Goal: Information Seeking & Learning: Learn about a topic

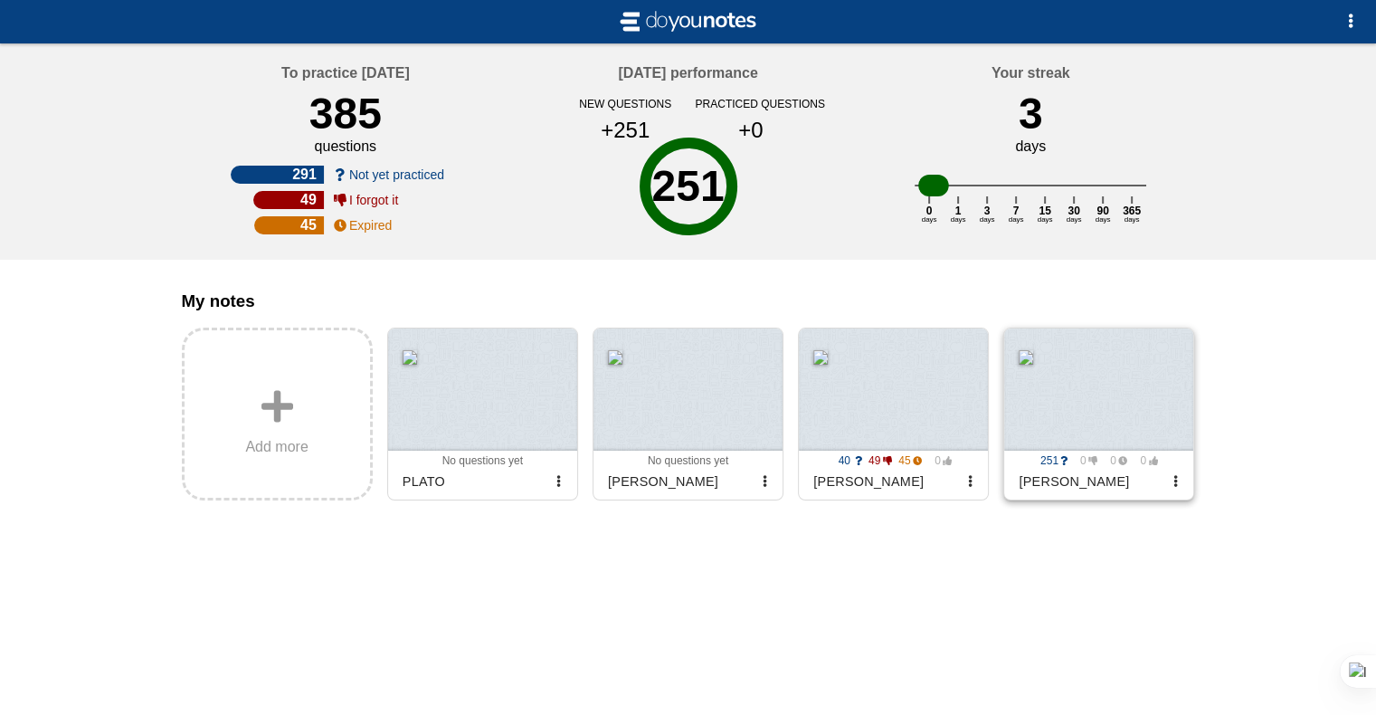
click at [1027, 375] on div at bounding box center [1098, 389] width 189 height 122
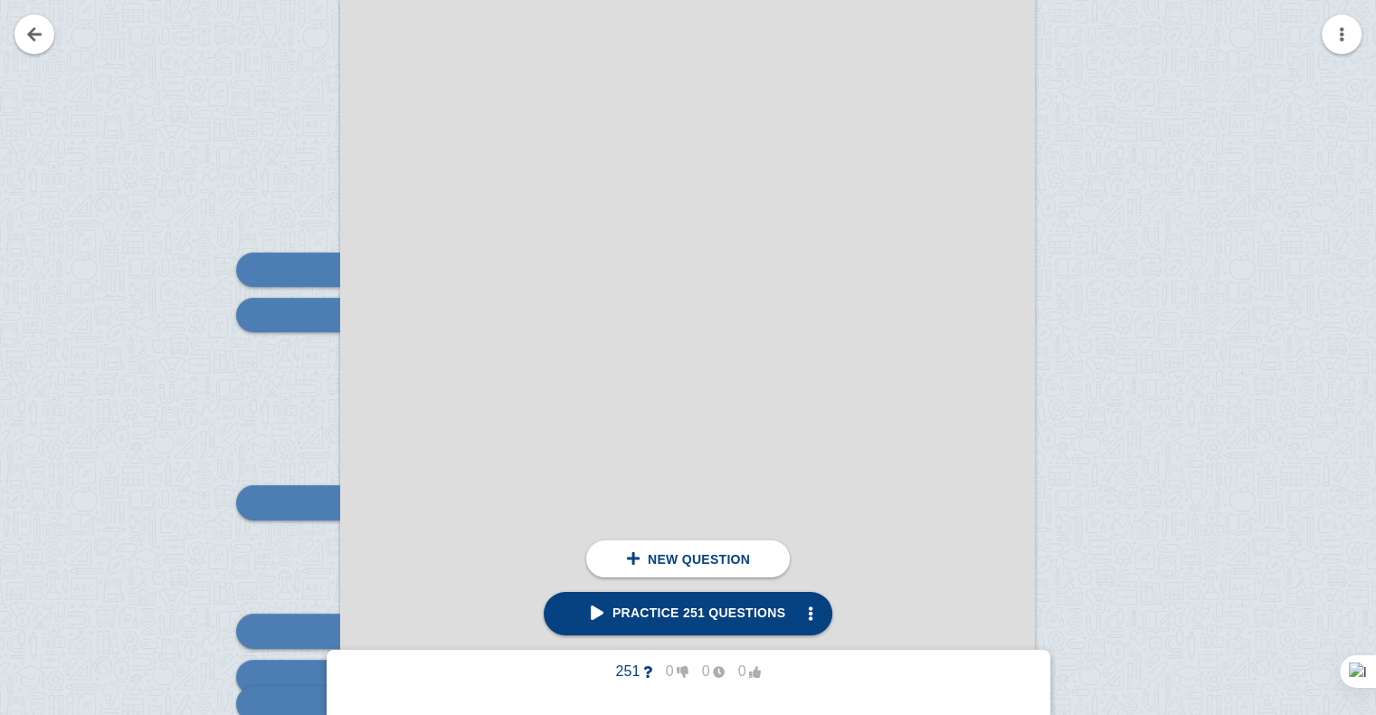
scroll to position [336, 0]
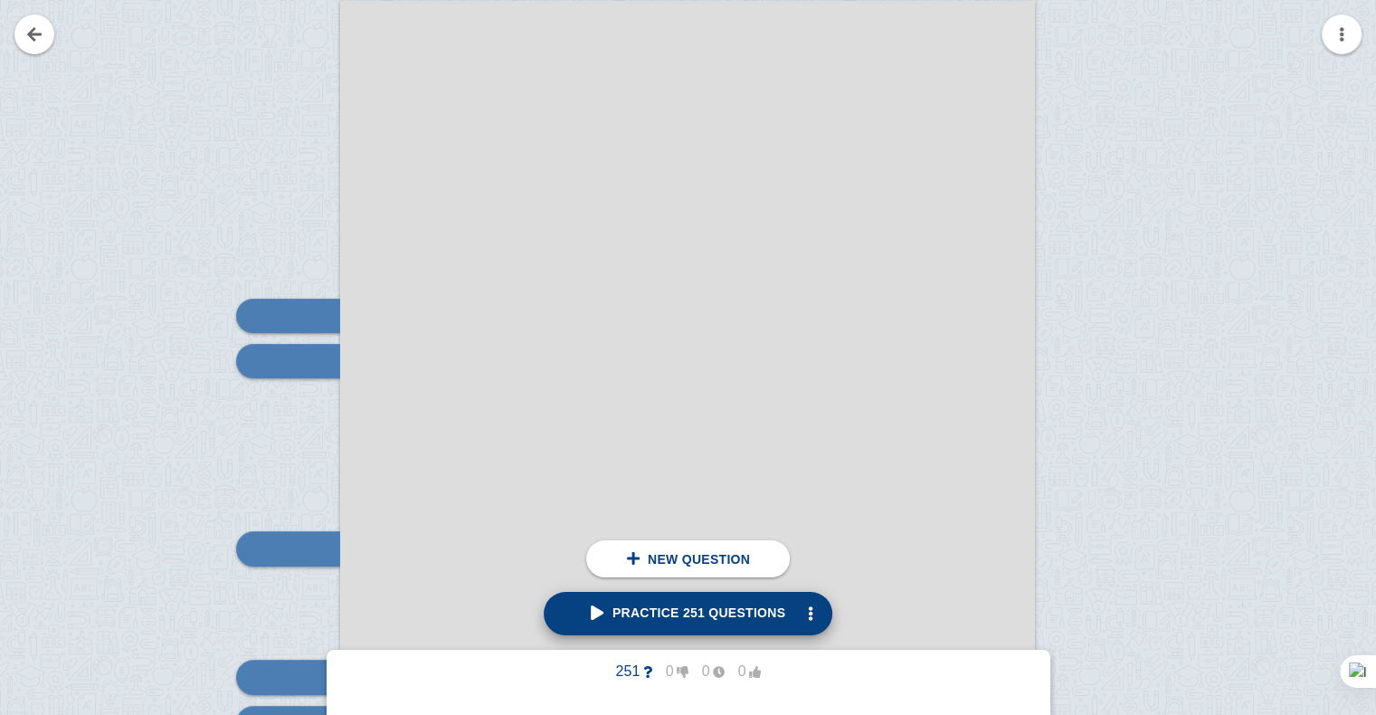
click at [607, 625] on link "Practice 251 questions" at bounding box center [688, 613] width 289 height 43
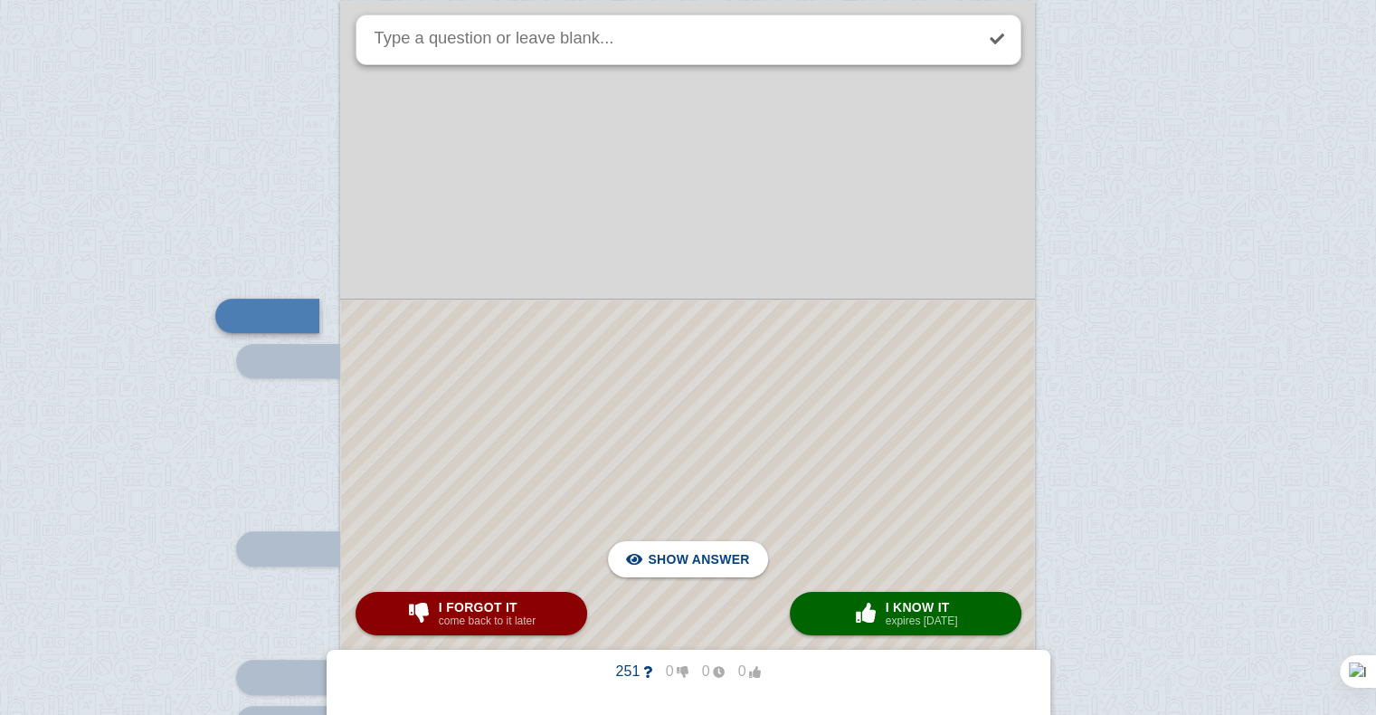
scroll to position [398, 0]
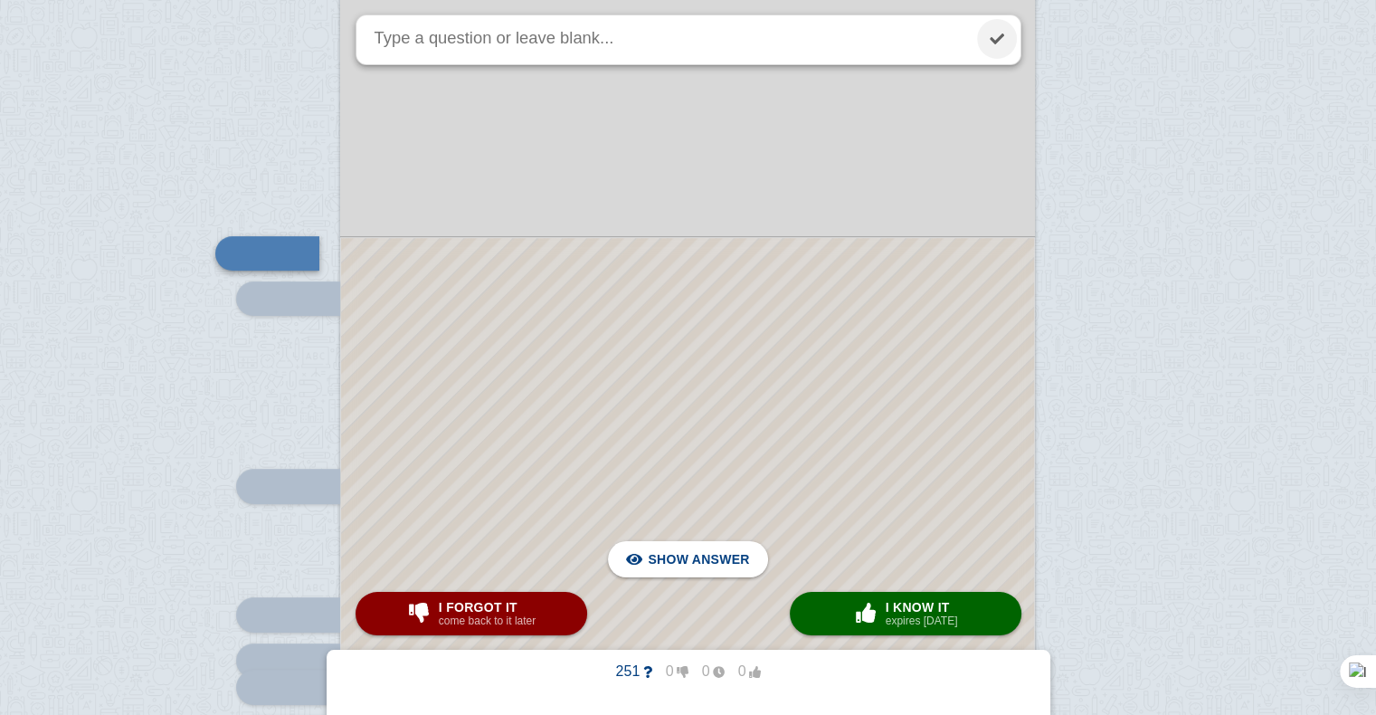
click at [999, 24] on link at bounding box center [997, 39] width 40 height 40
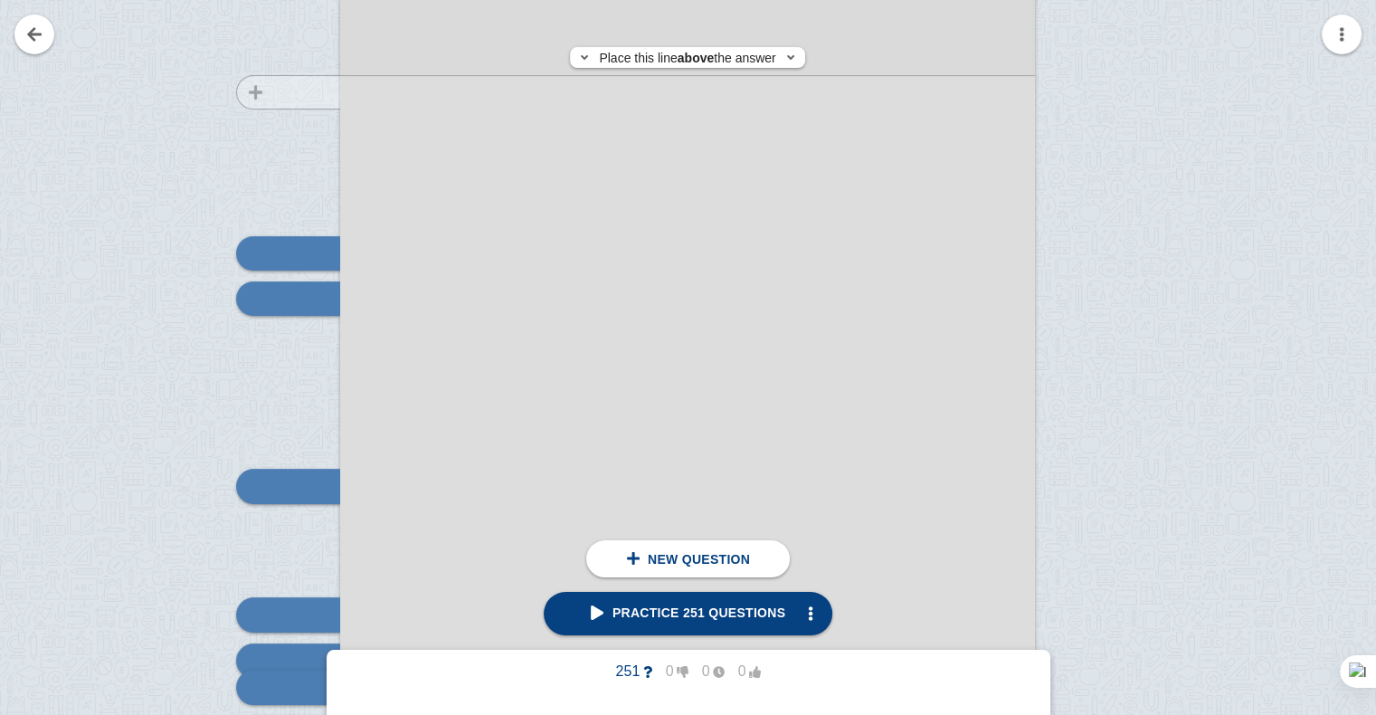
click at [289, 92] on div at bounding box center [279, 447] width 121 height 982
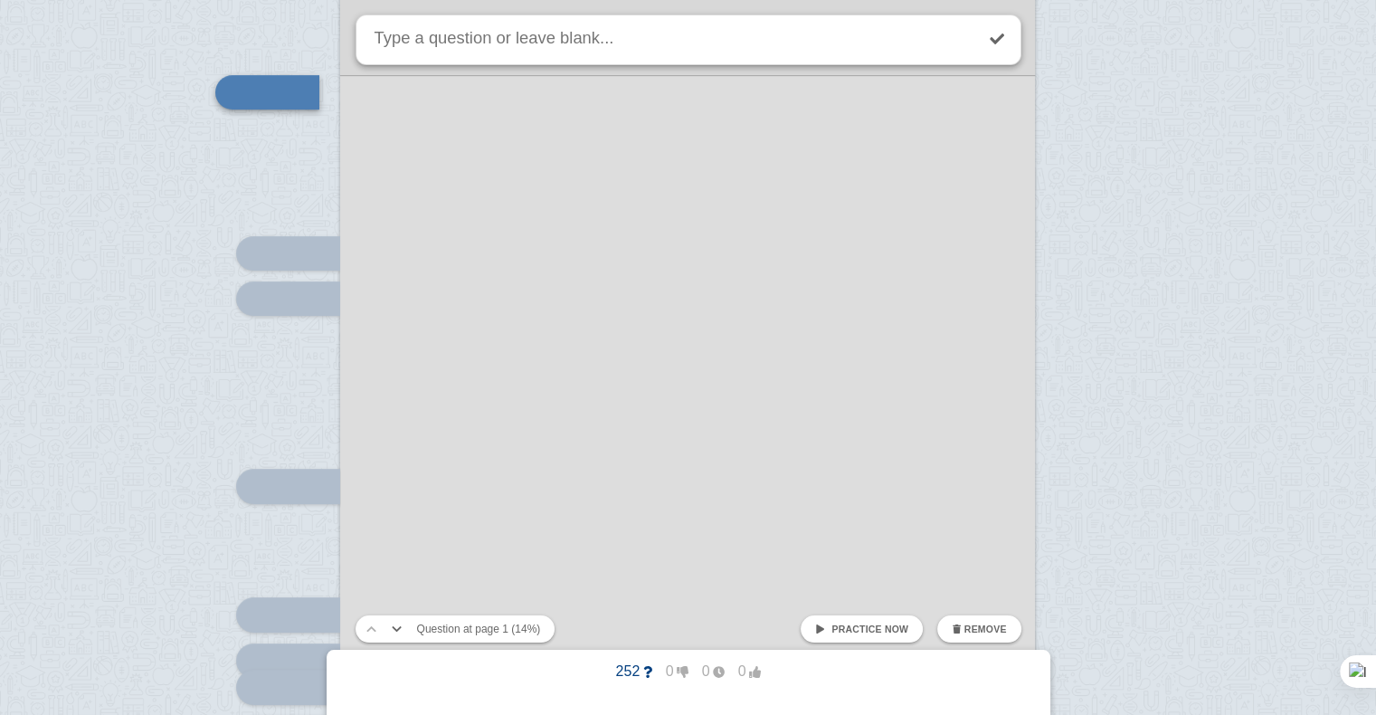
scroll to position [236, 0]
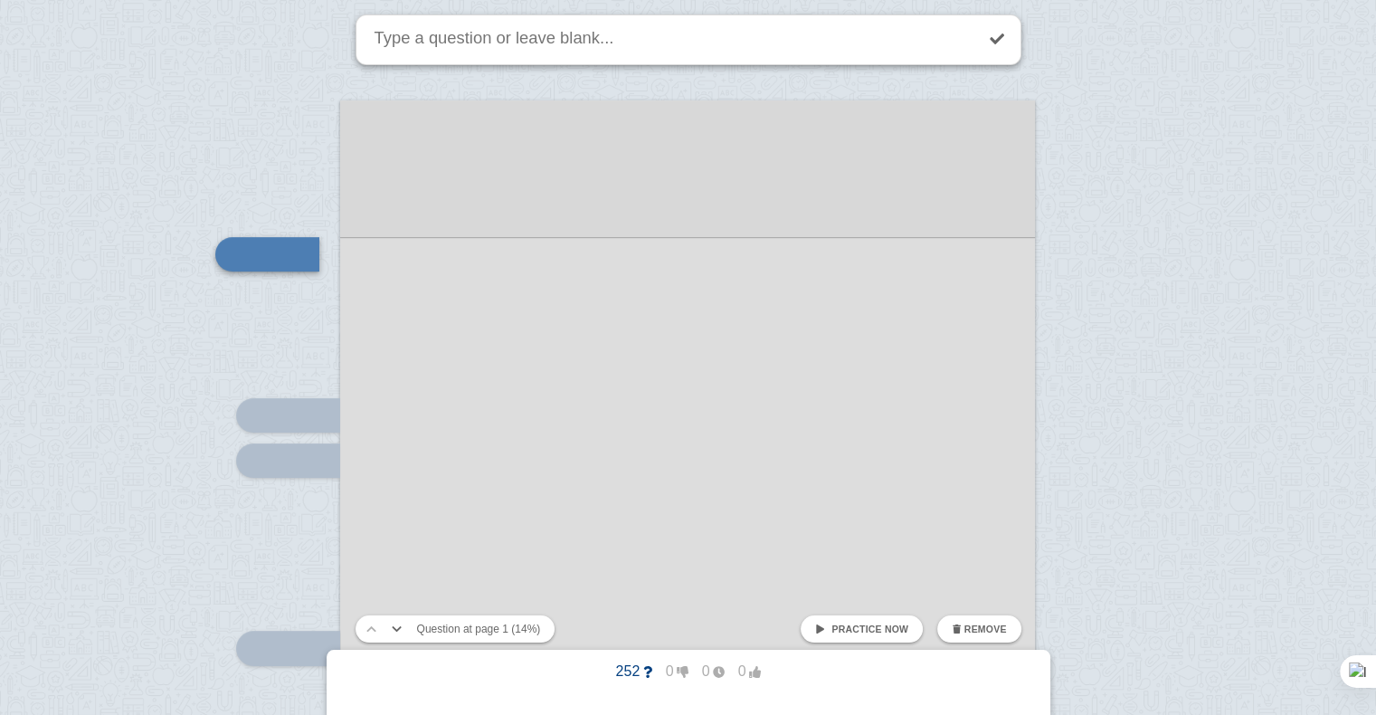
click at [838, 629] on link "Practice now" at bounding box center [861, 628] width 122 height 27
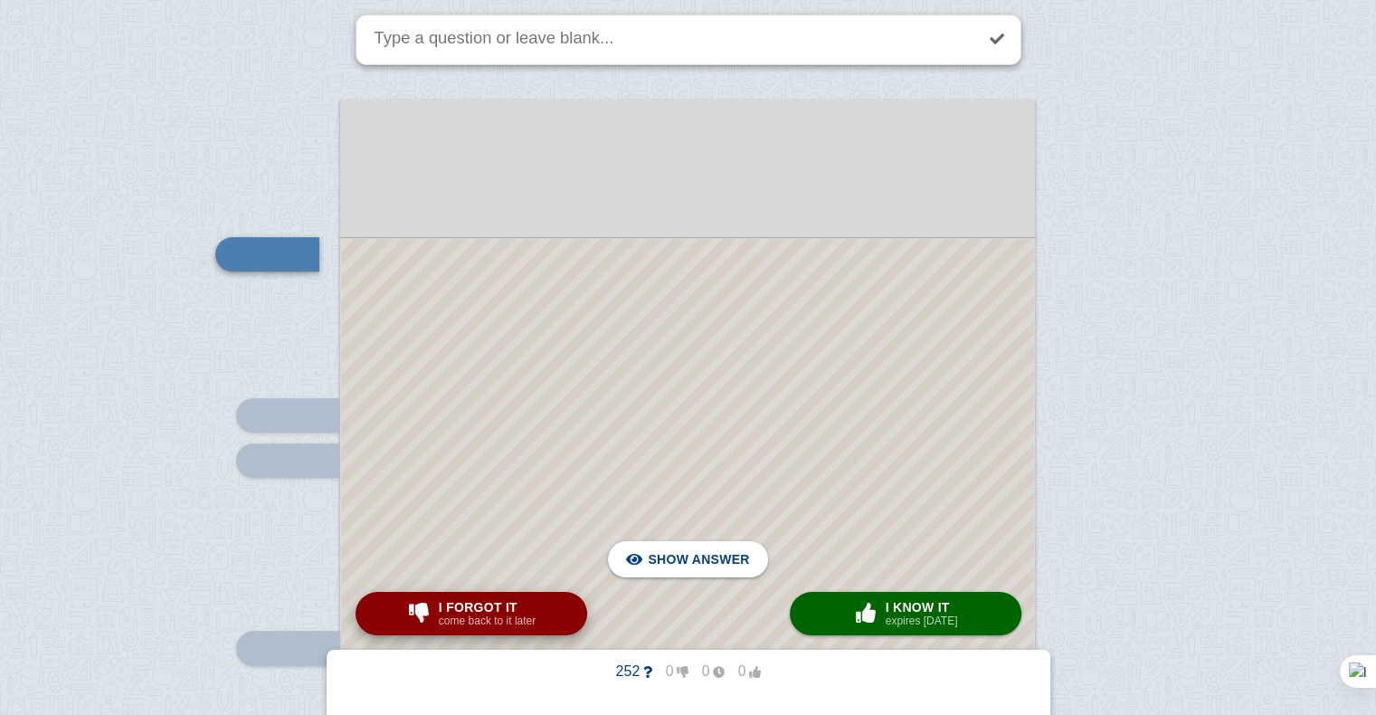
click at [508, 610] on span "I forgot it" at bounding box center [487, 607] width 97 height 14
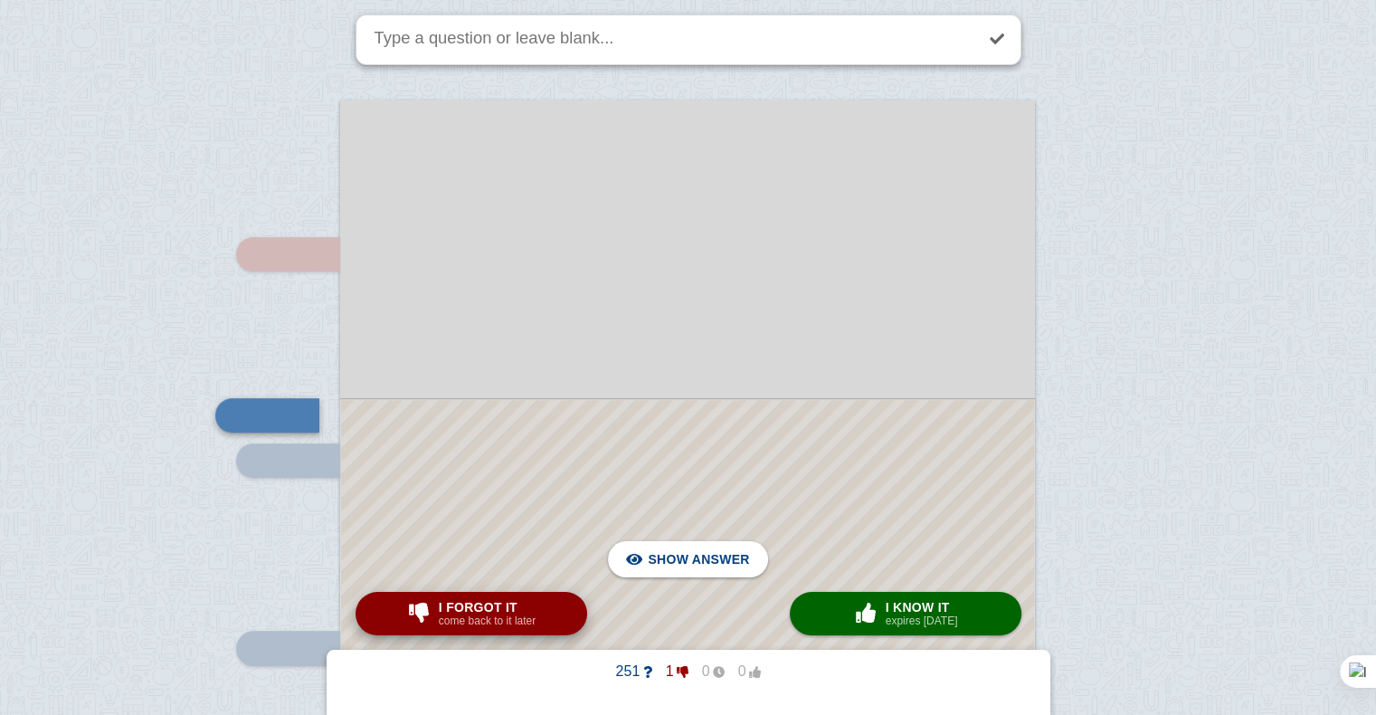
scroll to position [398, 0]
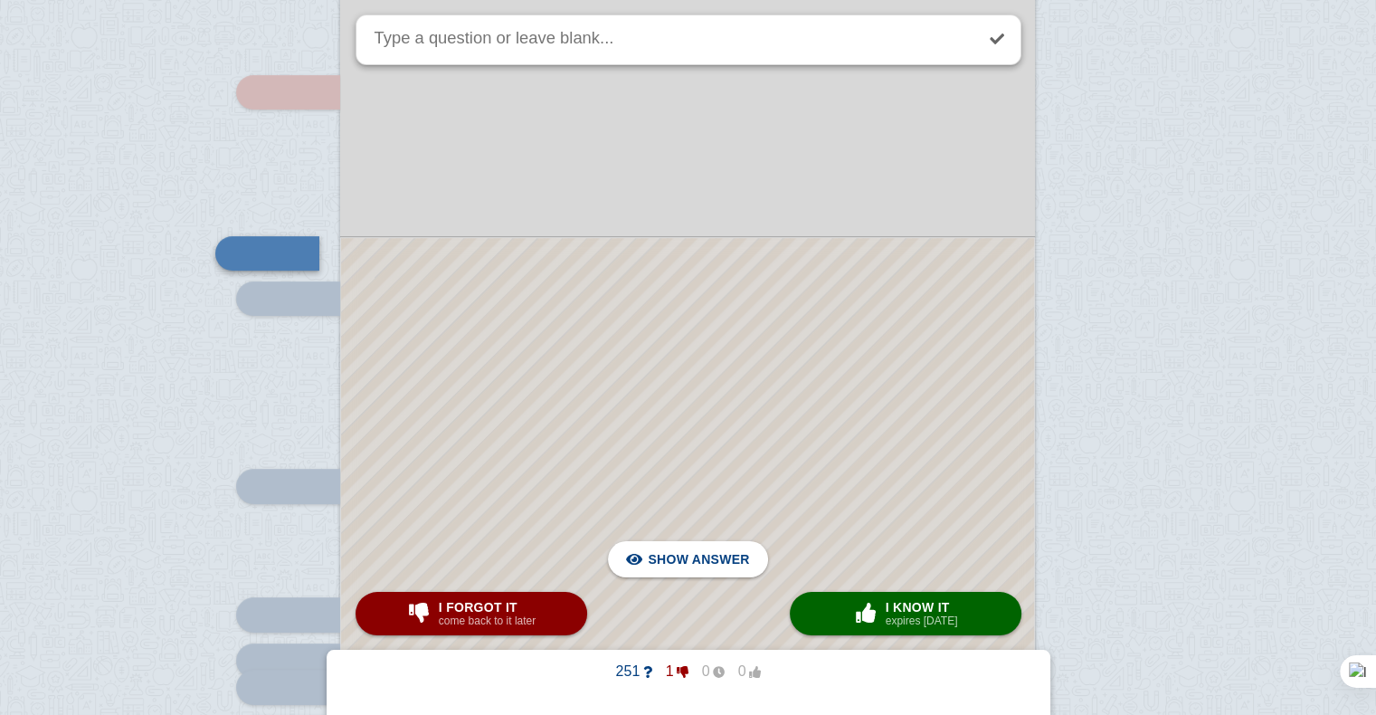
click at [661, 374] on div at bounding box center [687, 579] width 693 height 682
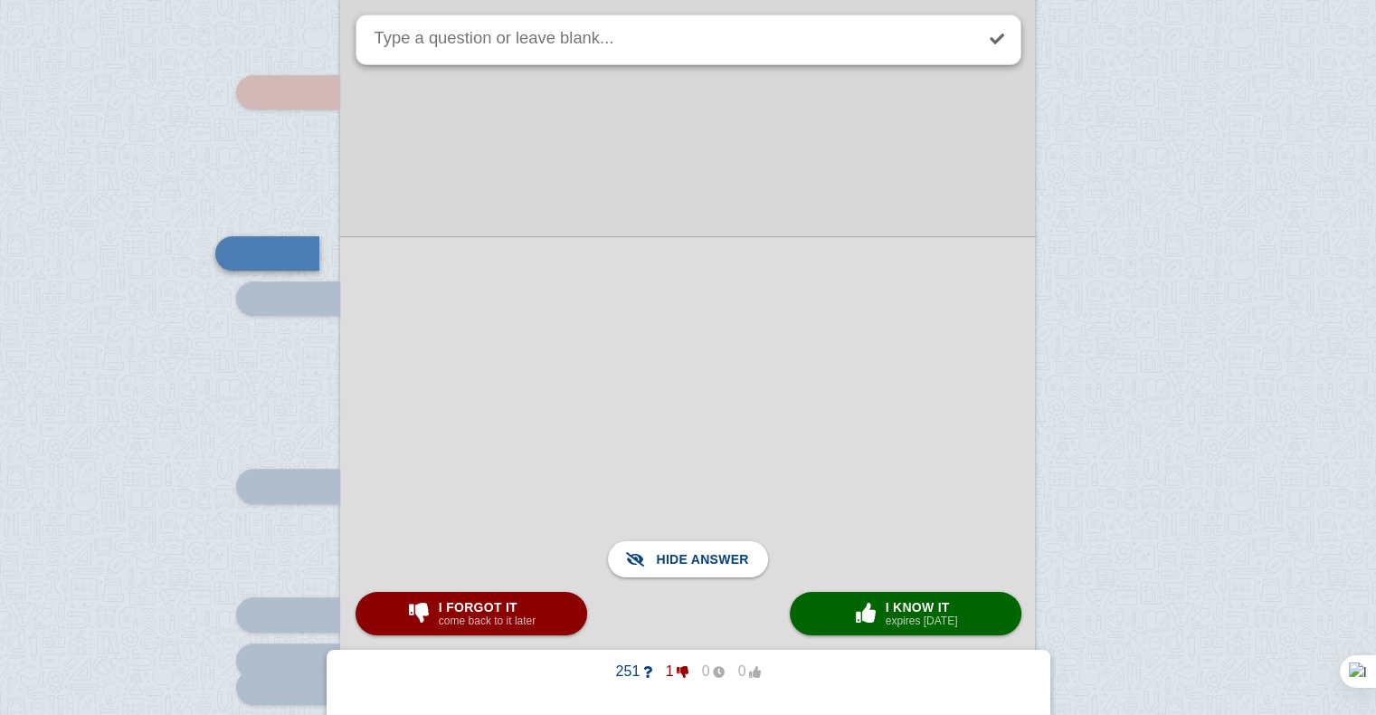
click at [661, 374] on div at bounding box center [687, 578] width 695 height 685
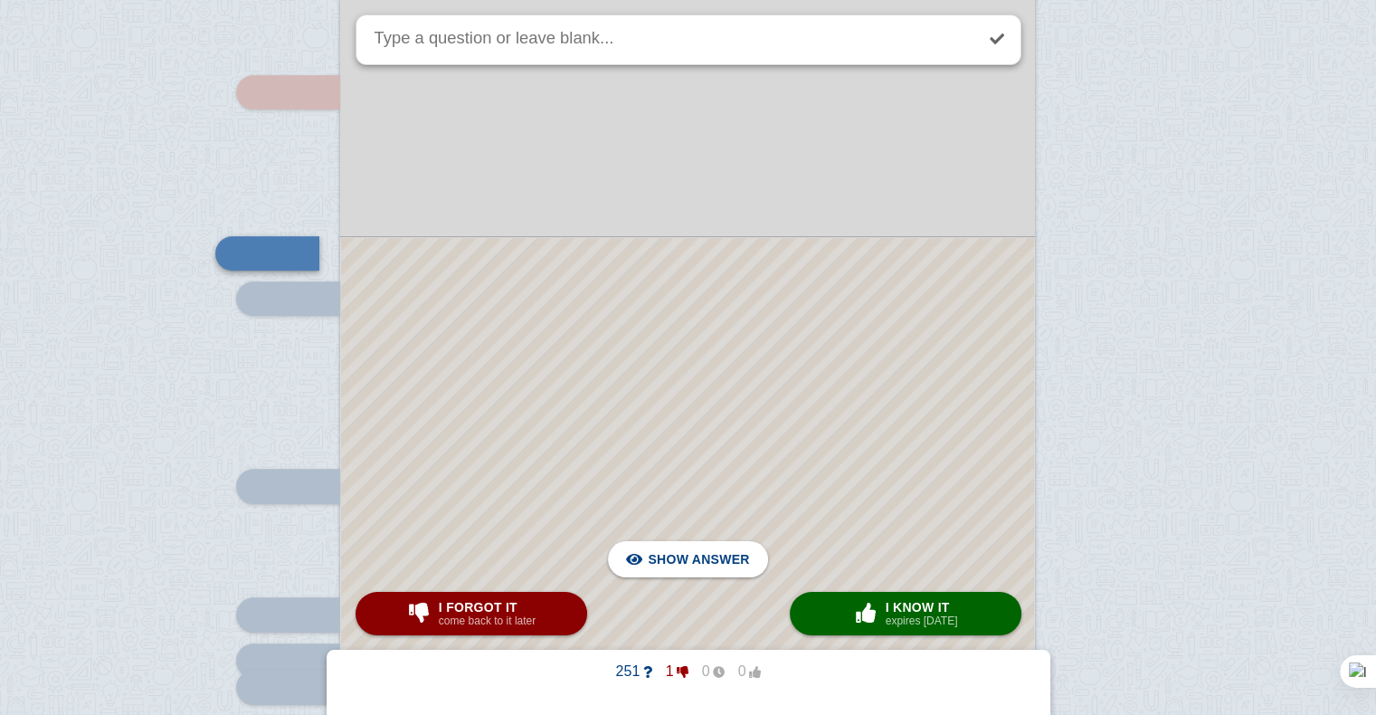
click at [661, 374] on div at bounding box center [687, 579] width 693 height 682
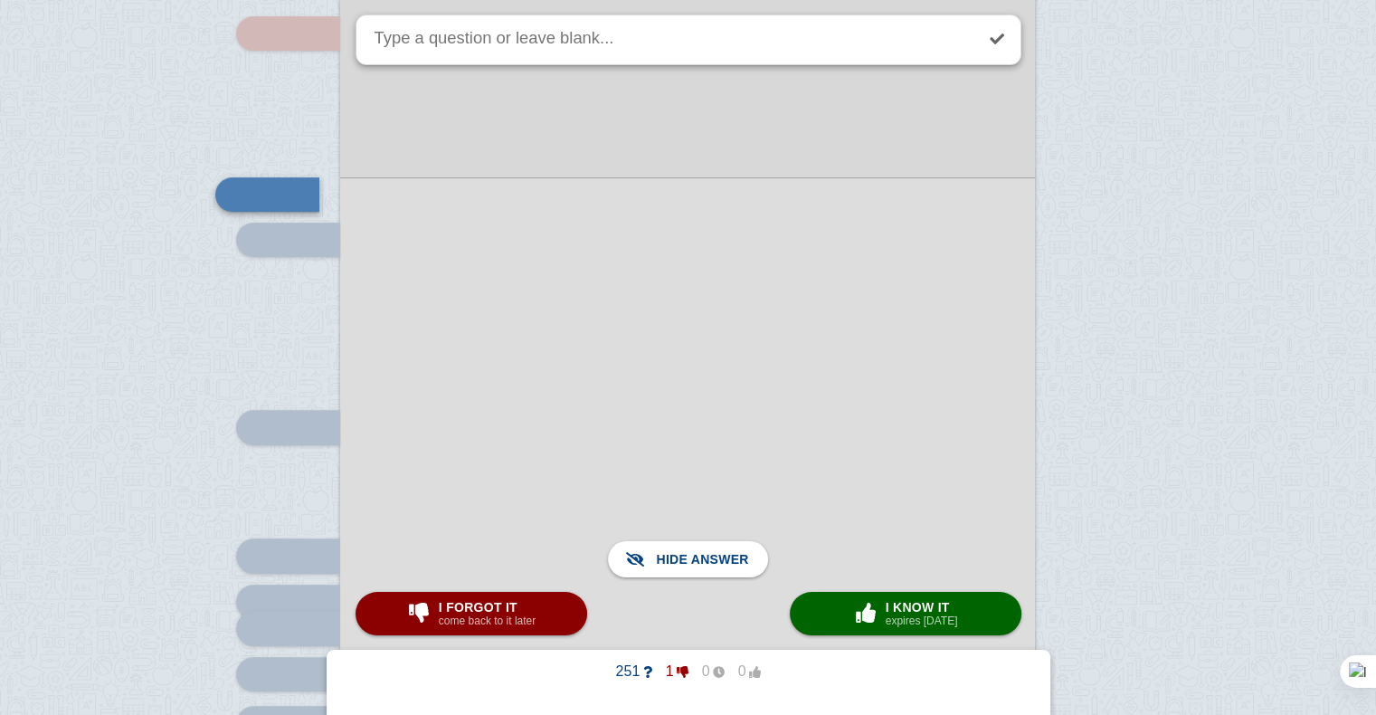
scroll to position [459, 0]
click at [892, 620] on small "expires [DATE]" at bounding box center [921, 620] width 72 height 13
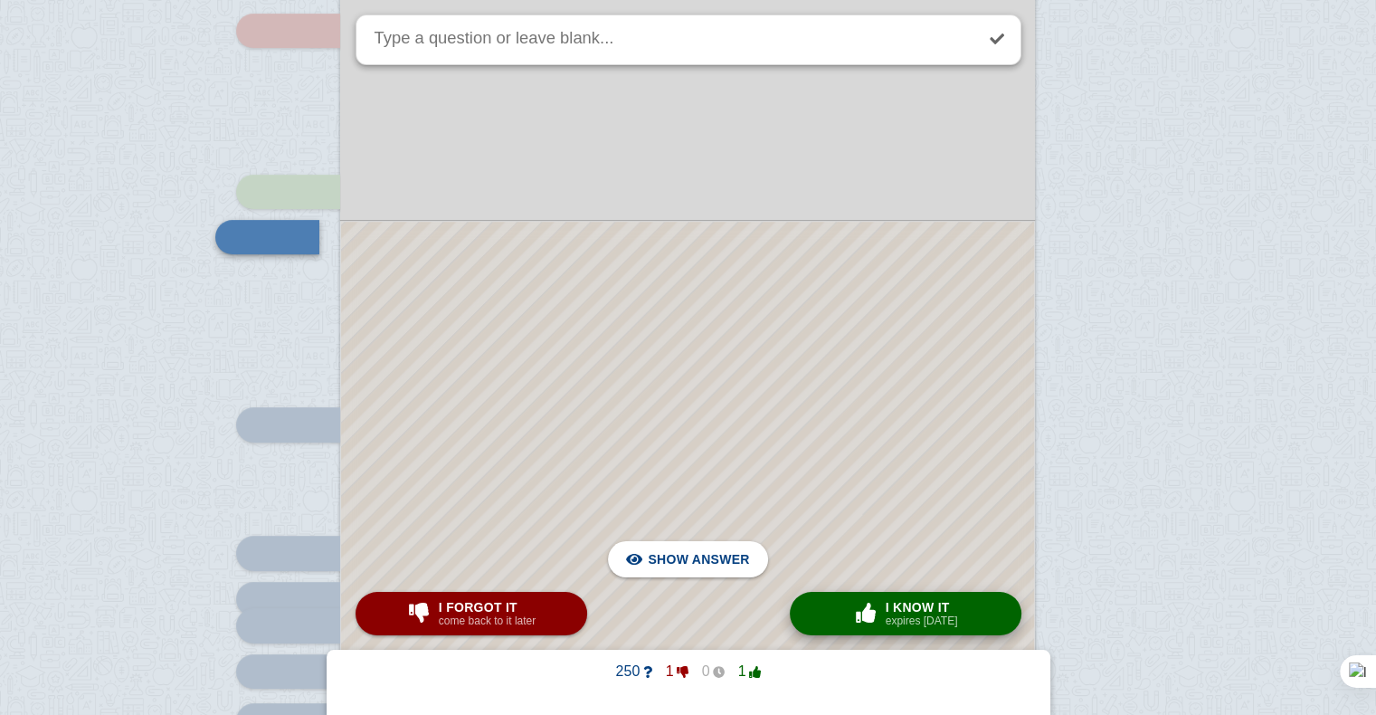
scroll to position [442, 0]
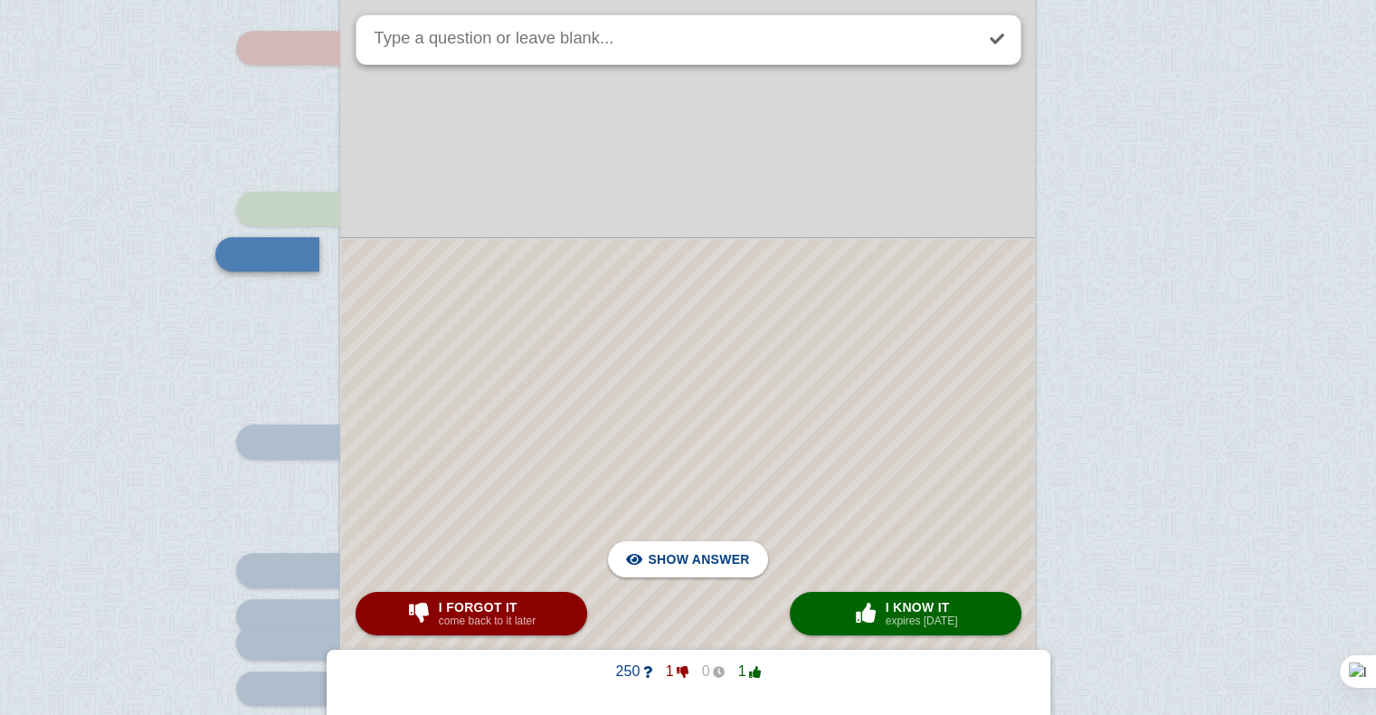
click at [796, 401] on div at bounding box center [687, 557] width 693 height 637
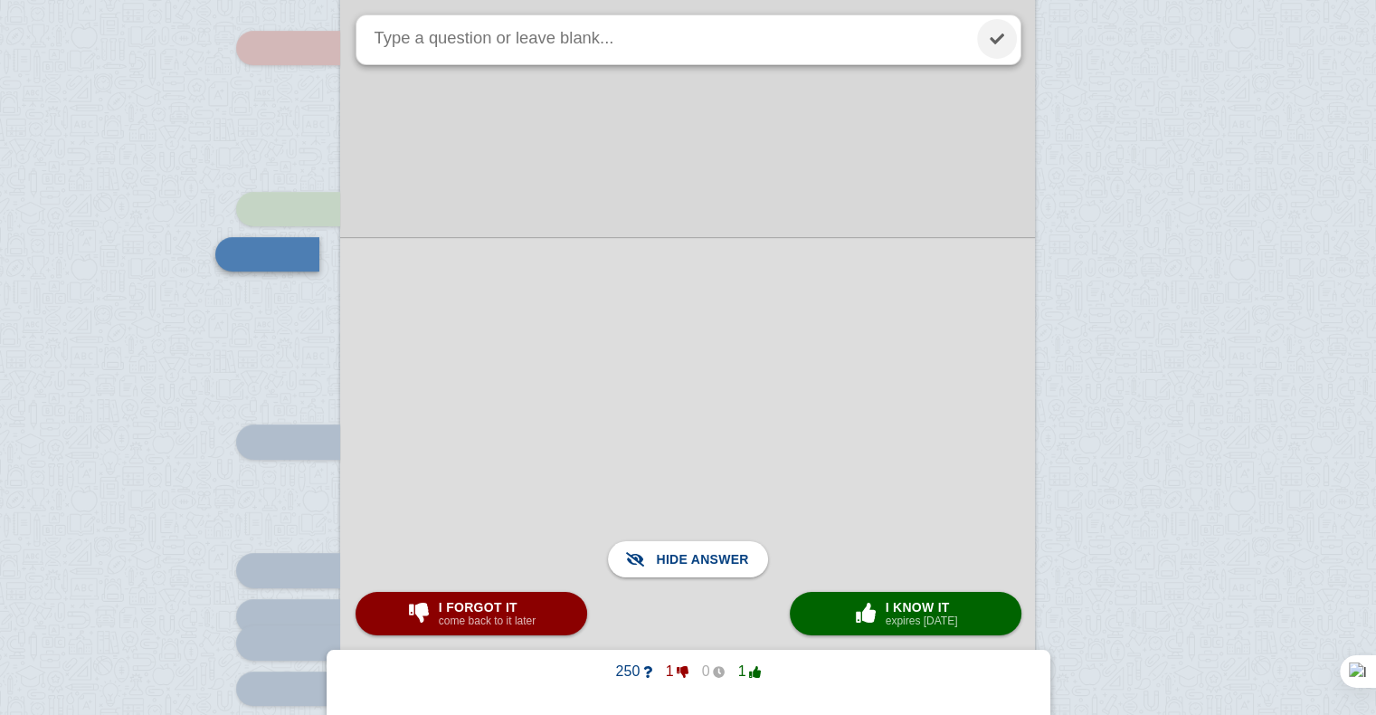
click at [987, 45] on link at bounding box center [997, 39] width 40 height 40
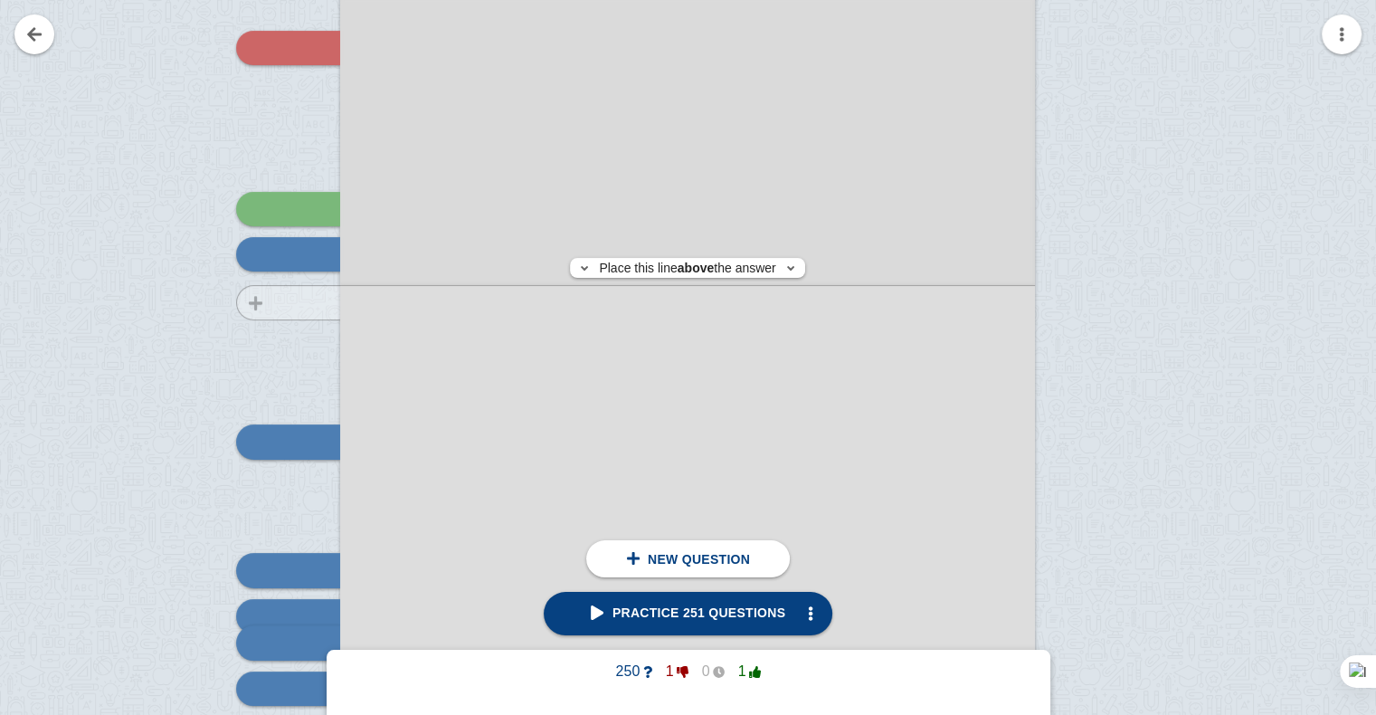
click at [299, 302] on div at bounding box center [279, 402] width 121 height 982
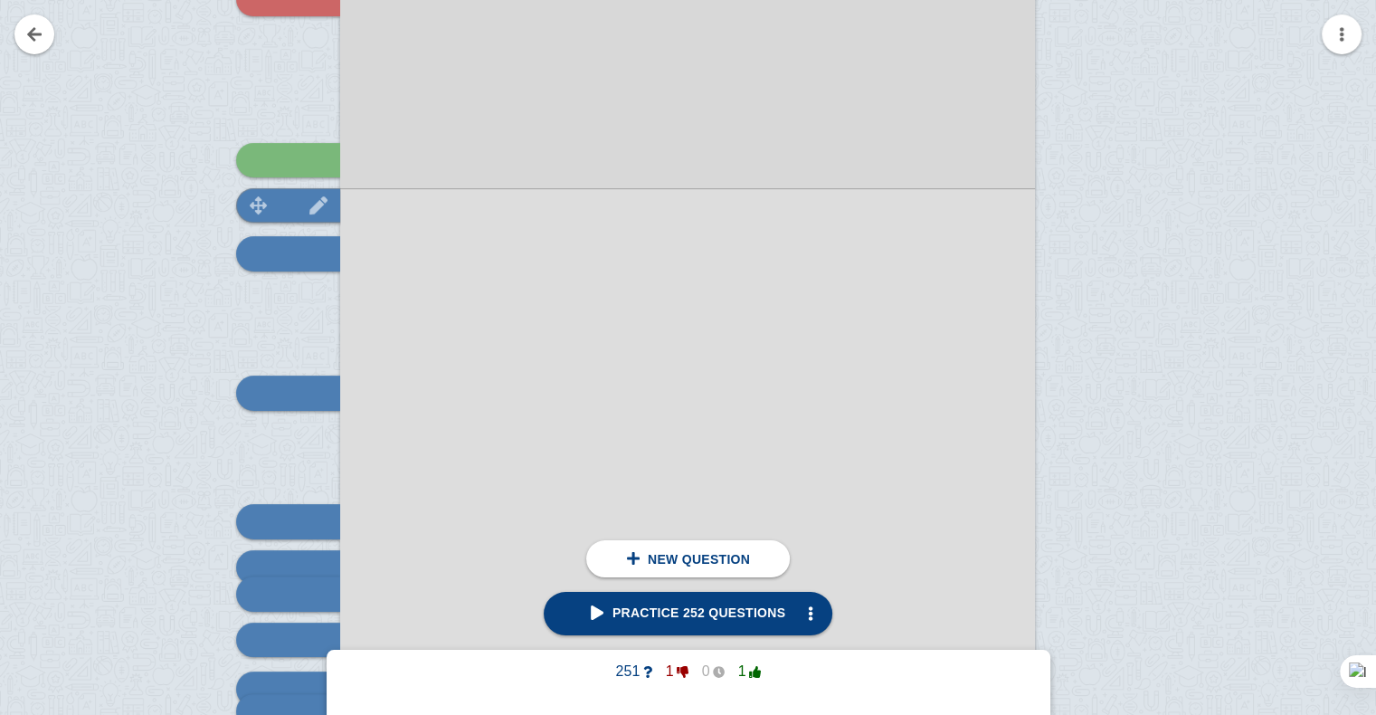
click at [301, 201] on img at bounding box center [318, 204] width 43 height 17
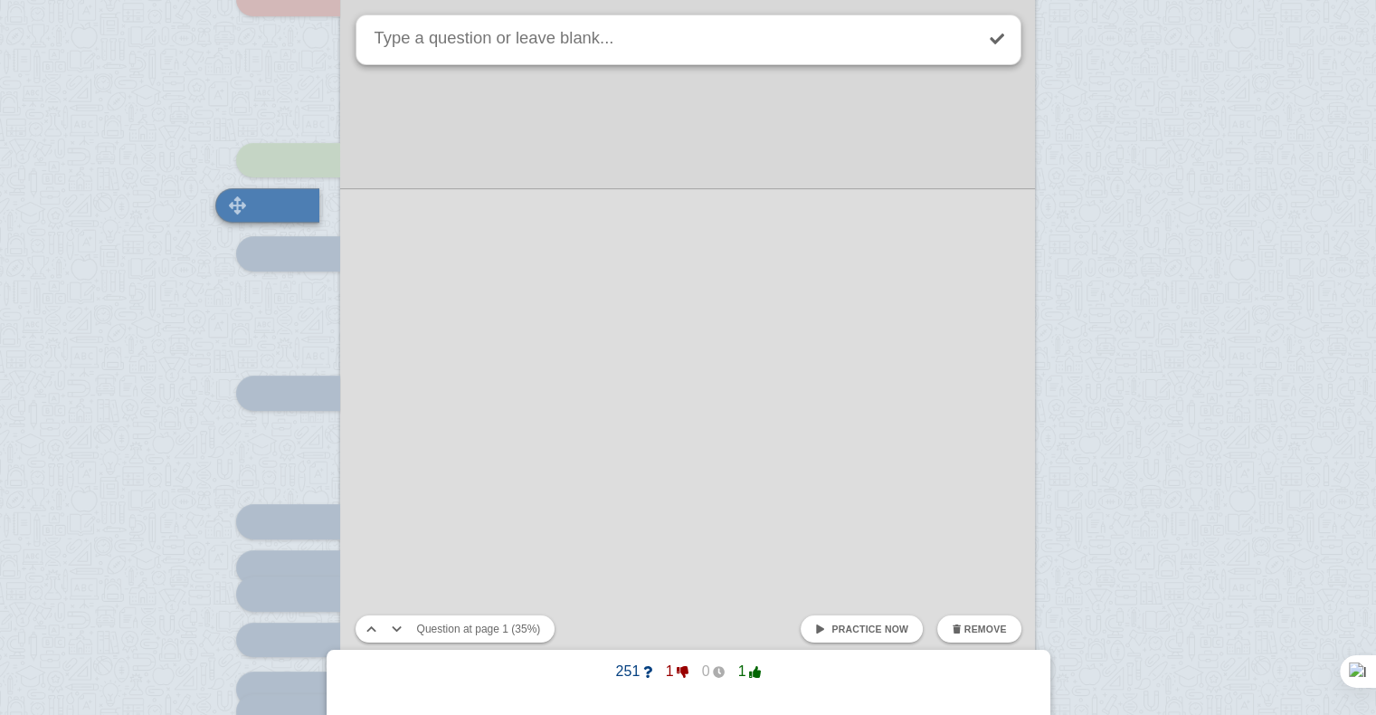
scroll to position [442, 0]
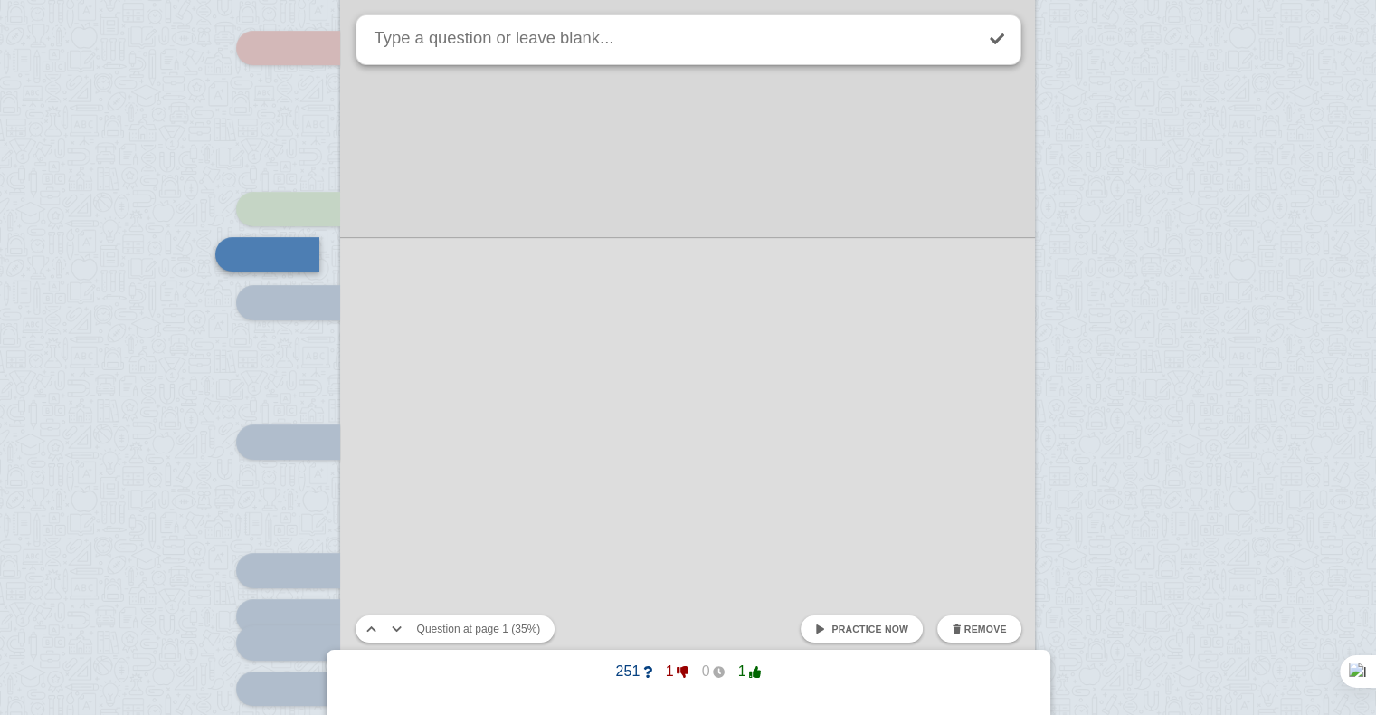
click at [825, 624] on span at bounding box center [820, 629] width 10 height 10
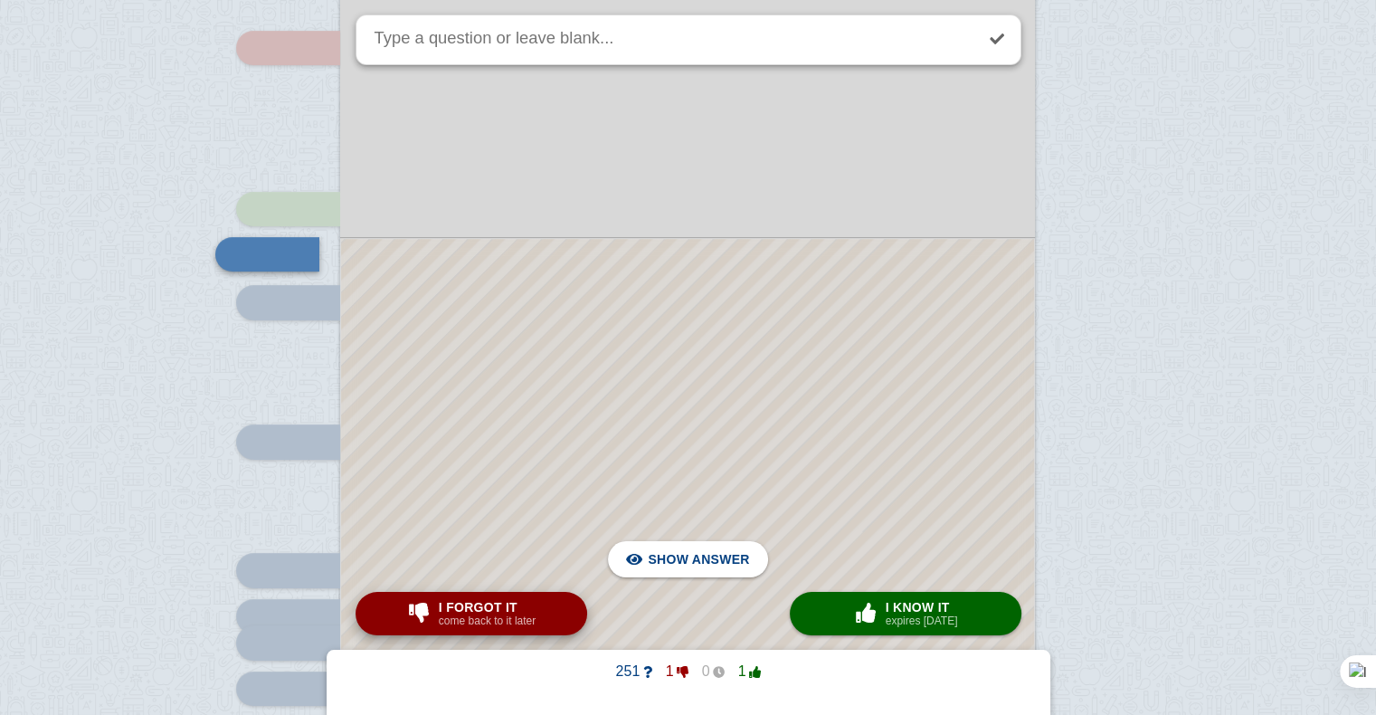
click at [554, 618] on button "I forgot it come back to it later" at bounding box center [471, 613] width 232 height 43
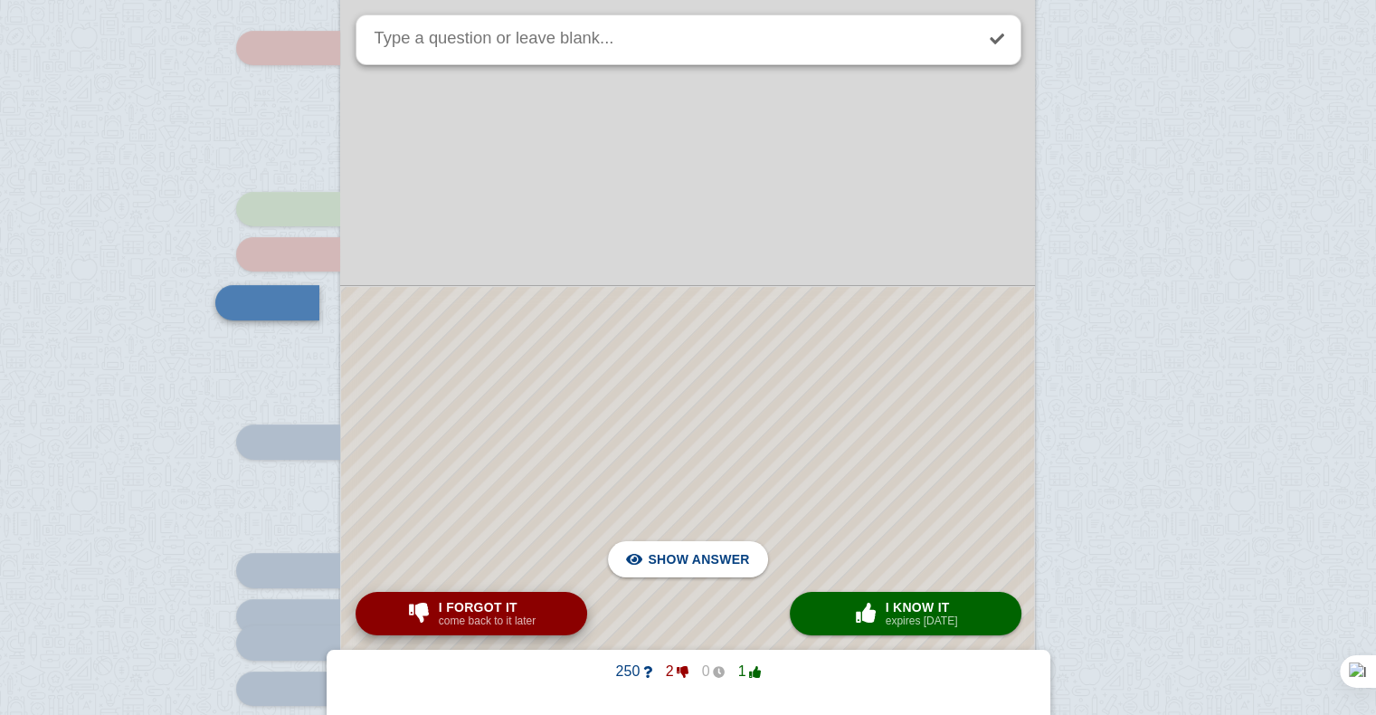
scroll to position [491, 0]
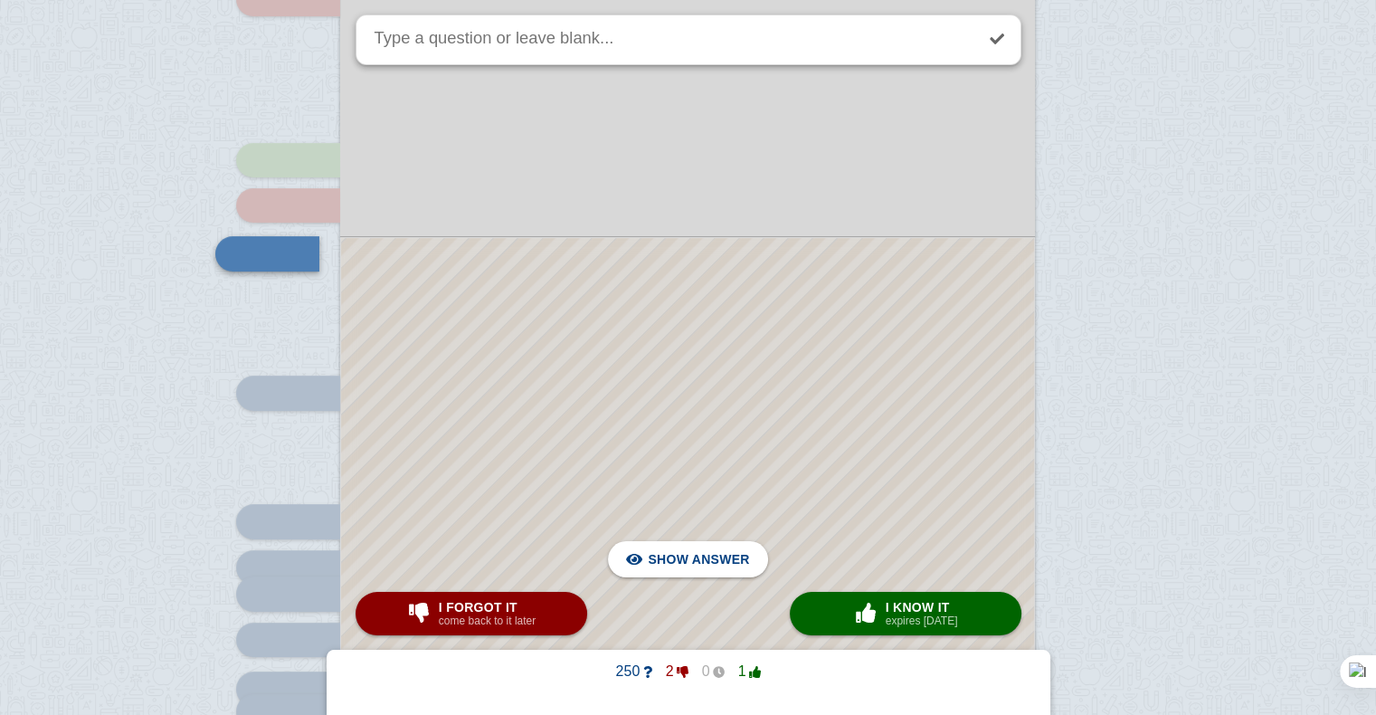
click at [598, 386] on div at bounding box center [687, 532] width 693 height 589
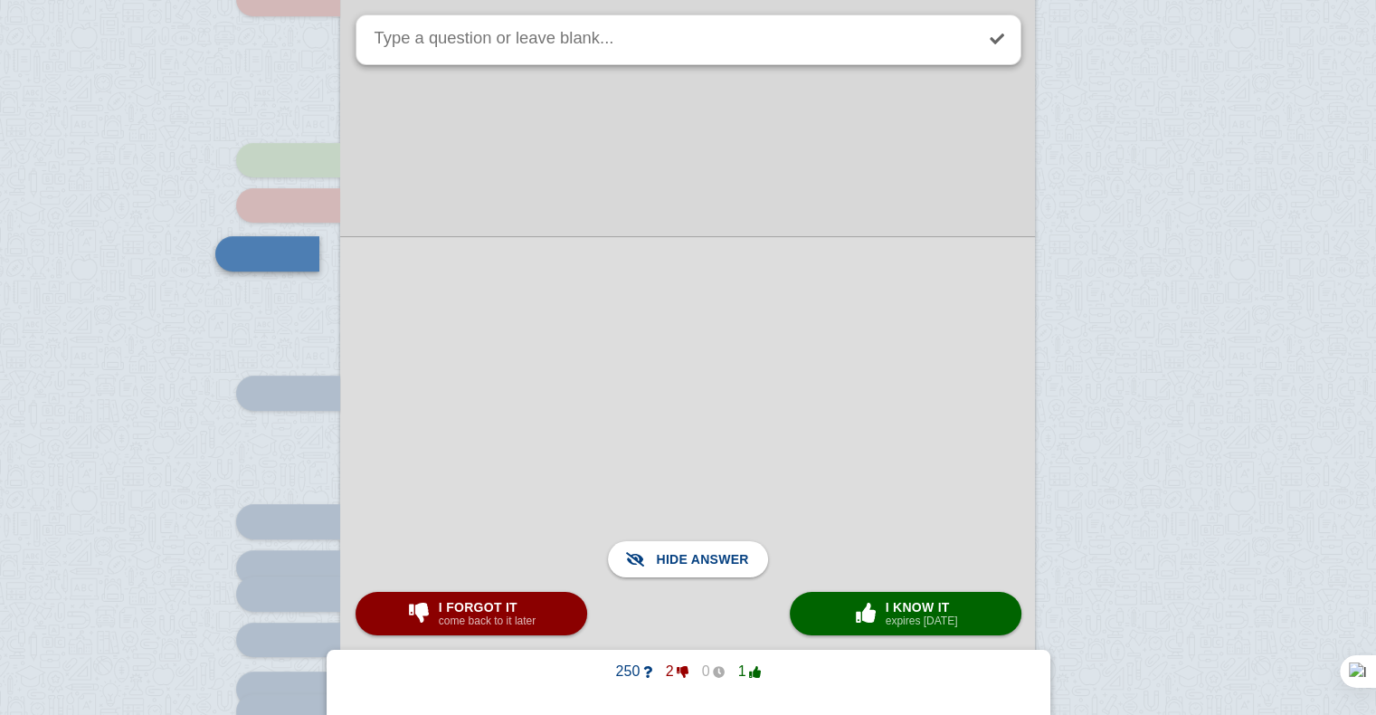
click at [886, 639] on div at bounding box center [687, 532] width 695 height 592
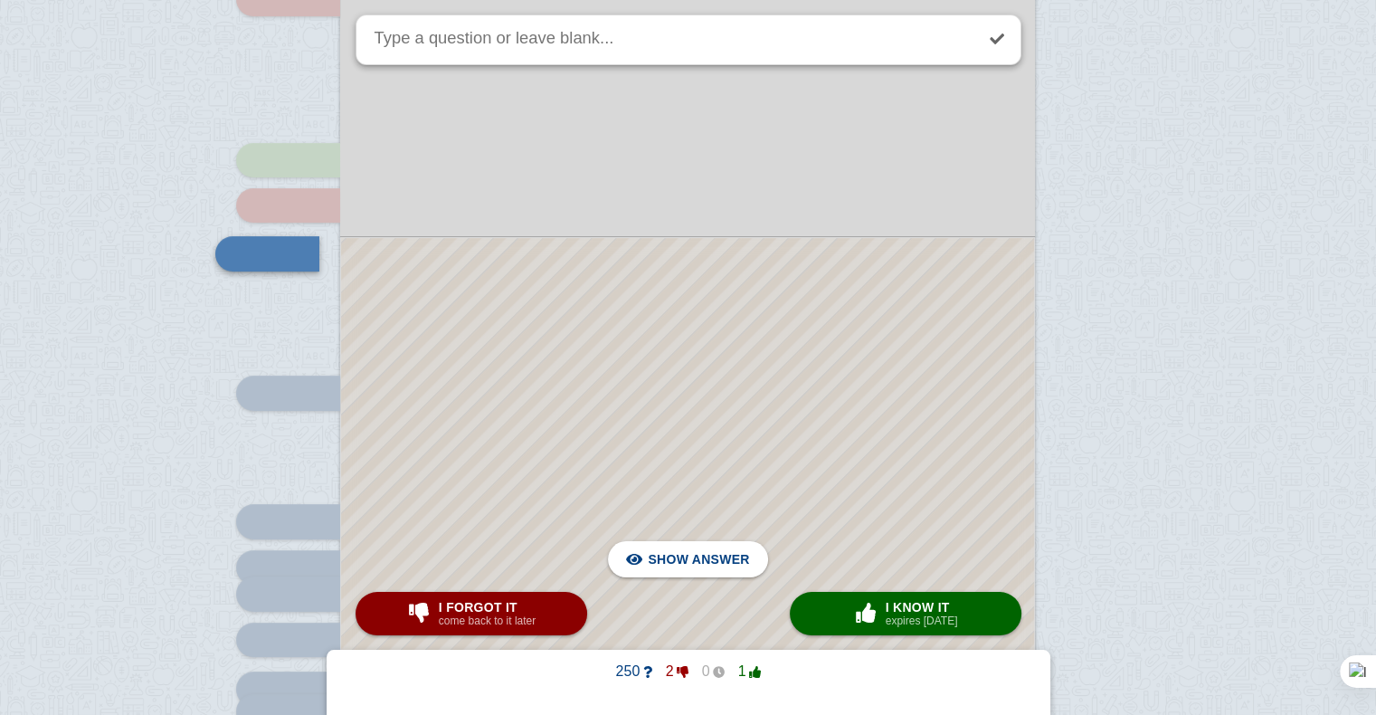
click at [886, 635] on div at bounding box center [687, 532] width 693 height 589
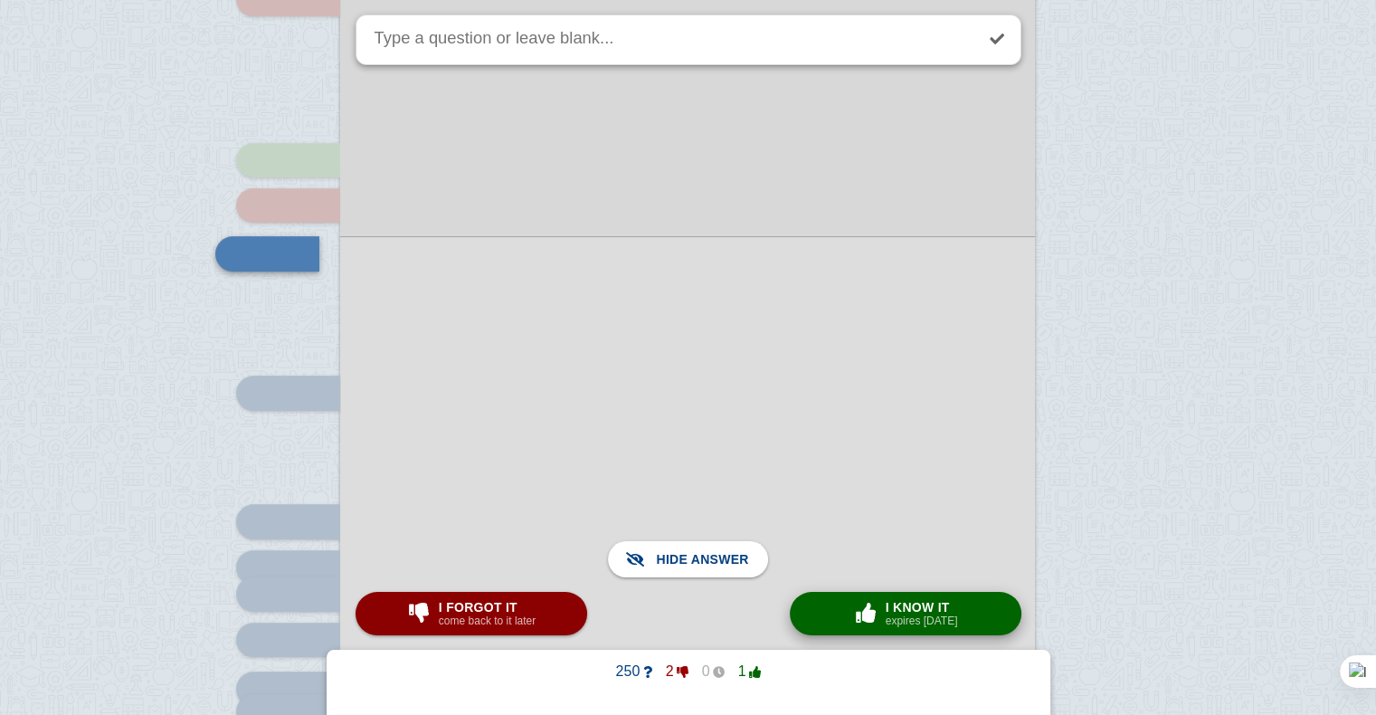
click at [868, 625] on span "button" at bounding box center [865, 613] width 33 height 24
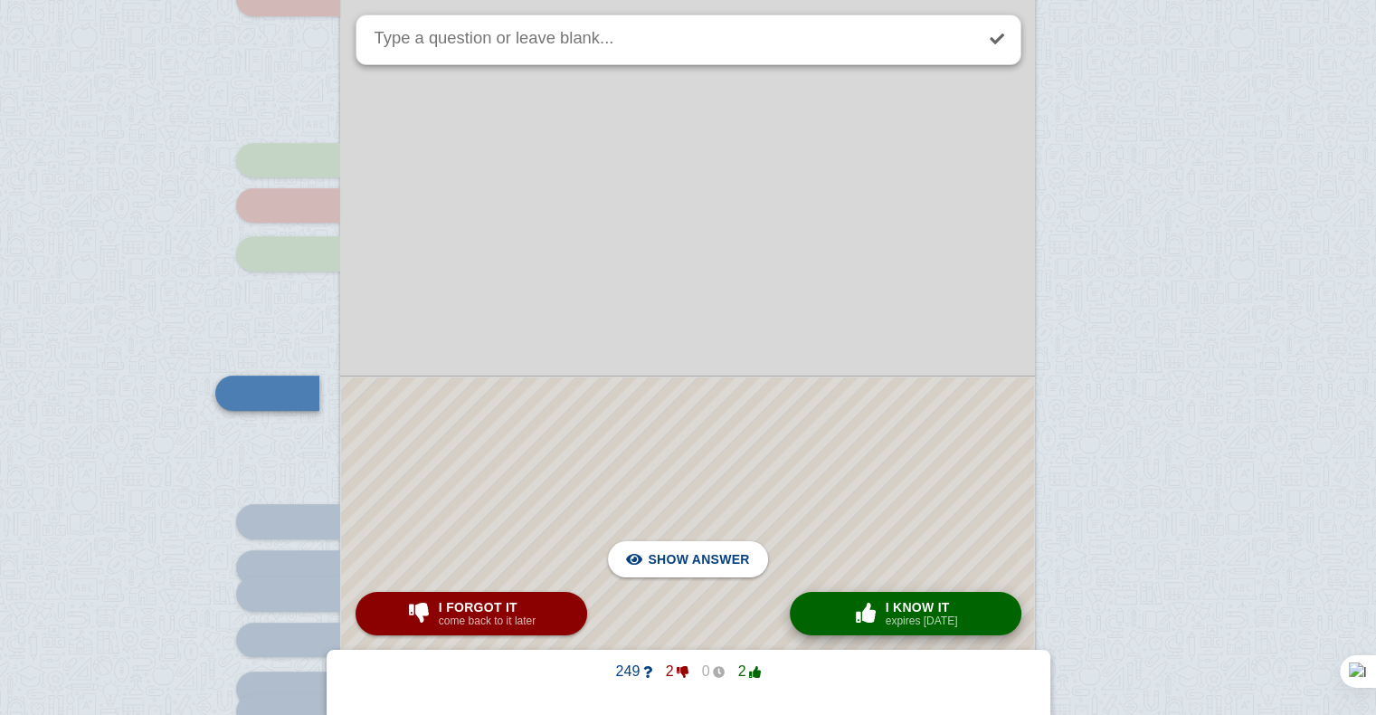
scroll to position [630, 0]
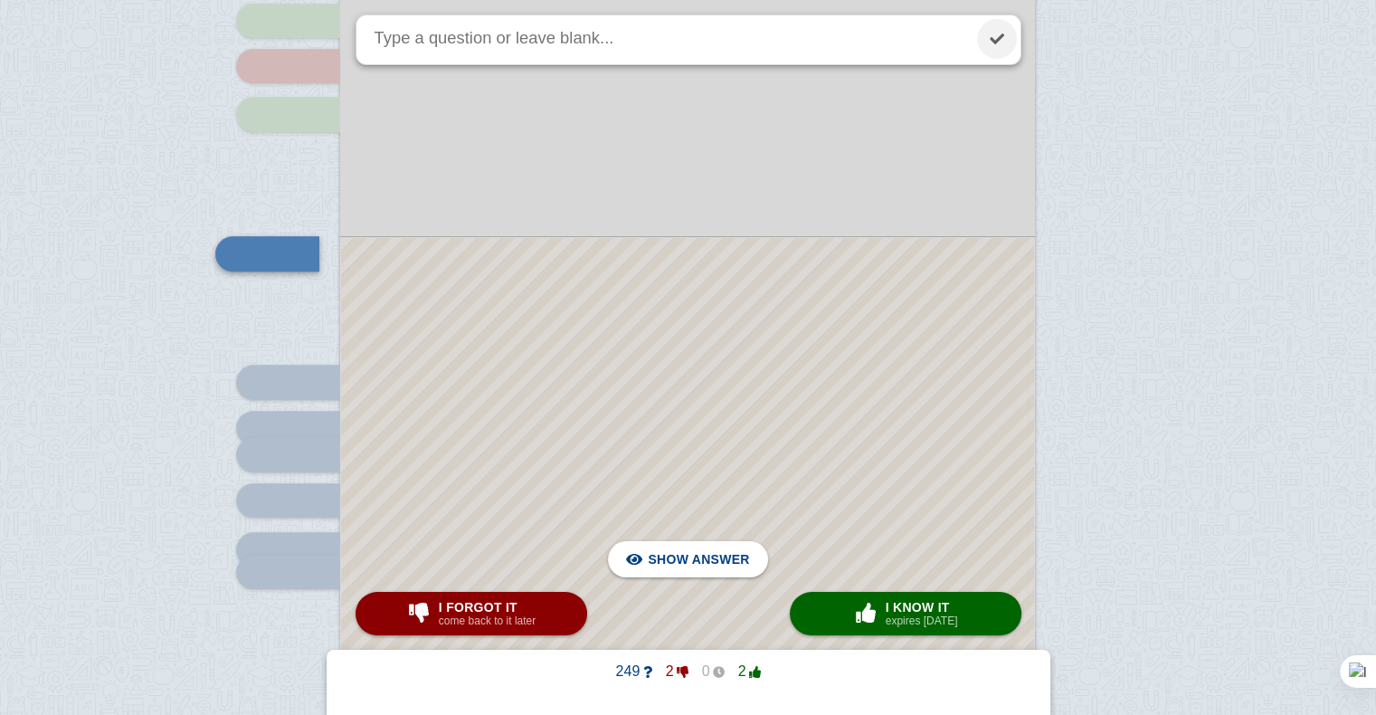
click at [993, 39] on link at bounding box center [997, 39] width 40 height 40
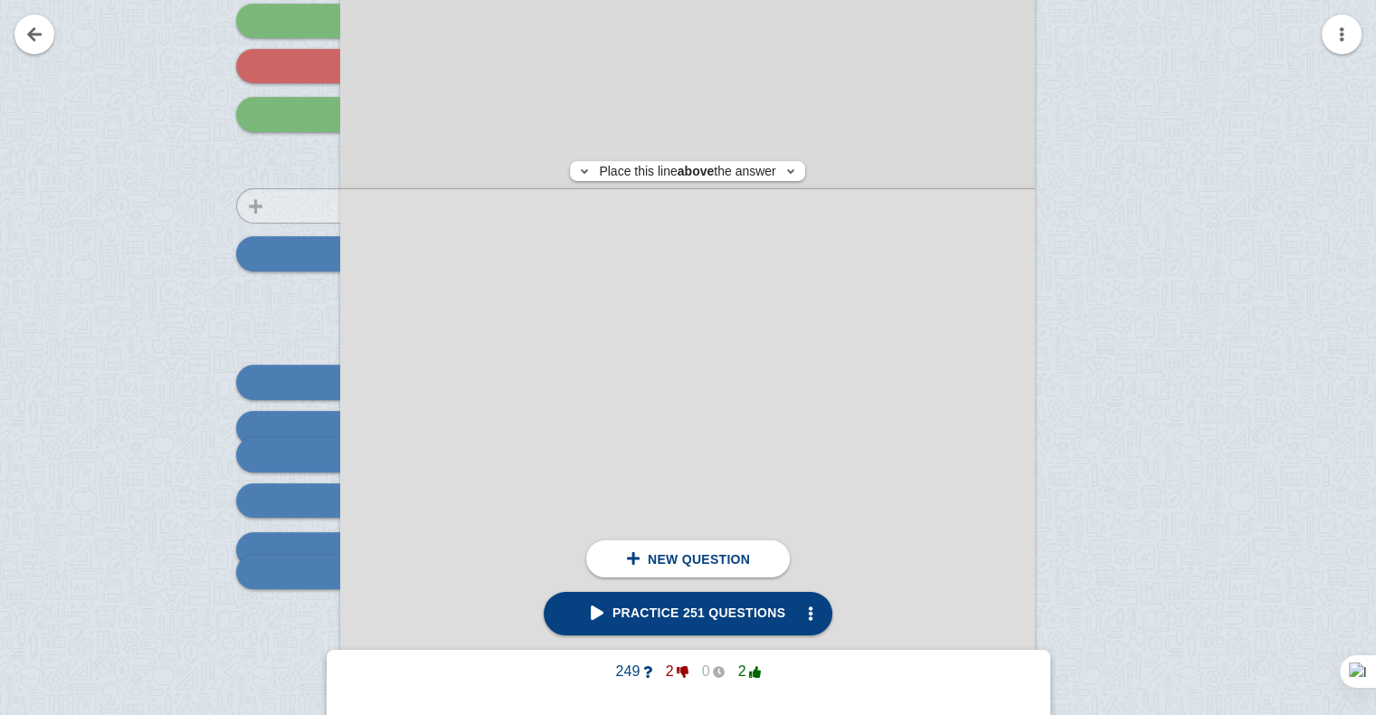
click at [253, 205] on div at bounding box center [279, 214] width 121 height 982
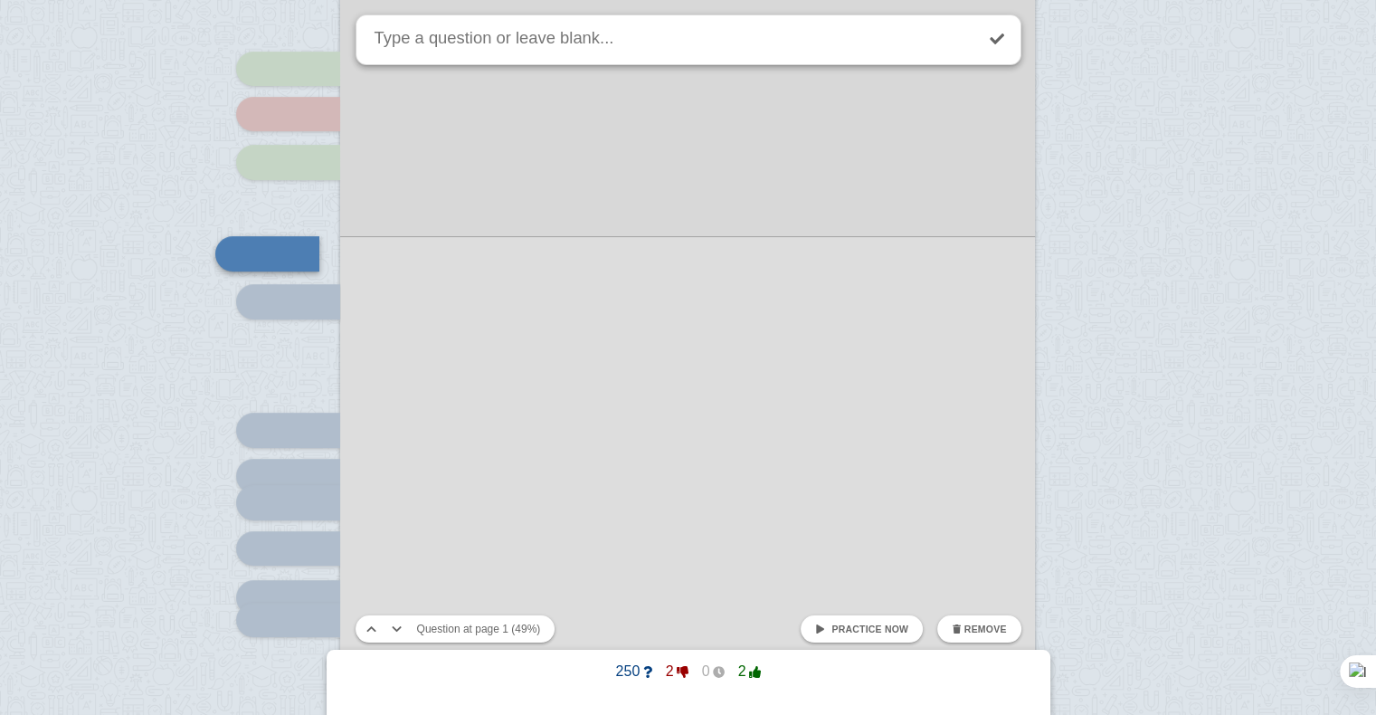
click at [823, 624] on span at bounding box center [820, 629] width 10 height 10
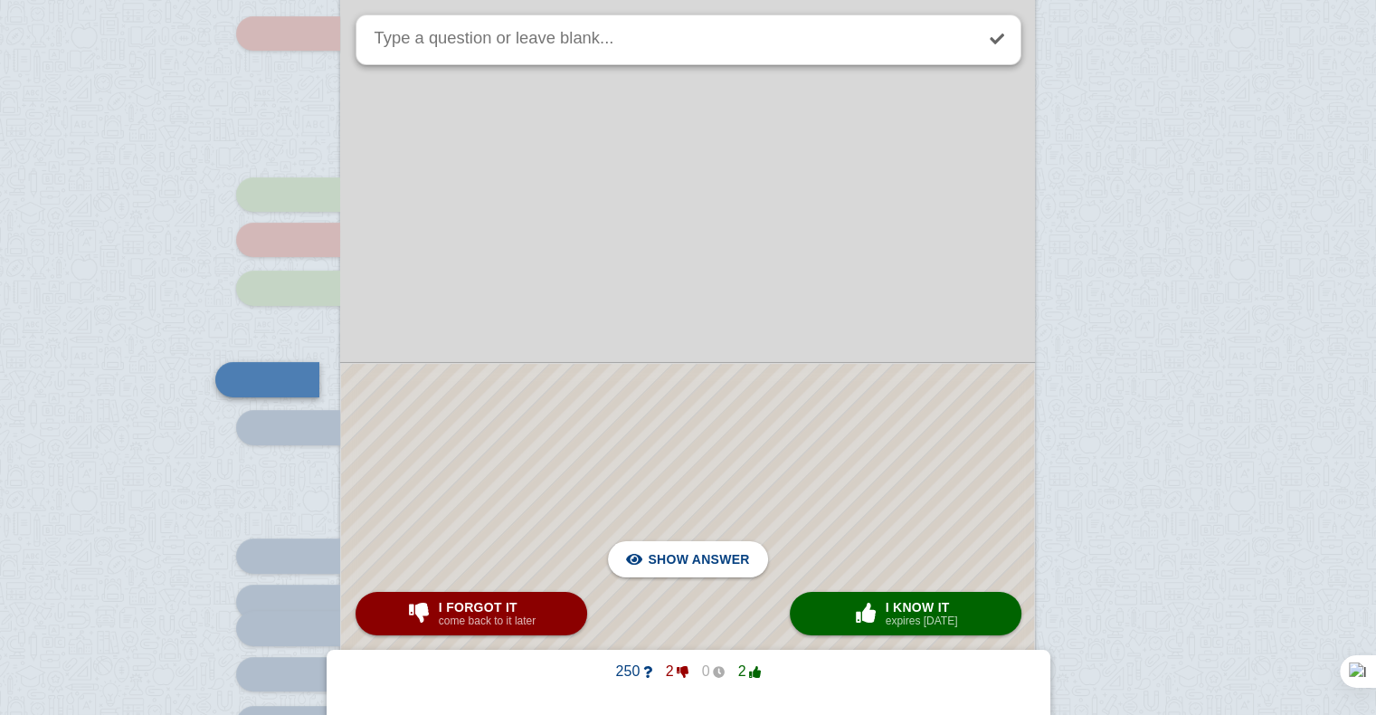
scroll to position [456, 0]
click at [723, 378] on div at bounding box center [687, 612] width 693 height 497
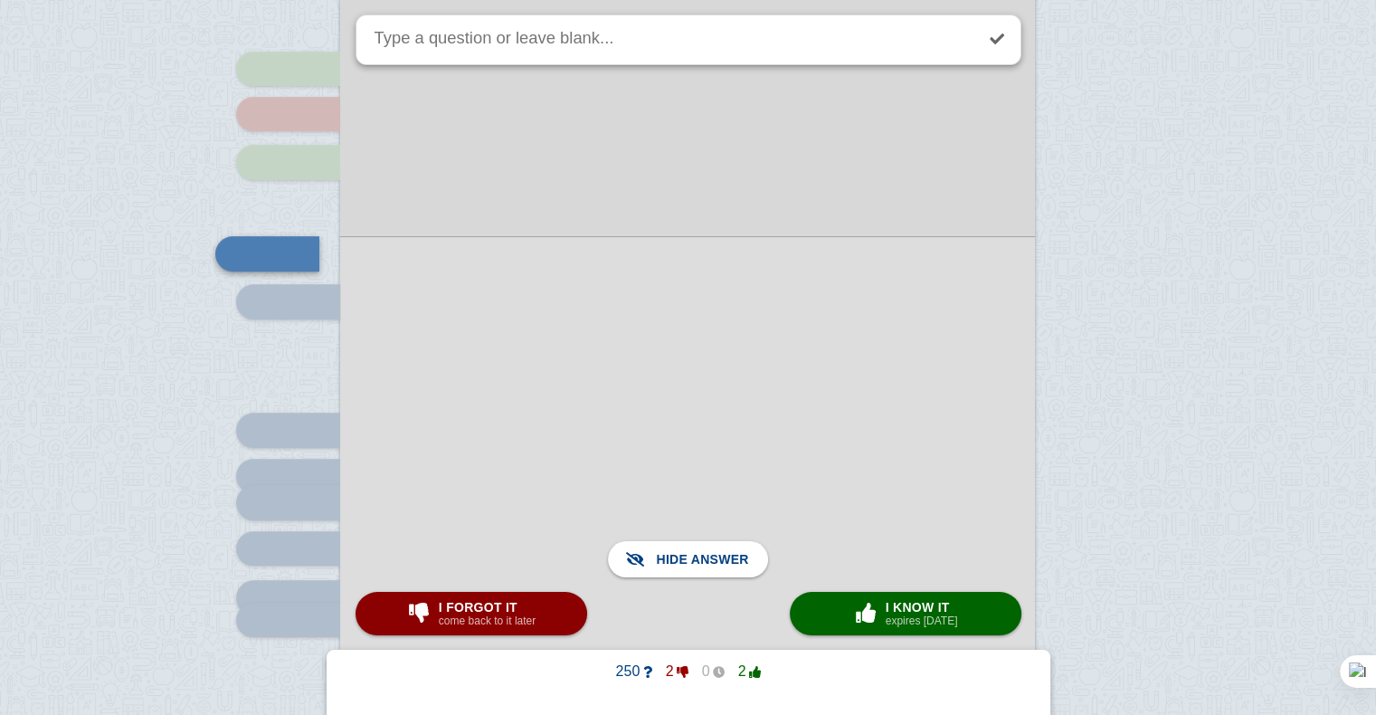
scroll to position [586, 0]
click at [539, 592] on button "I forgot it come back to it later" at bounding box center [471, 613] width 232 height 43
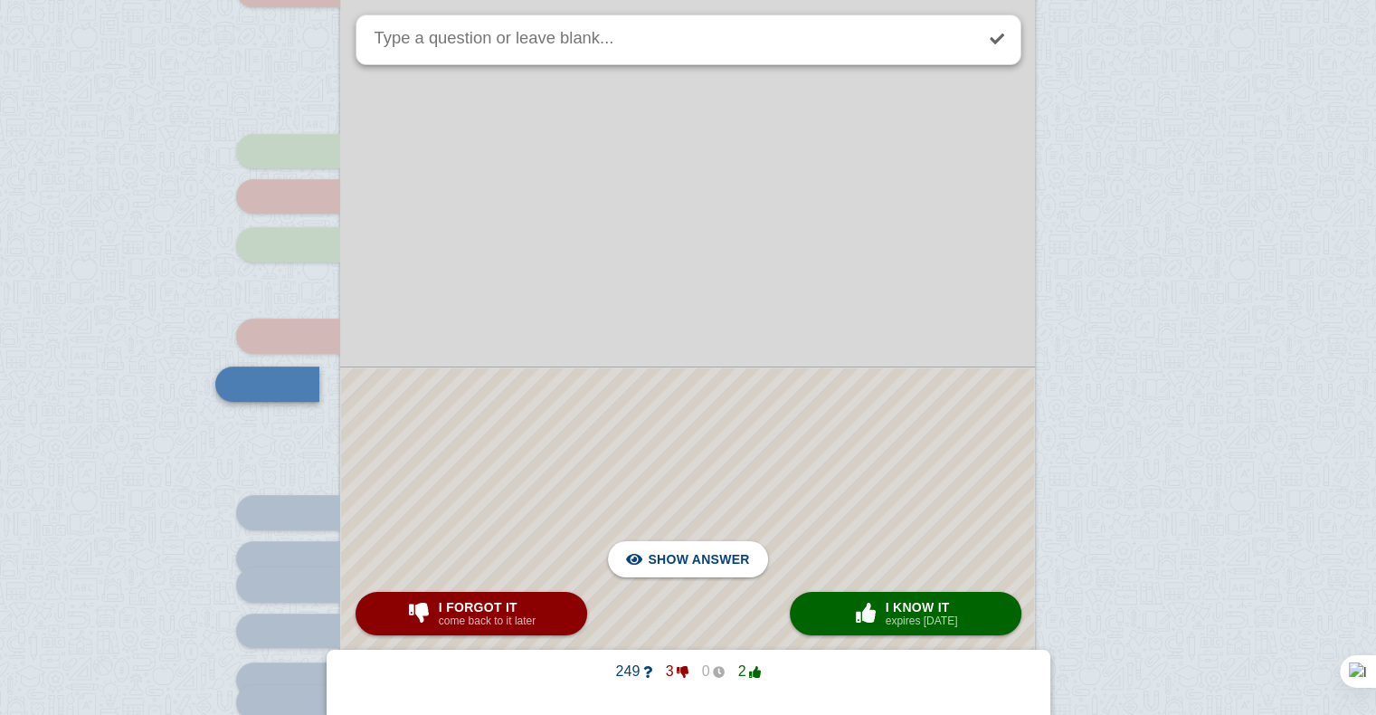
scroll to position [499, 0]
click at [697, 441] on div at bounding box center [687, 594] width 693 height 450
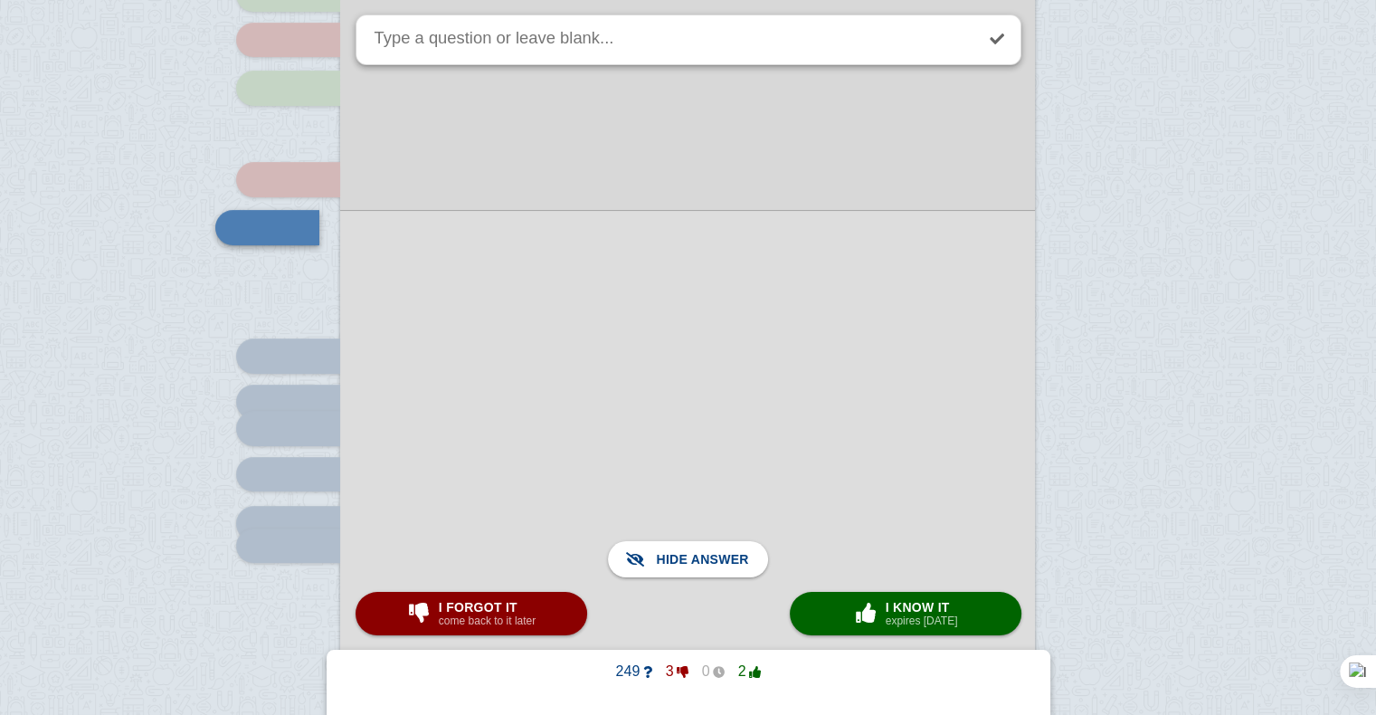
scroll to position [664, 0]
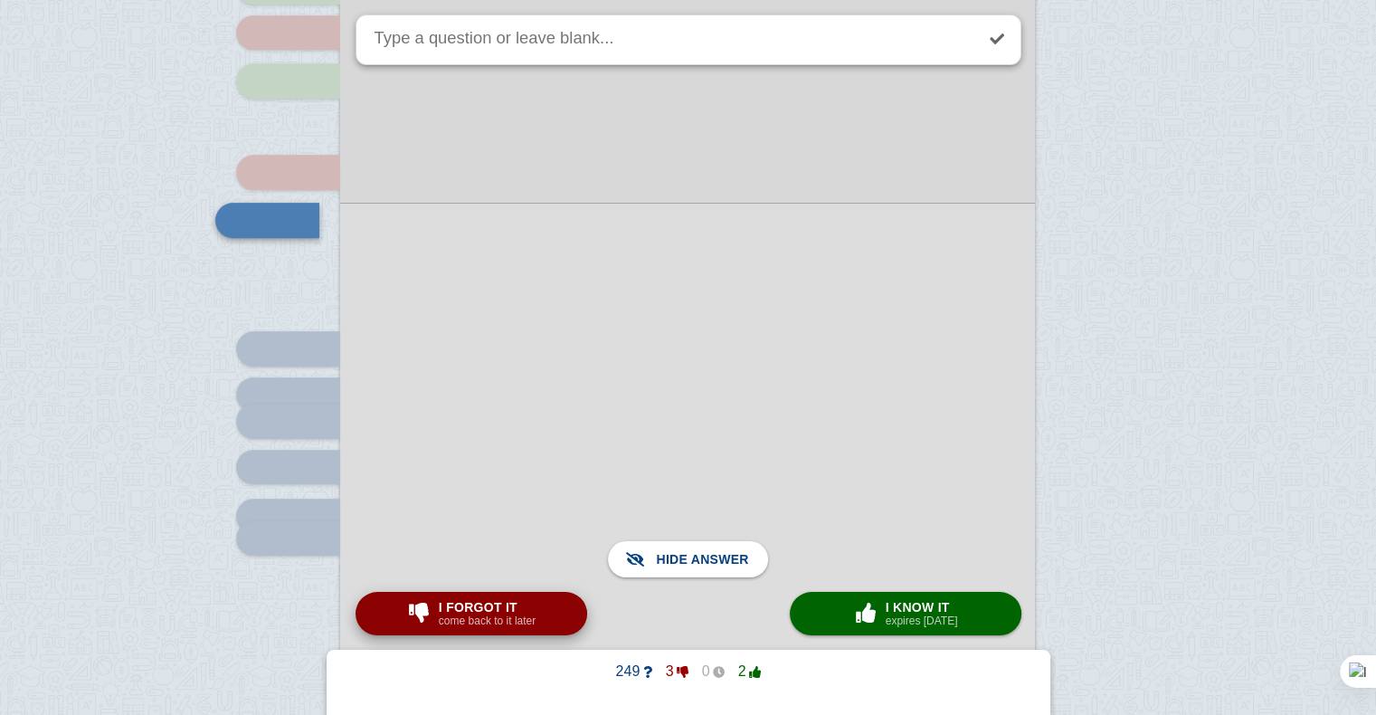
click at [514, 619] on small "come back to it later" at bounding box center [487, 620] width 97 height 13
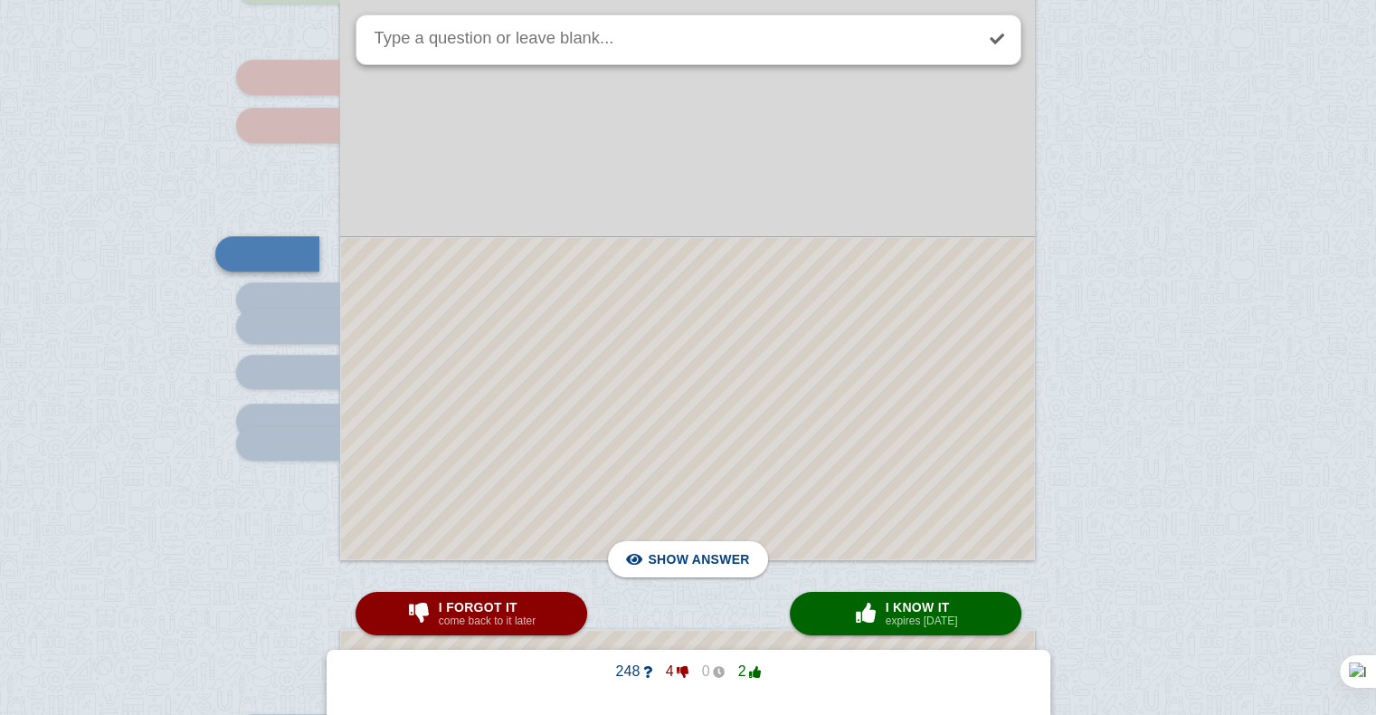
click at [544, 402] on div at bounding box center [687, 398] width 693 height 321
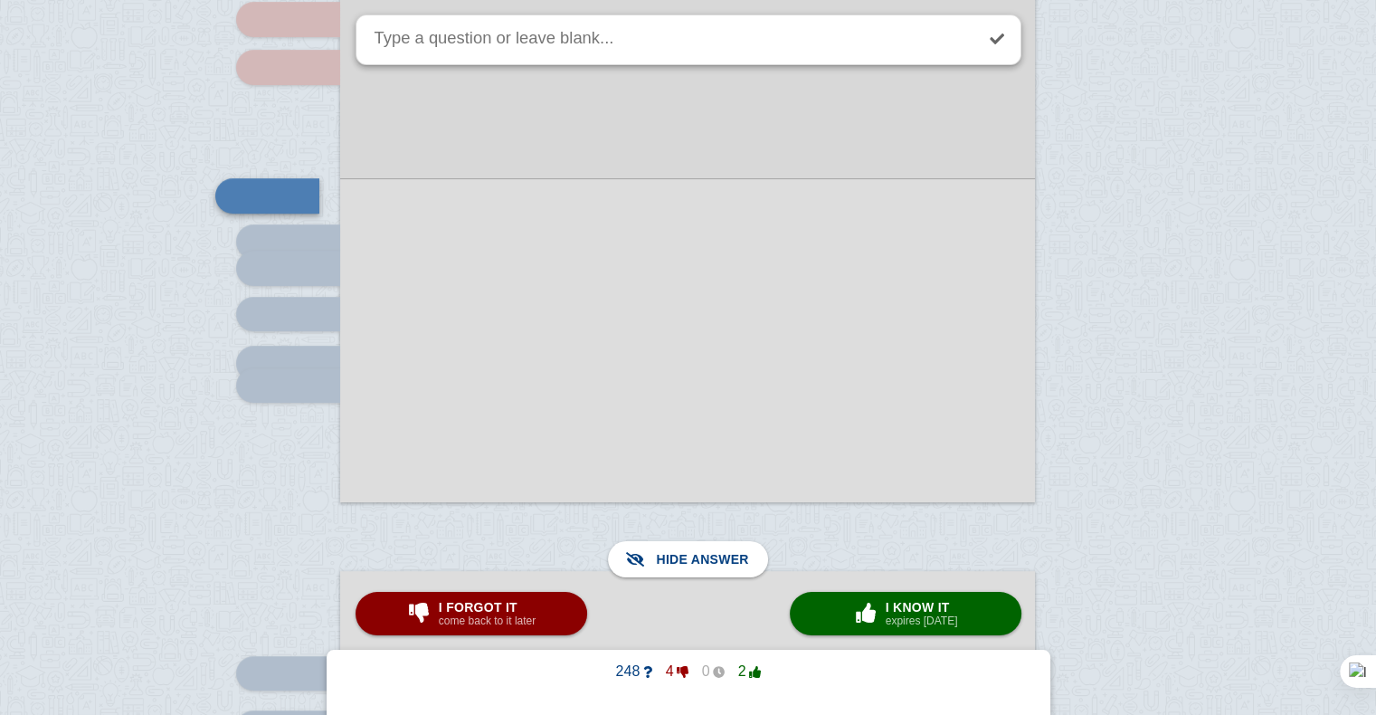
scroll to position [819, 0]
click at [515, 609] on span "I forgot it" at bounding box center [487, 607] width 97 height 14
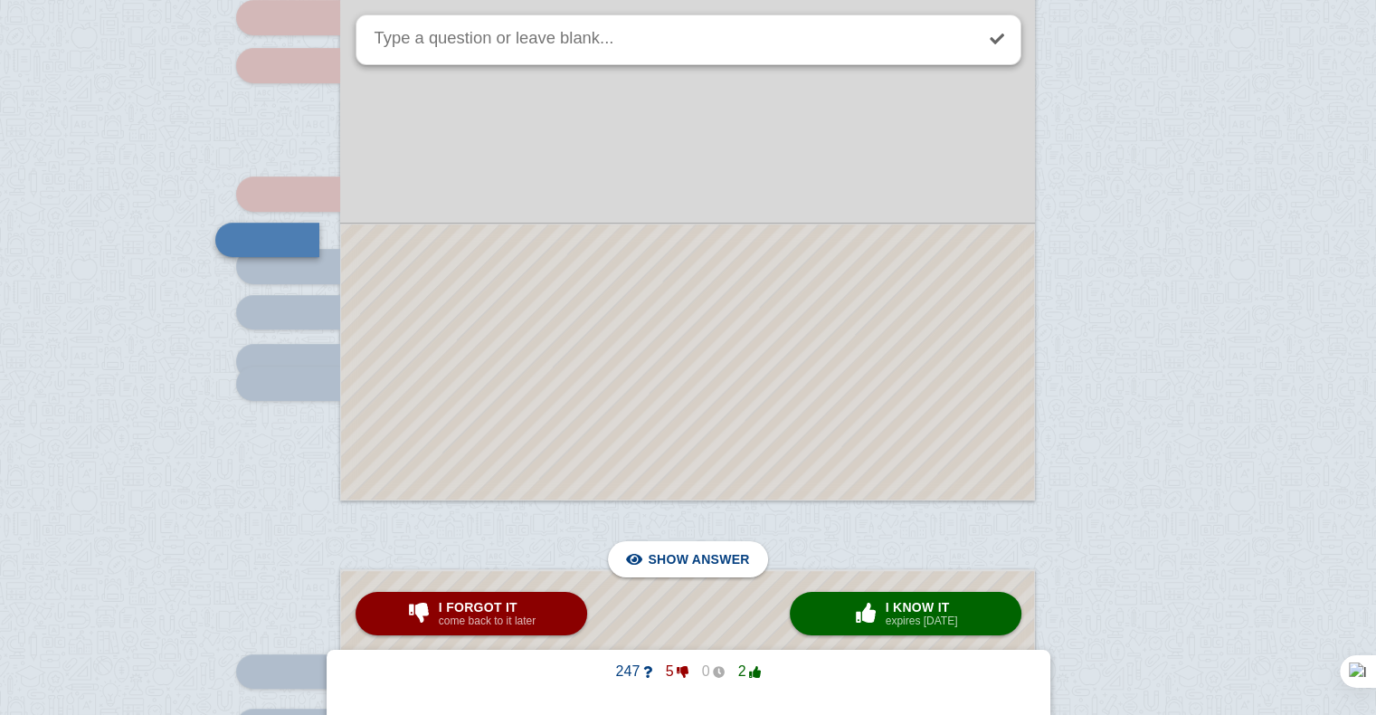
scroll to position [804, 0]
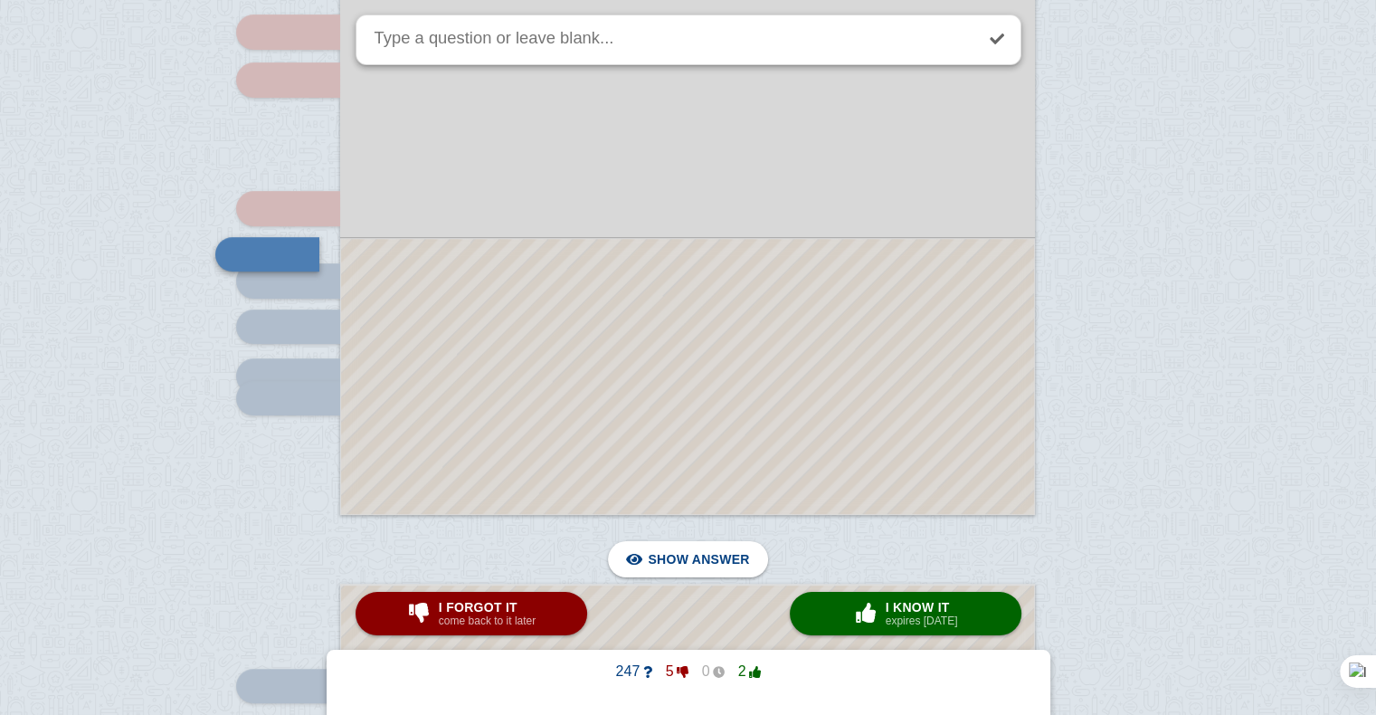
click at [528, 440] on div at bounding box center [687, 376] width 693 height 275
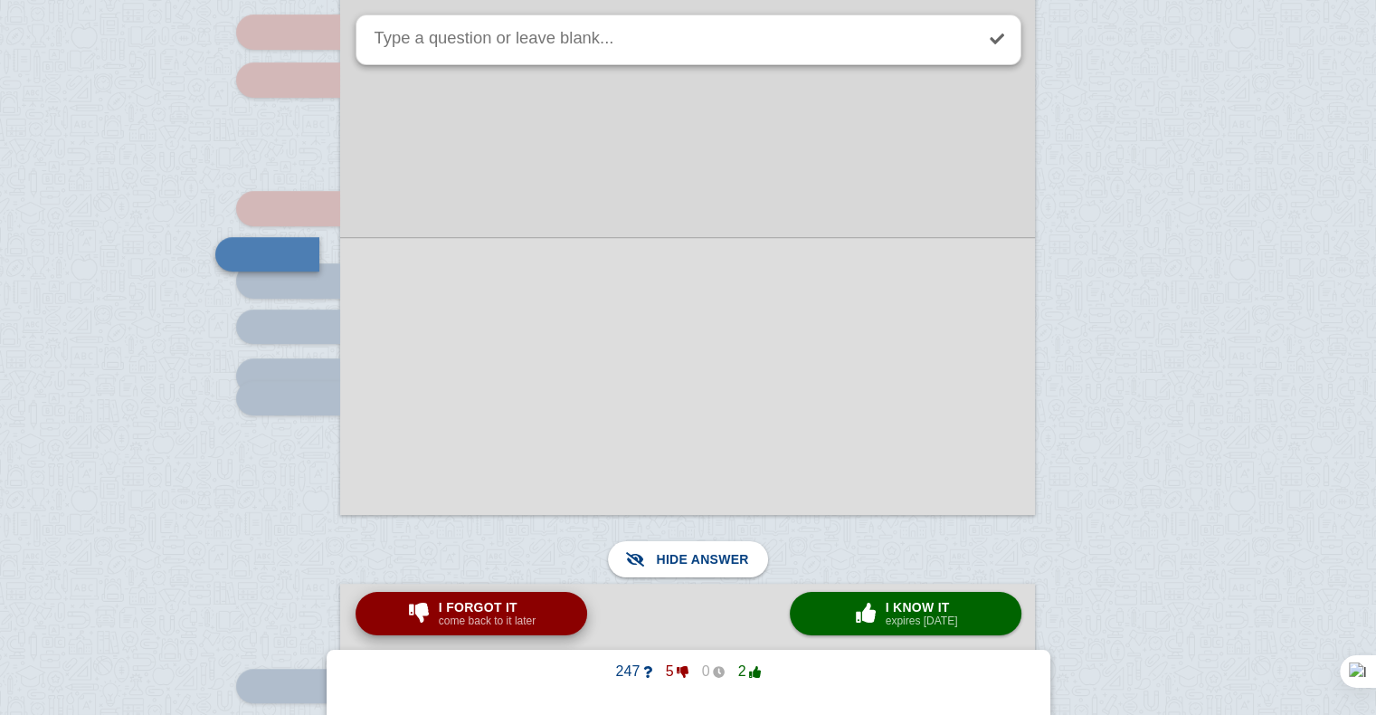
click at [492, 617] on small "come back to it later" at bounding box center [487, 620] width 97 height 13
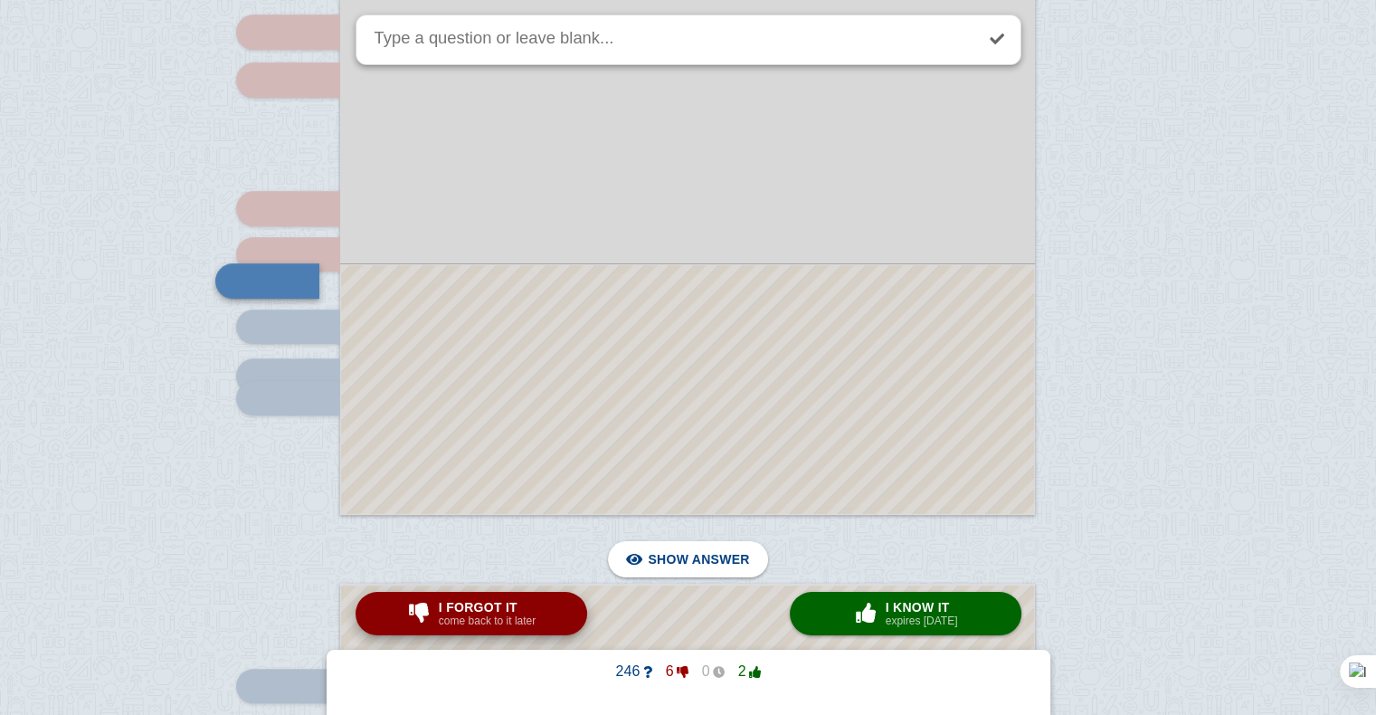
scroll to position [831, 0]
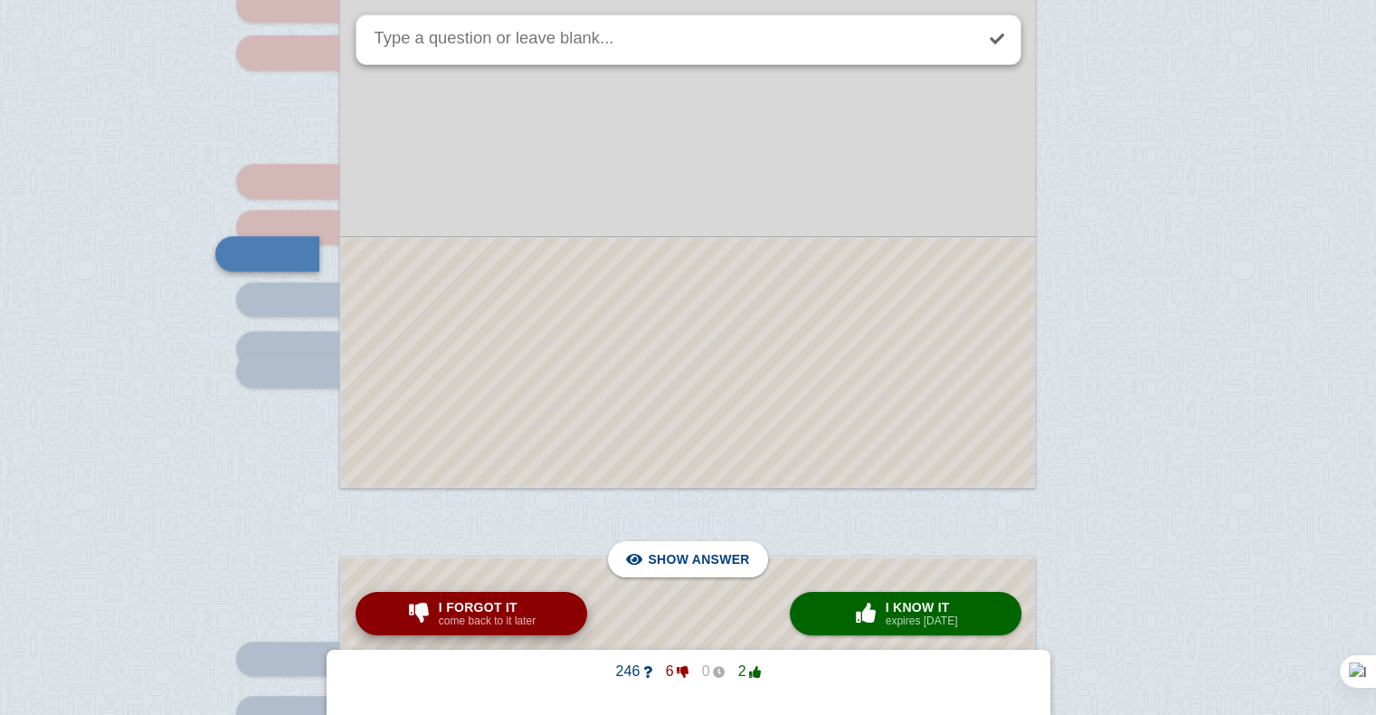
click at [492, 617] on small "come back to it later" at bounding box center [487, 620] width 97 height 13
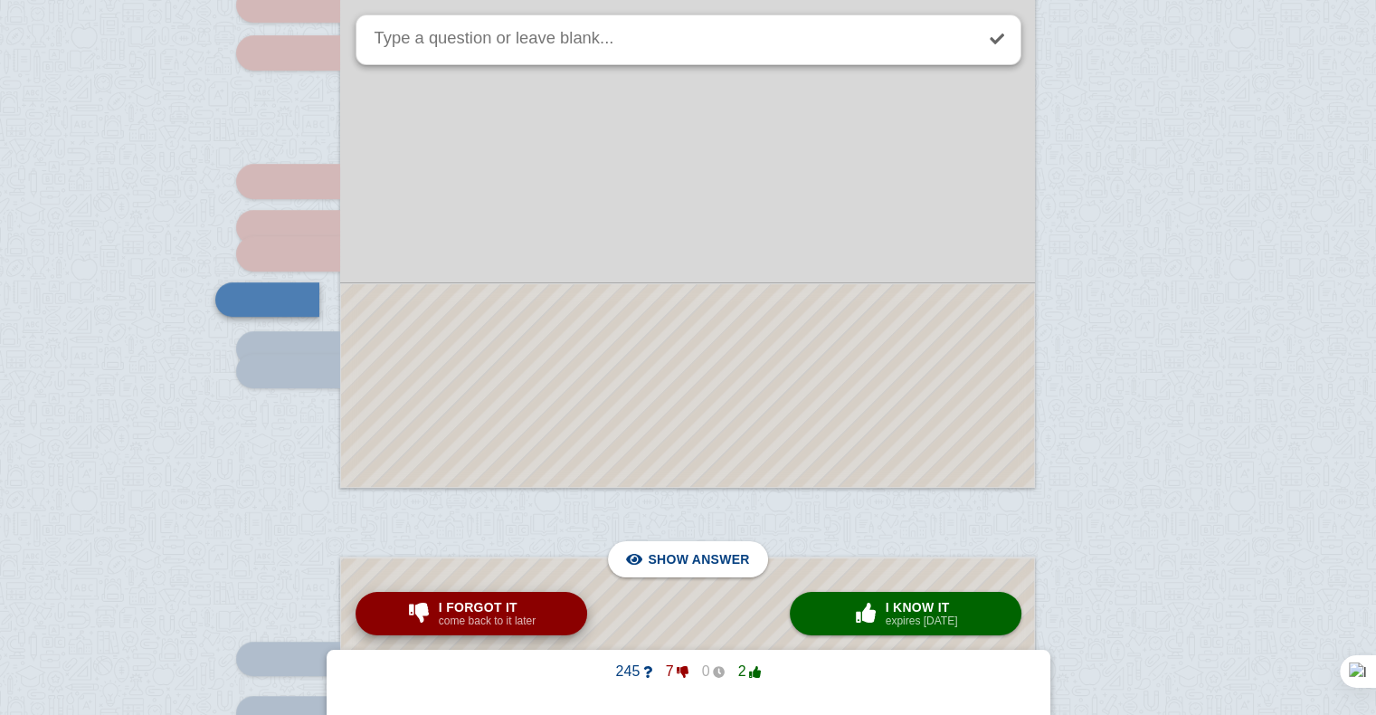
scroll to position [877, 0]
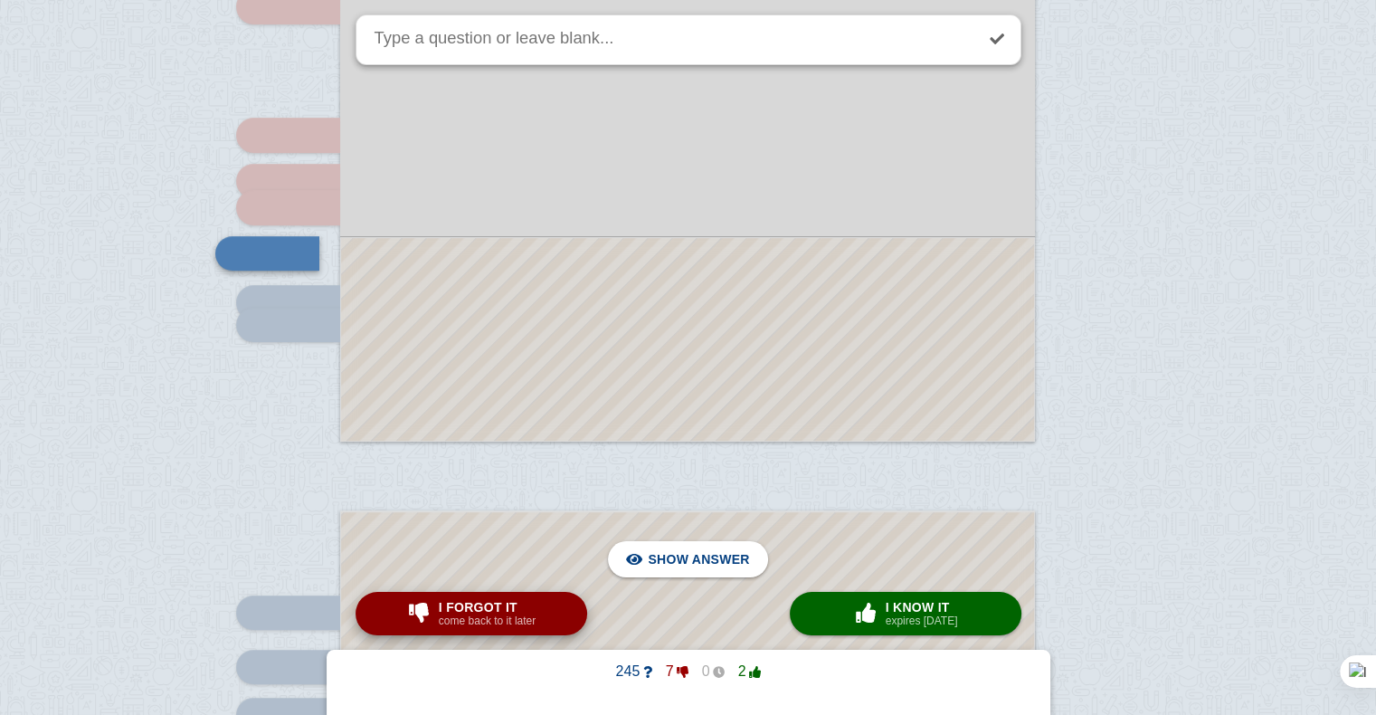
click at [492, 617] on small "come back to it later" at bounding box center [487, 620] width 97 height 13
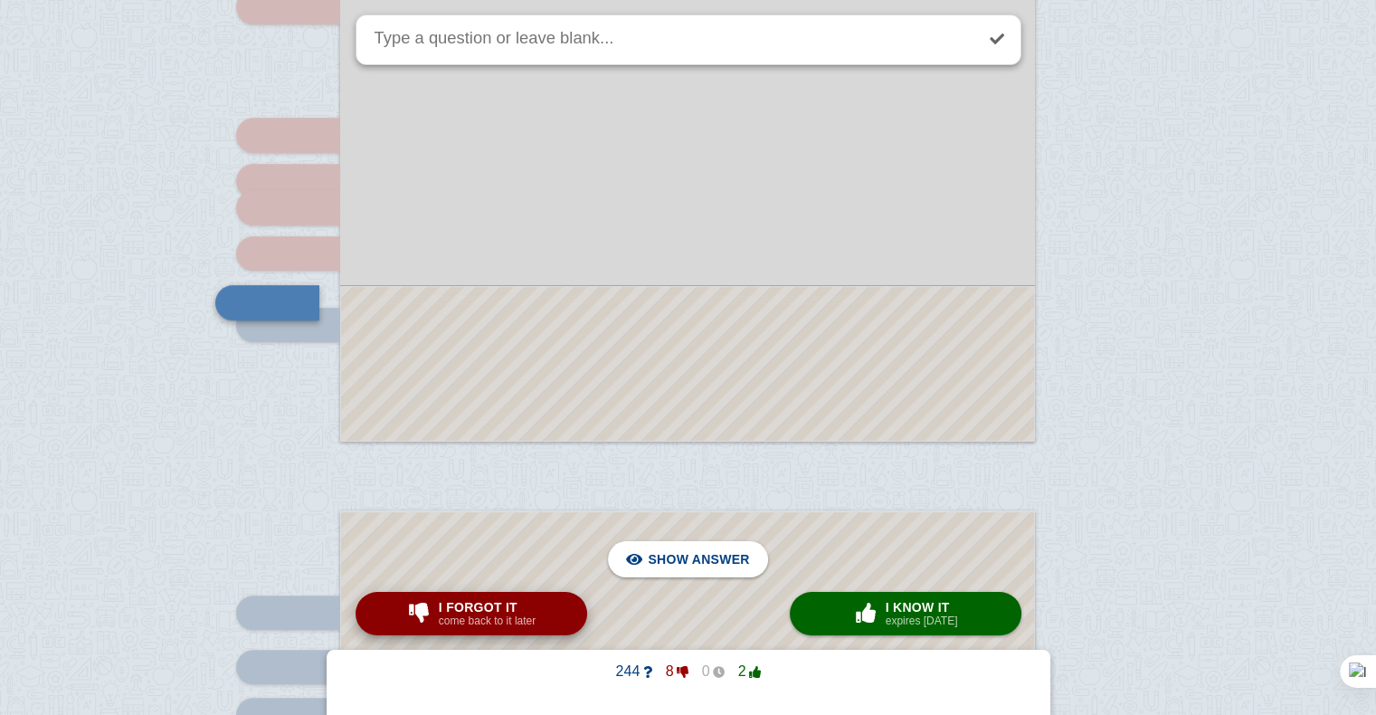
scroll to position [926, 0]
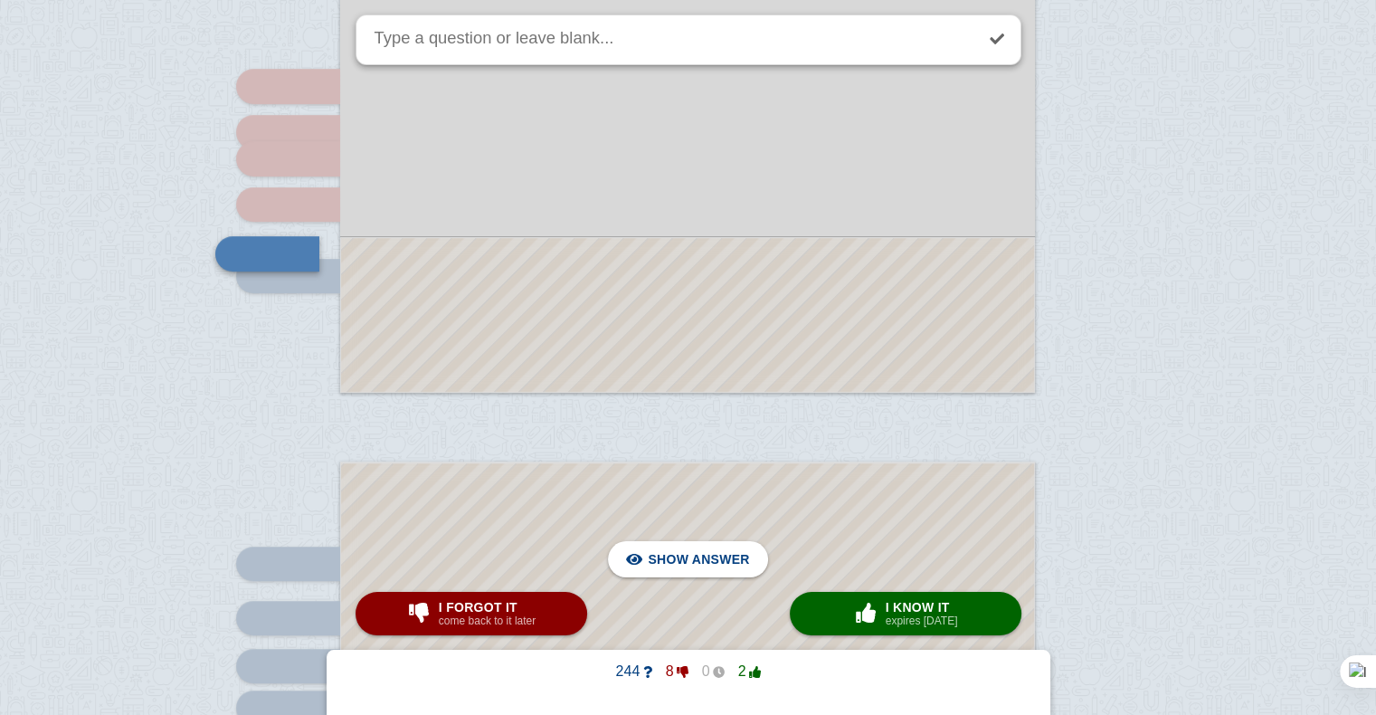
click at [535, 318] on div at bounding box center [687, 315] width 693 height 154
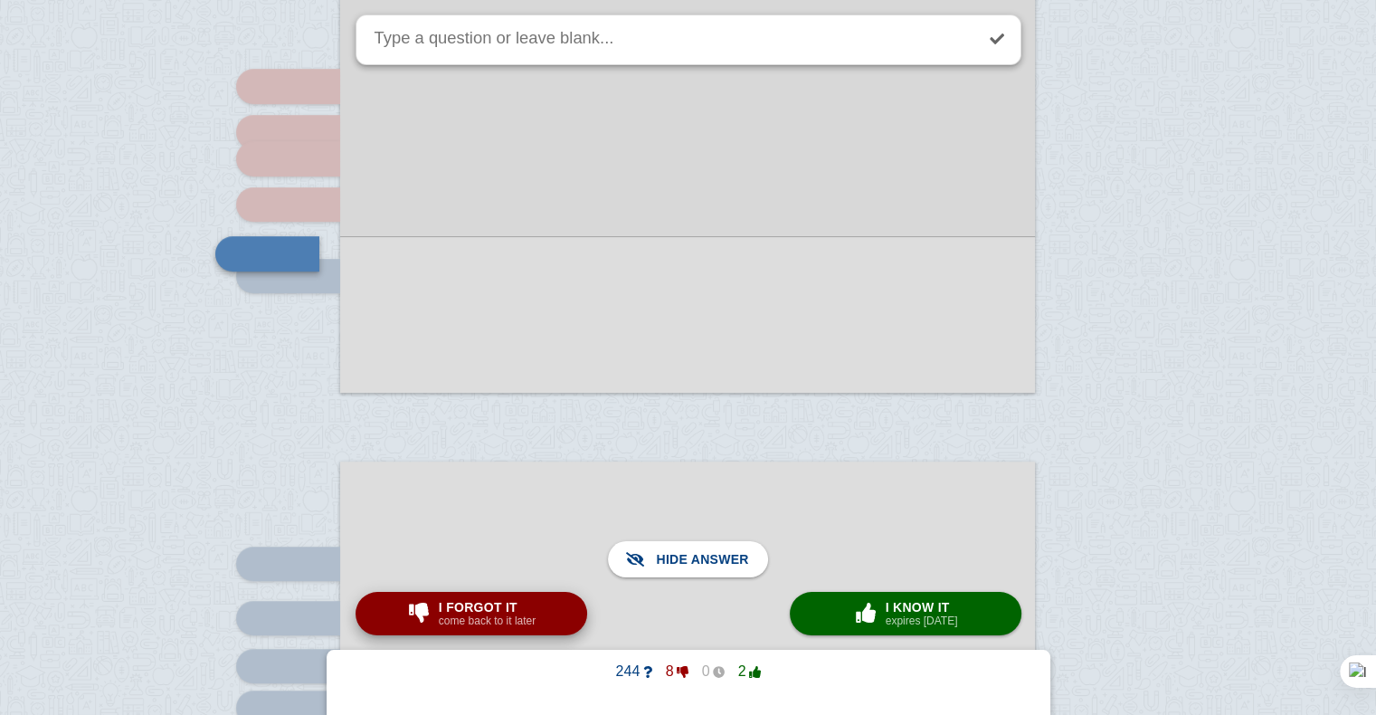
click at [498, 614] on small "come back to it later" at bounding box center [487, 620] width 97 height 13
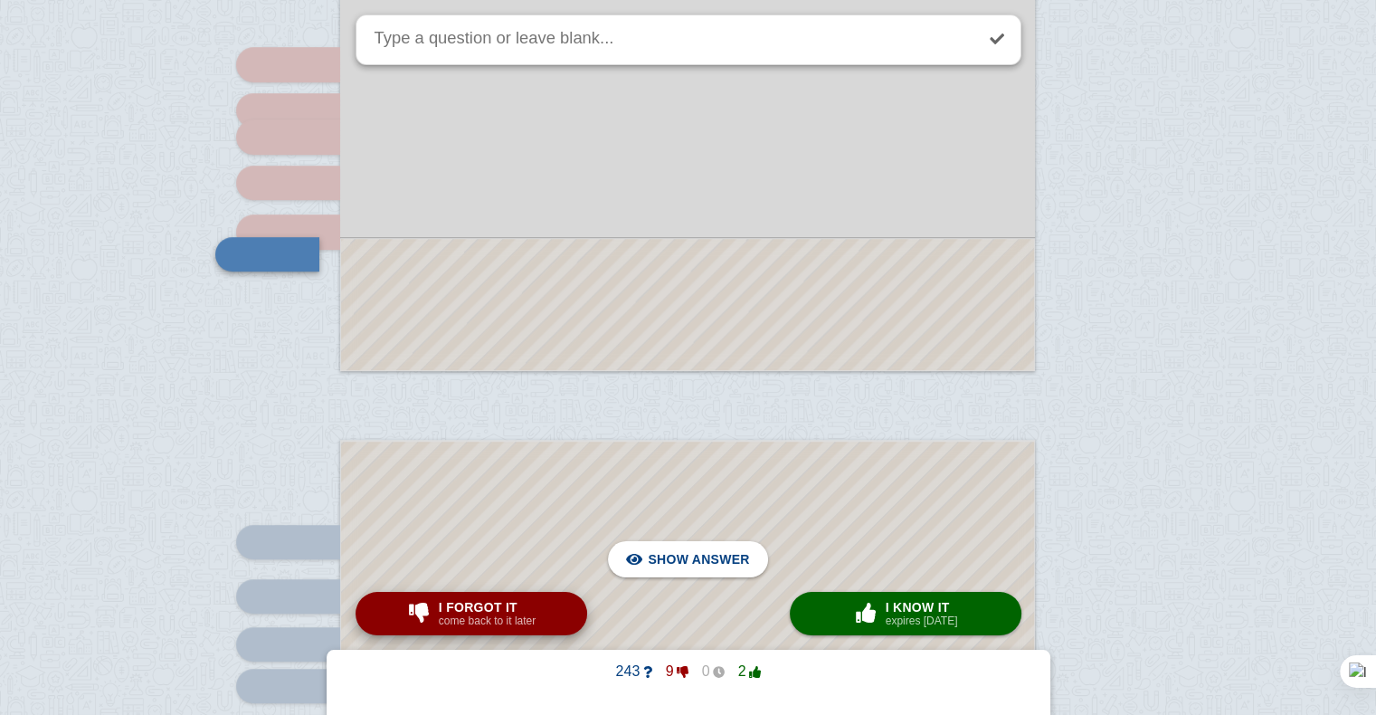
click at [498, 614] on small "come back to it later" at bounding box center [487, 620] width 97 height 13
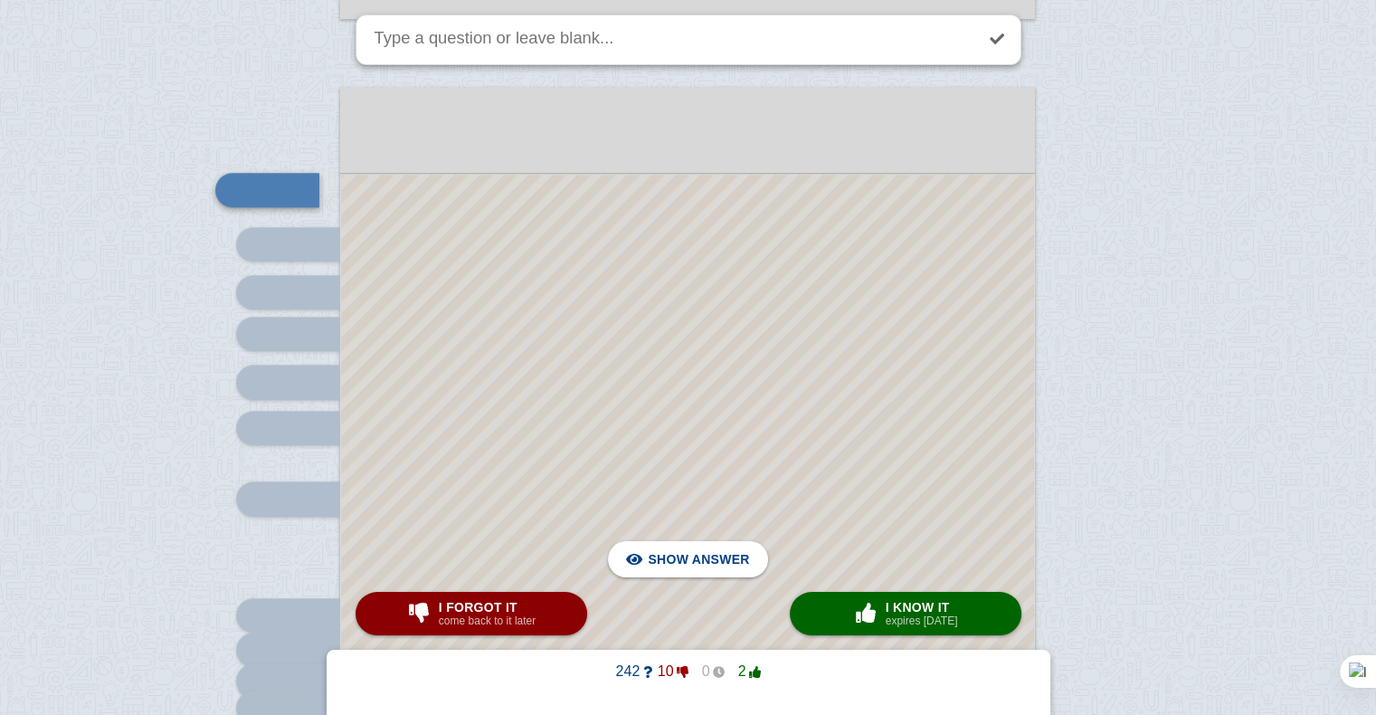
scroll to position [1307, 0]
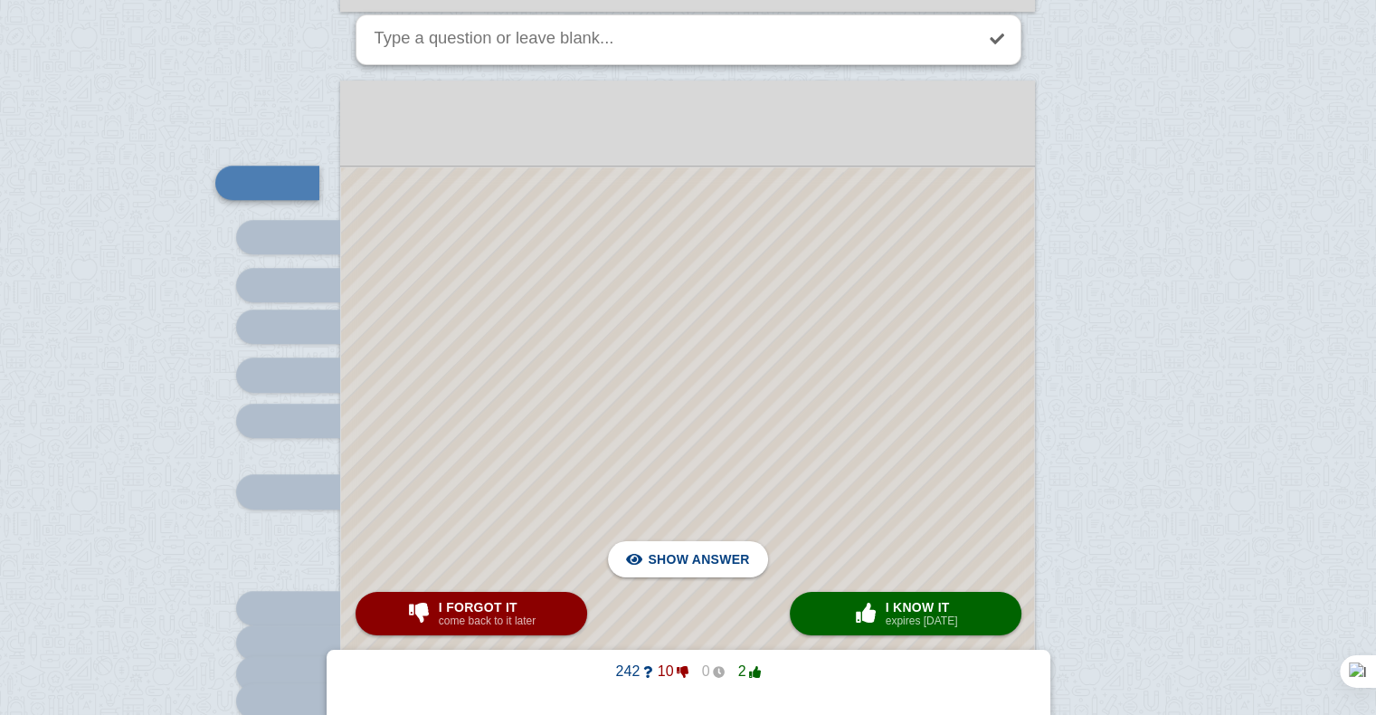
click at [498, 370] on div at bounding box center [687, 614] width 693 height 895
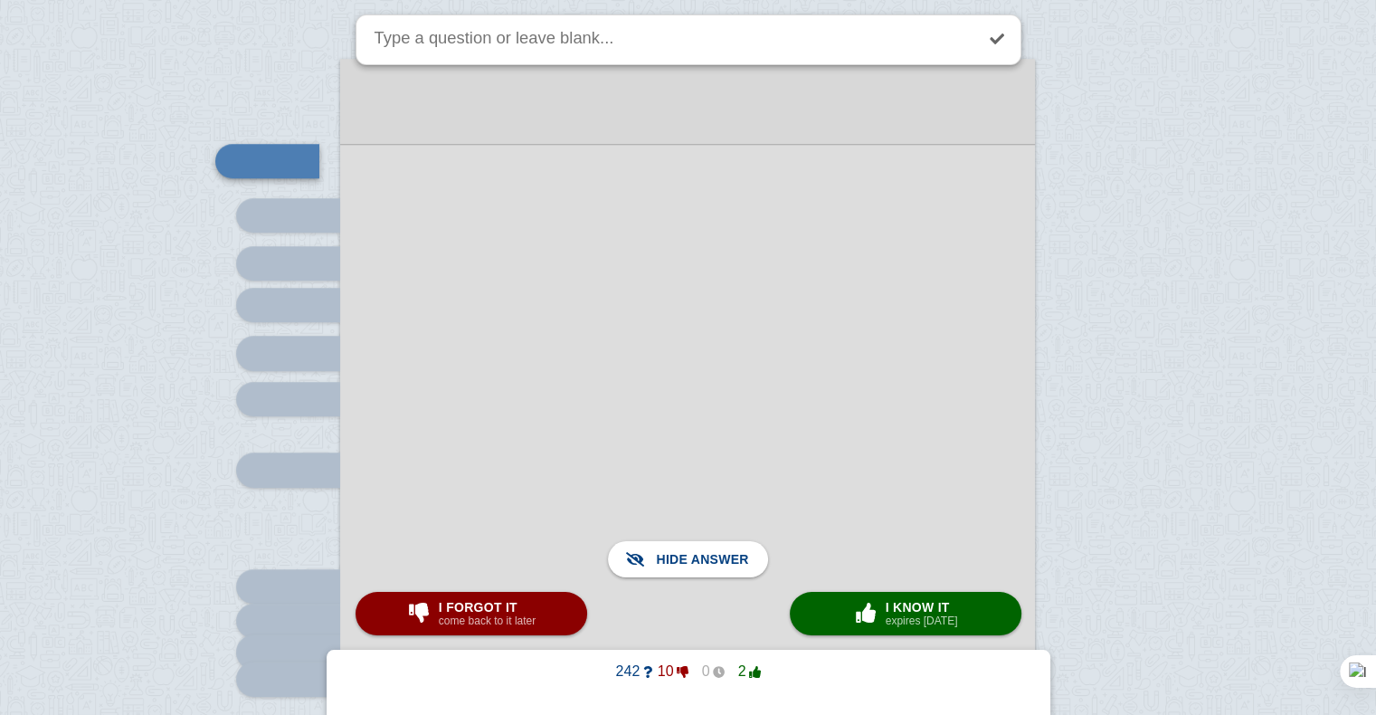
scroll to position [1330, 0]
click at [552, 624] on button "I forgot it come back to it later" at bounding box center [471, 613] width 232 height 43
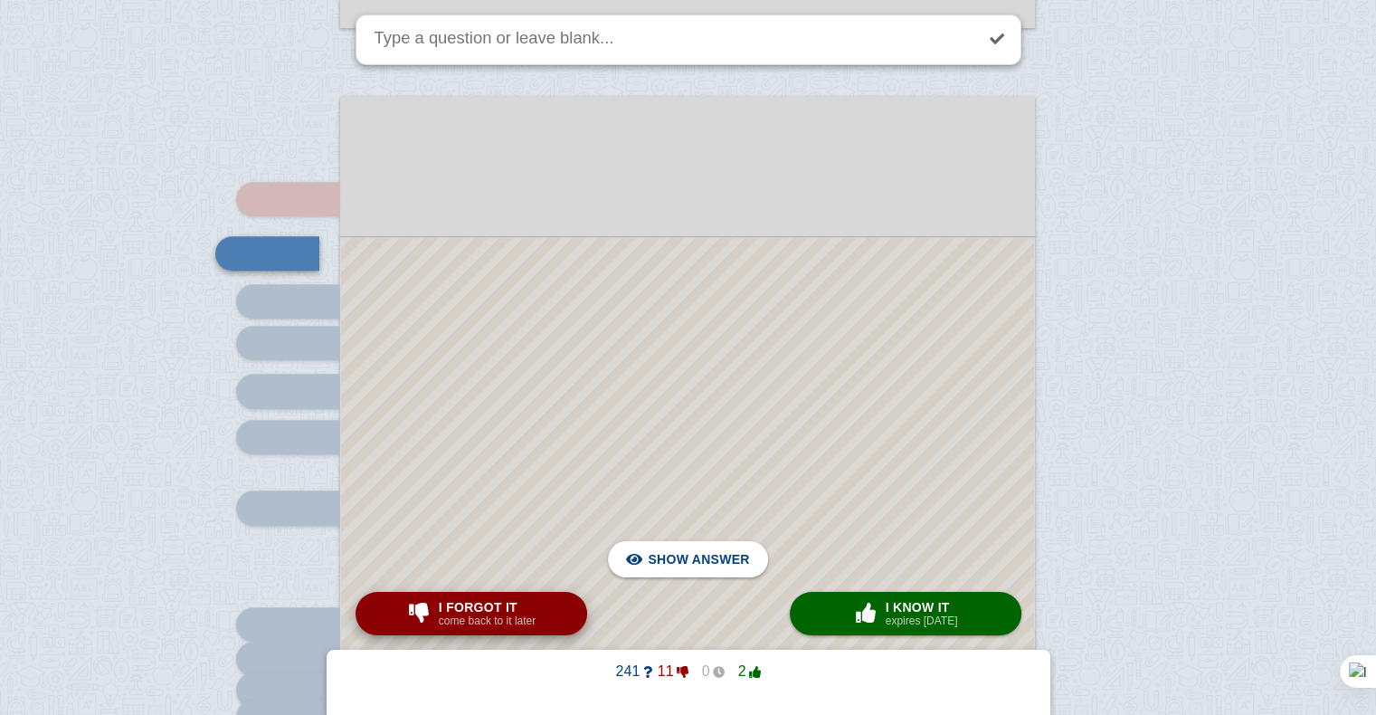
click at [547, 613] on button "I forgot it come back to it later" at bounding box center [471, 613] width 232 height 43
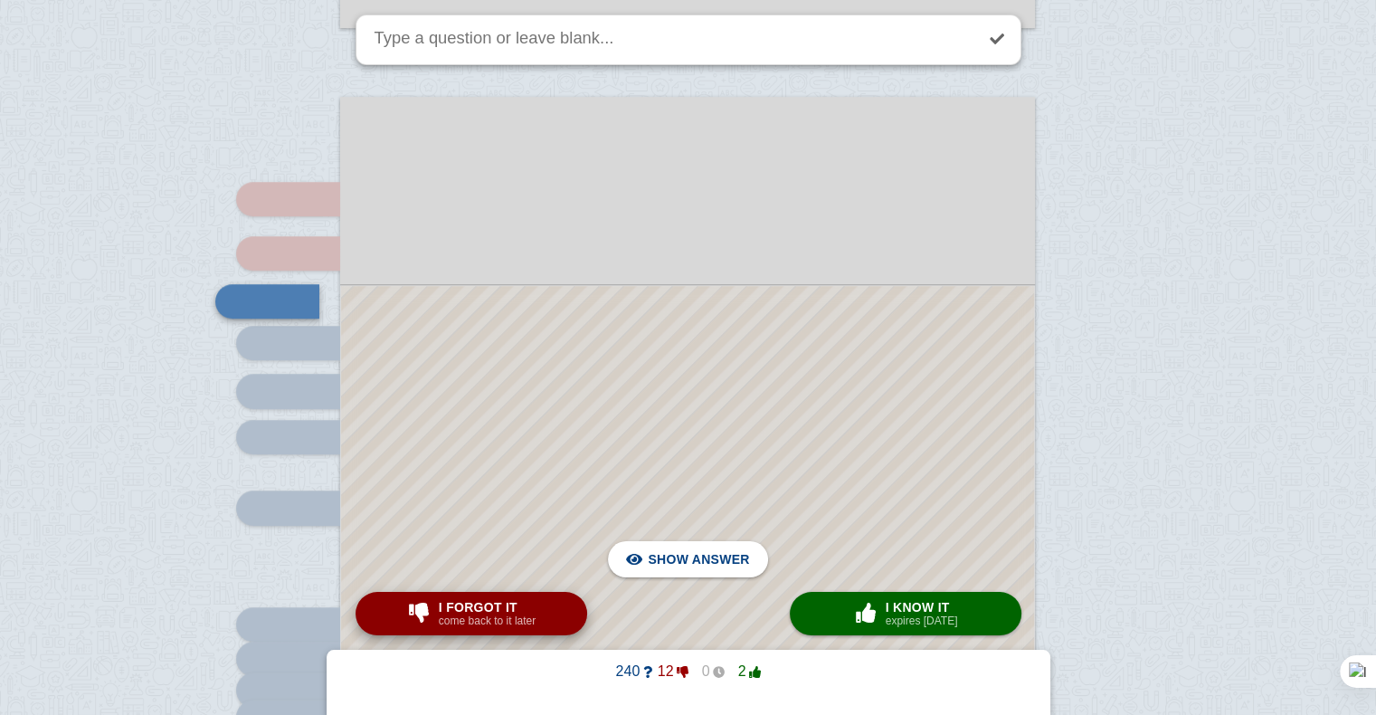
scroll to position [1339, 0]
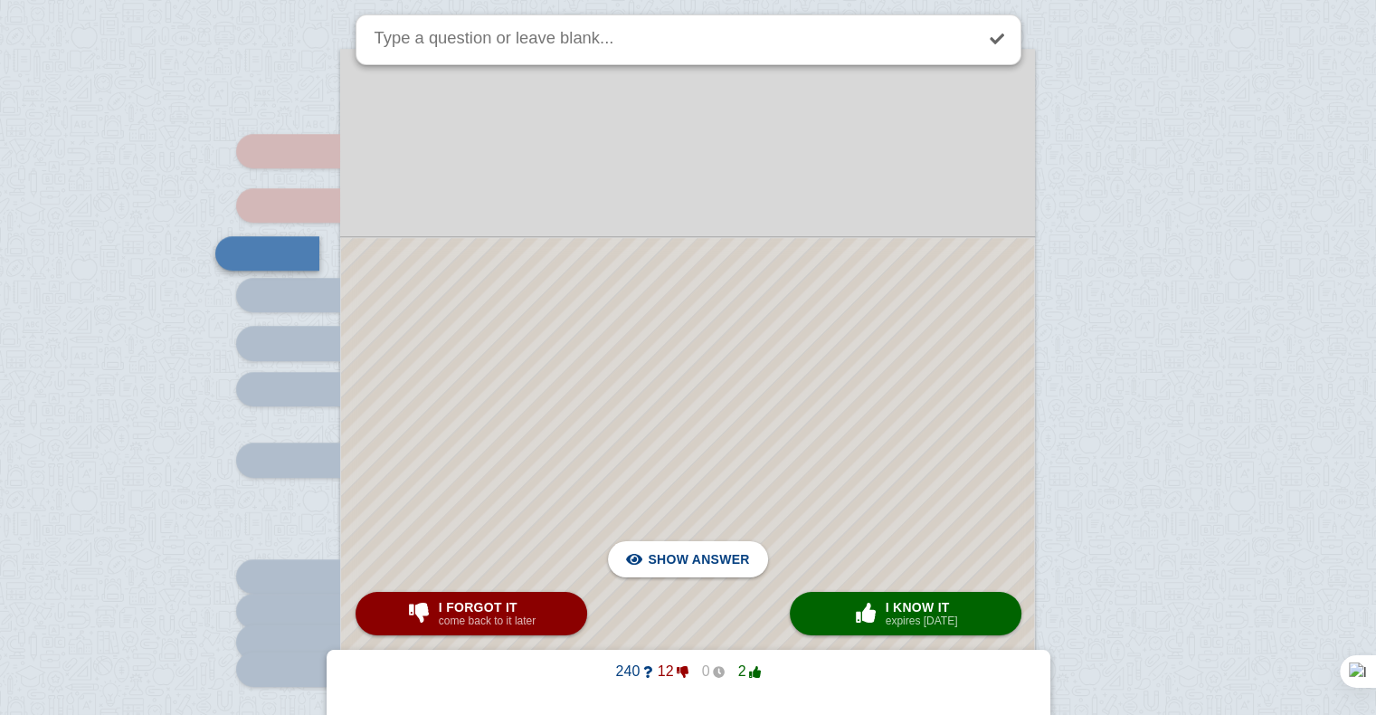
click at [891, 638] on div at bounding box center [687, 634] width 693 height 792
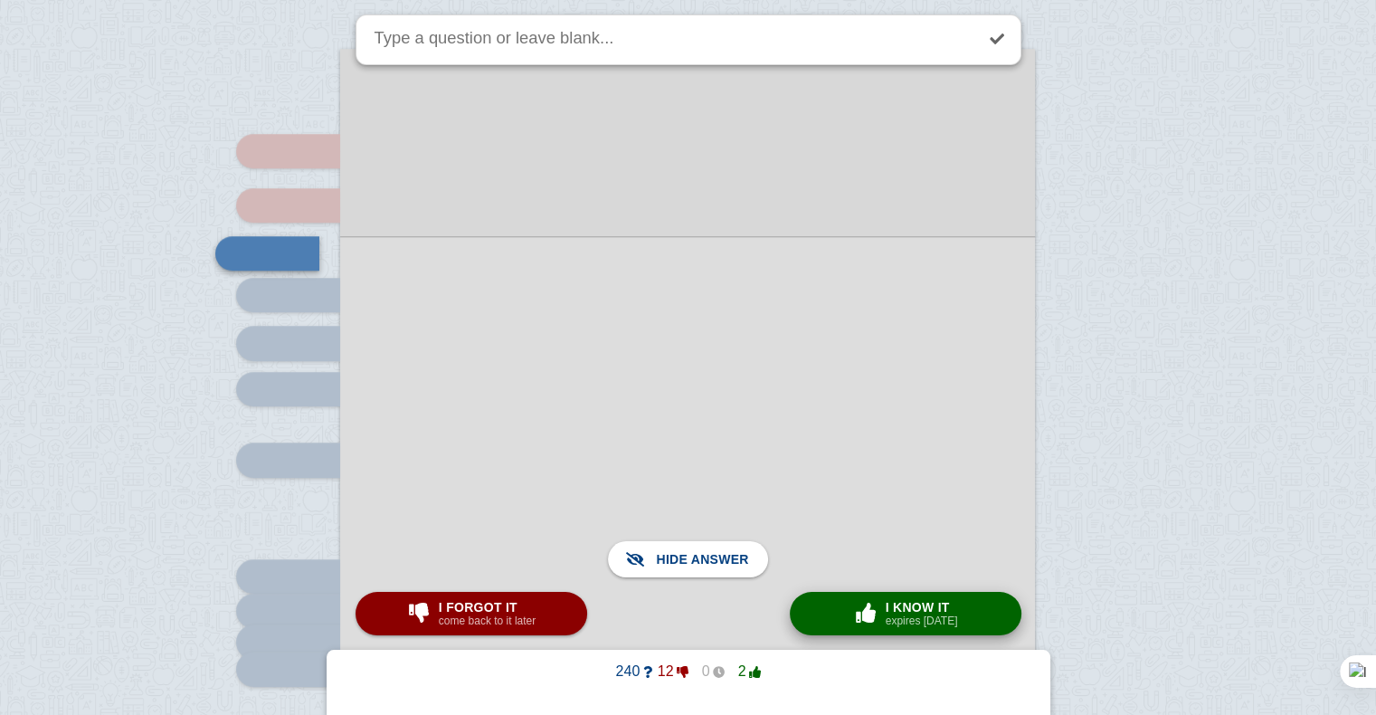
click at [896, 610] on span "I know it" at bounding box center [921, 607] width 72 height 14
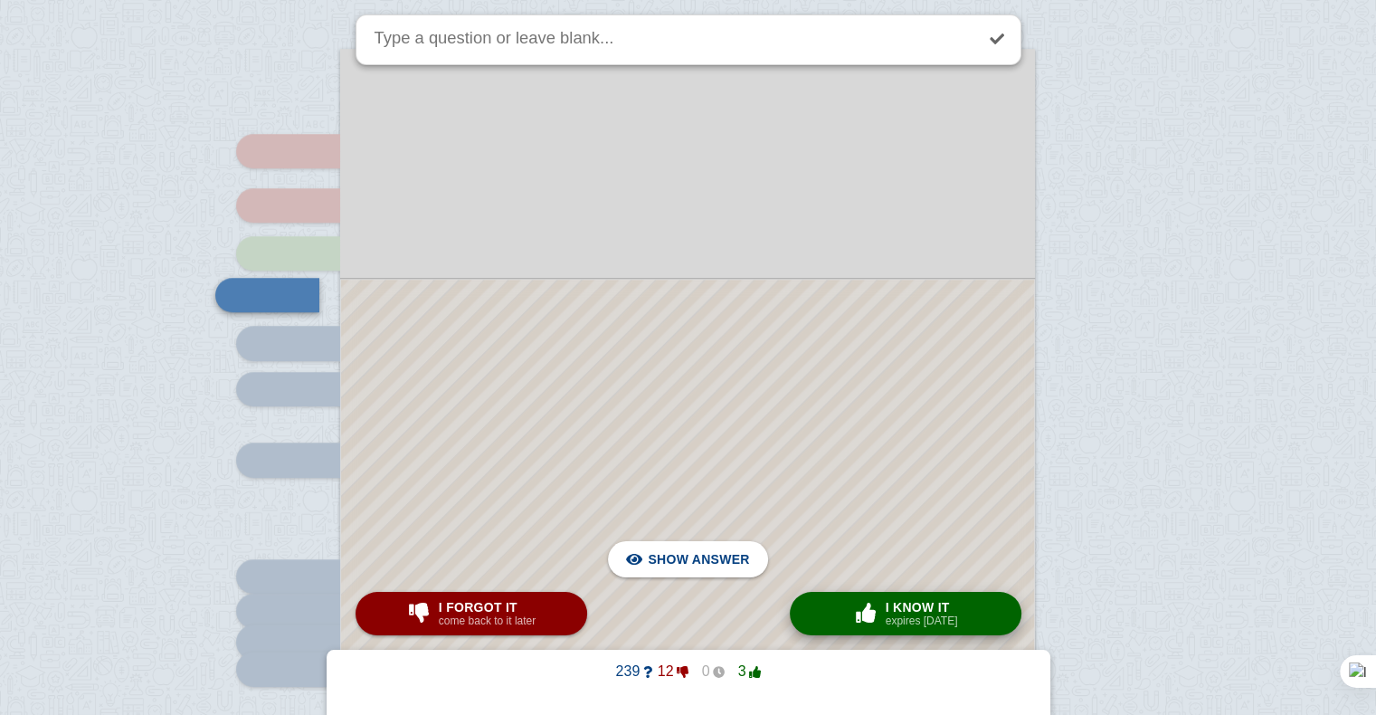
scroll to position [1379, 0]
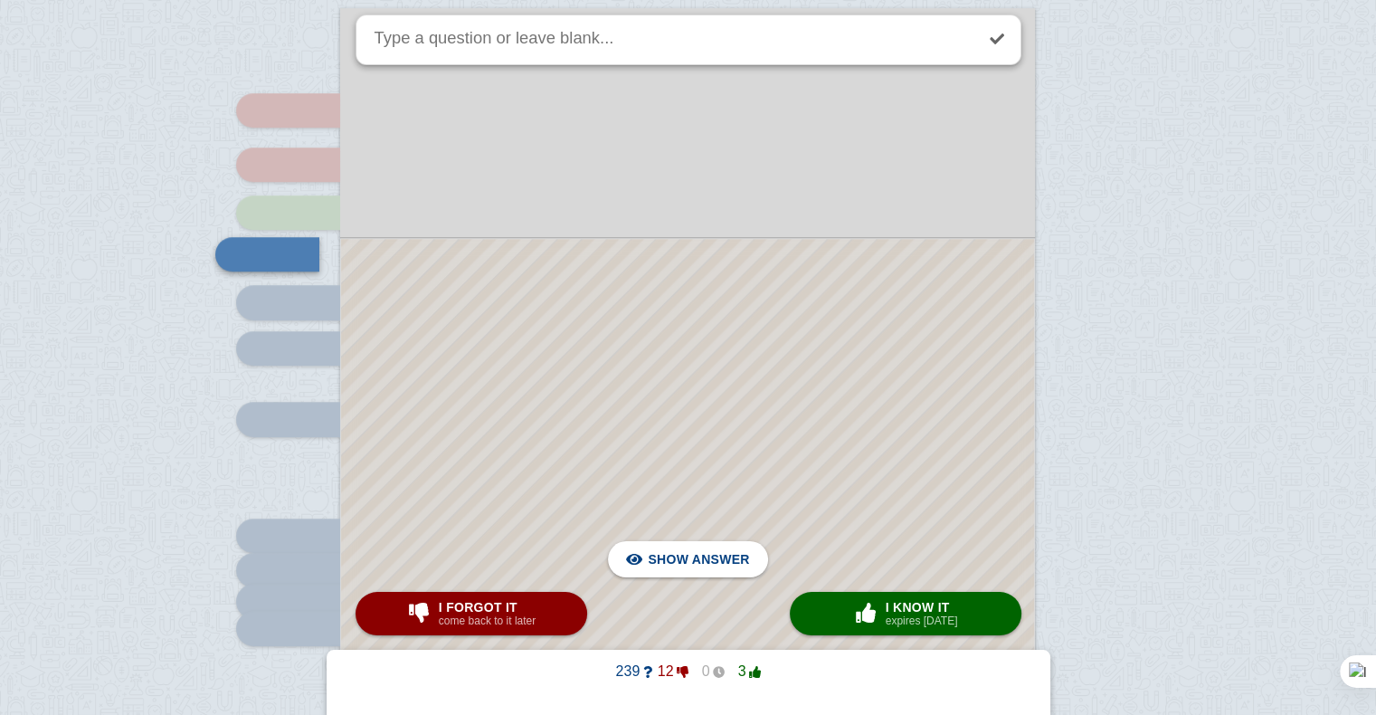
click at [838, 509] on div at bounding box center [687, 614] width 693 height 751
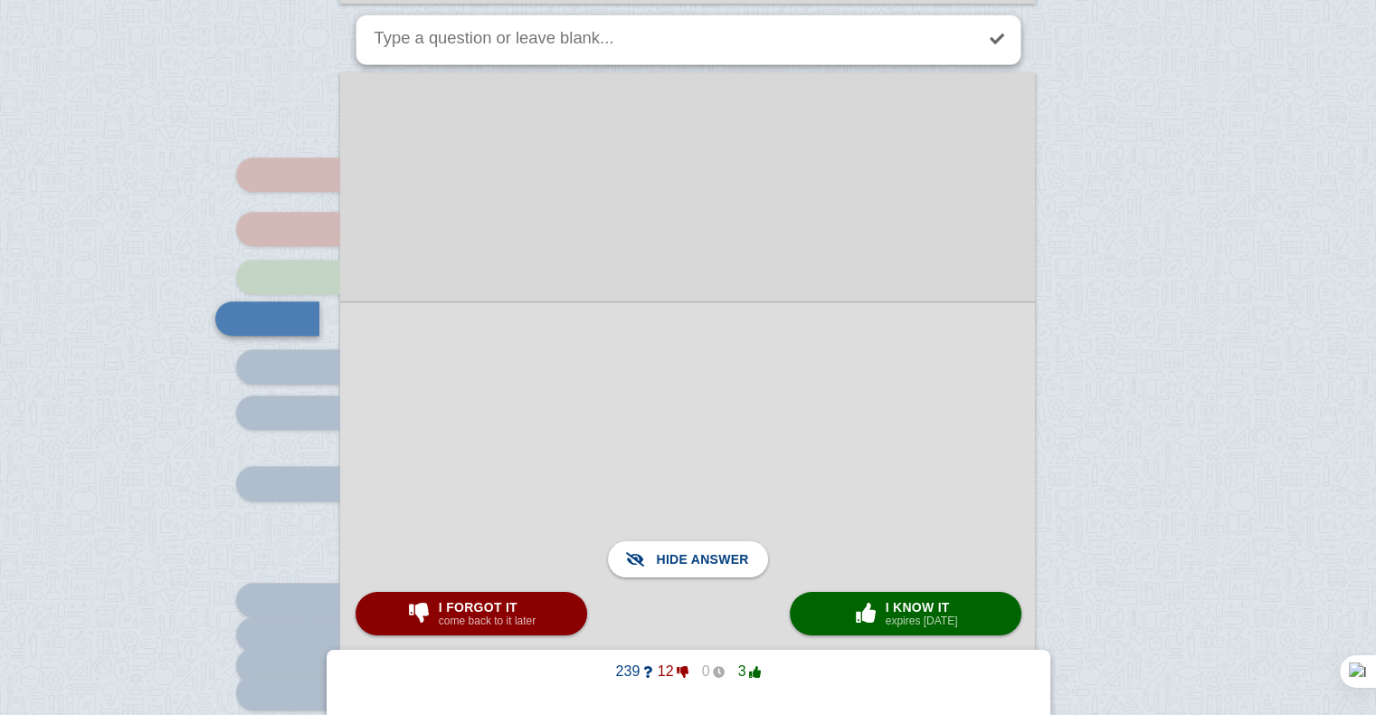
scroll to position [1314, 0]
click at [474, 603] on span "I forgot it" at bounding box center [487, 607] width 97 height 14
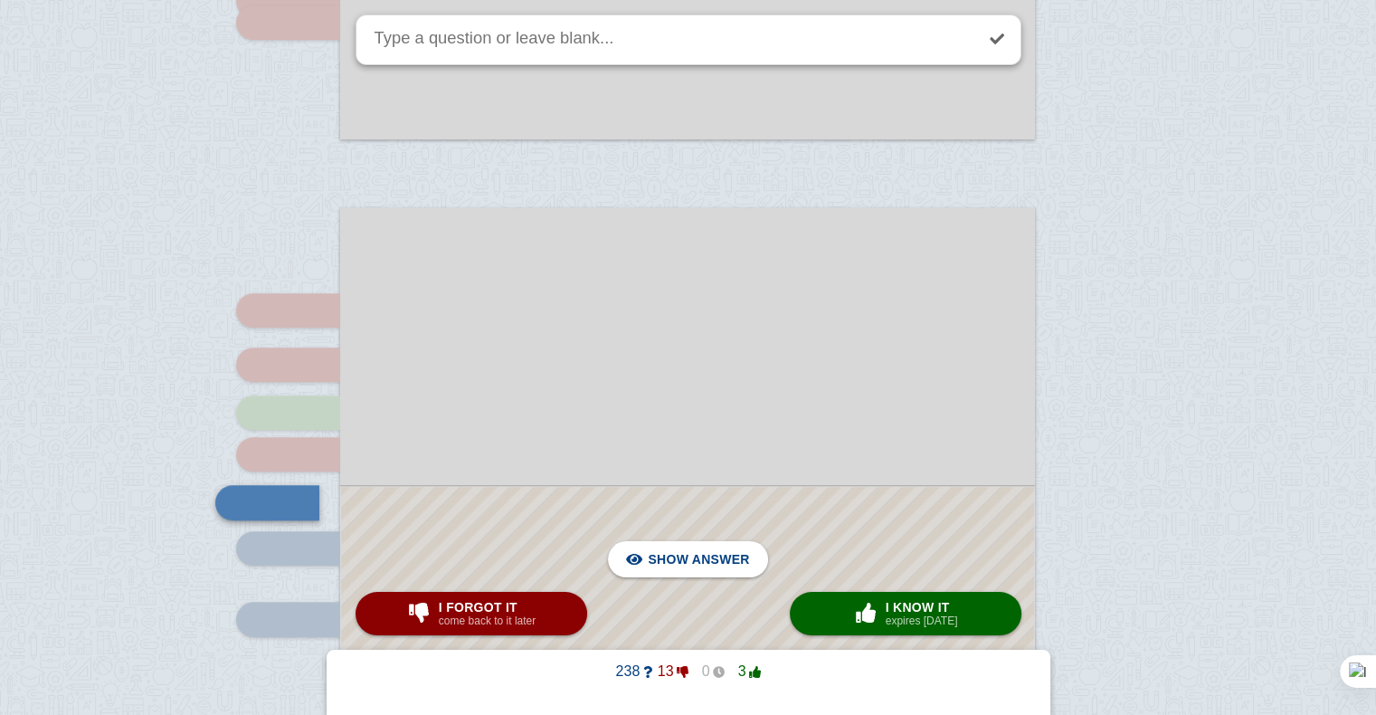
scroll to position [1458, 0]
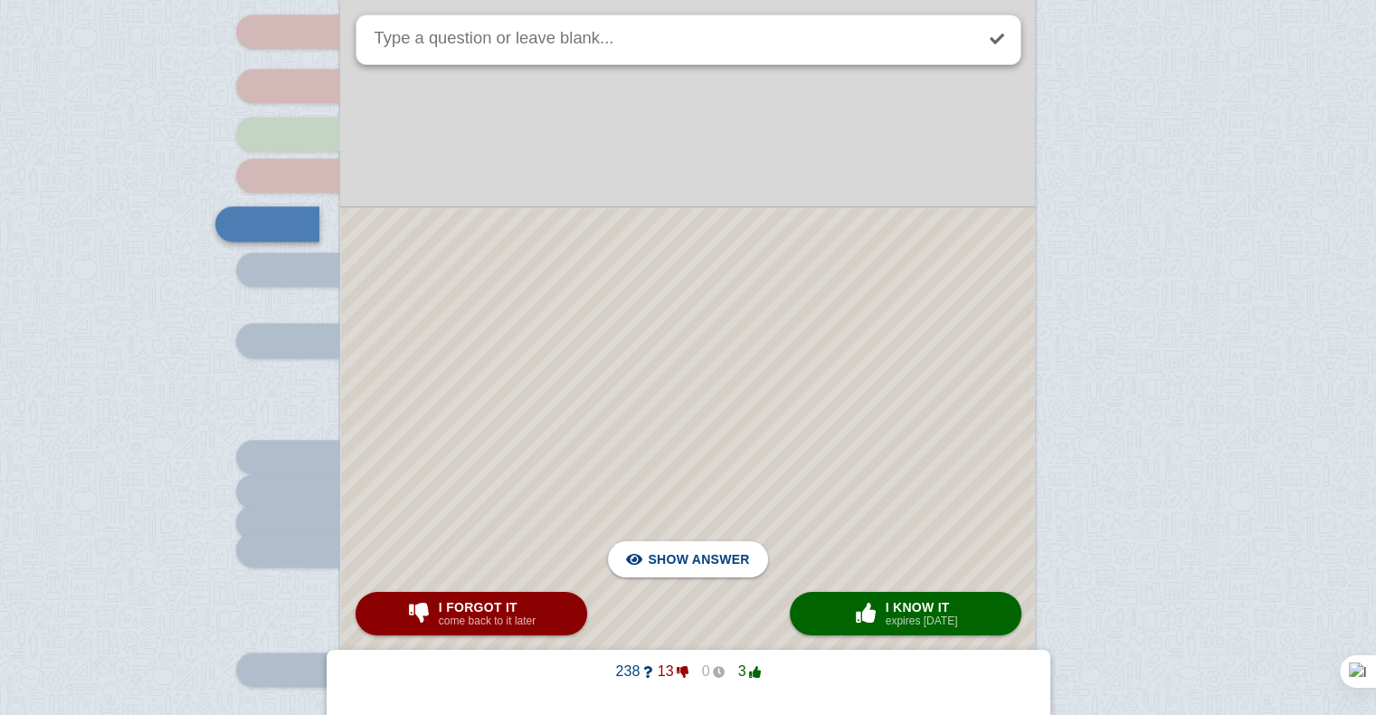
click at [522, 492] on div at bounding box center [687, 559] width 693 height 703
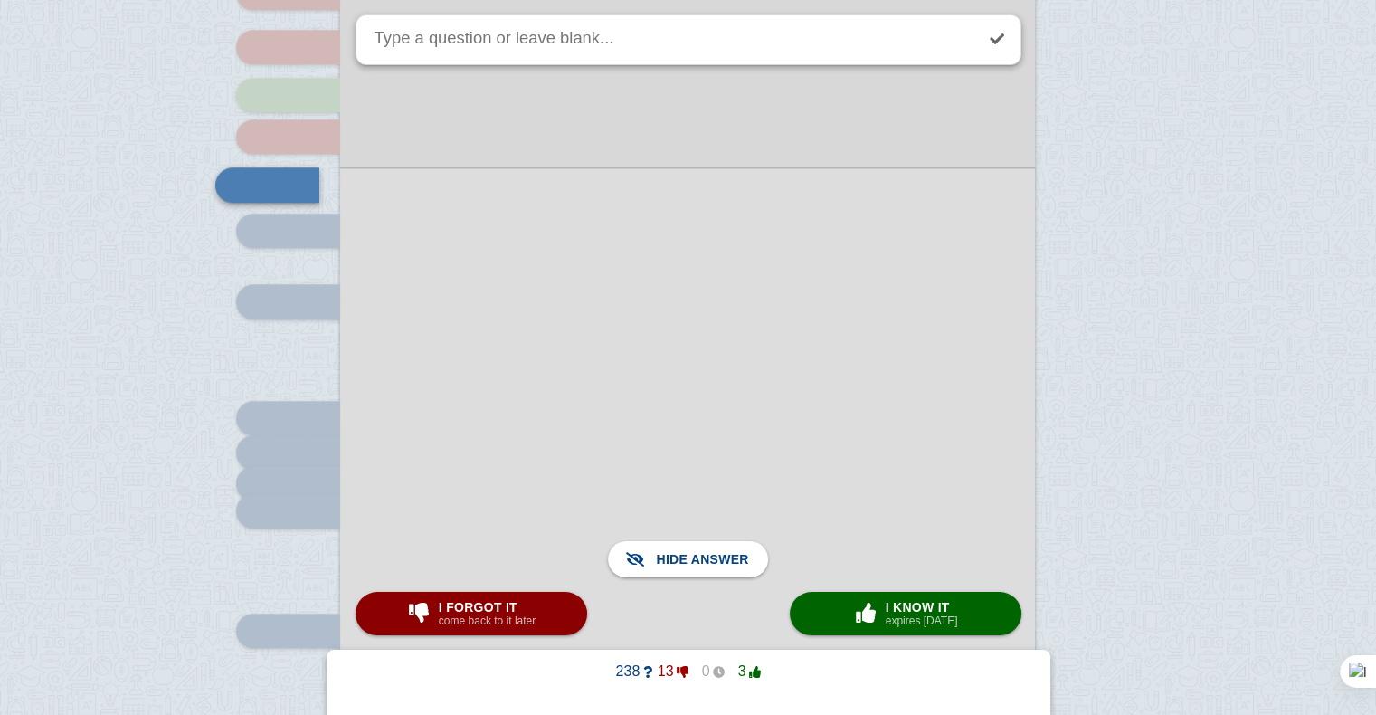
scroll to position [1498, 0]
click at [478, 613] on span "I forgot it" at bounding box center [487, 607] width 97 height 14
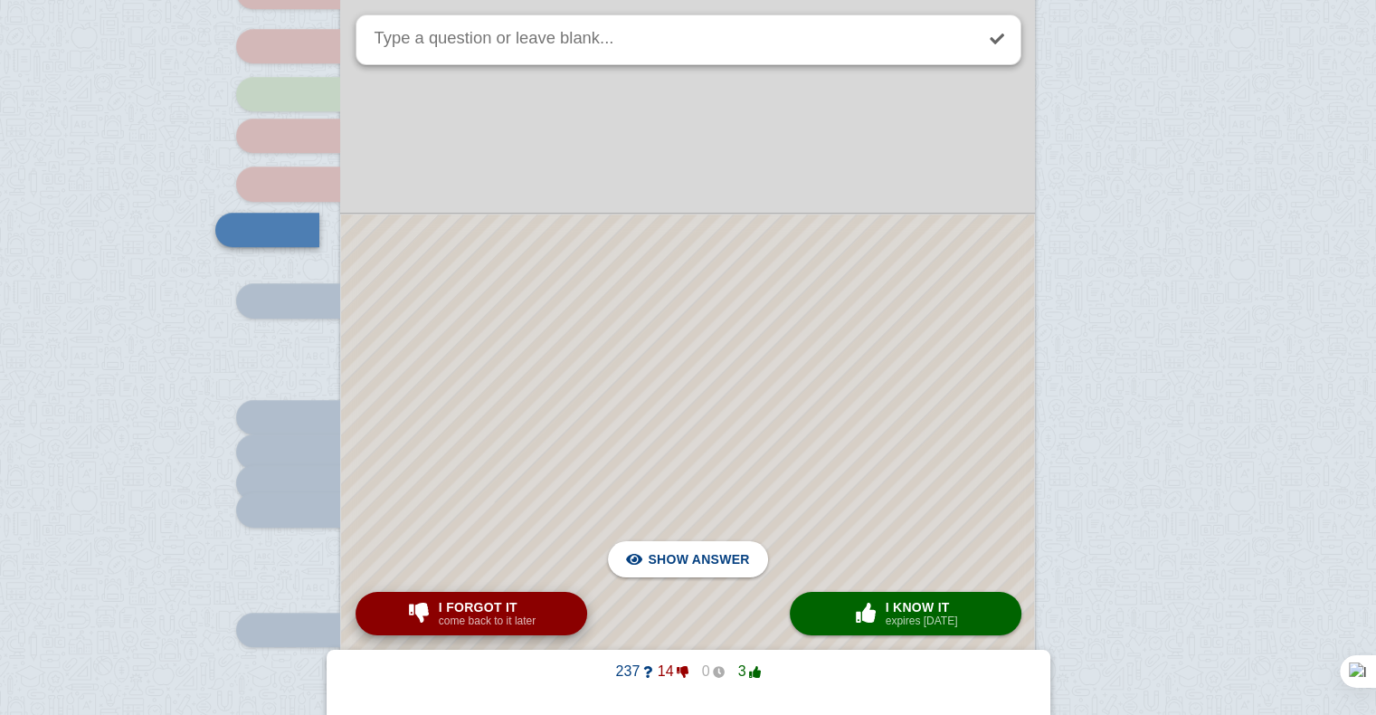
scroll to position [1474, 0]
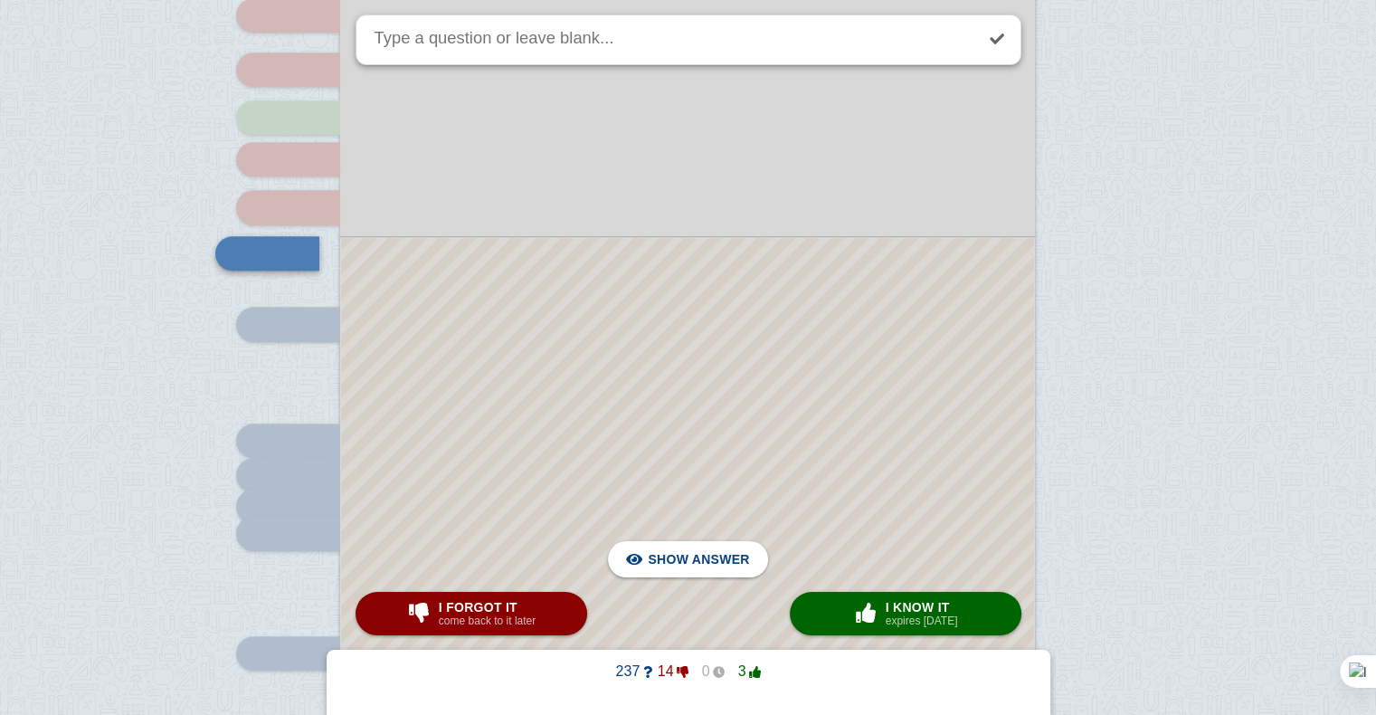
click at [529, 497] on div at bounding box center [687, 566] width 693 height 657
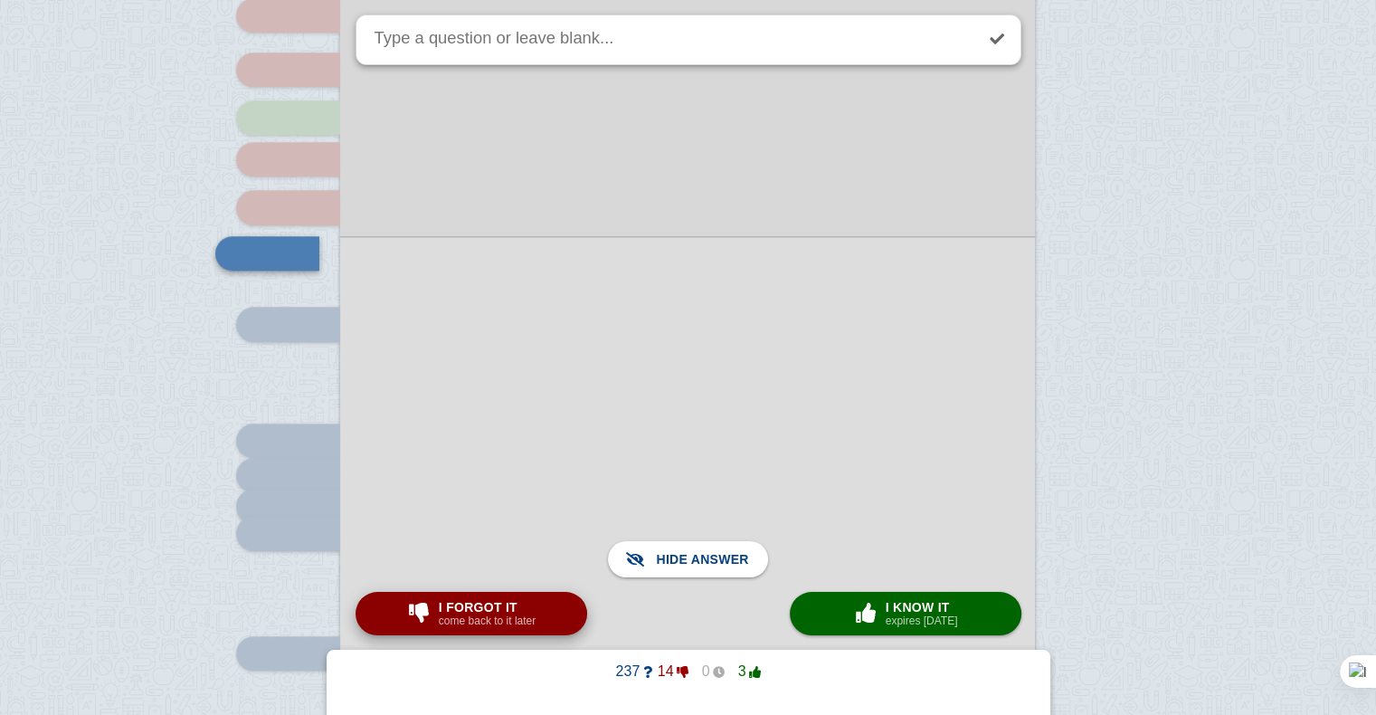
click at [561, 618] on button "I forgot it come back to it later" at bounding box center [471, 613] width 232 height 43
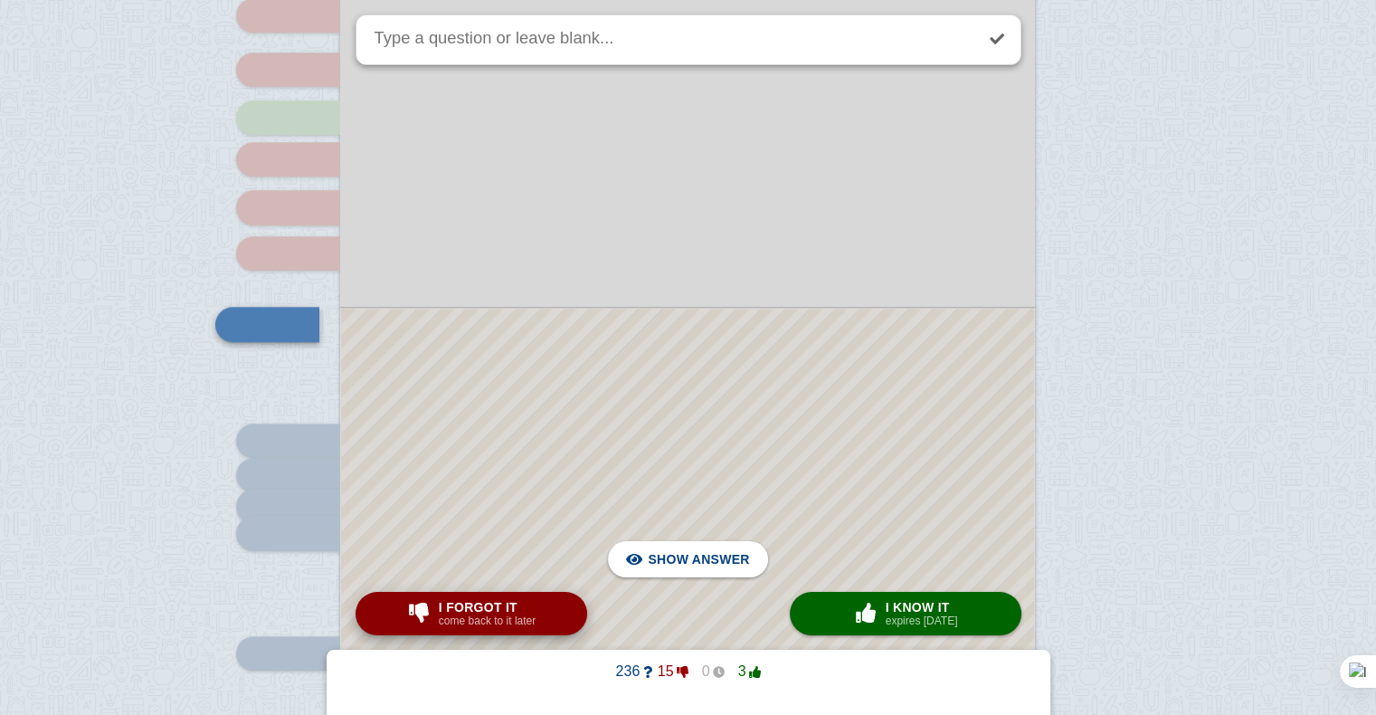
scroll to position [1545, 0]
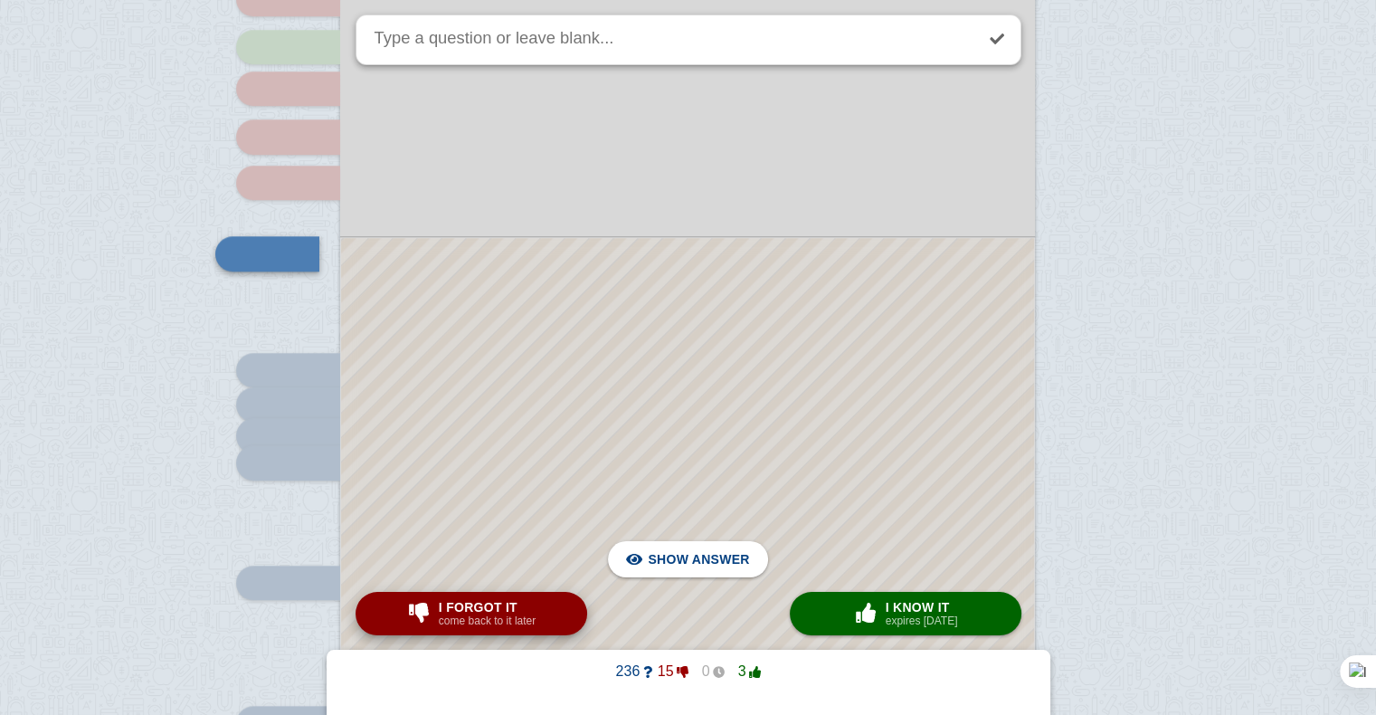
click at [506, 631] on button "I forgot it come back to it later" at bounding box center [471, 613] width 232 height 43
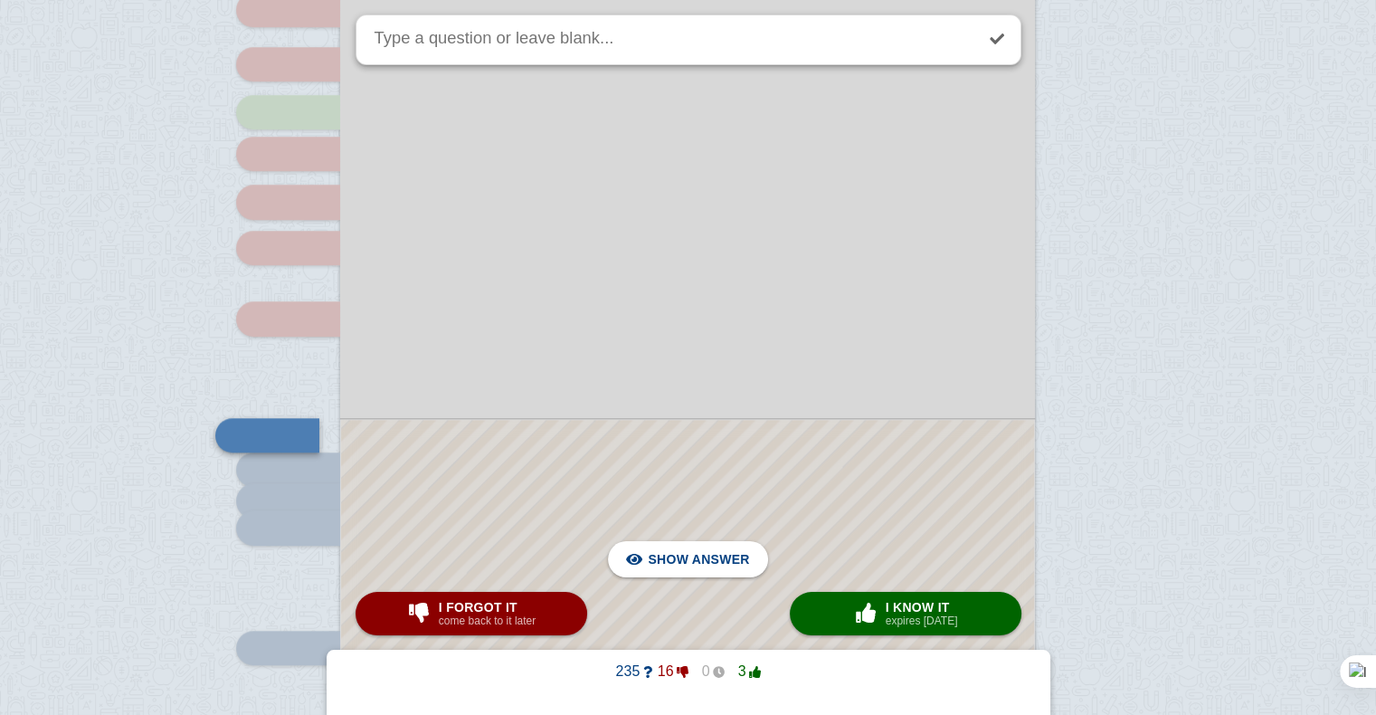
scroll to position [1499, 0]
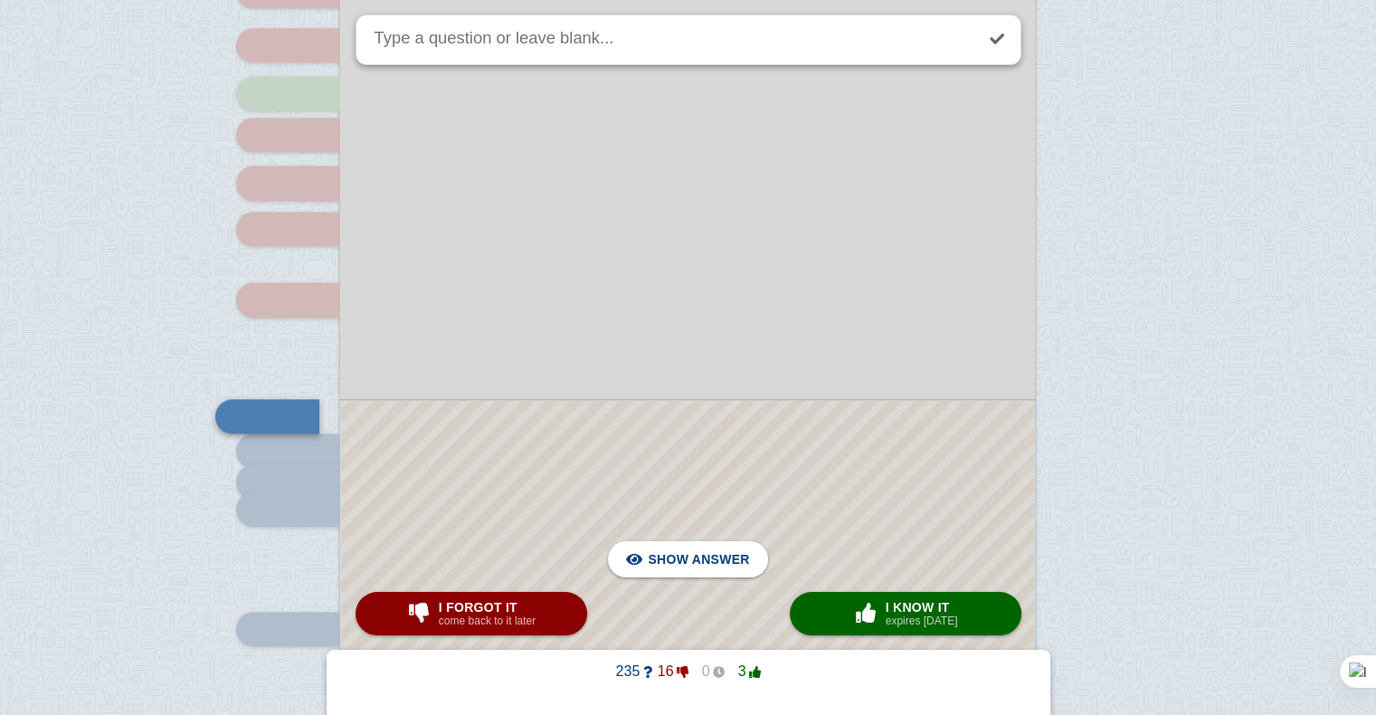
click at [823, 392] on div at bounding box center [687, 380] width 695 height 982
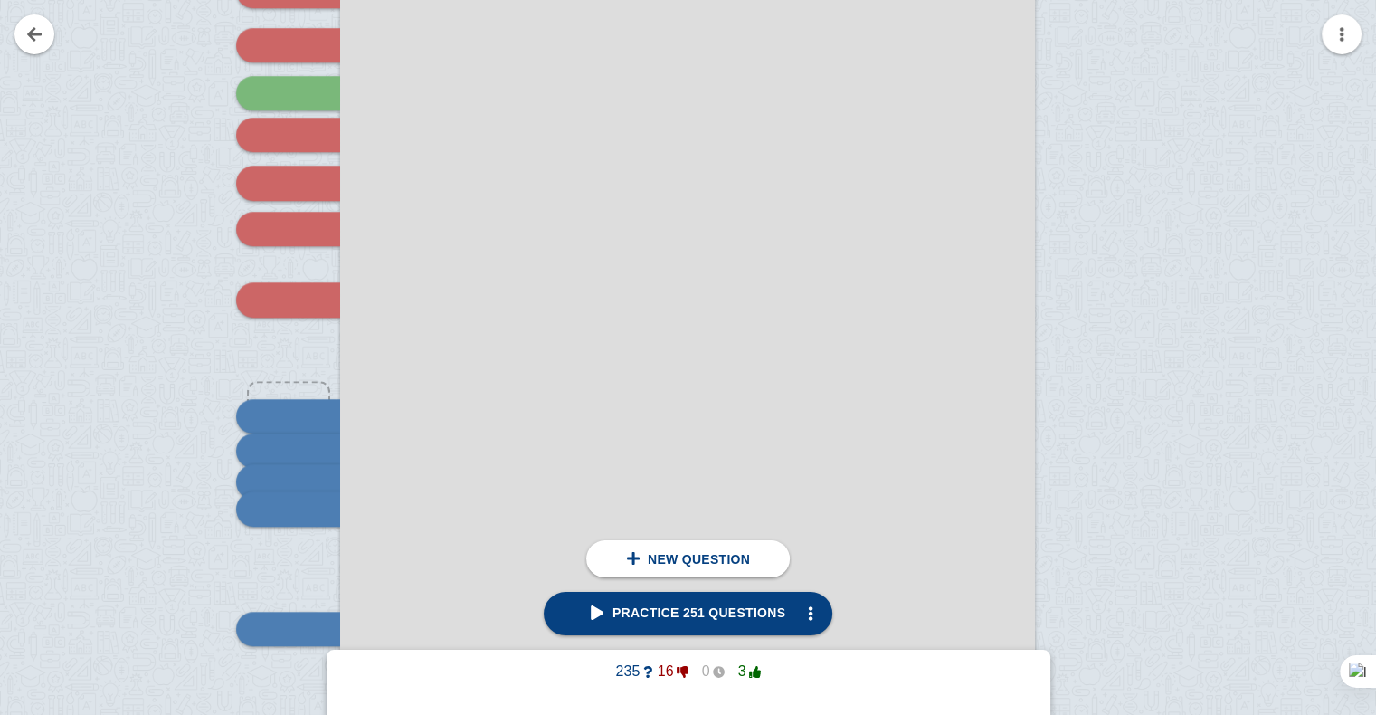
click at [815, 432] on div at bounding box center [687, 380] width 695 height 982
click at [333, 411] on img at bounding box center [318, 415] width 43 height 17
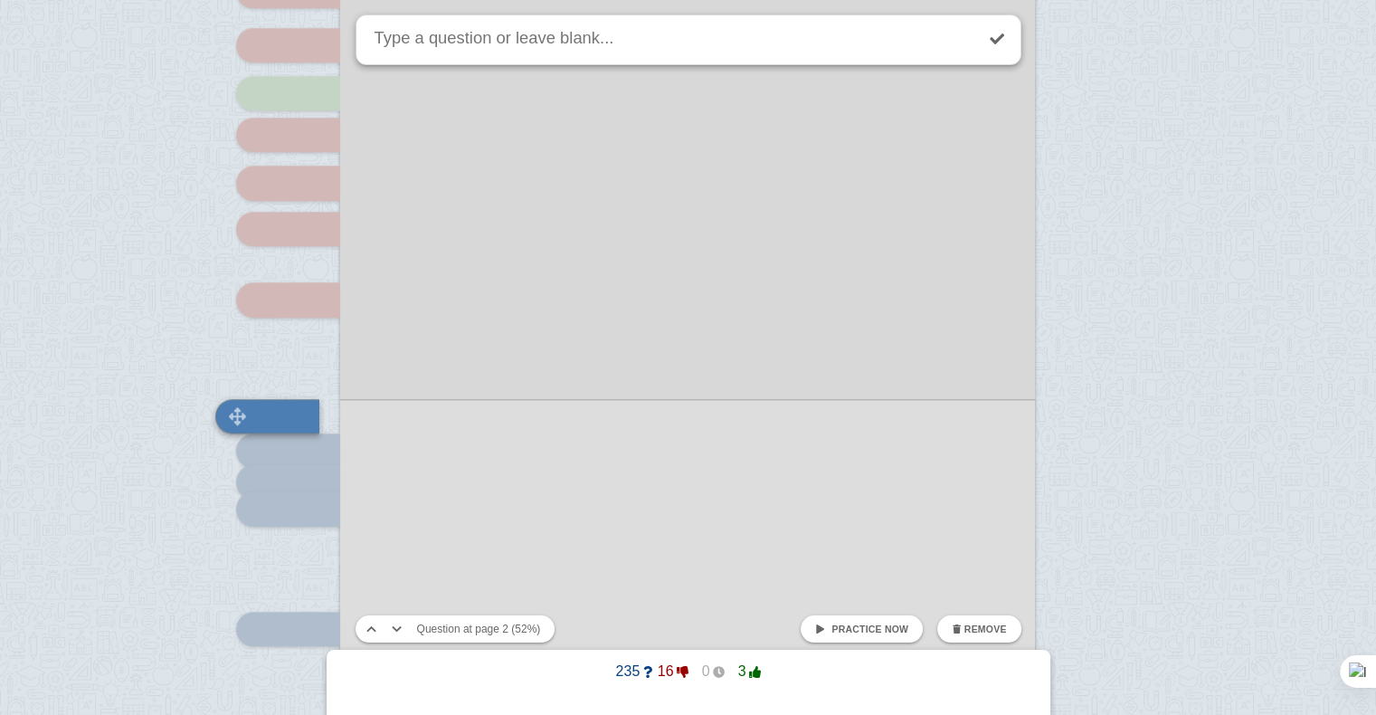
scroll to position [1661, 0]
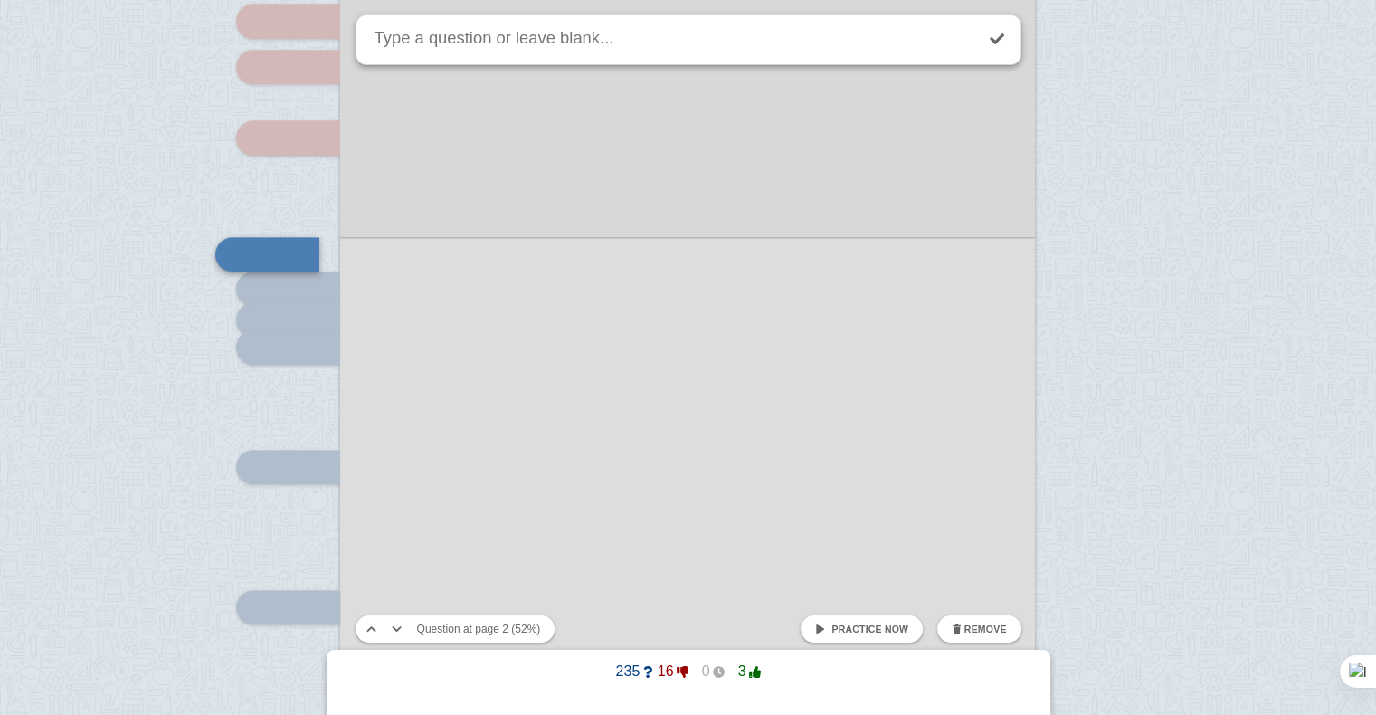
click at [894, 631] on span "Practice now" at bounding box center [869, 628] width 77 height 11
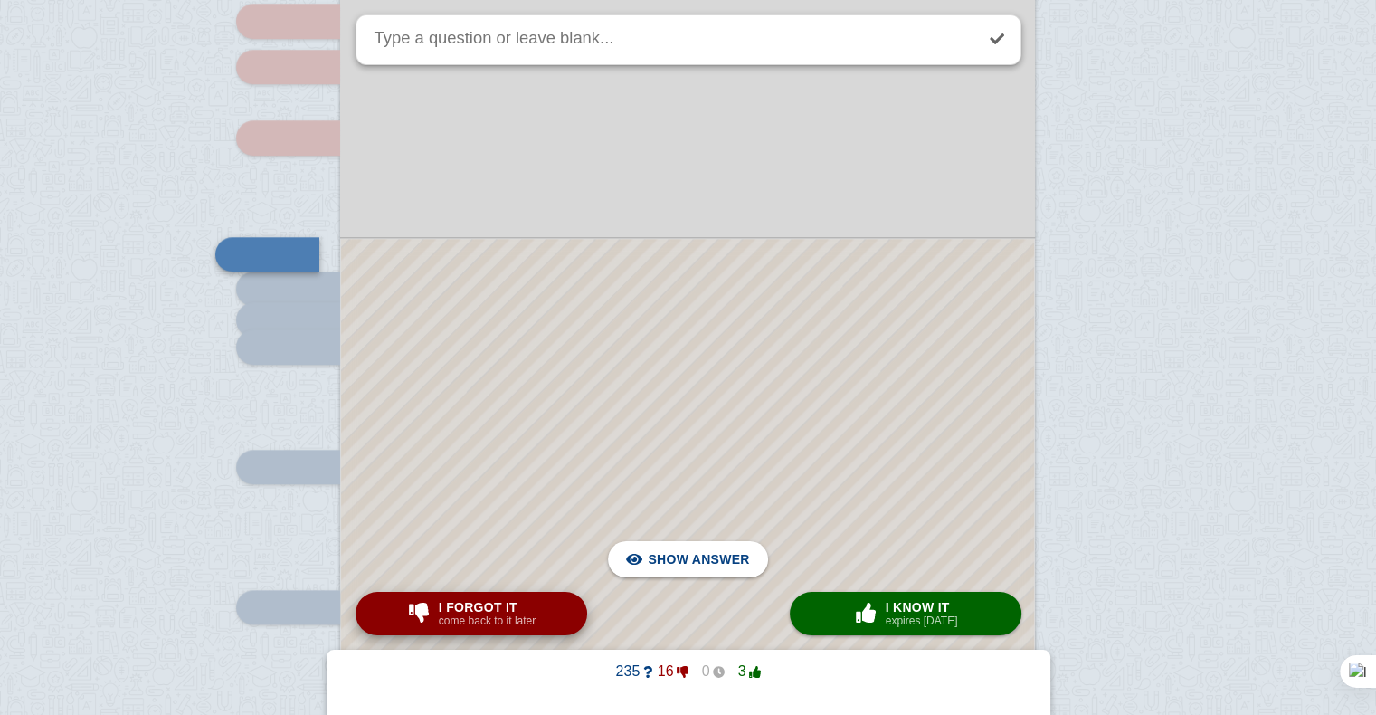
click at [503, 602] on span "I forgot it" at bounding box center [487, 607] width 97 height 14
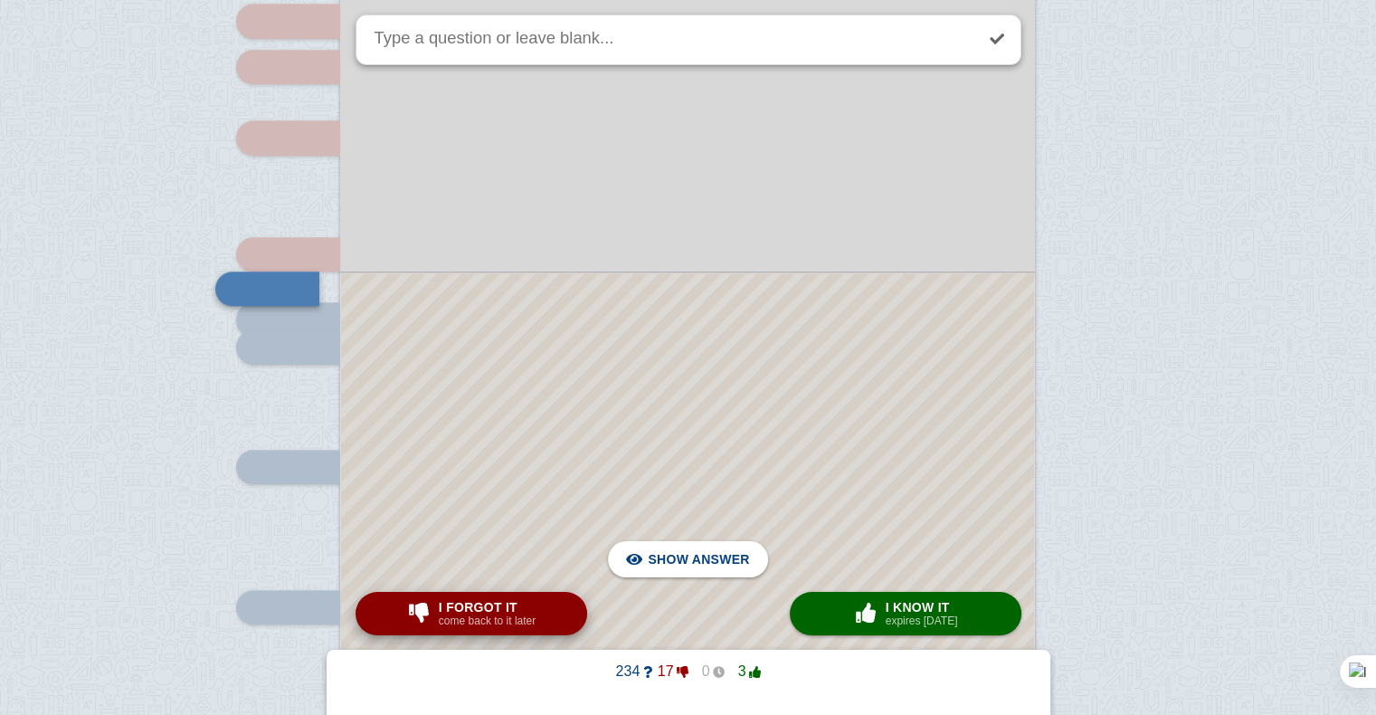
scroll to position [1695, 0]
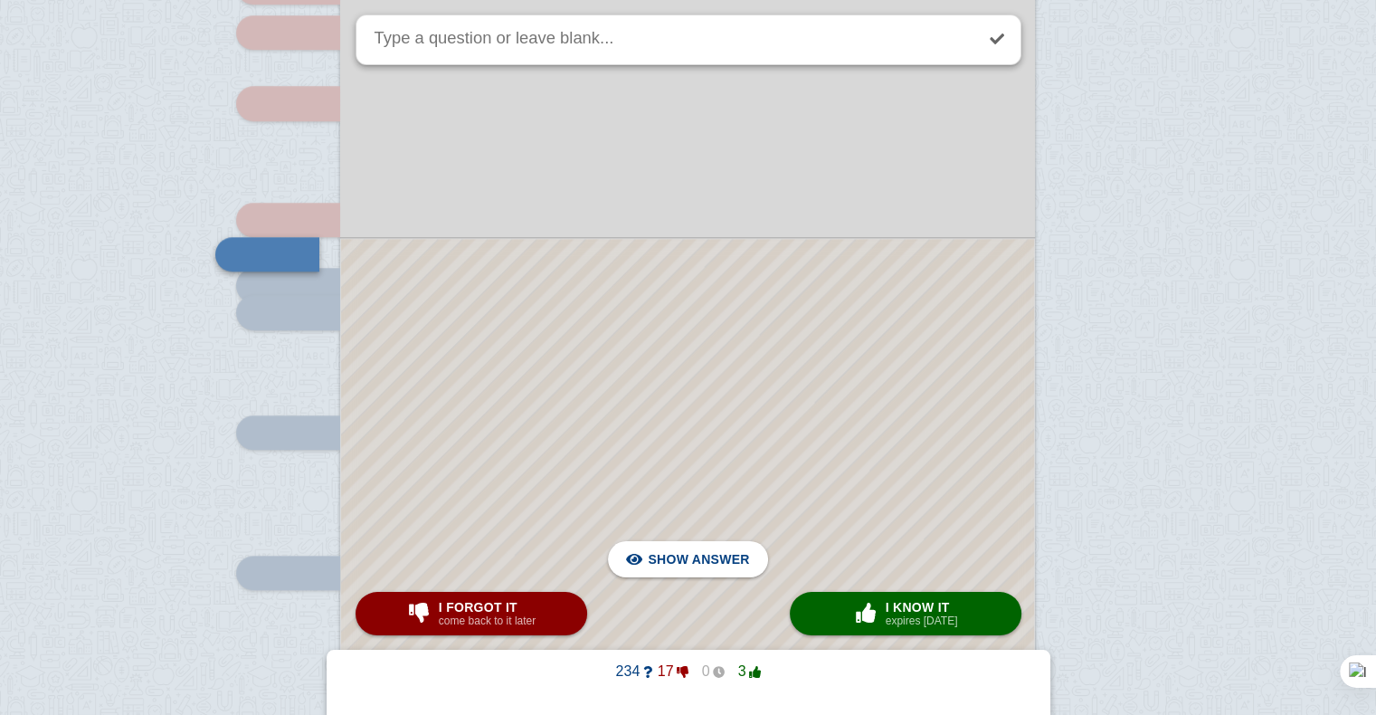
click at [523, 462] on div at bounding box center [687, 456] width 693 height 435
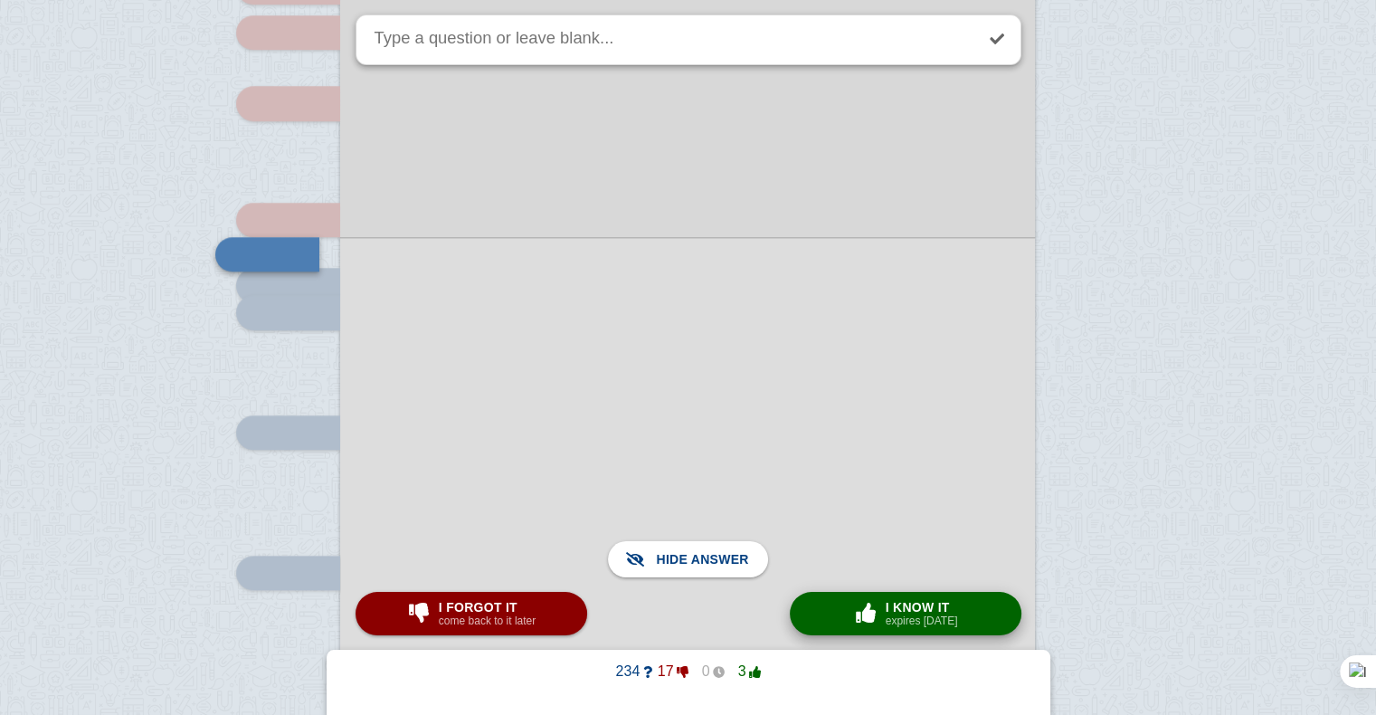
click at [923, 620] on small "expires [DATE]" at bounding box center [921, 620] width 72 height 13
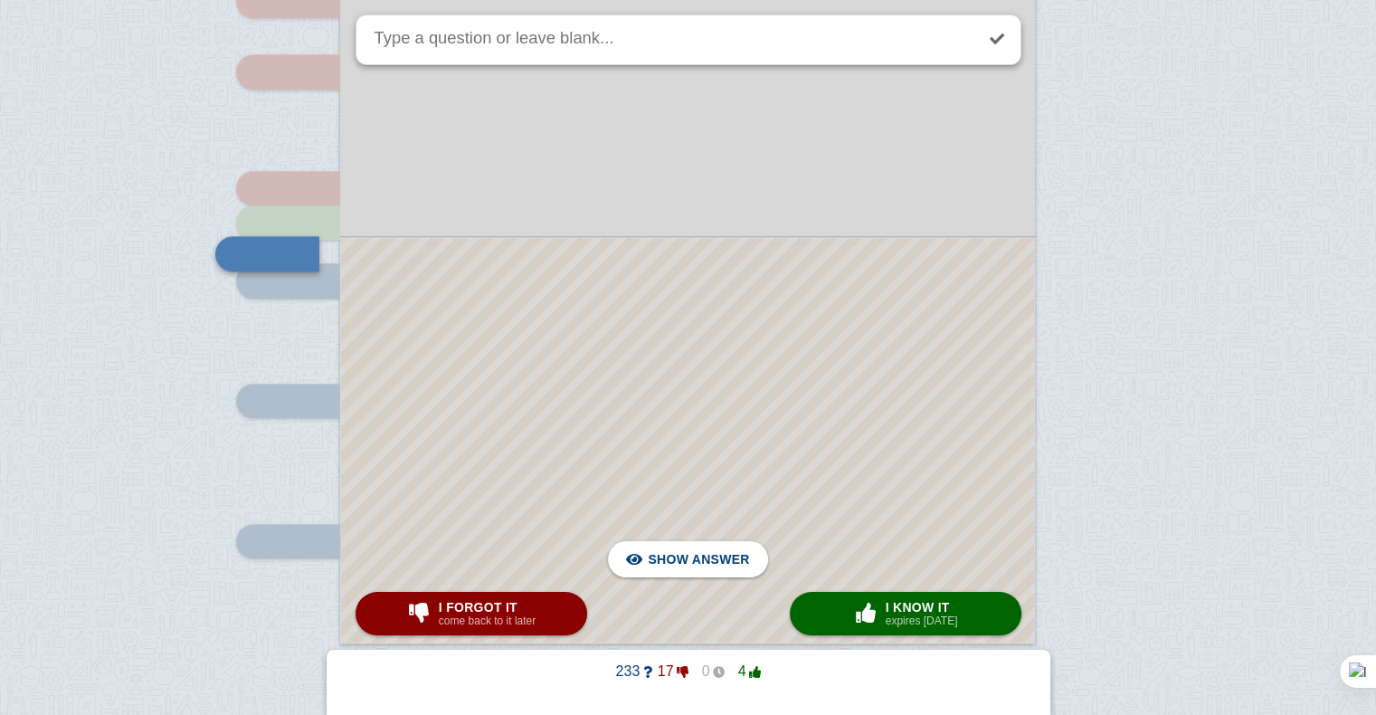
click at [811, 396] on div at bounding box center [687, 440] width 693 height 404
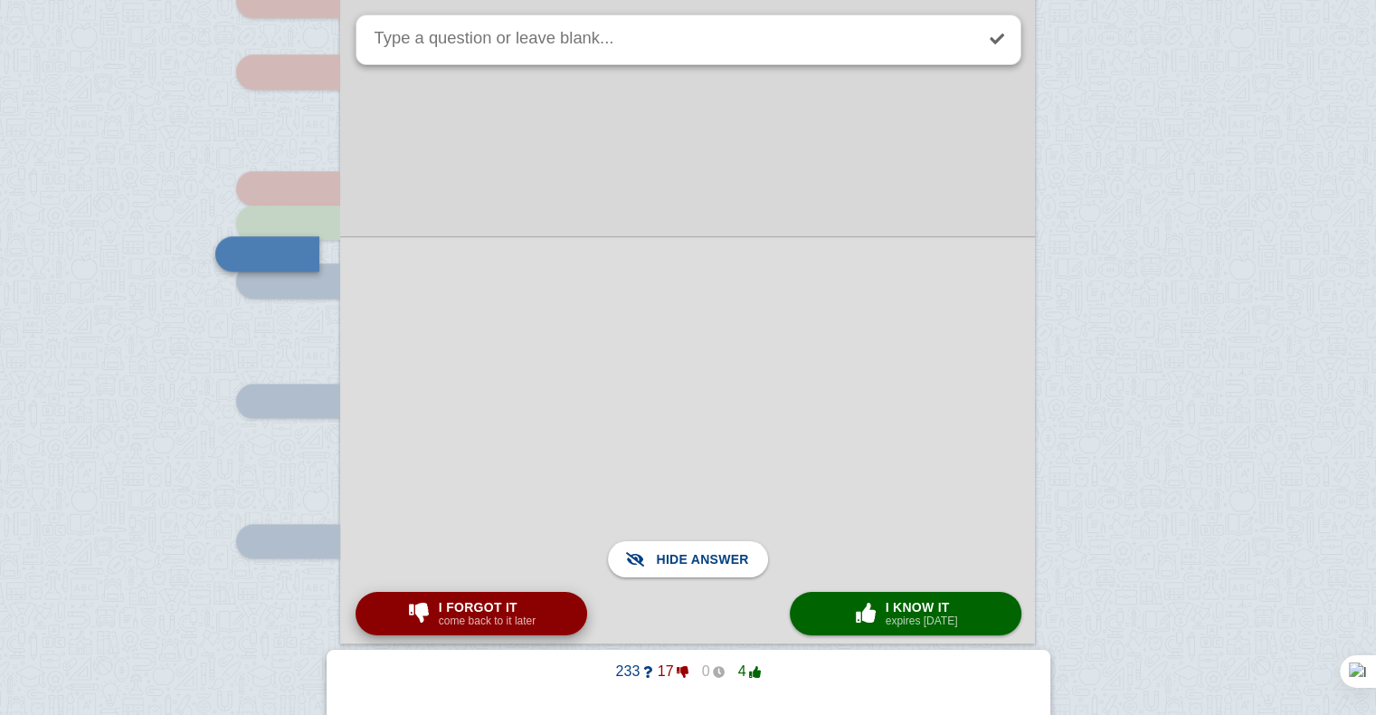
click at [550, 621] on button "I forgot it come back to it later" at bounding box center [471, 613] width 232 height 43
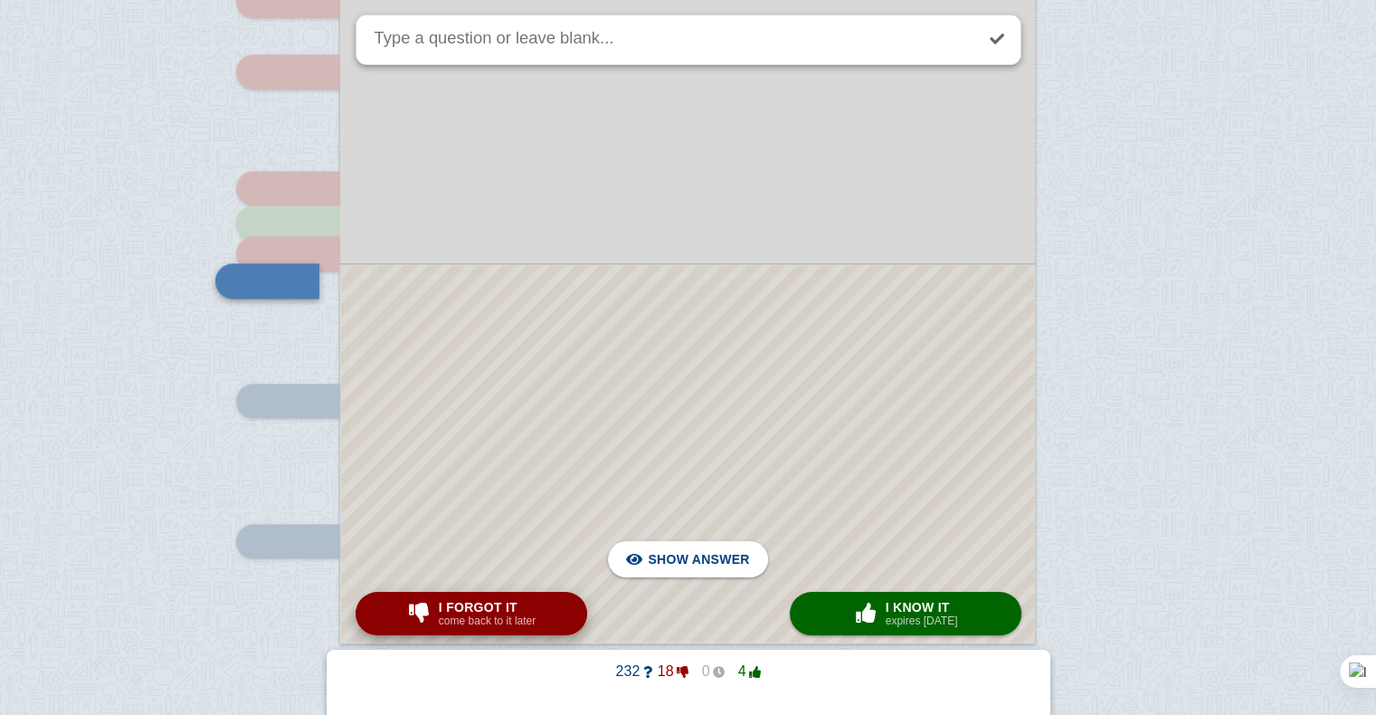
scroll to position [1754, 0]
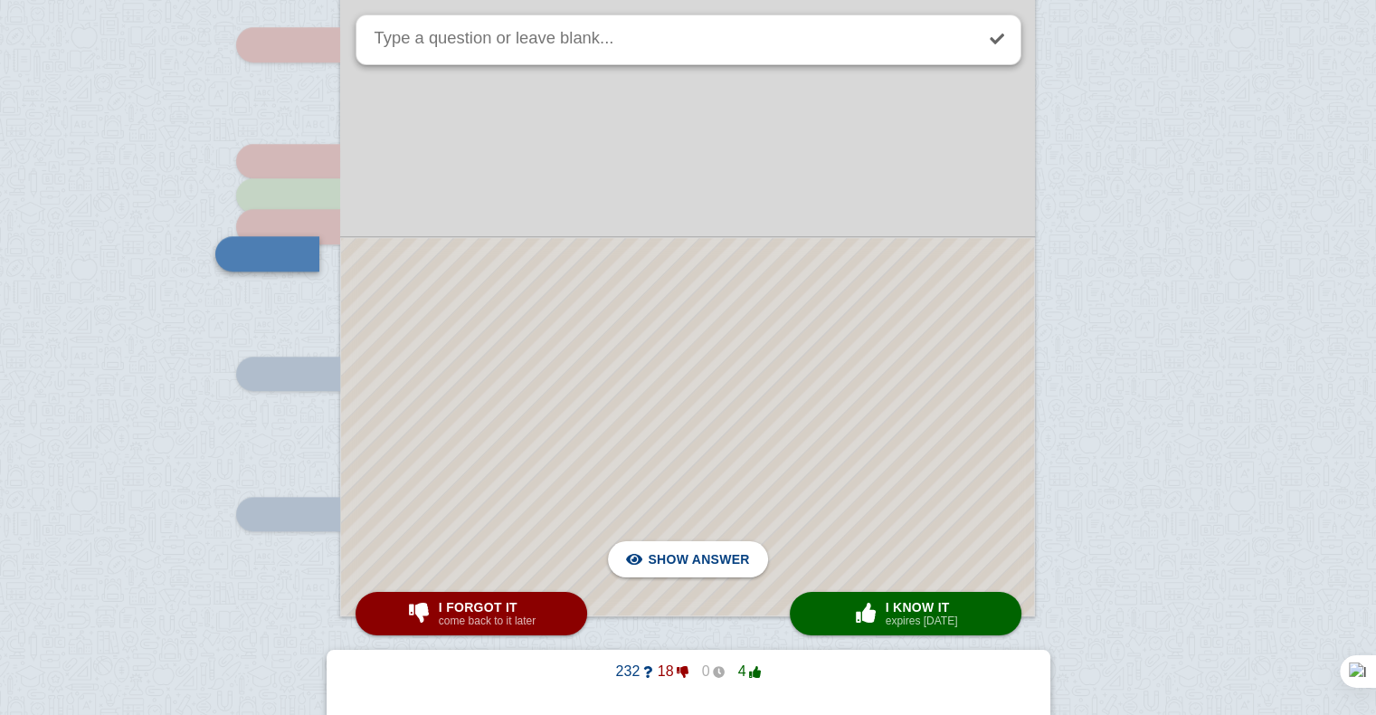
click at [763, 367] on div at bounding box center [687, 426] width 693 height 377
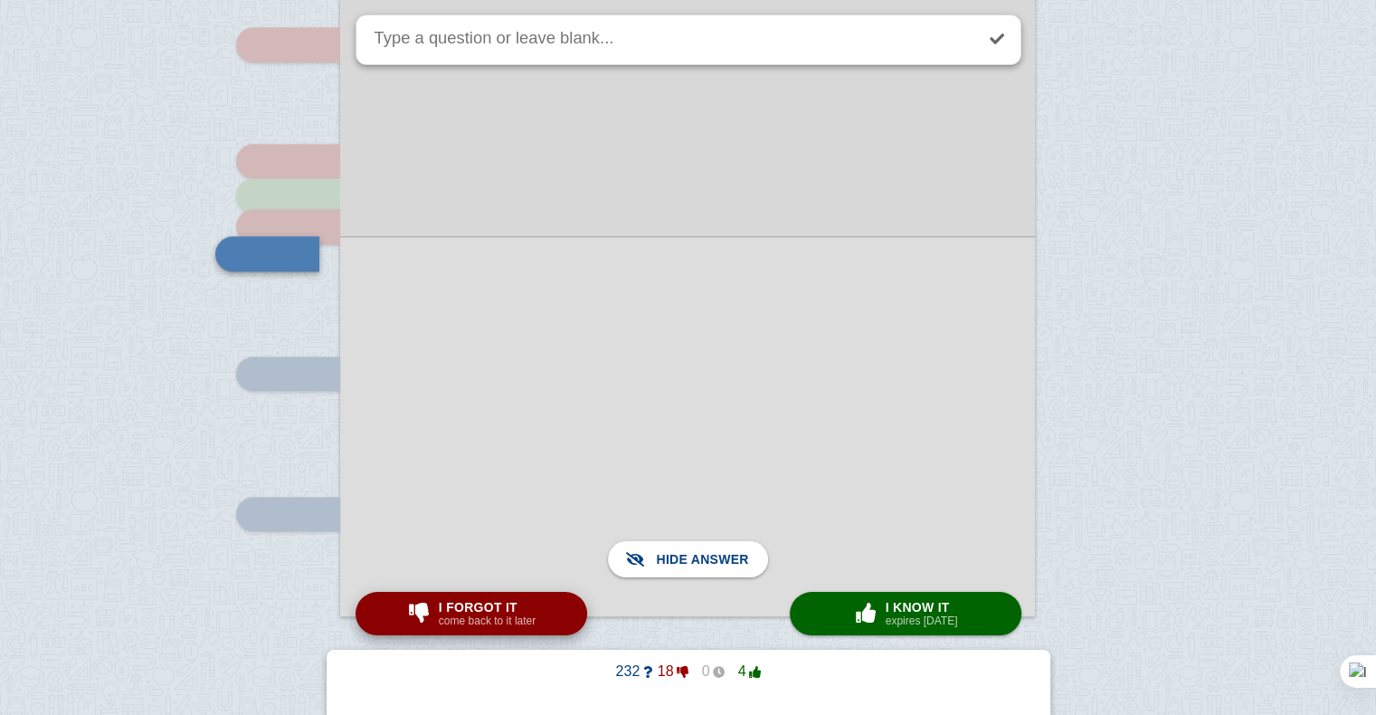
click at [466, 626] on small "come back to it later" at bounding box center [487, 620] width 97 height 13
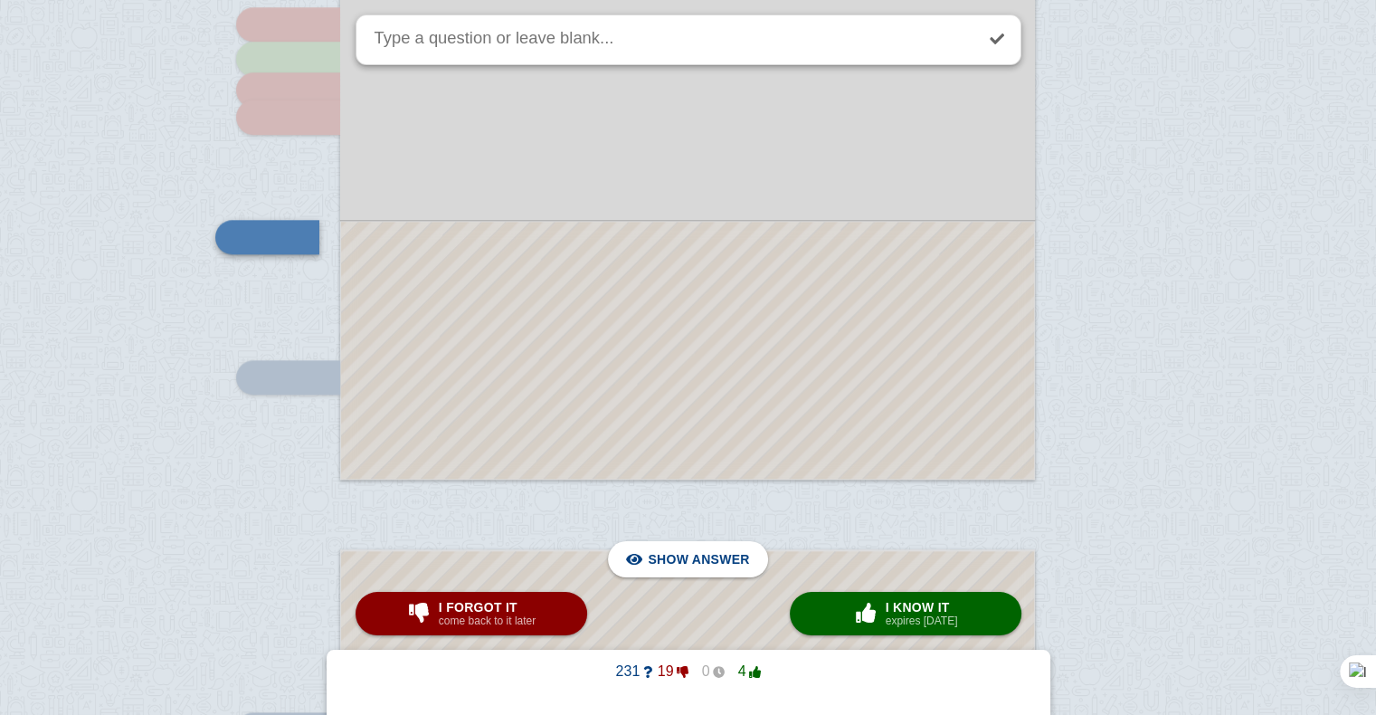
scroll to position [1906, 0]
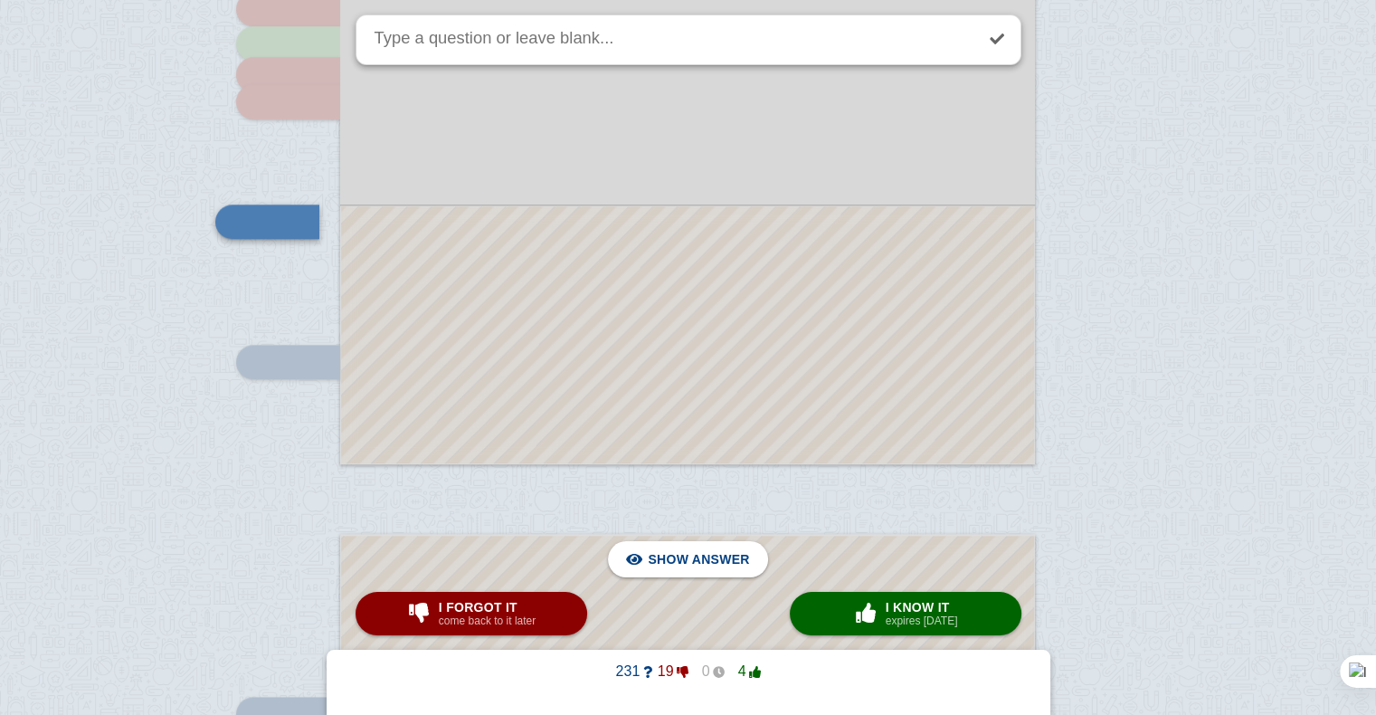
click at [588, 324] on div at bounding box center [687, 334] width 693 height 257
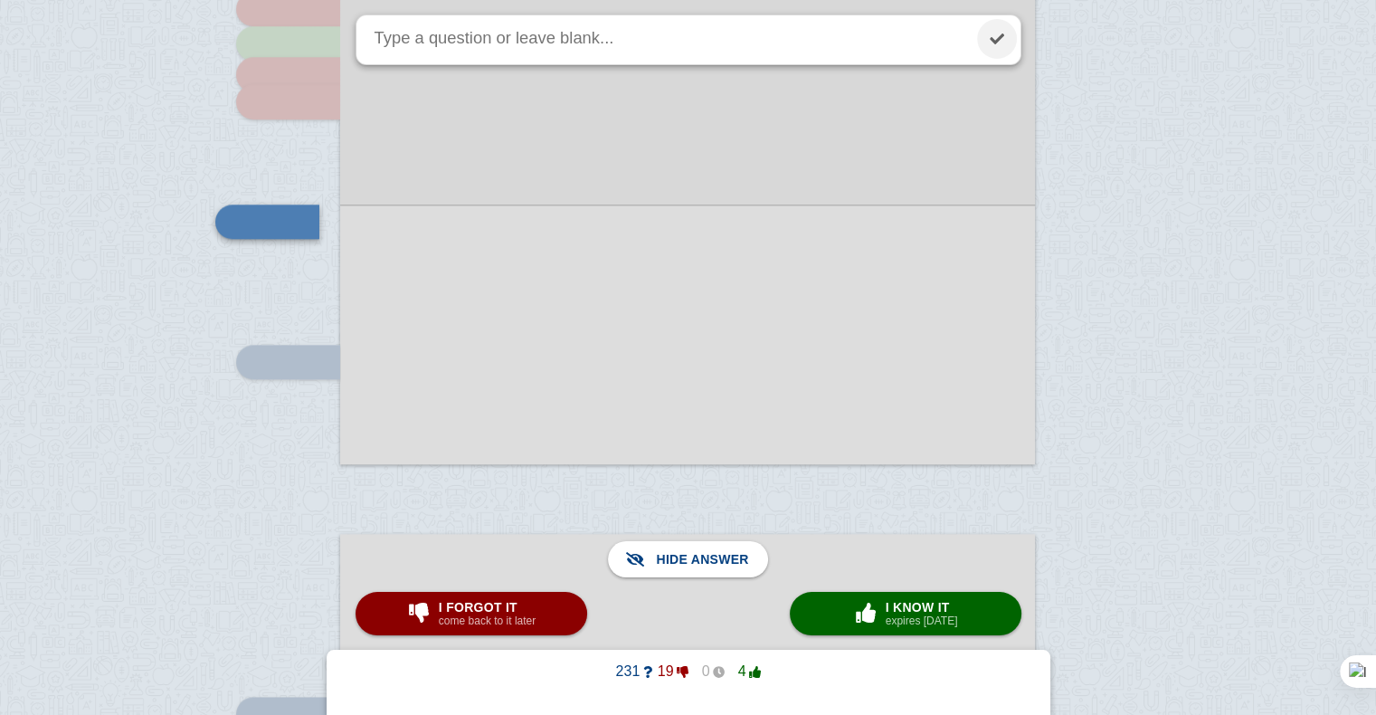
click at [988, 29] on link at bounding box center [997, 39] width 40 height 40
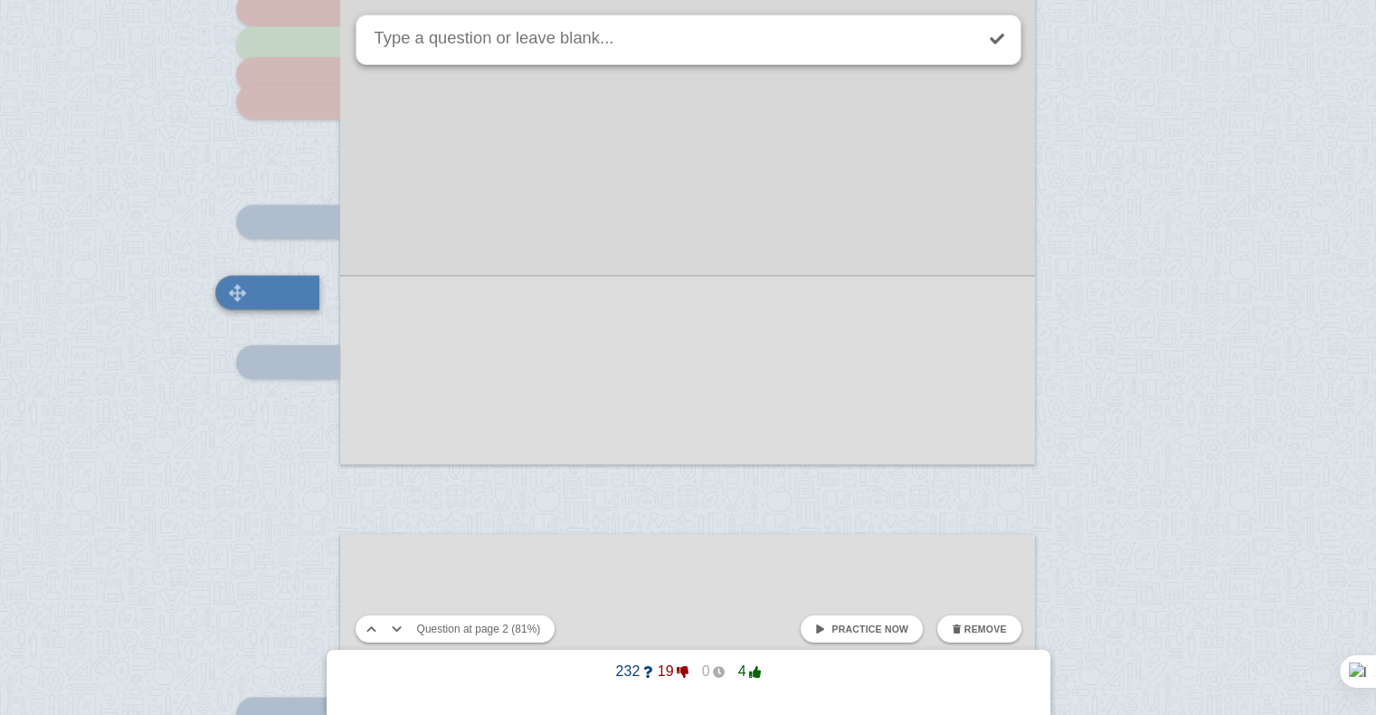
scroll to position [1945, 0]
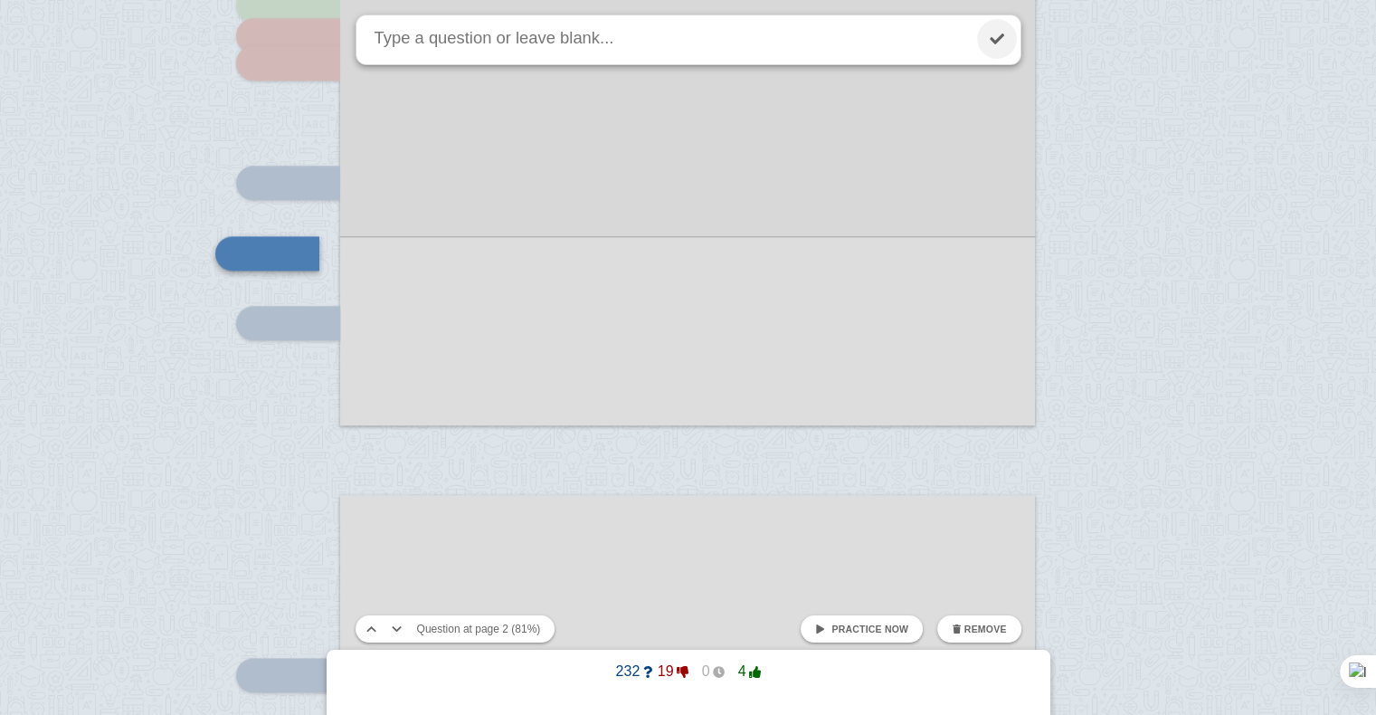
click at [992, 37] on link at bounding box center [997, 39] width 40 height 40
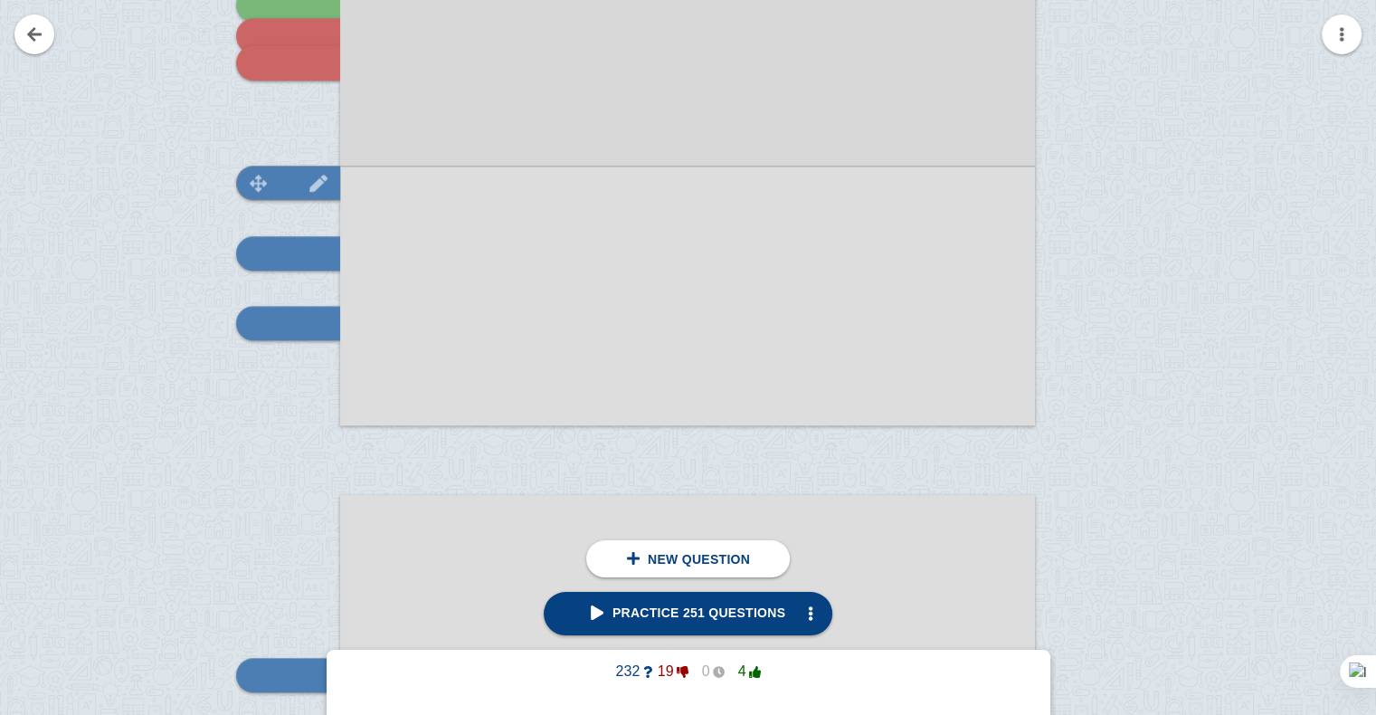
click at [313, 190] on img at bounding box center [318, 183] width 43 height 17
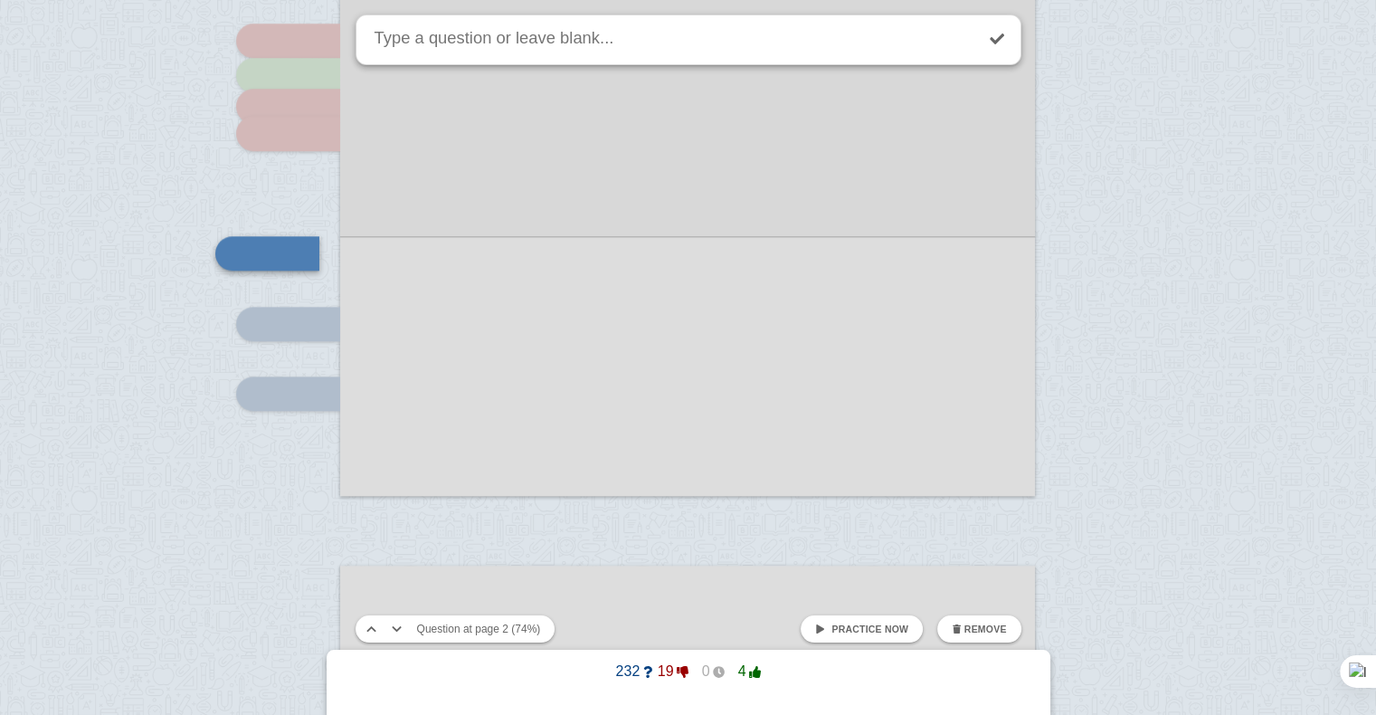
click at [839, 625] on span "Practice now" at bounding box center [869, 628] width 77 height 11
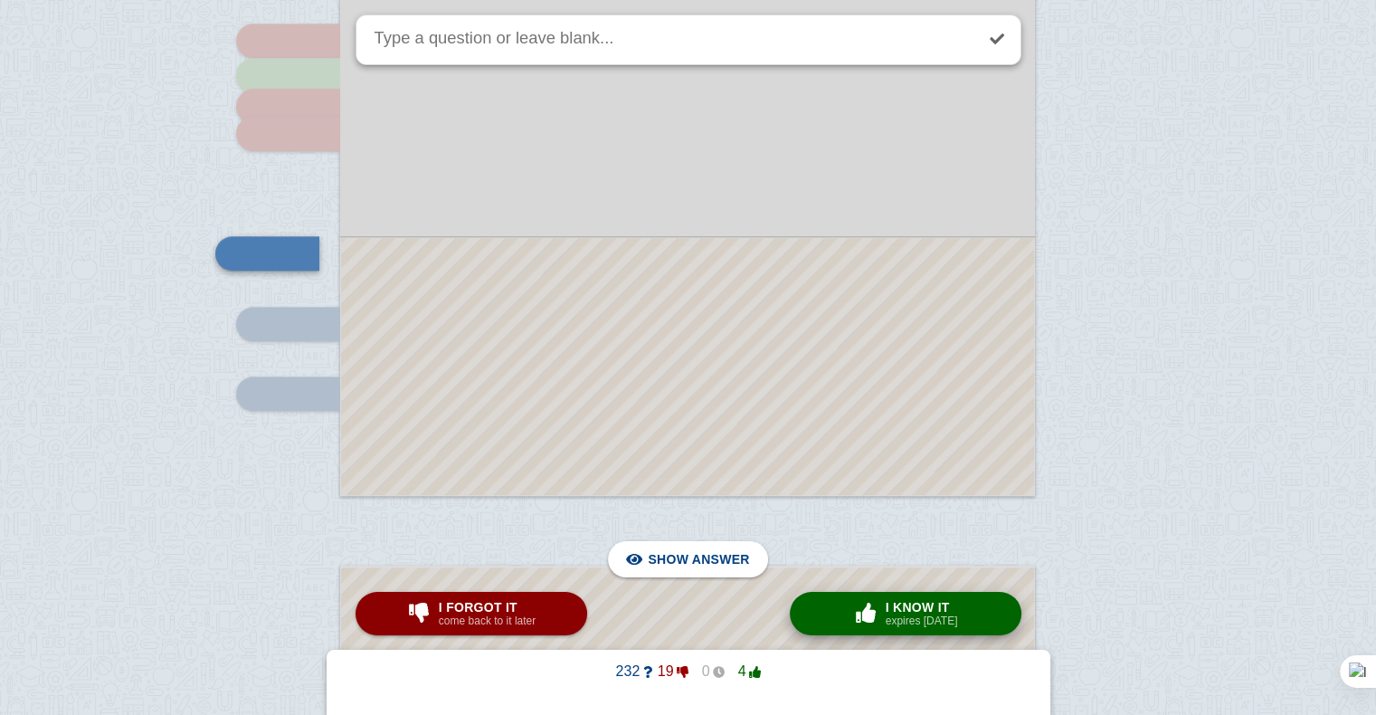
click at [876, 602] on span "button" at bounding box center [865, 613] width 33 height 24
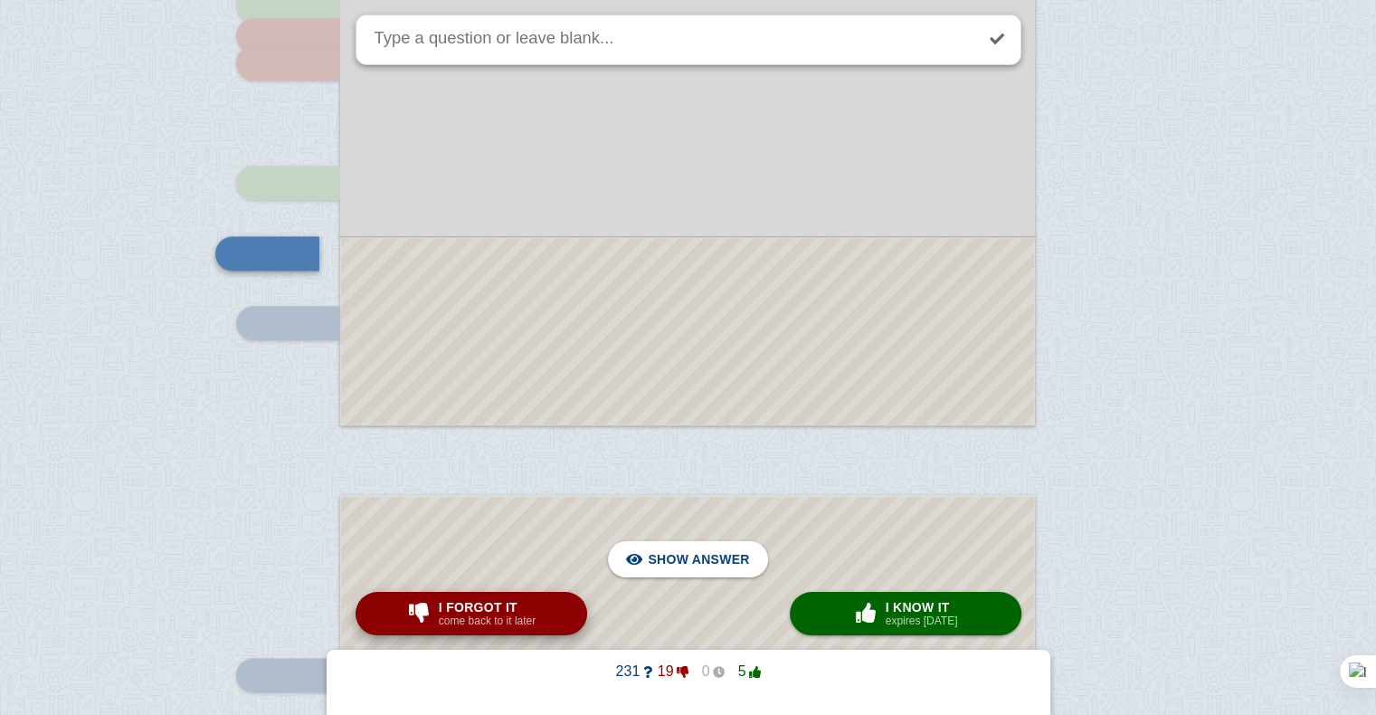
click at [489, 611] on span "I forgot it" at bounding box center [487, 607] width 97 height 14
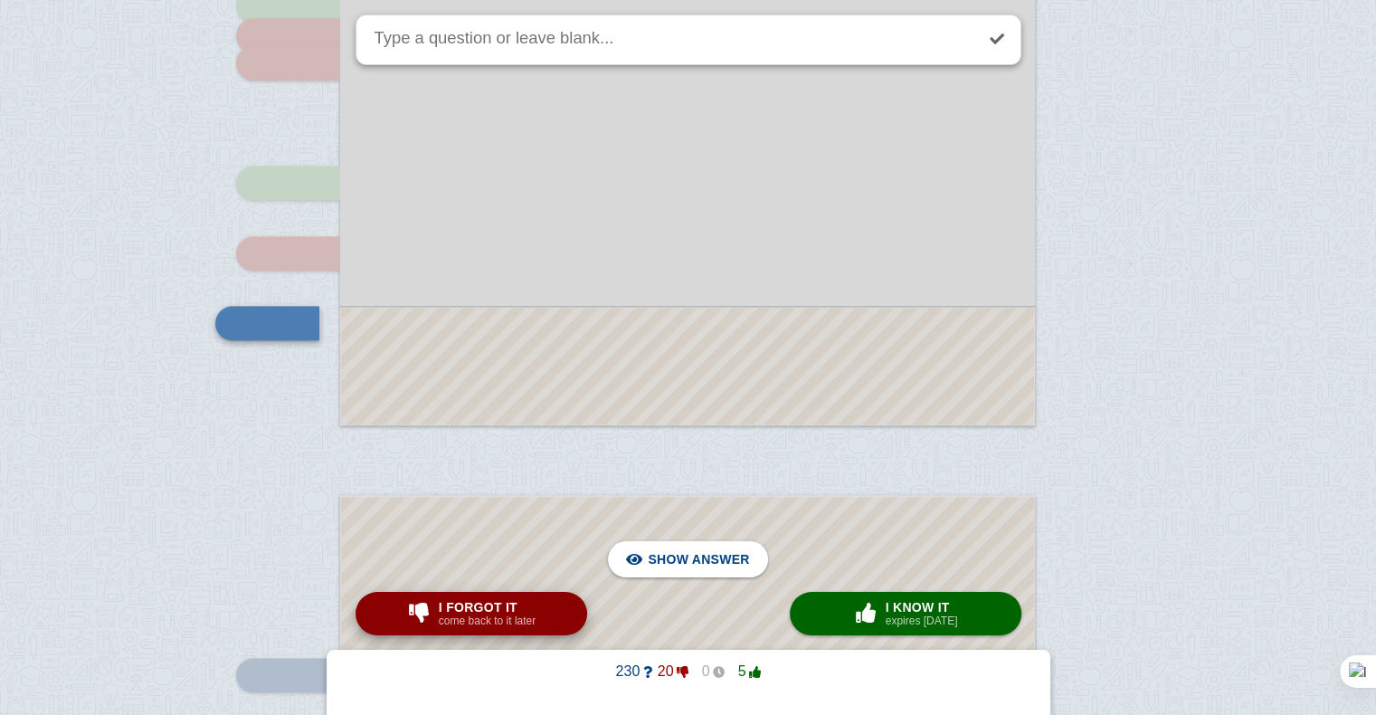
scroll to position [2014, 0]
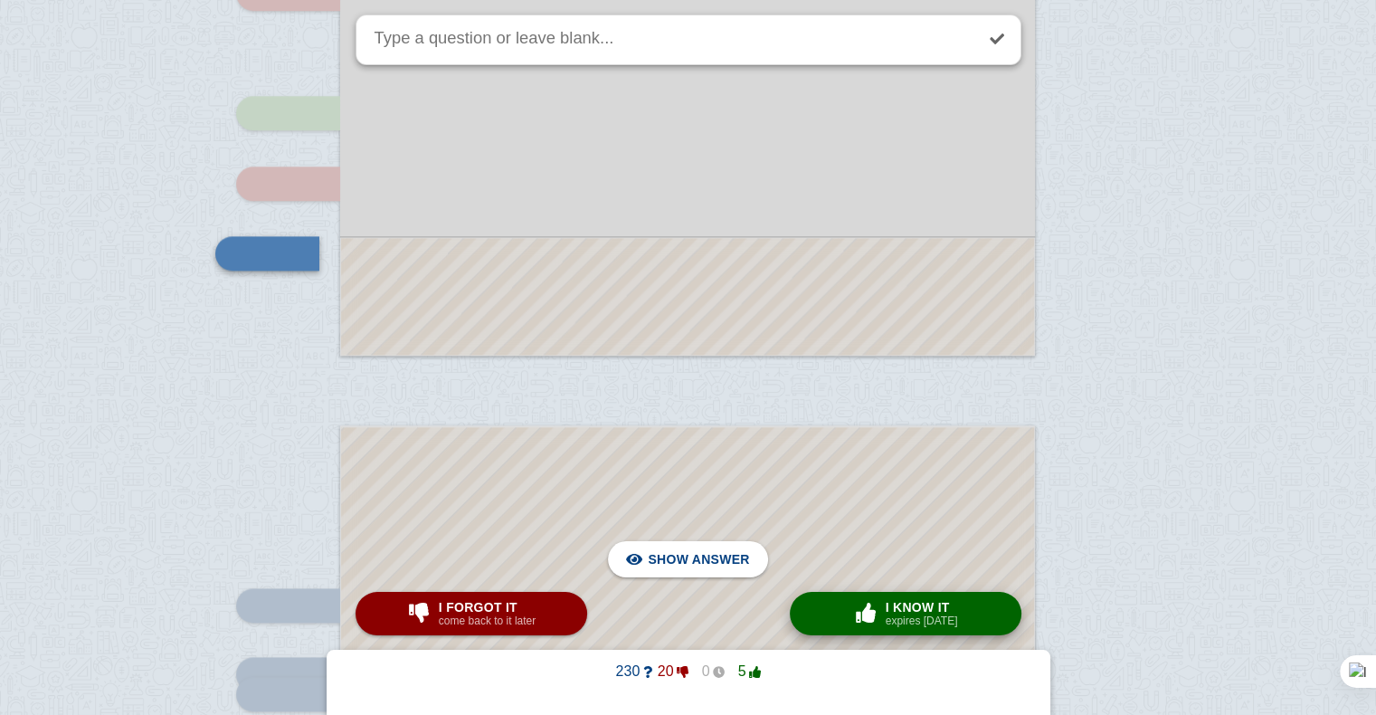
click at [865, 599] on div "× 0 I know it expires [DATE]" at bounding box center [905, 613] width 112 height 29
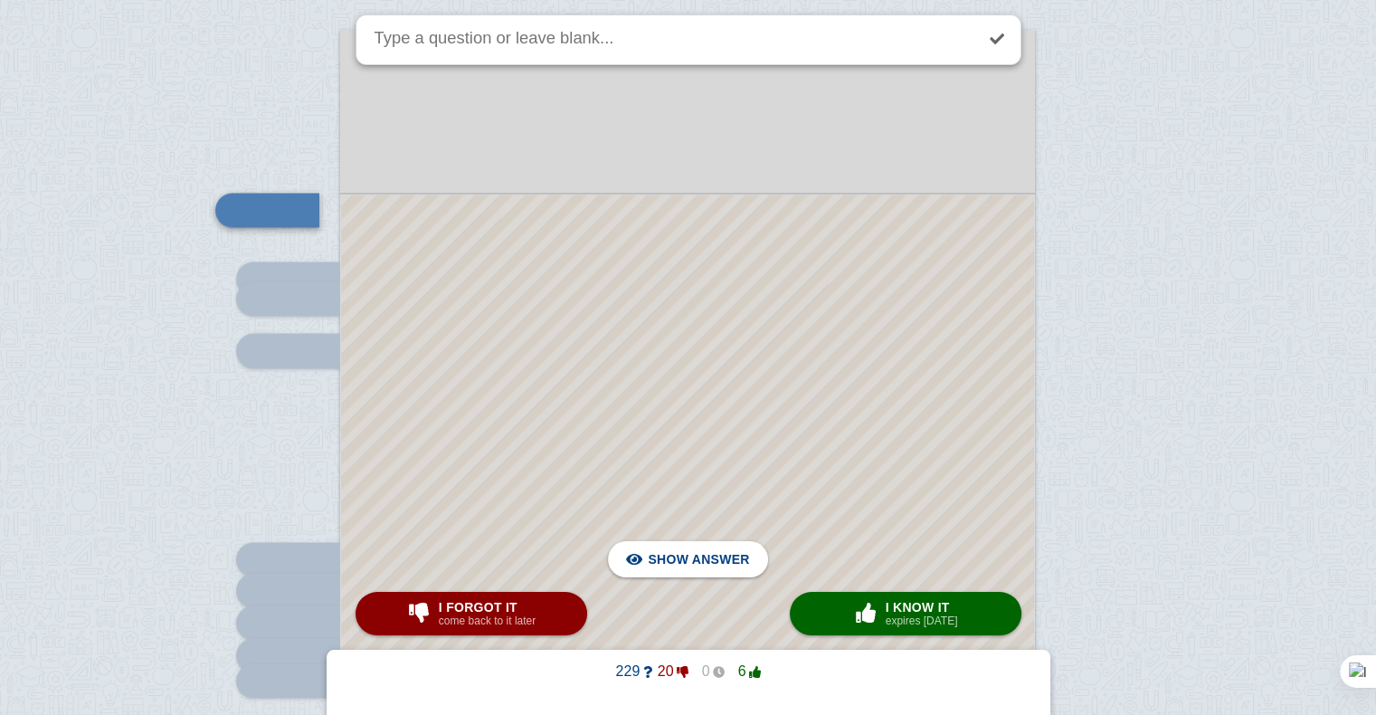
scroll to position [2411, 0]
click at [759, 421] on div at bounding box center [687, 601] width 693 height 817
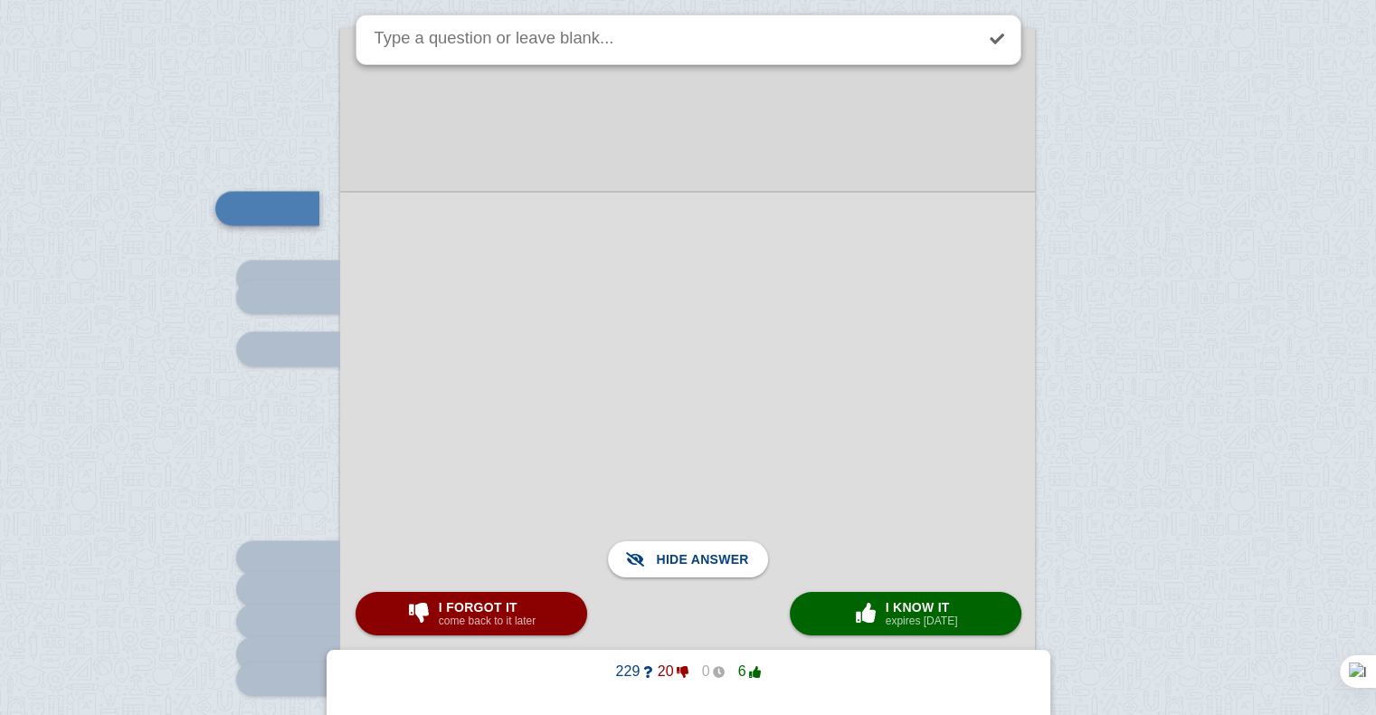
click at [759, 421] on div at bounding box center [687, 600] width 695 height 819
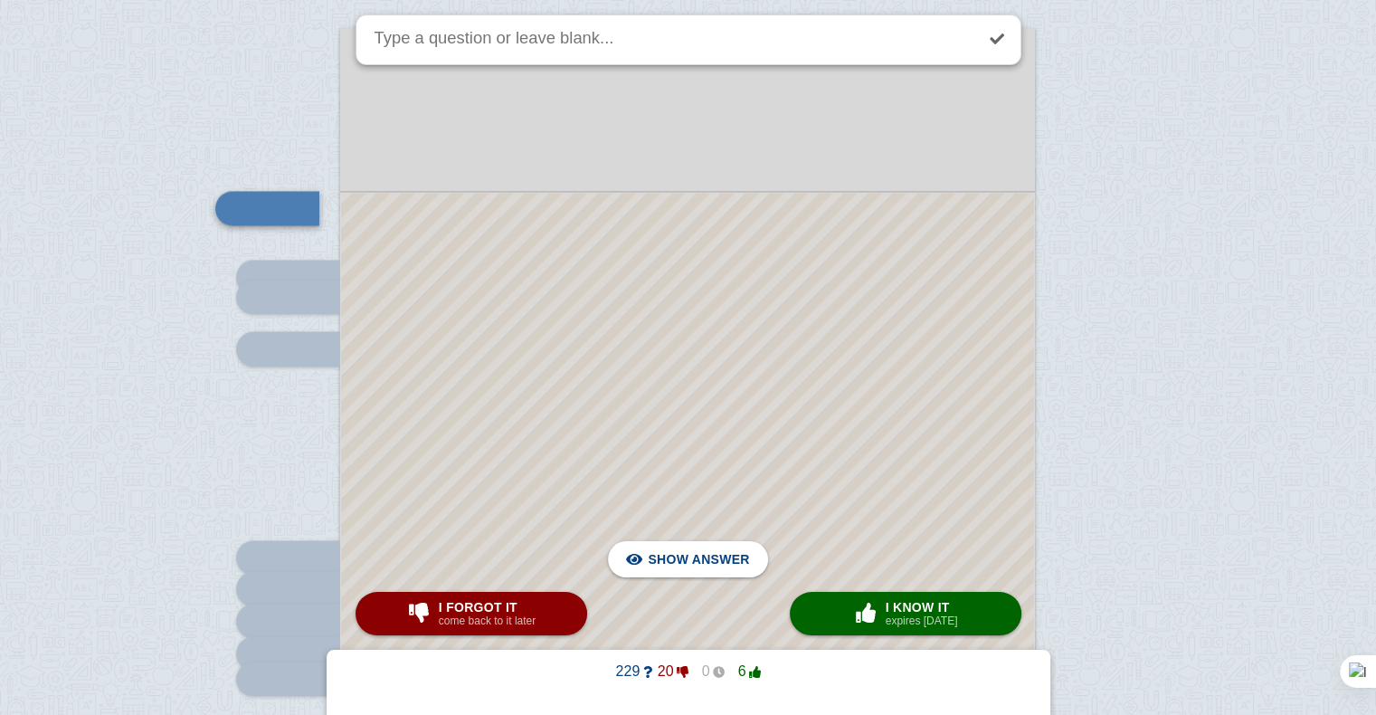
click at [759, 421] on div at bounding box center [687, 601] width 693 height 817
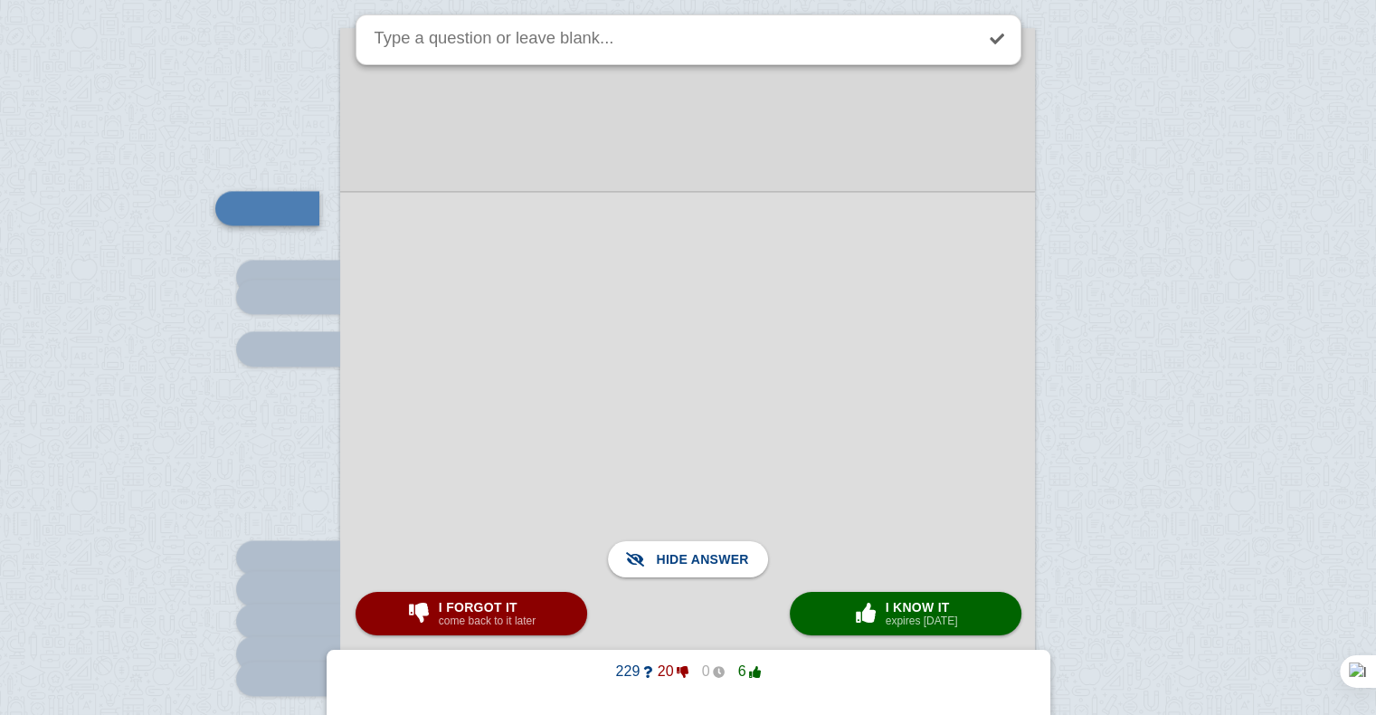
click at [759, 421] on div at bounding box center [687, 600] width 695 height 819
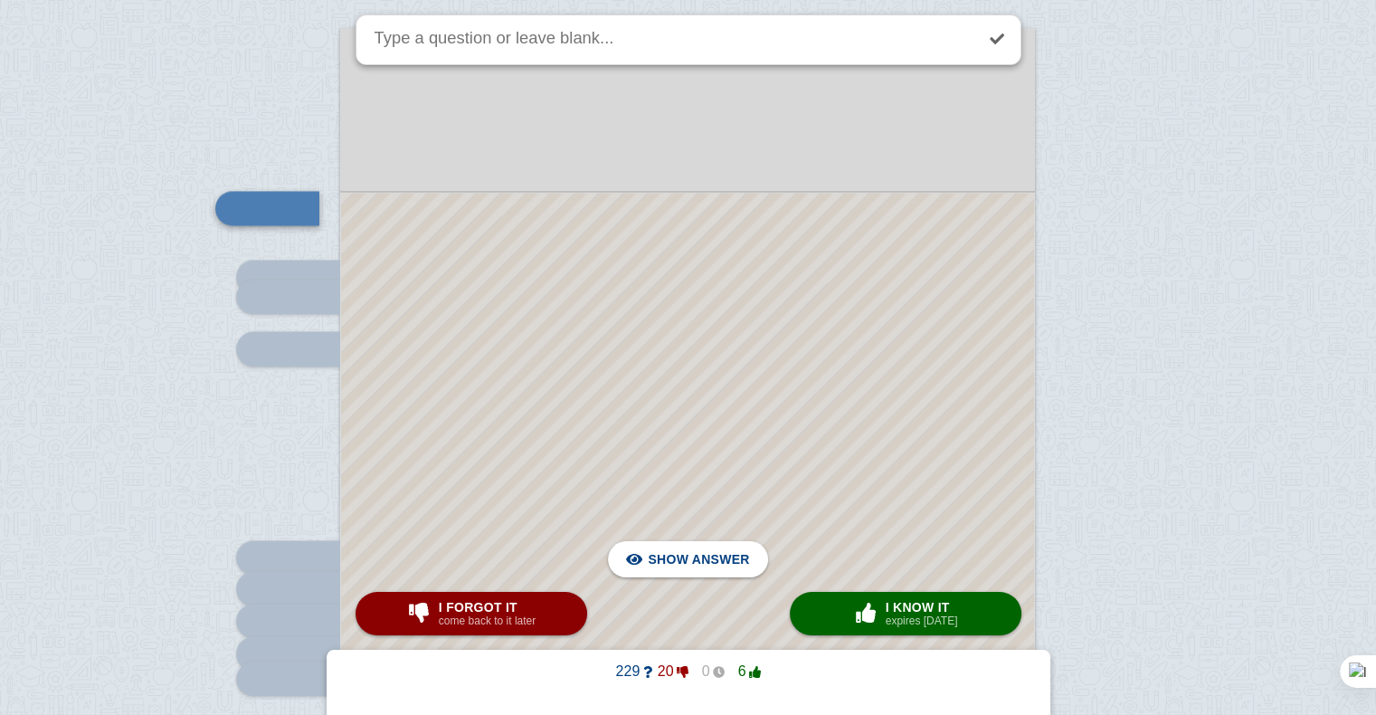
click at [734, 404] on div at bounding box center [687, 601] width 693 height 817
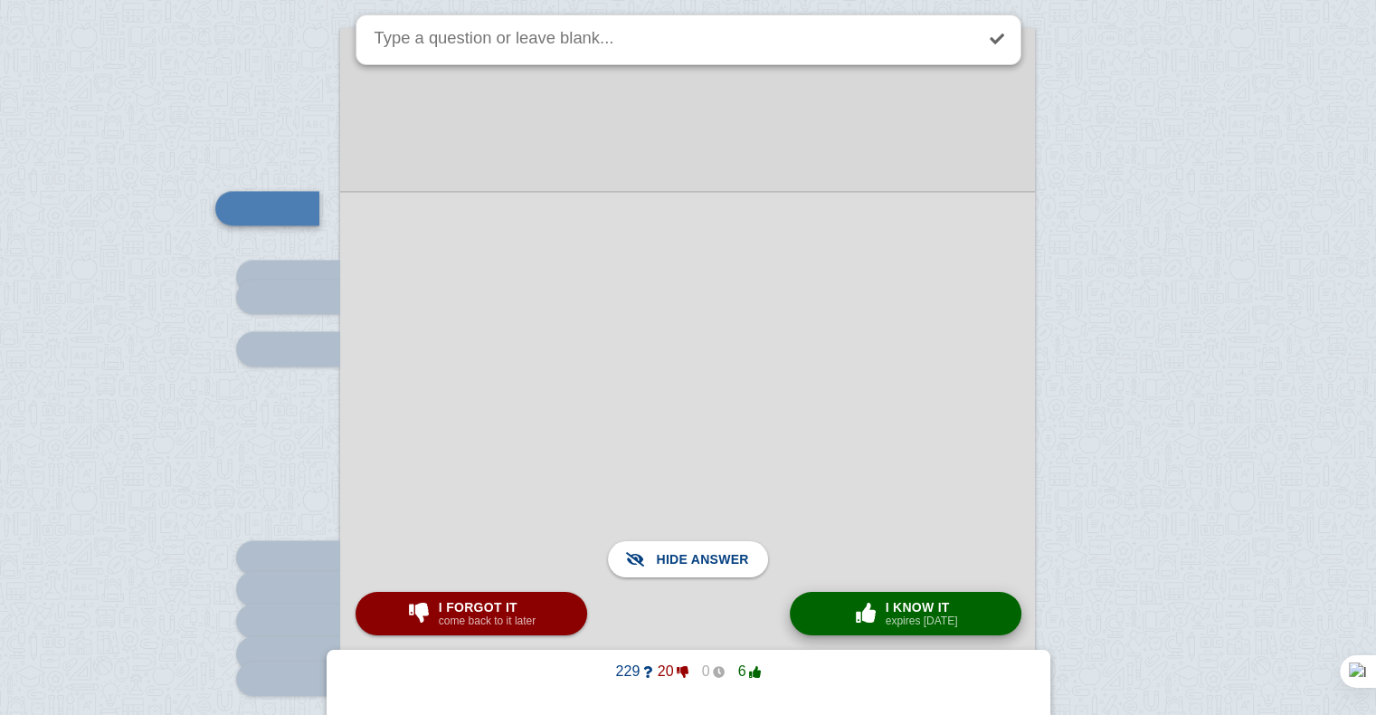
click at [882, 610] on span "button" at bounding box center [865, 613] width 33 height 24
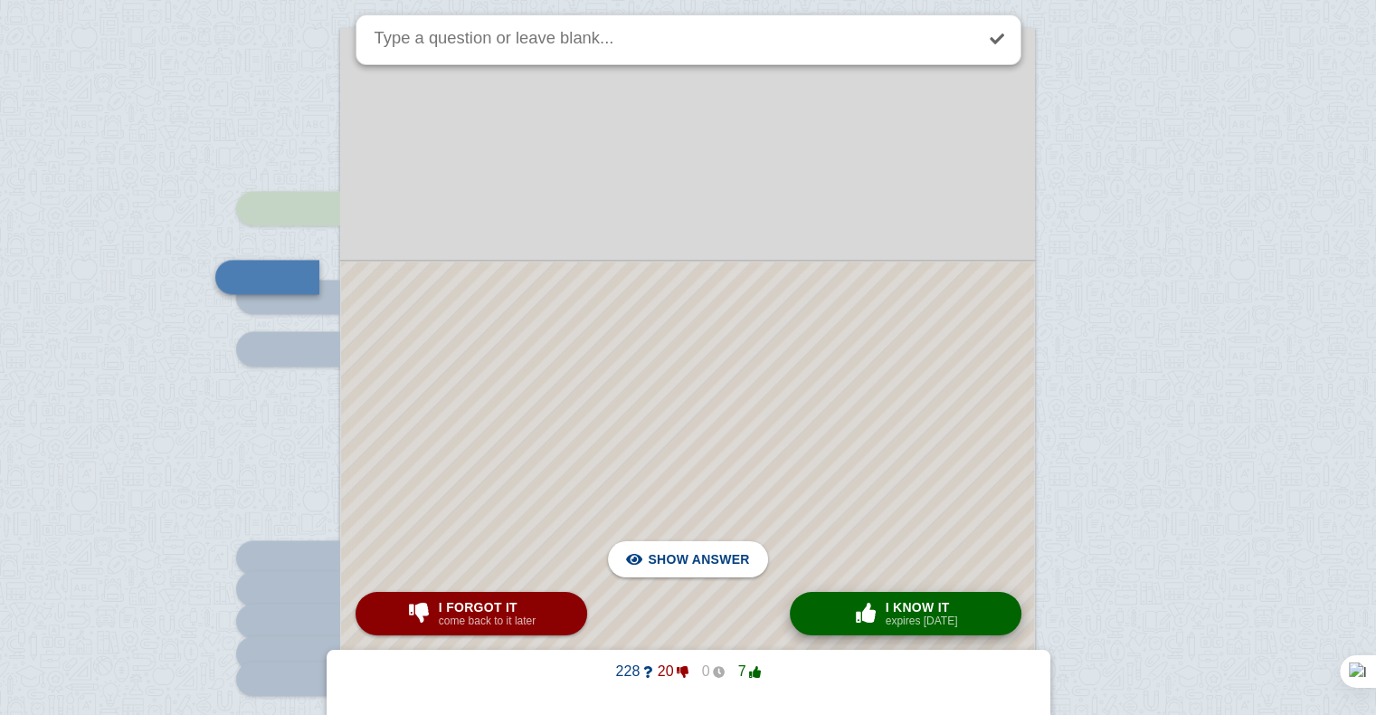
scroll to position [2435, 0]
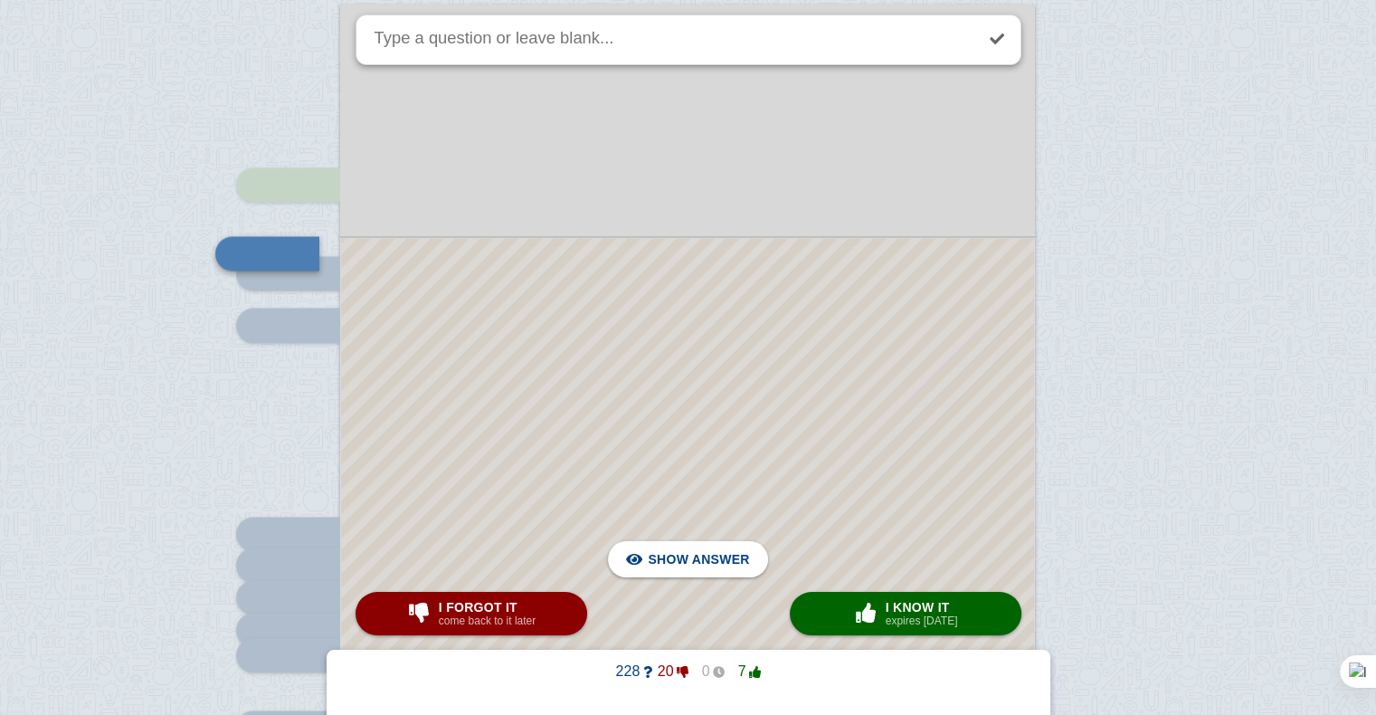
click at [789, 494] on div at bounding box center [687, 612] width 693 height 748
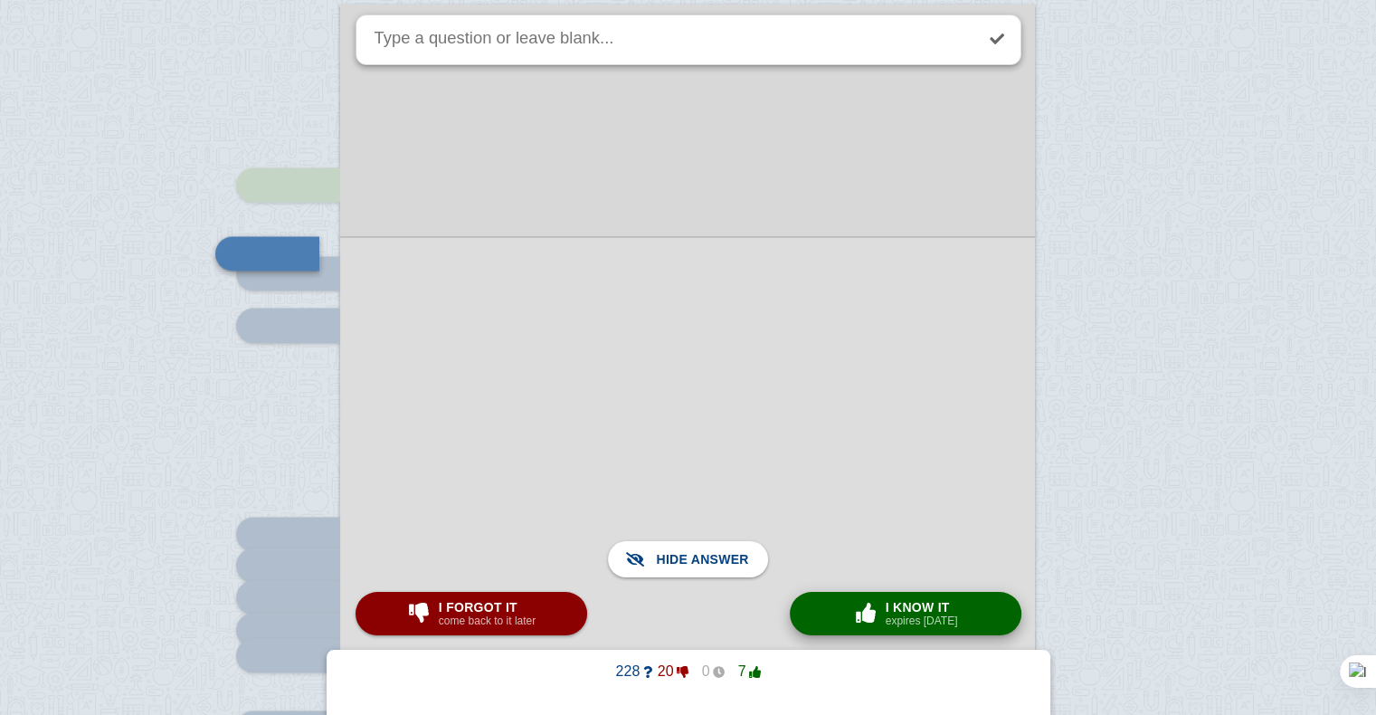
click at [863, 614] on span "button" at bounding box center [865, 612] width 29 height 20
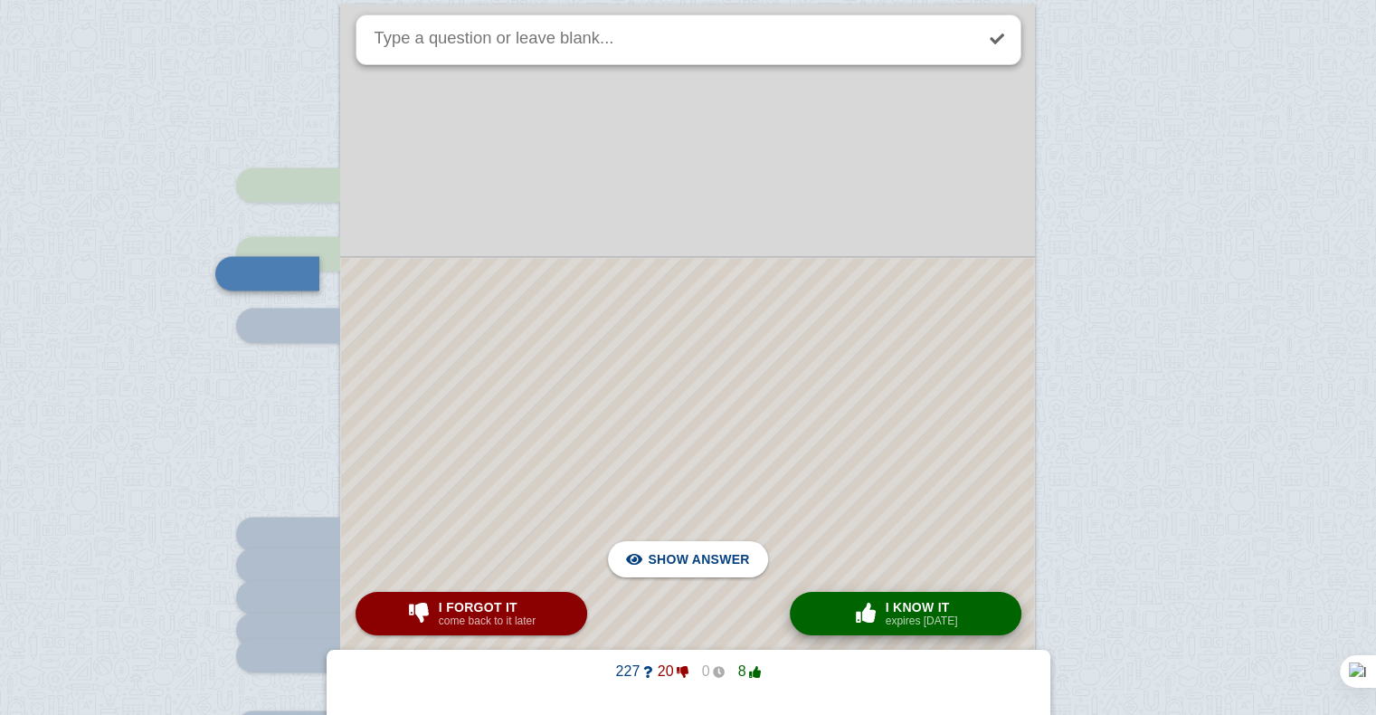
scroll to position [2454, 0]
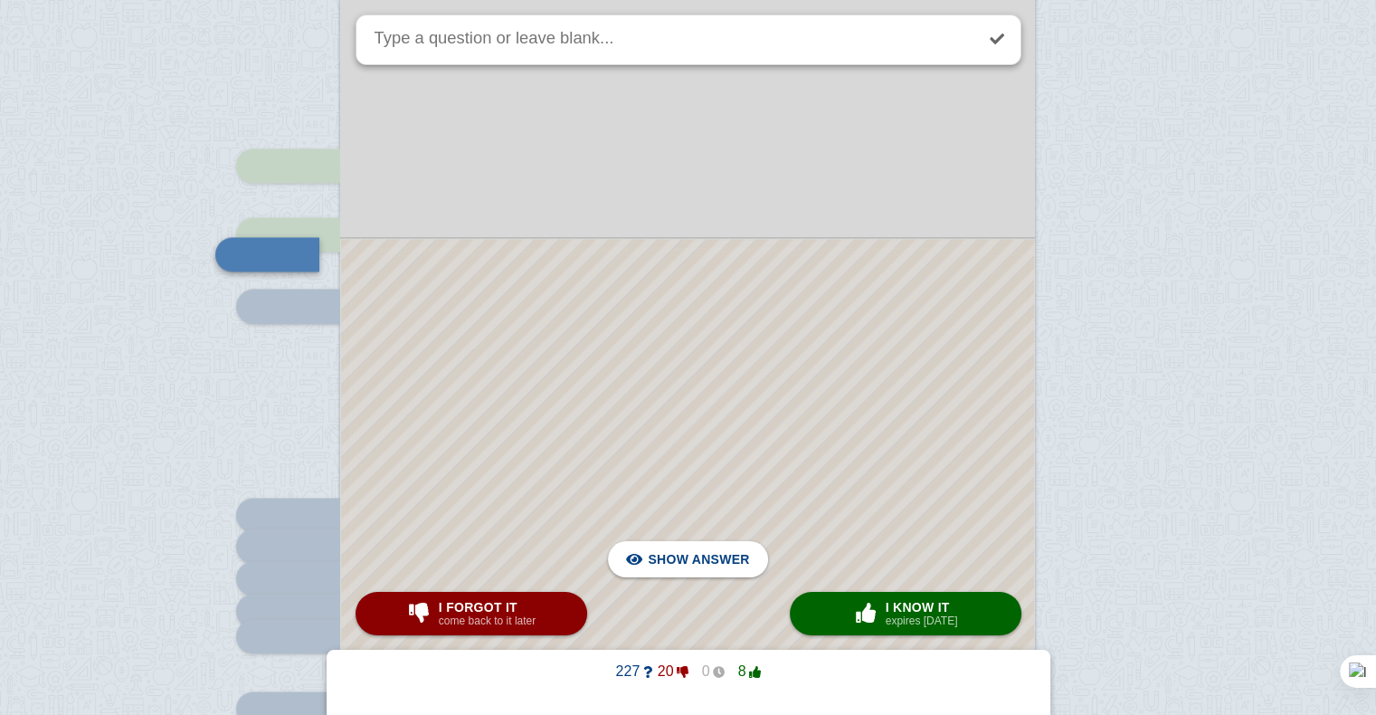
click at [841, 463] on div at bounding box center [687, 603] width 693 height 728
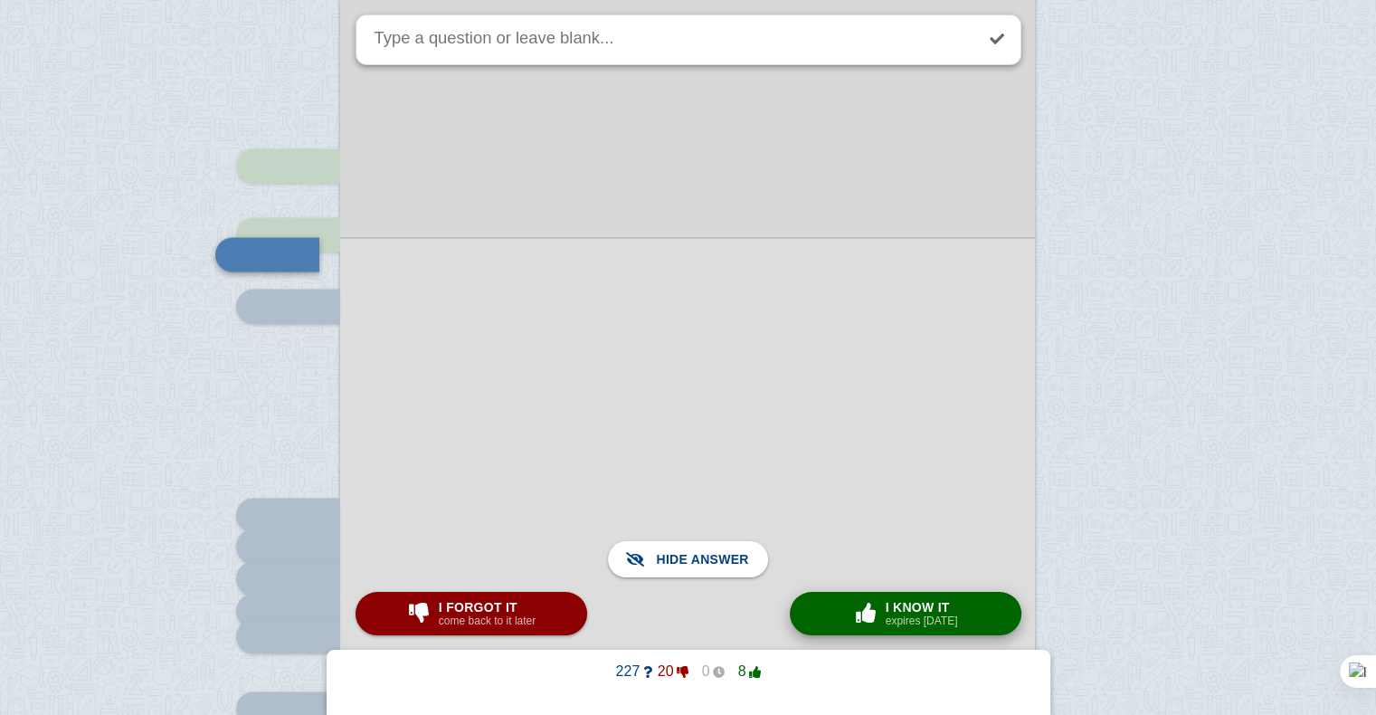
click at [889, 601] on span "I know it" at bounding box center [921, 607] width 72 height 14
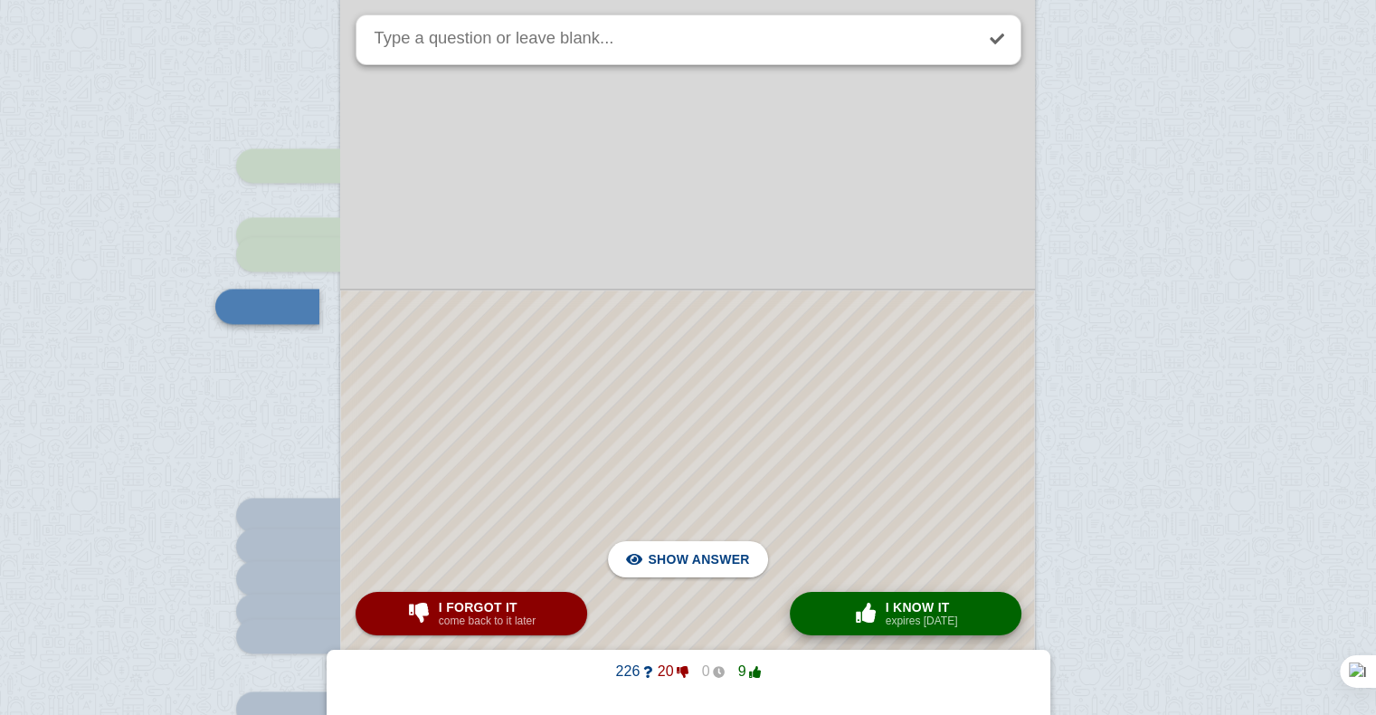
scroll to position [2506, 0]
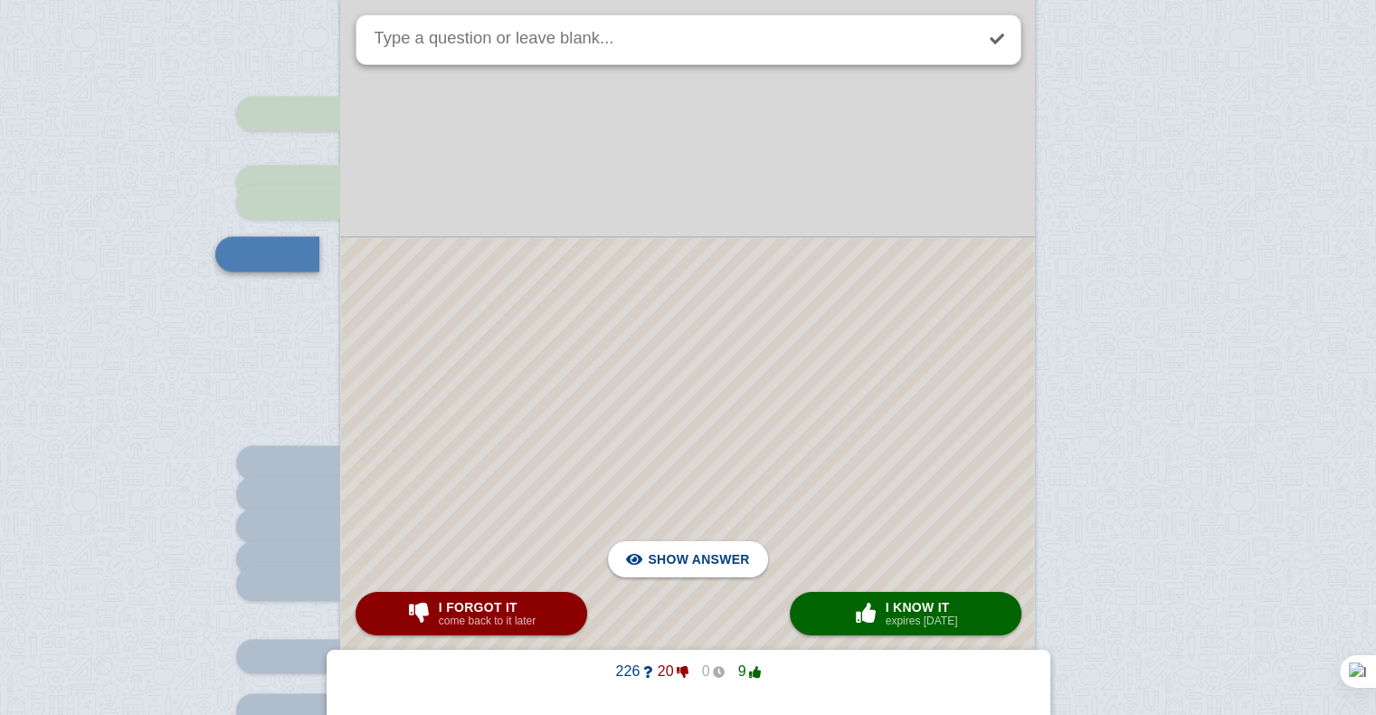
click at [882, 416] on div at bounding box center [687, 576] width 693 height 677
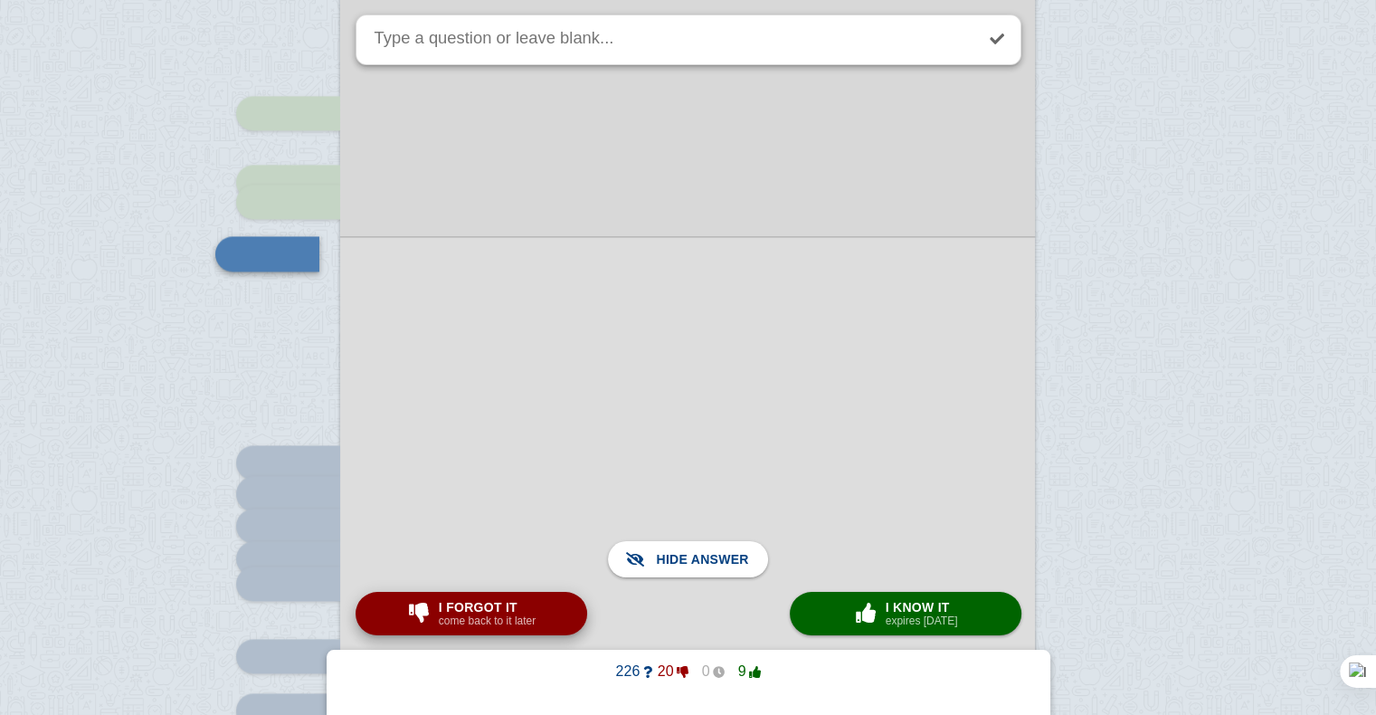
click at [498, 626] on small "come back to it later" at bounding box center [487, 620] width 97 height 13
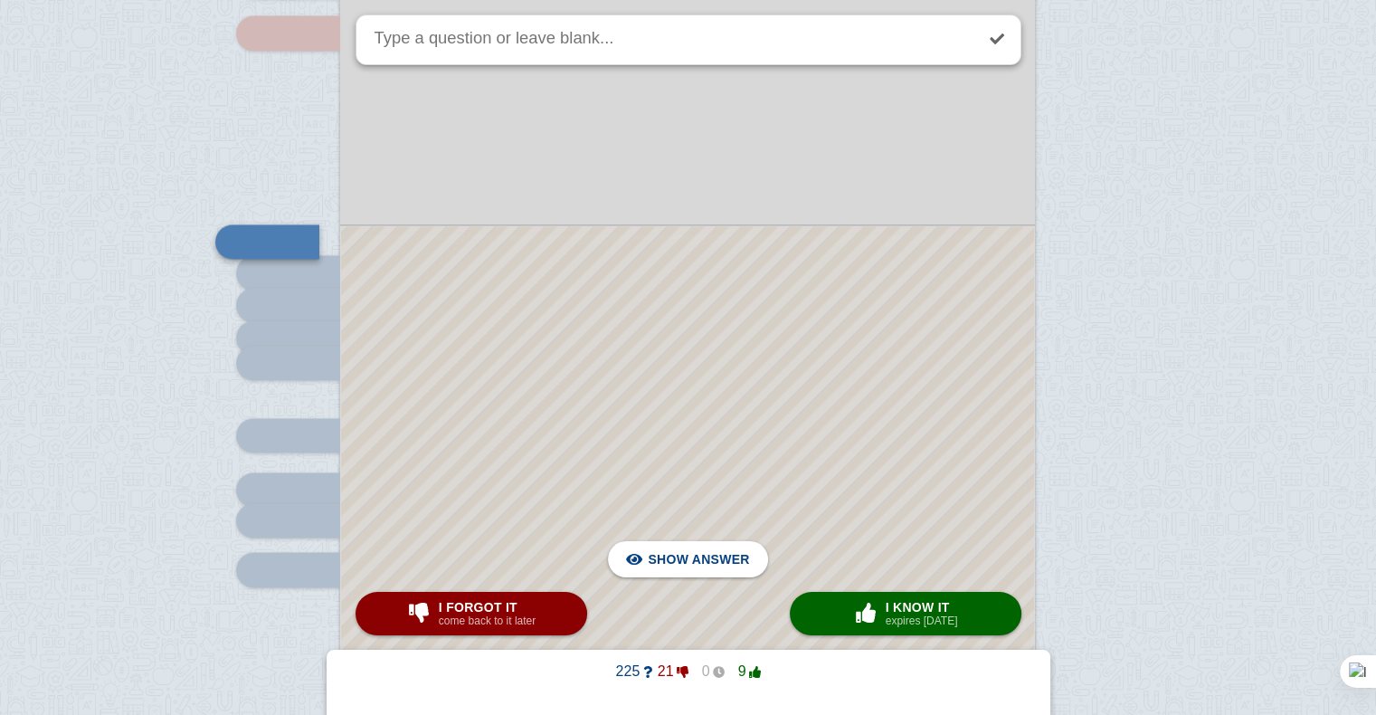
scroll to position [2728, 0]
click at [499, 383] on div at bounding box center [687, 459] width 693 height 468
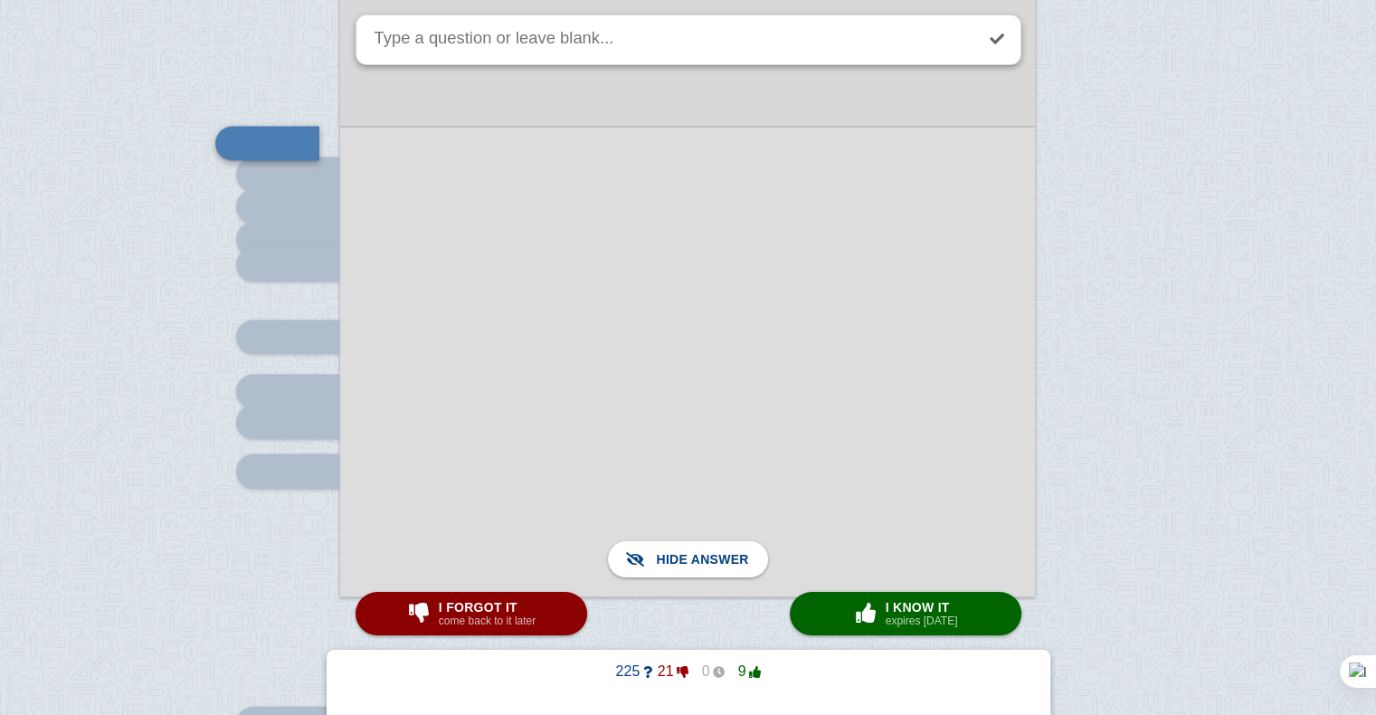
scroll to position [2826, 0]
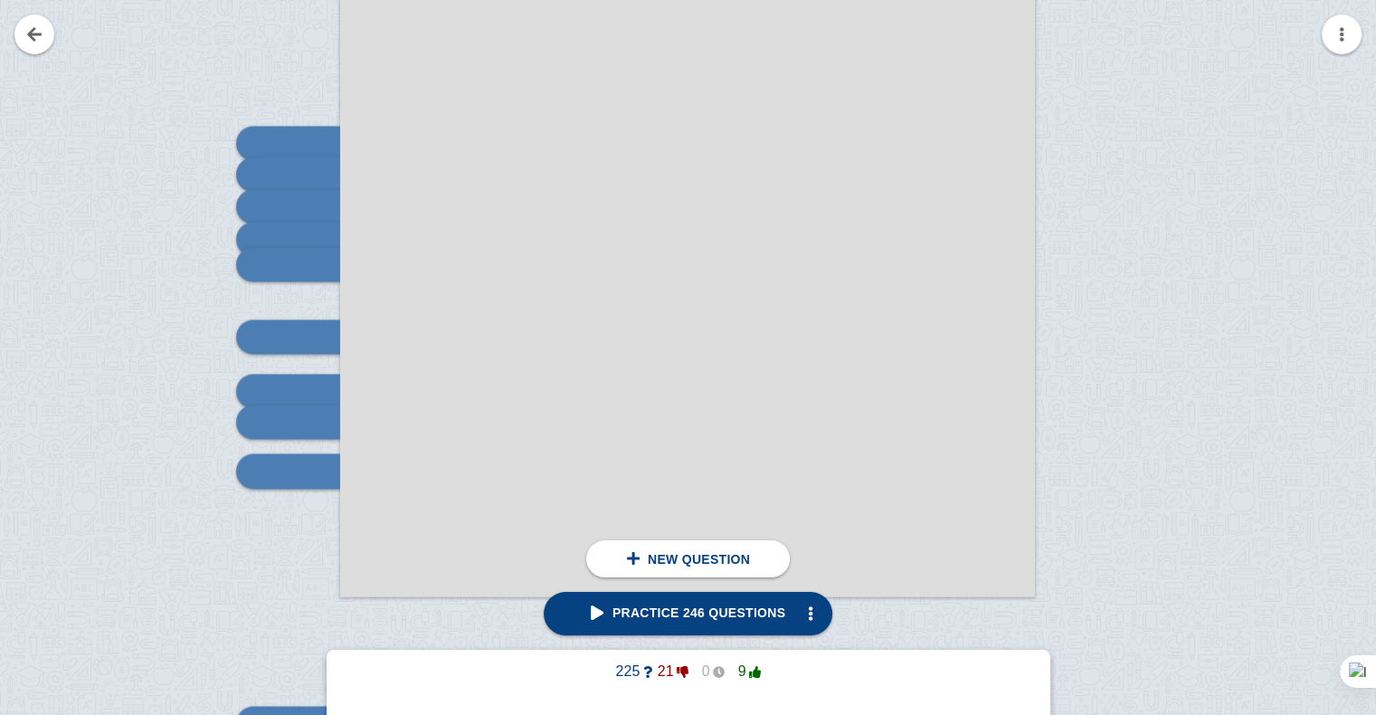
click at [610, 617] on span "Practice 246 questions" at bounding box center [688, 612] width 194 height 14
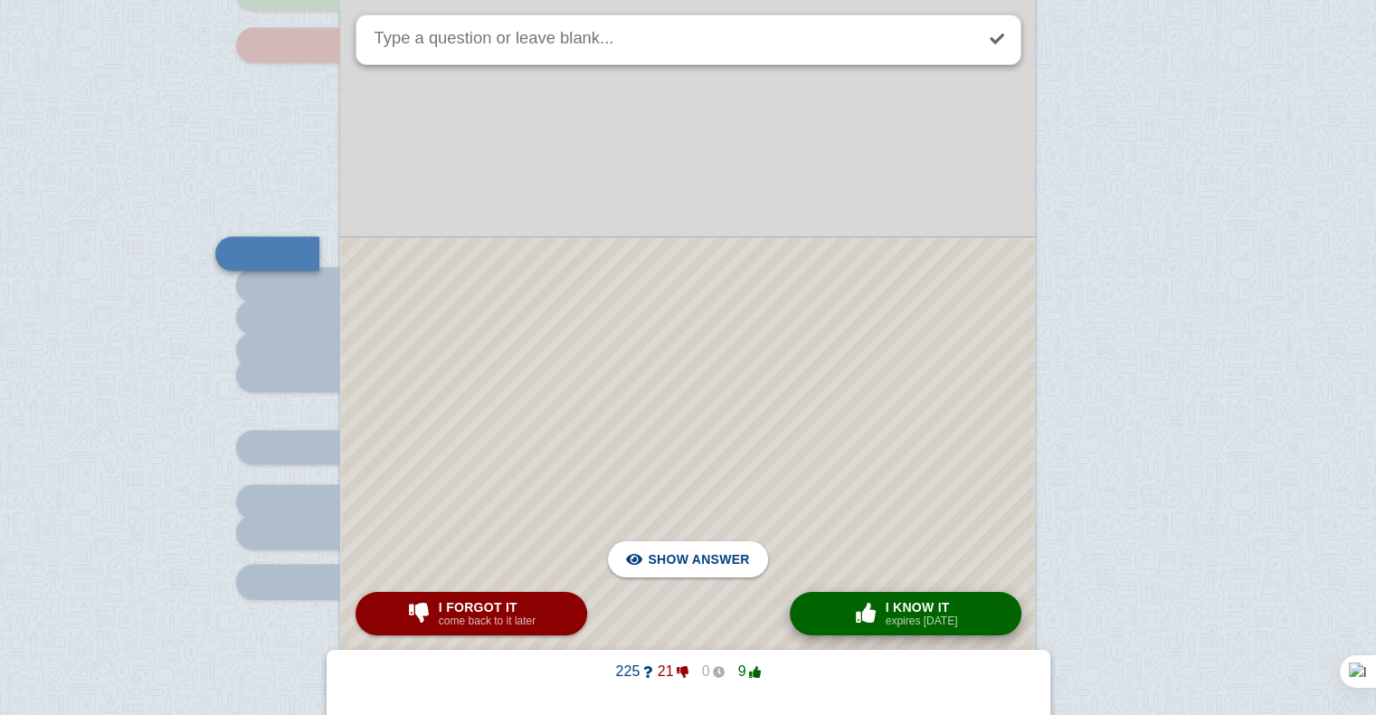
click at [876, 608] on span "button" at bounding box center [865, 612] width 29 height 20
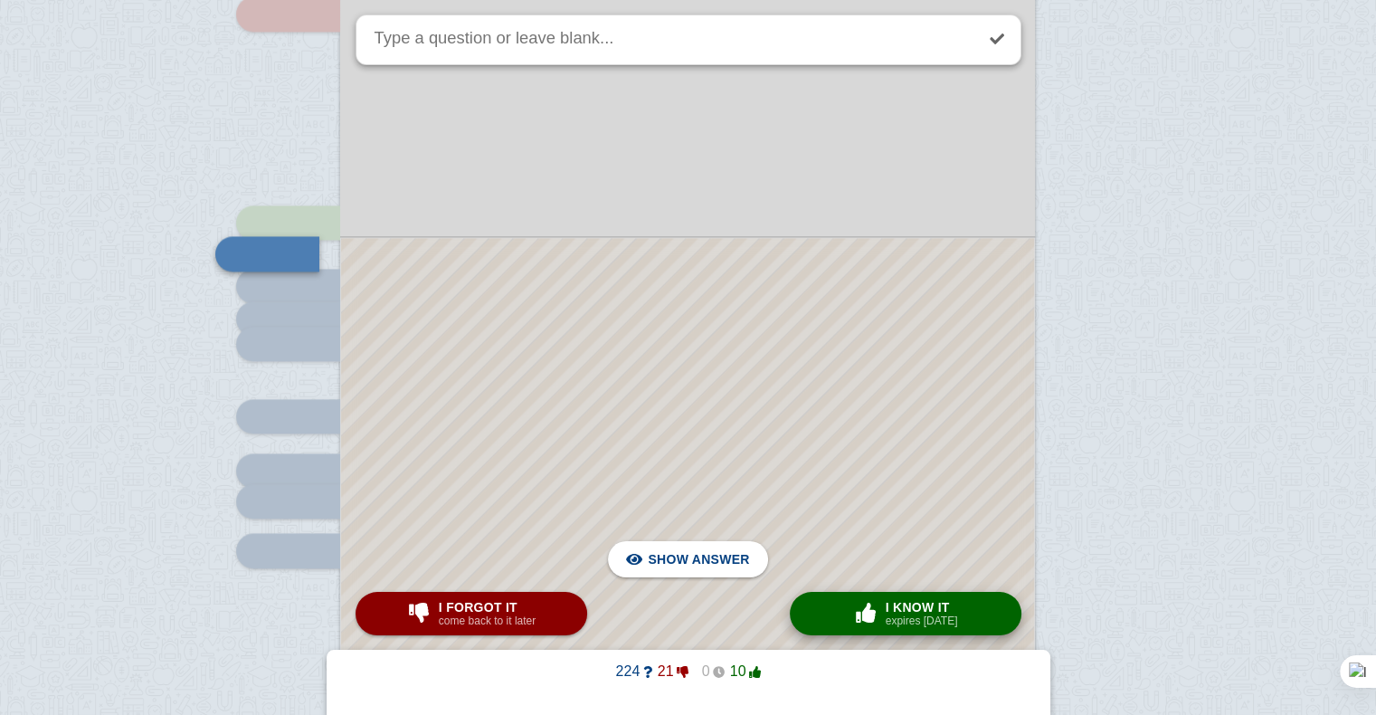
click at [876, 608] on span "button" at bounding box center [865, 612] width 29 height 20
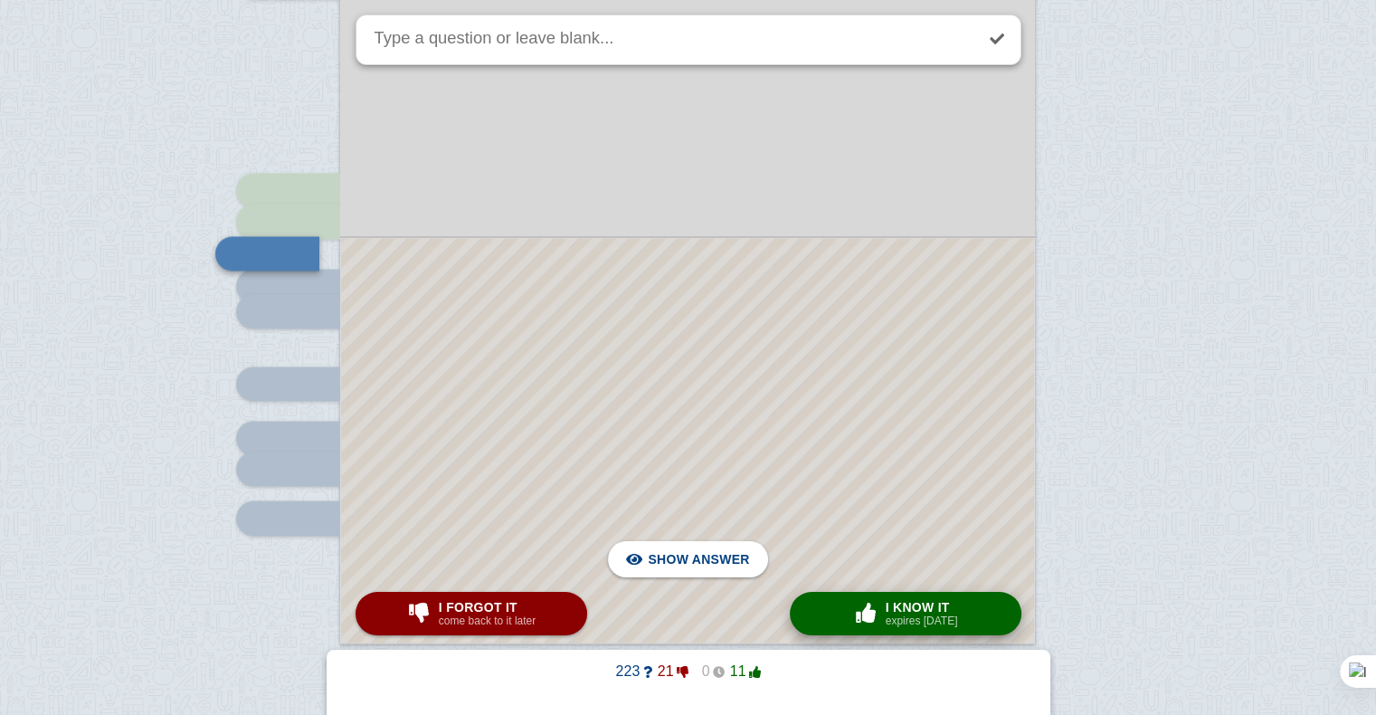
click at [876, 608] on span "button" at bounding box center [865, 612] width 29 height 20
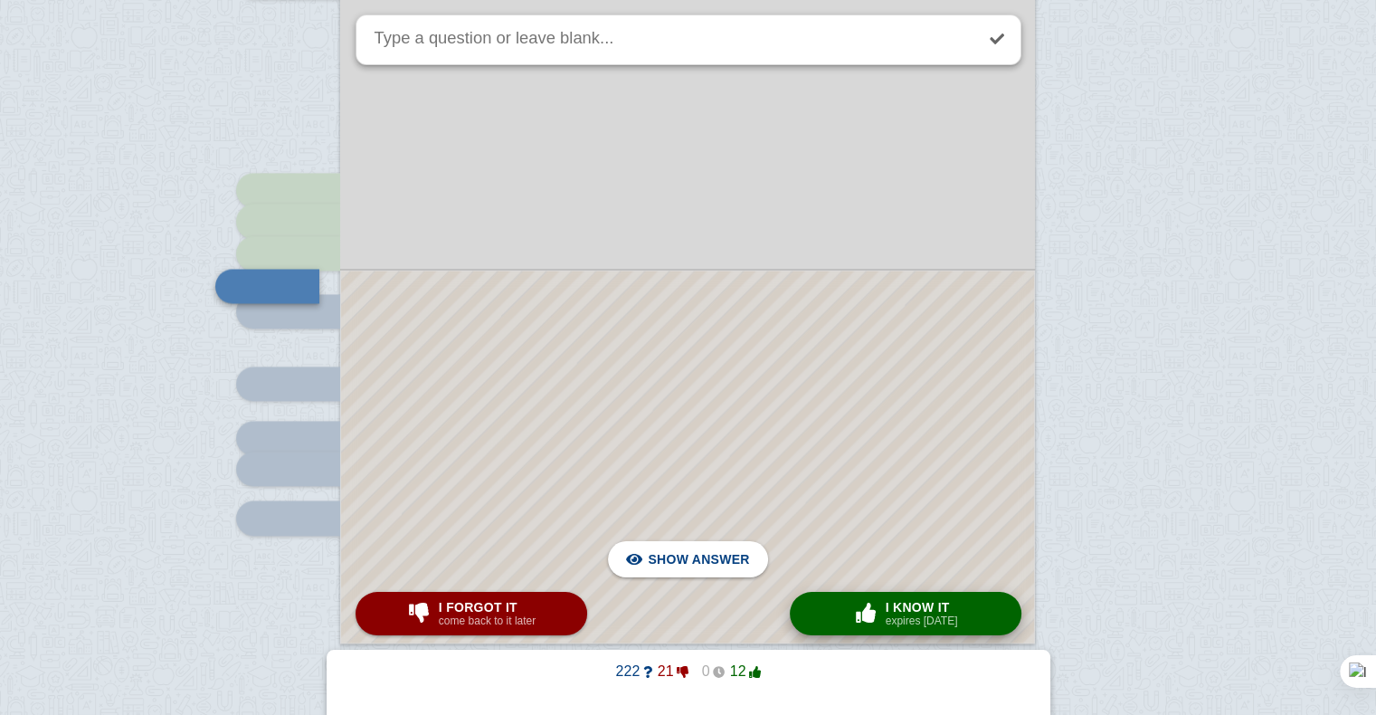
scroll to position [2811, 0]
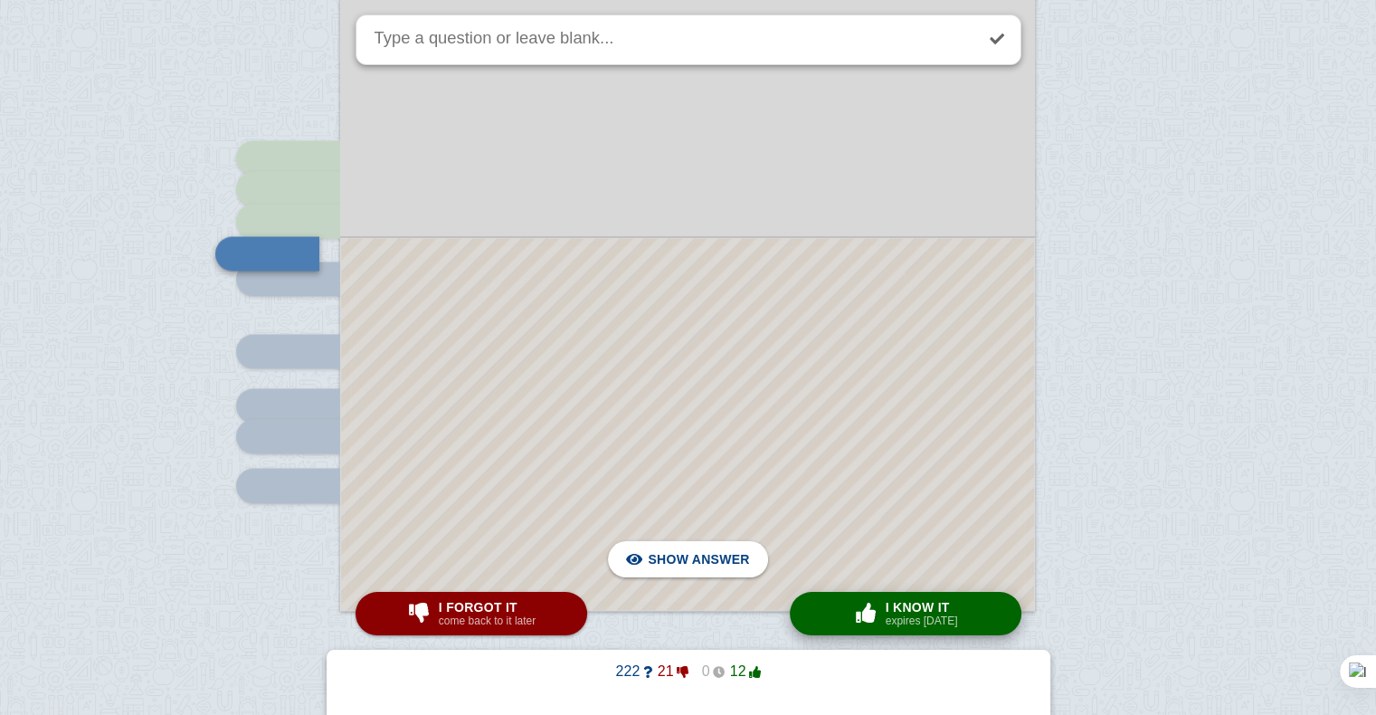
click at [876, 608] on span "button" at bounding box center [865, 612] width 29 height 20
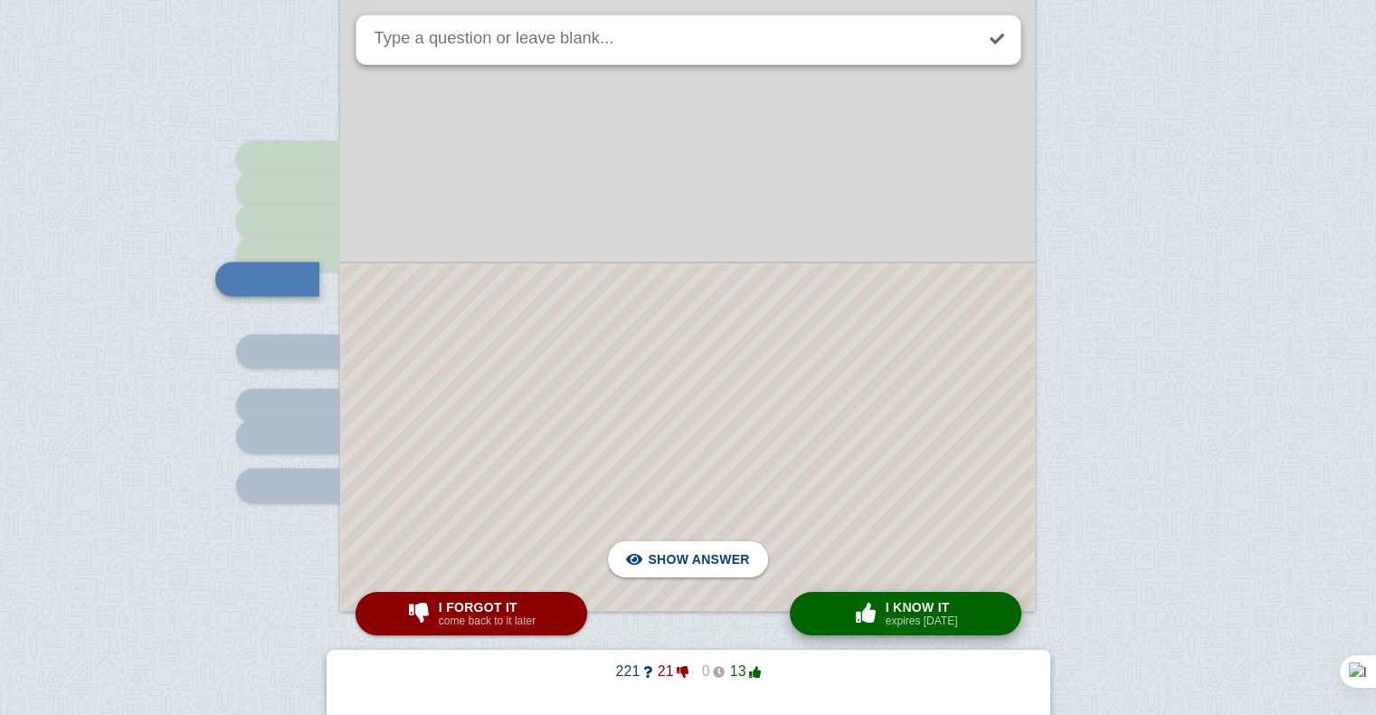
scroll to position [2836, 0]
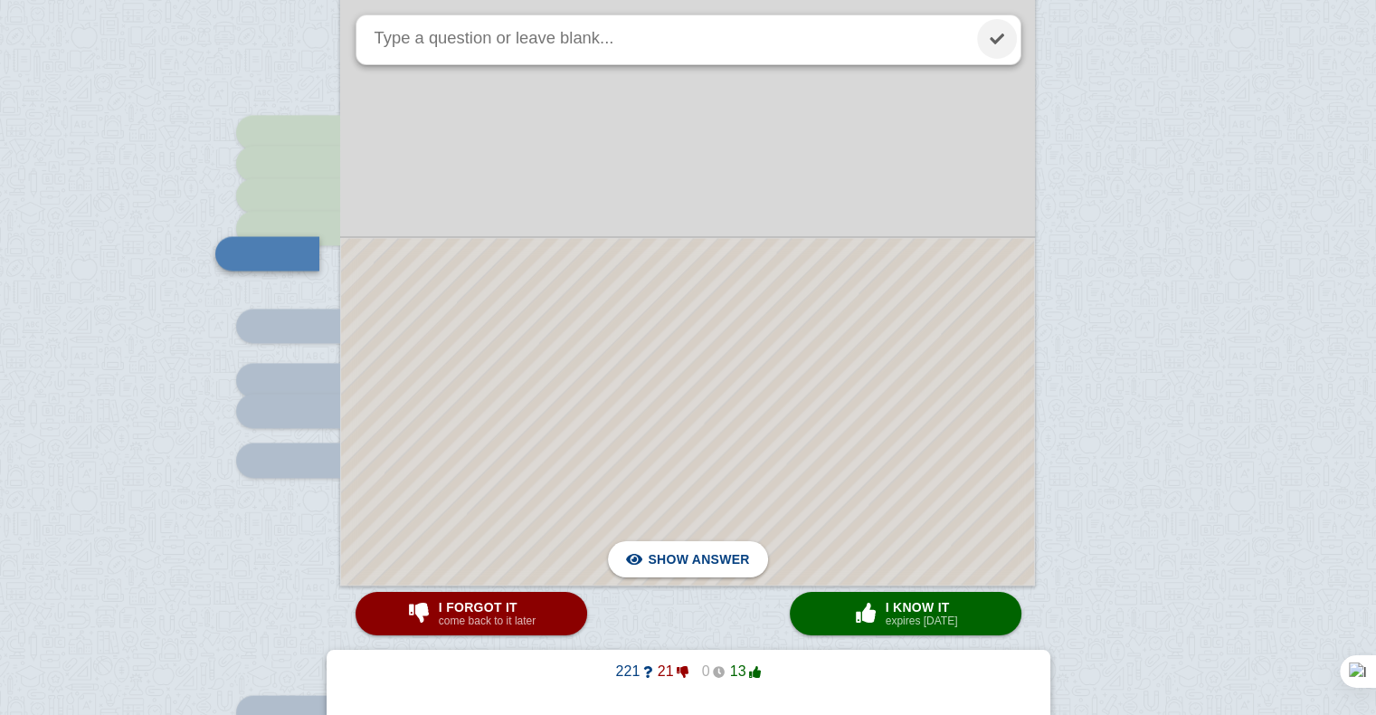
click at [1008, 27] on link at bounding box center [997, 39] width 40 height 40
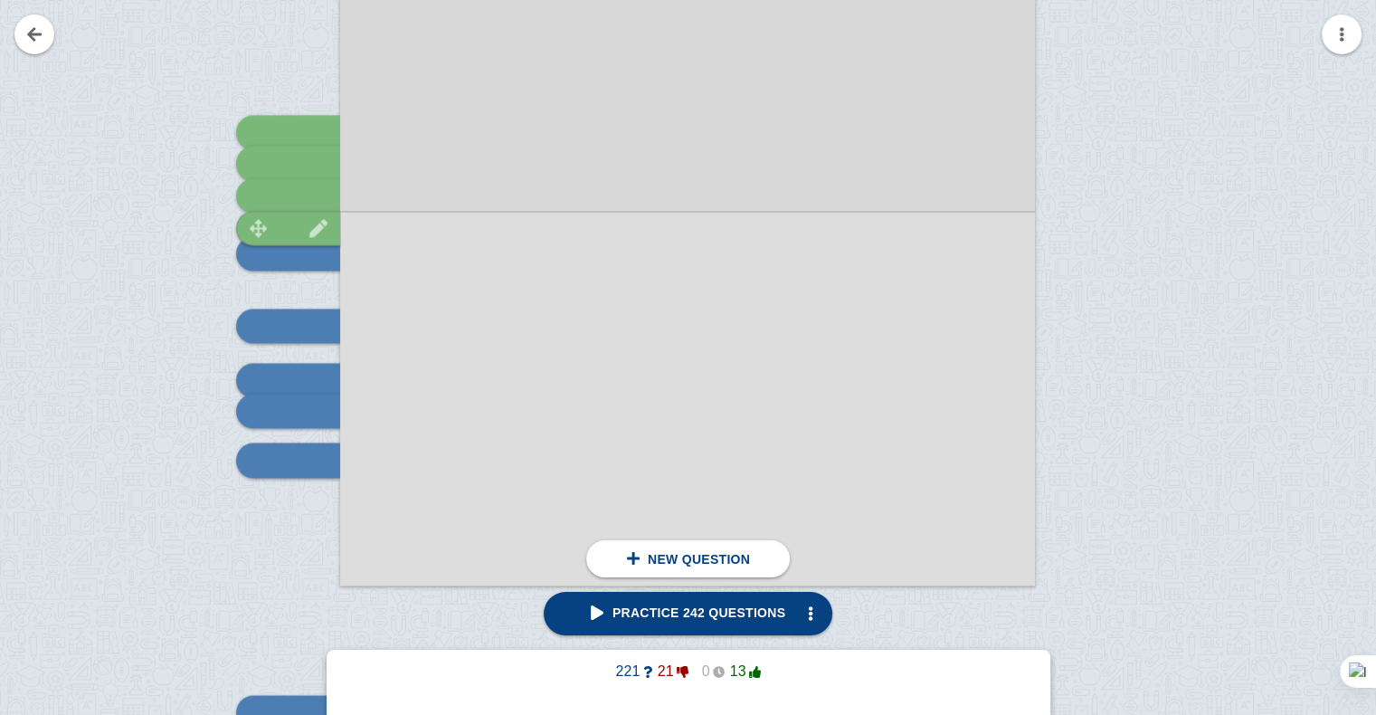
click at [280, 219] on div at bounding box center [288, 228] width 104 height 34
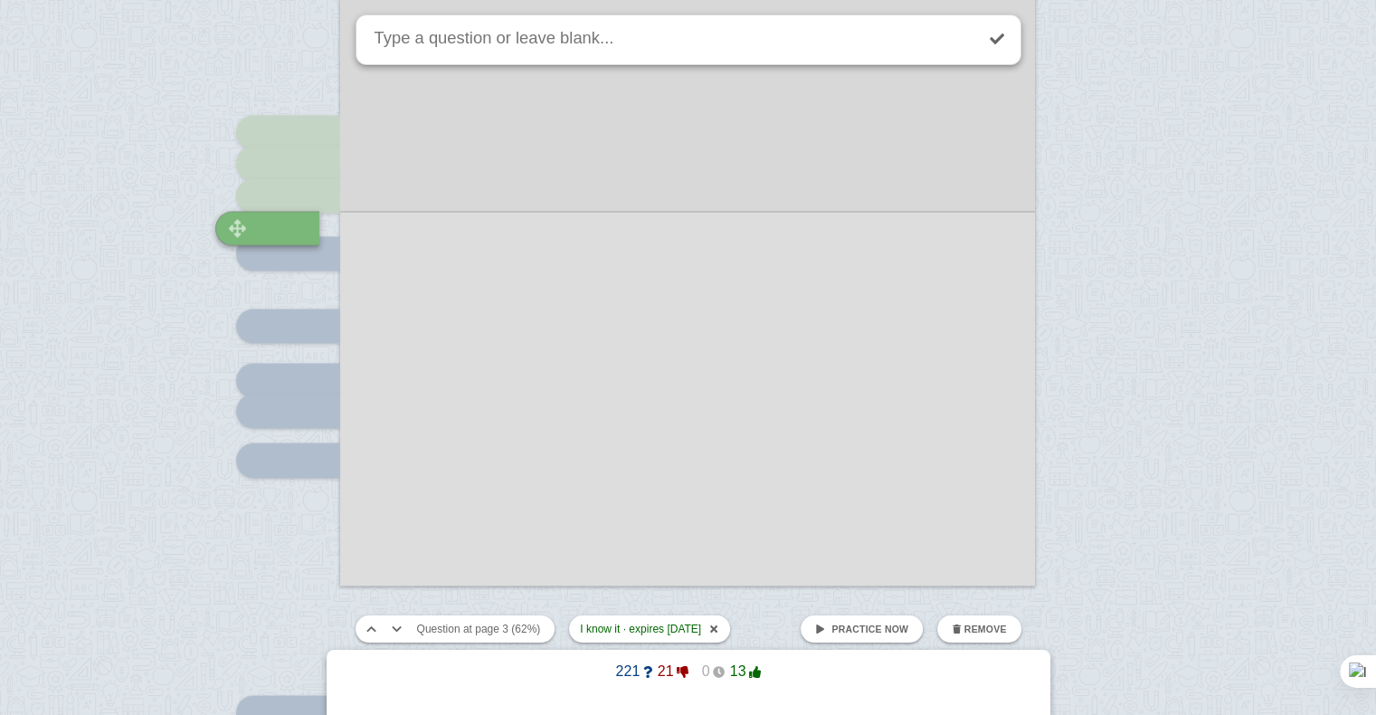
scroll to position [2811, 0]
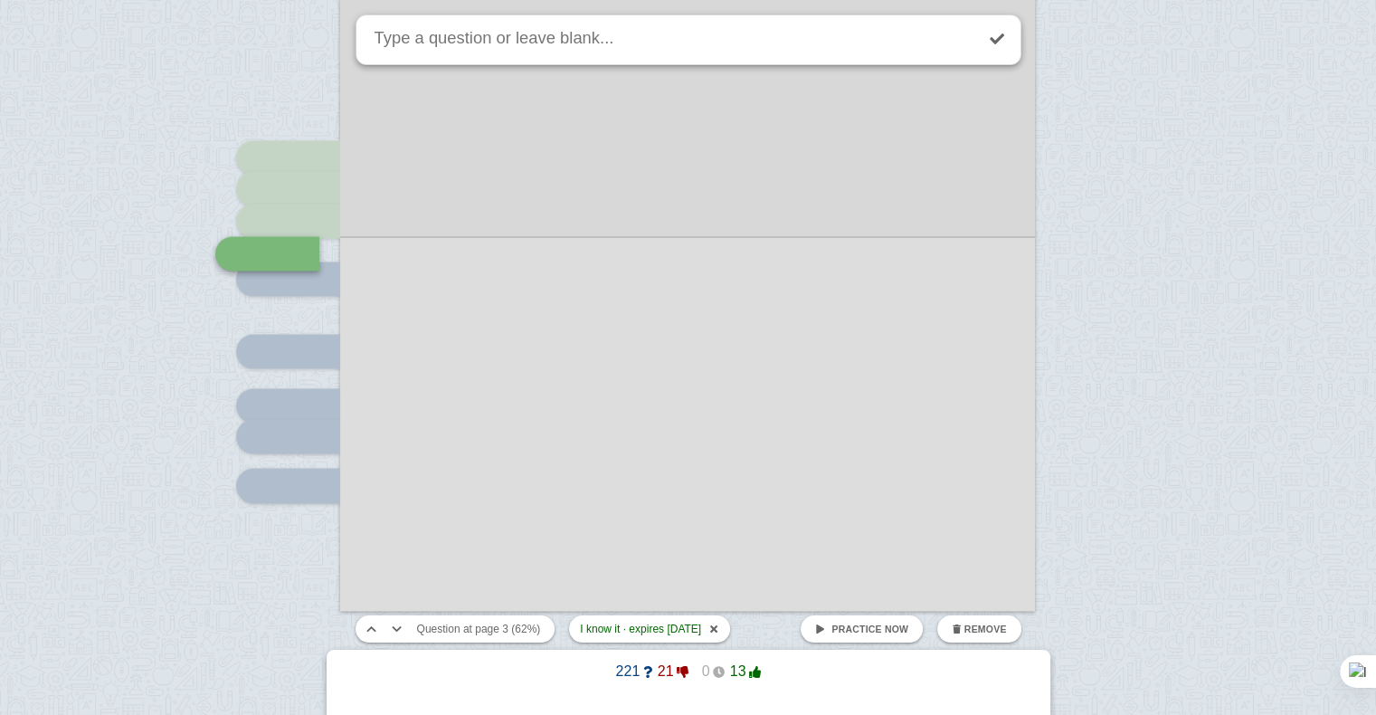
click at [825, 630] on span at bounding box center [820, 629] width 10 height 10
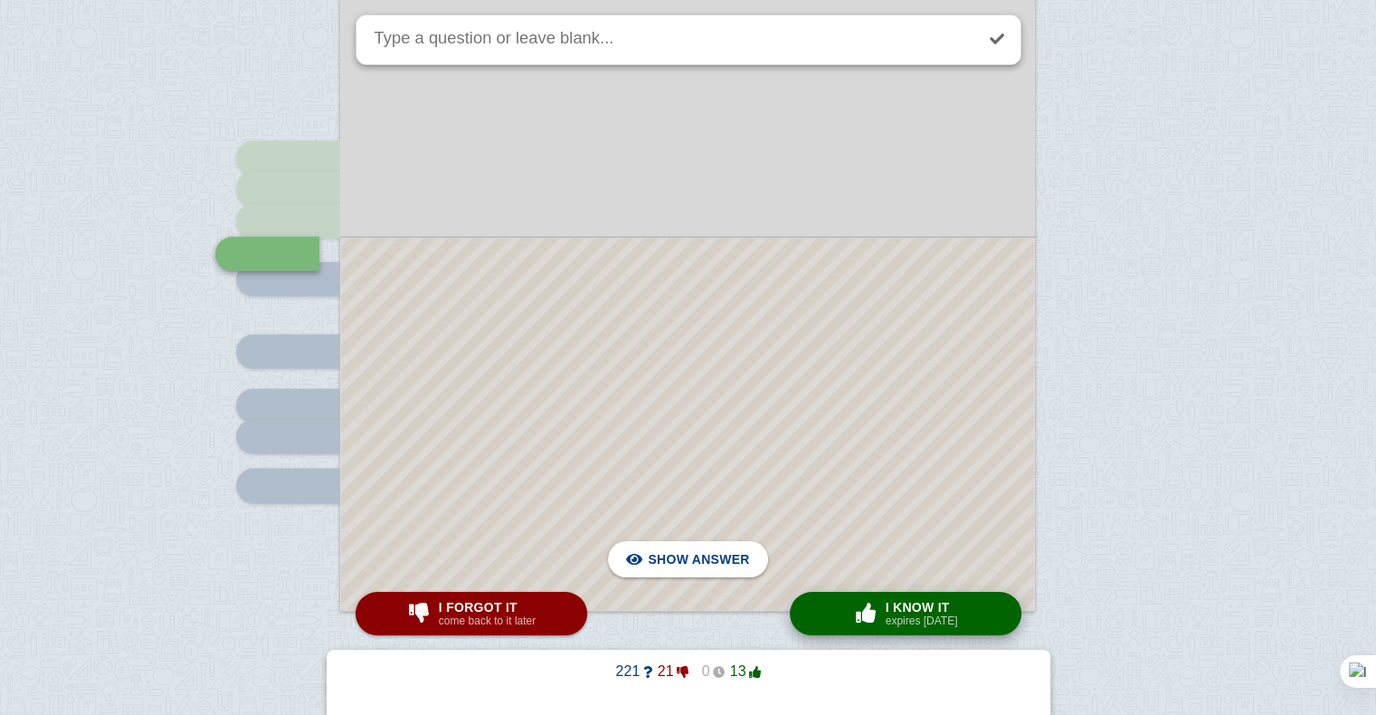
click at [856, 632] on button "× 0 I know it expires [DATE]" at bounding box center [906, 613] width 232 height 43
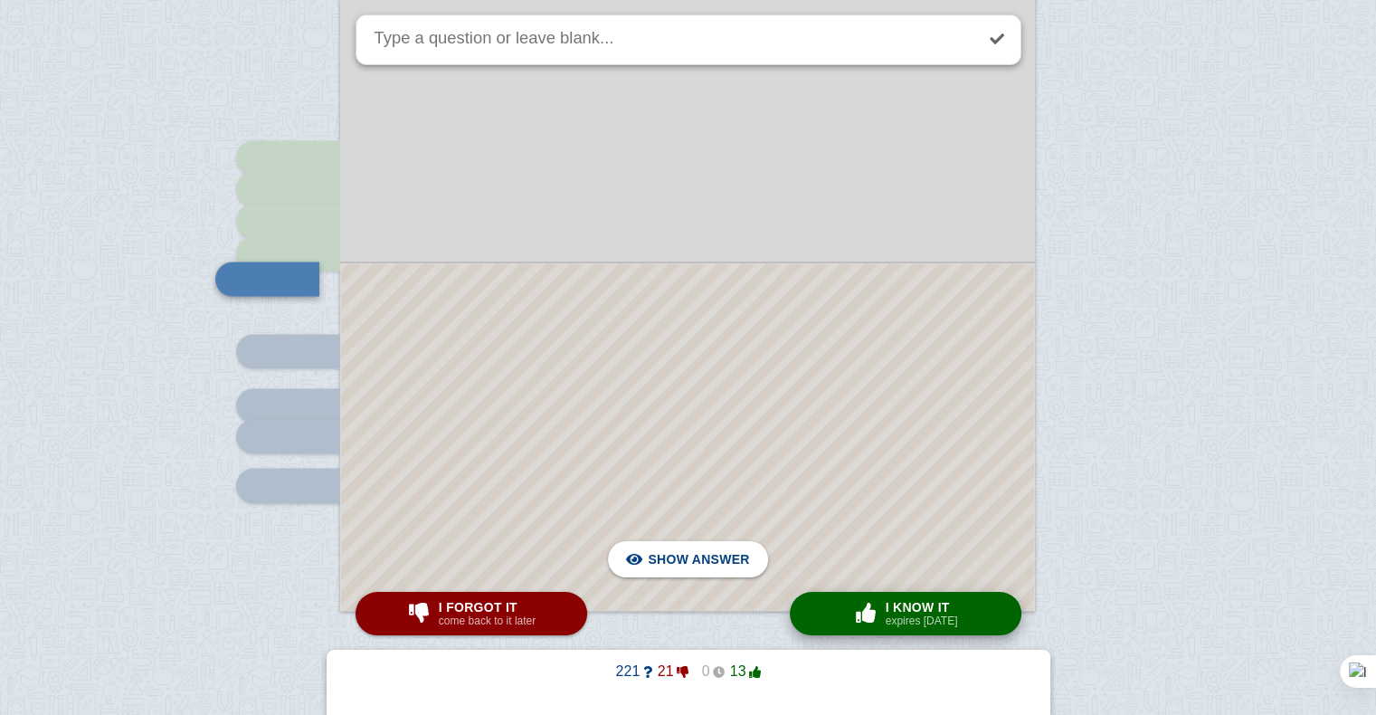
scroll to position [2836, 0]
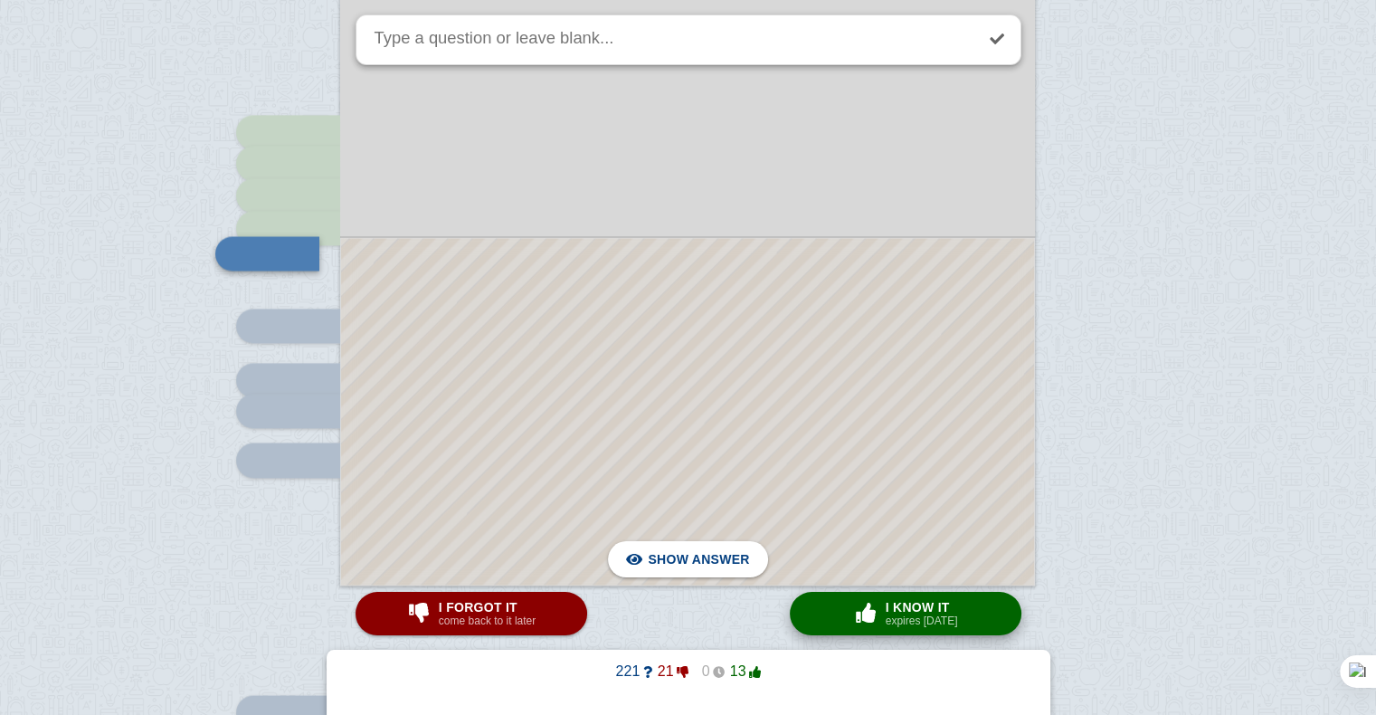
click at [861, 620] on span "button" at bounding box center [865, 612] width 29 height 20
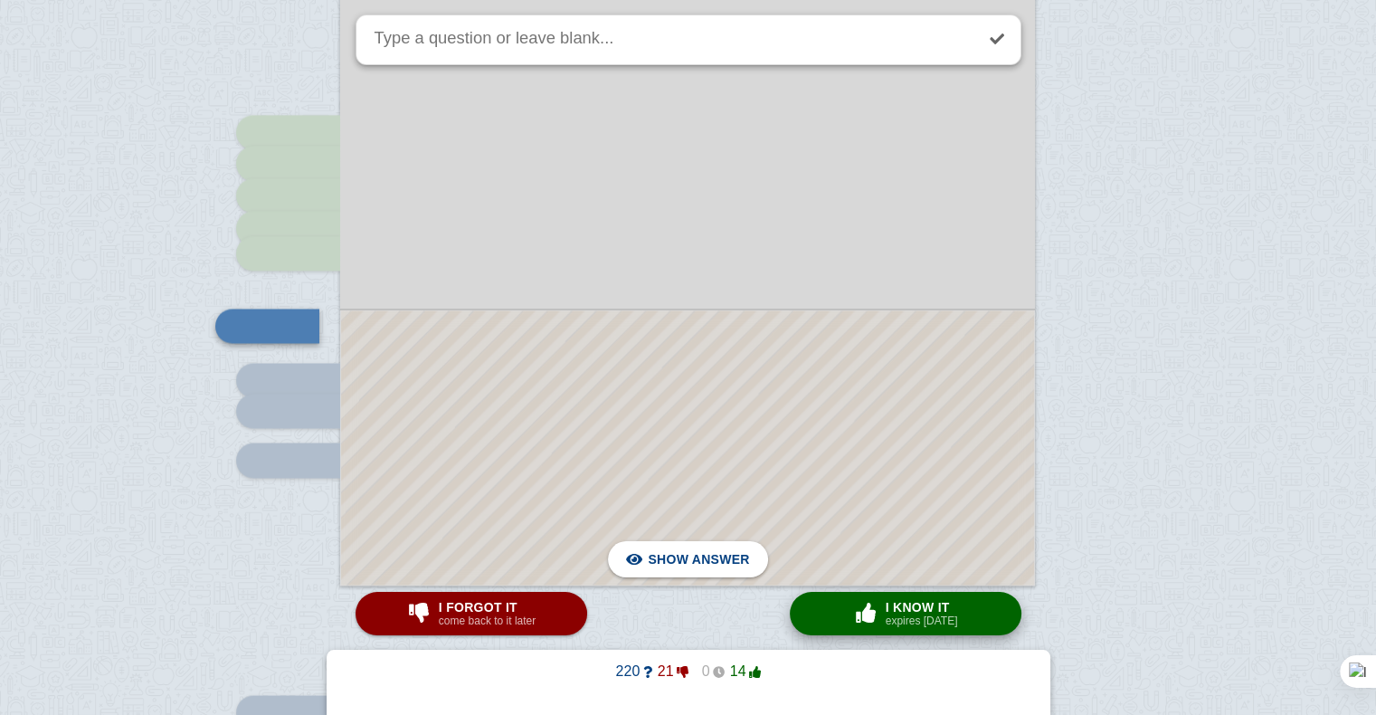
scroll to position [2909, 0]
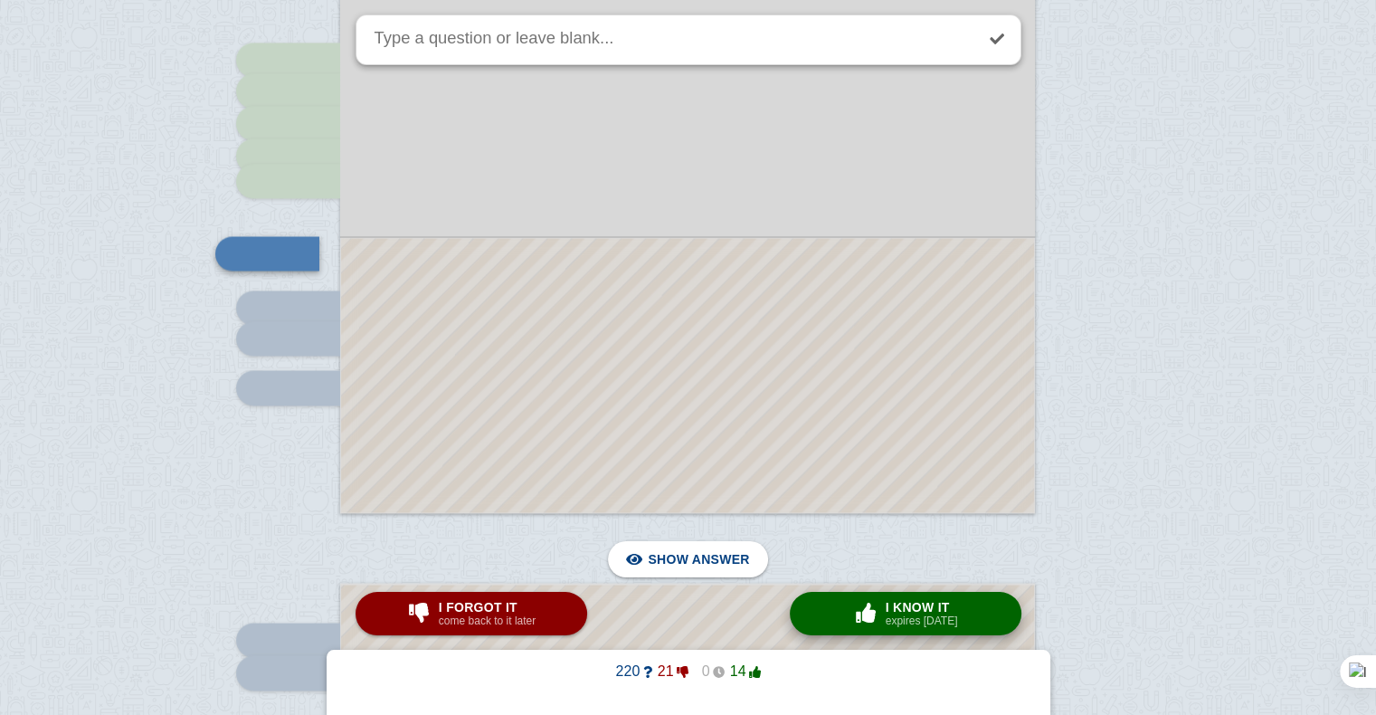
click at [861, 620] on span "button" at bounding box center [865, 612] width 29 height 20
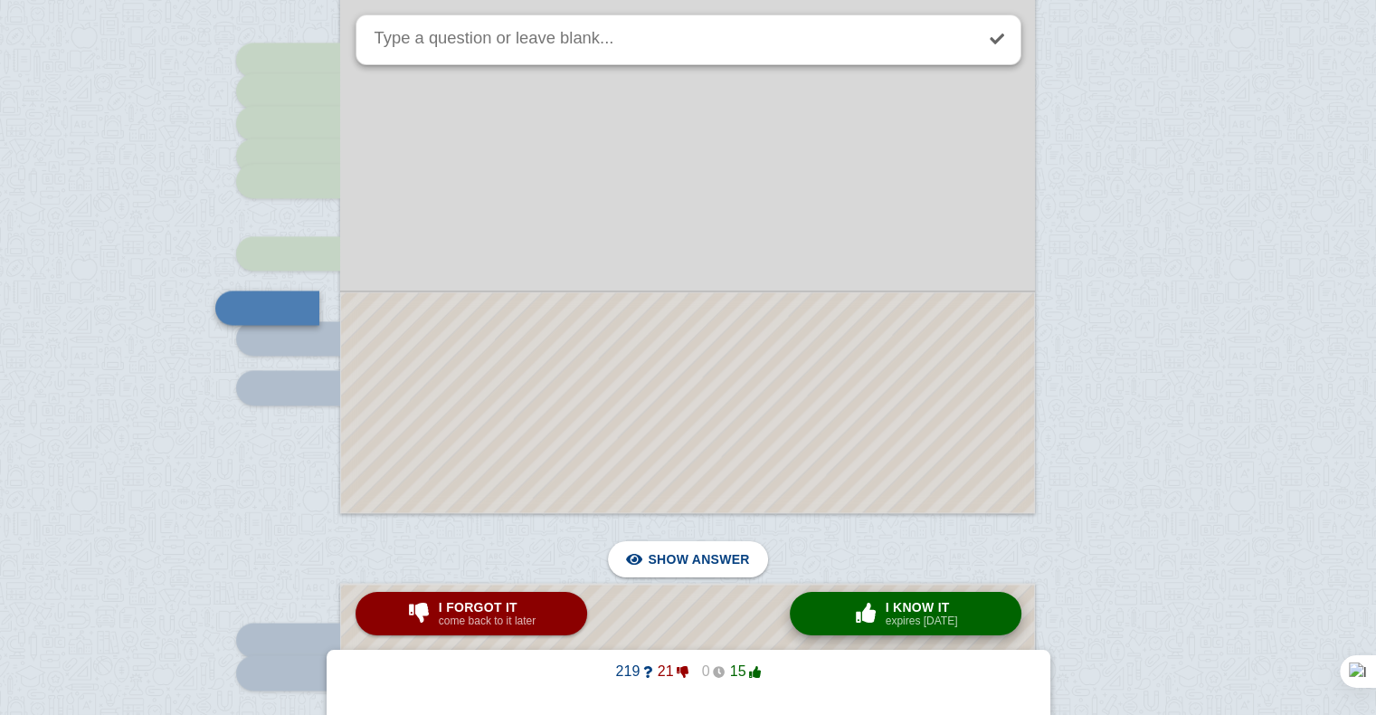
scroll to position [2963, 0]
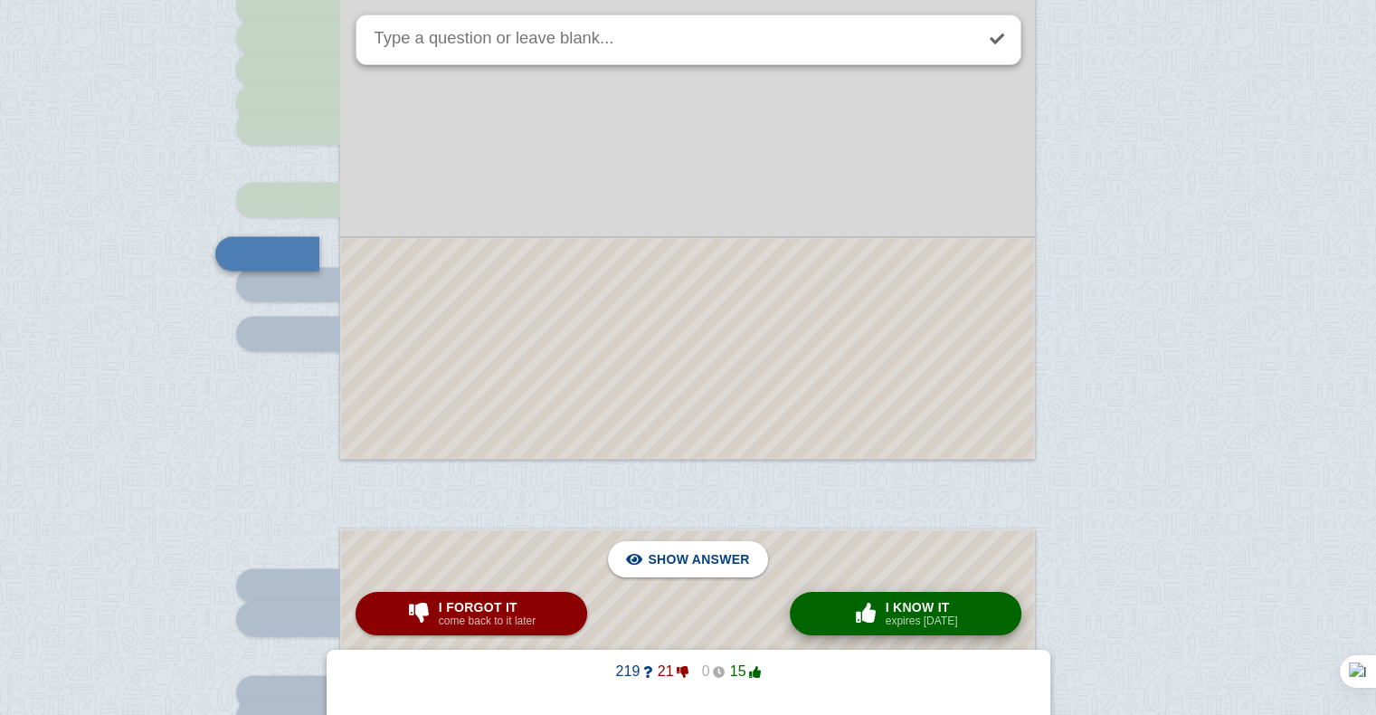
click at [868, 612] on span "button" at bounding box center [865, 612] width 29 height 20
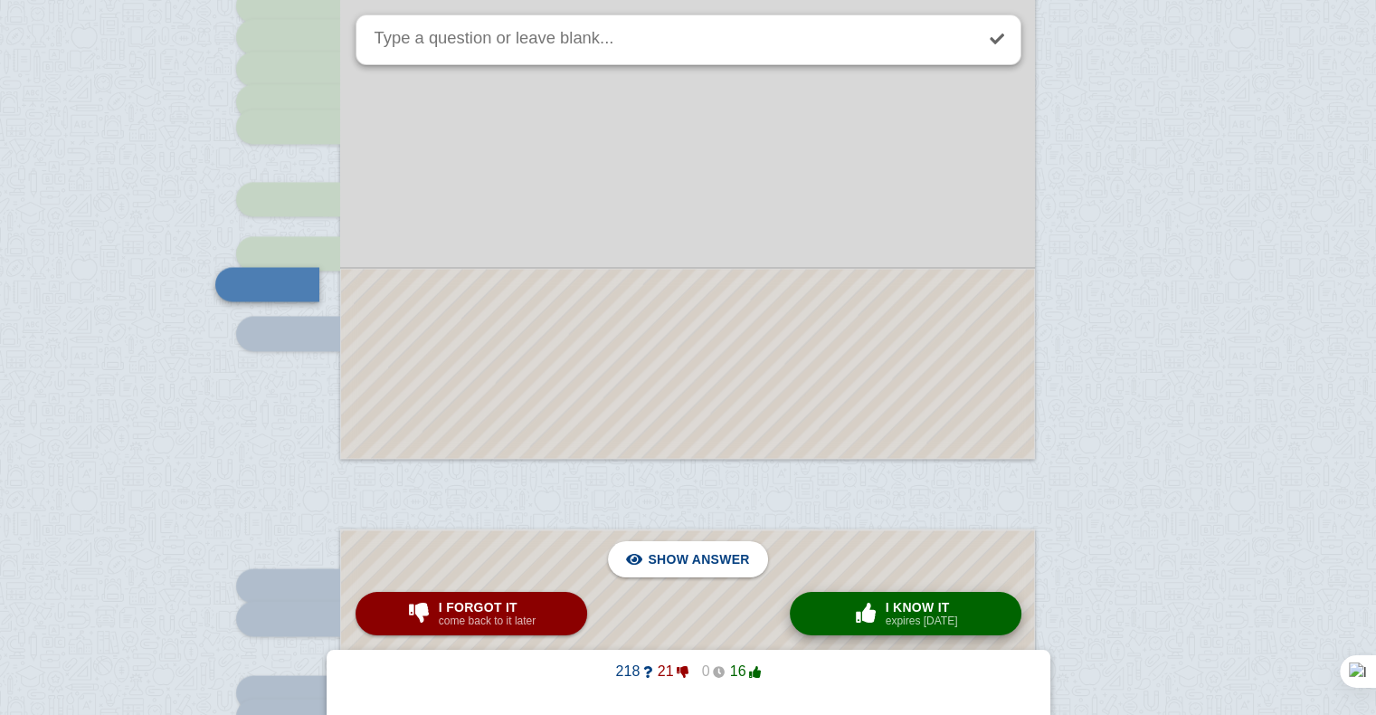
scroll to position [2993, 0]
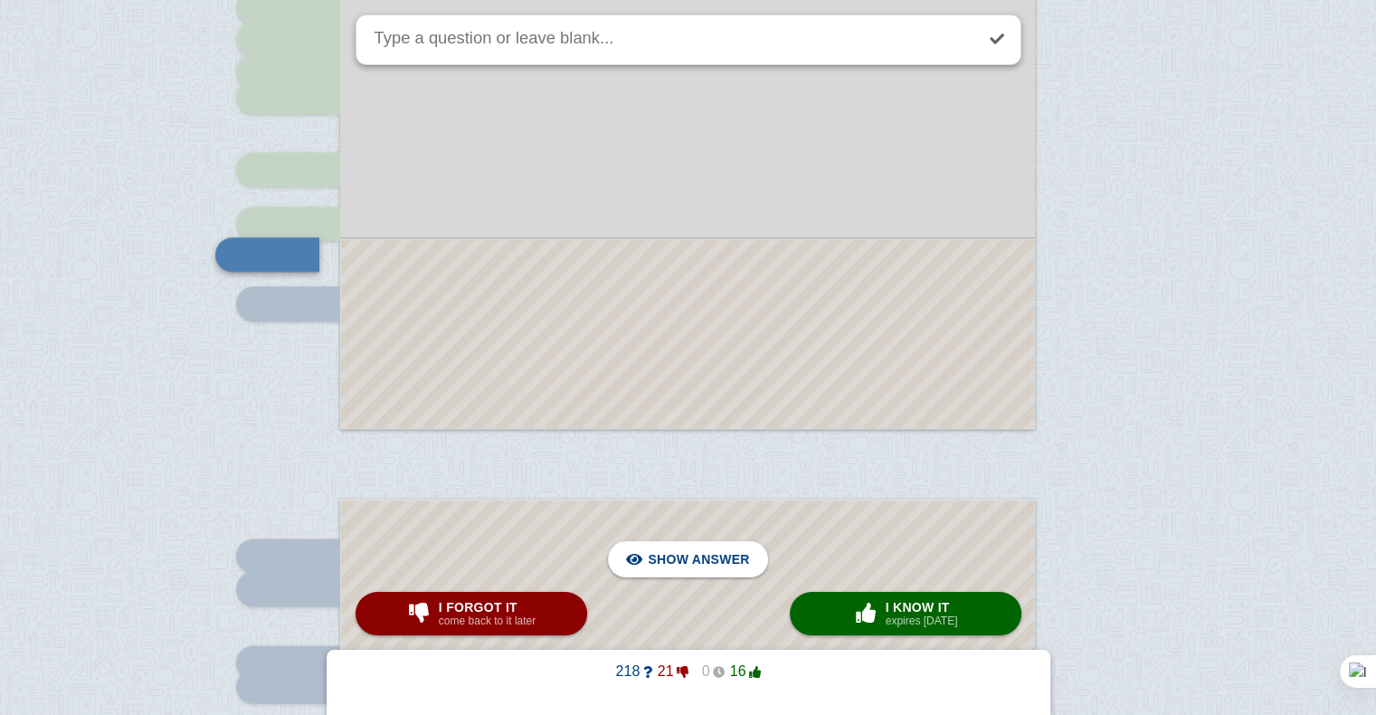
click at [745, 411] on div at bounding box center [687, 333] width 693 height 189
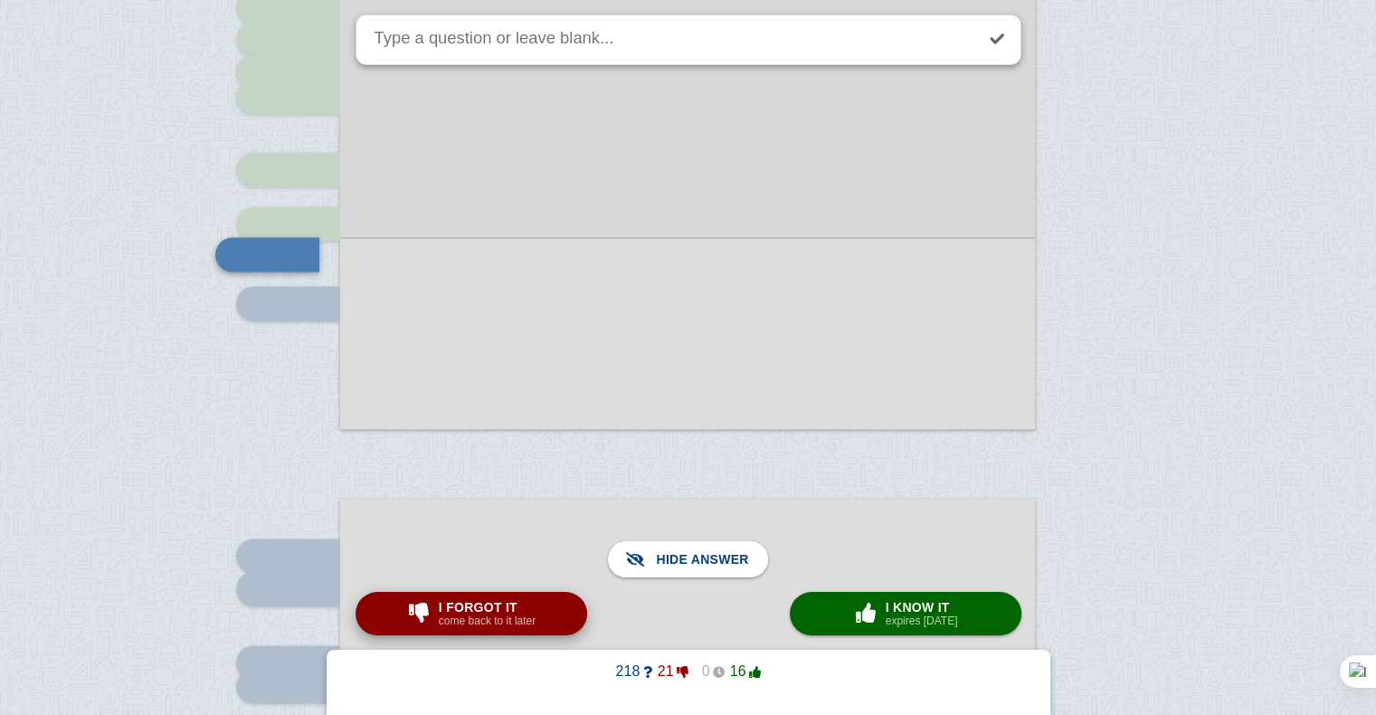
click at [563, 613] on button "I forgot it come back to it later" at bounding box center [471, 613] width 232 height 43
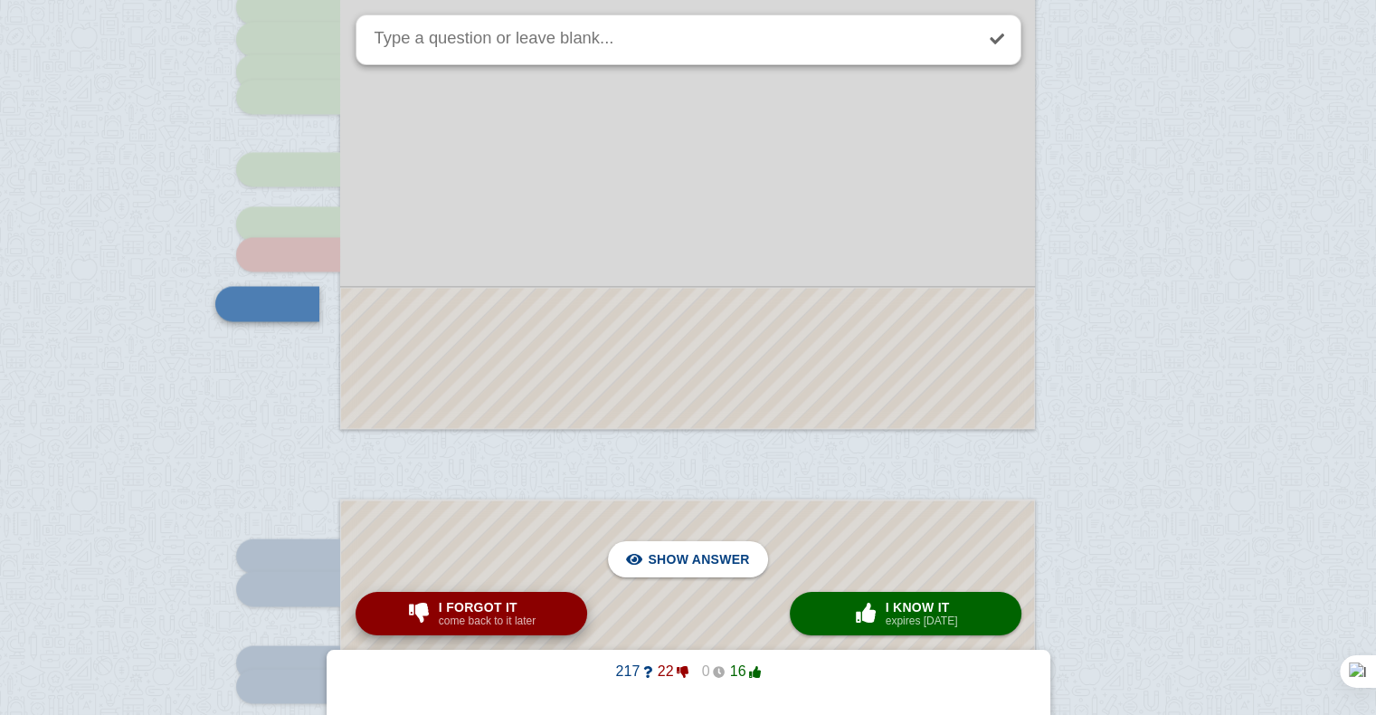
scroll to position [3043, 0]
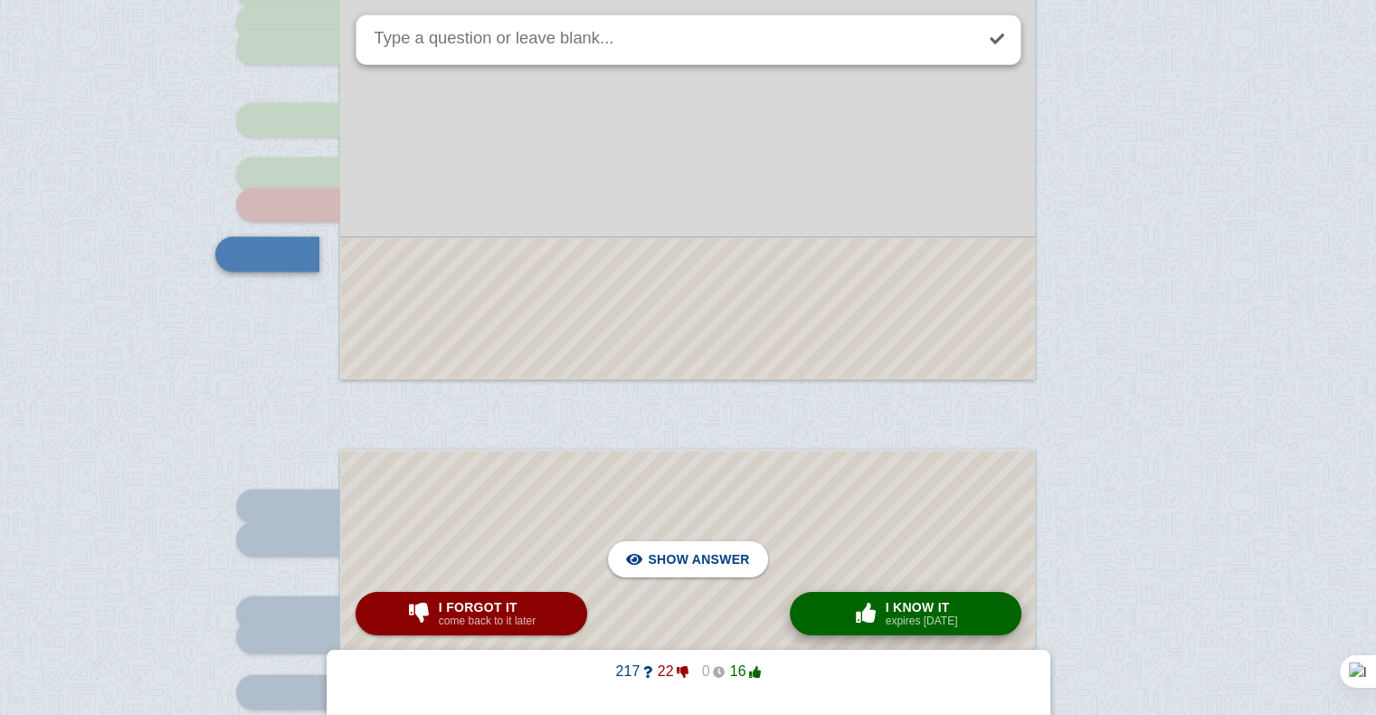
click at [885, 630] on button "× 0 I know it expires [DATE]" at bounding box center [906, 613] width 232 height 43
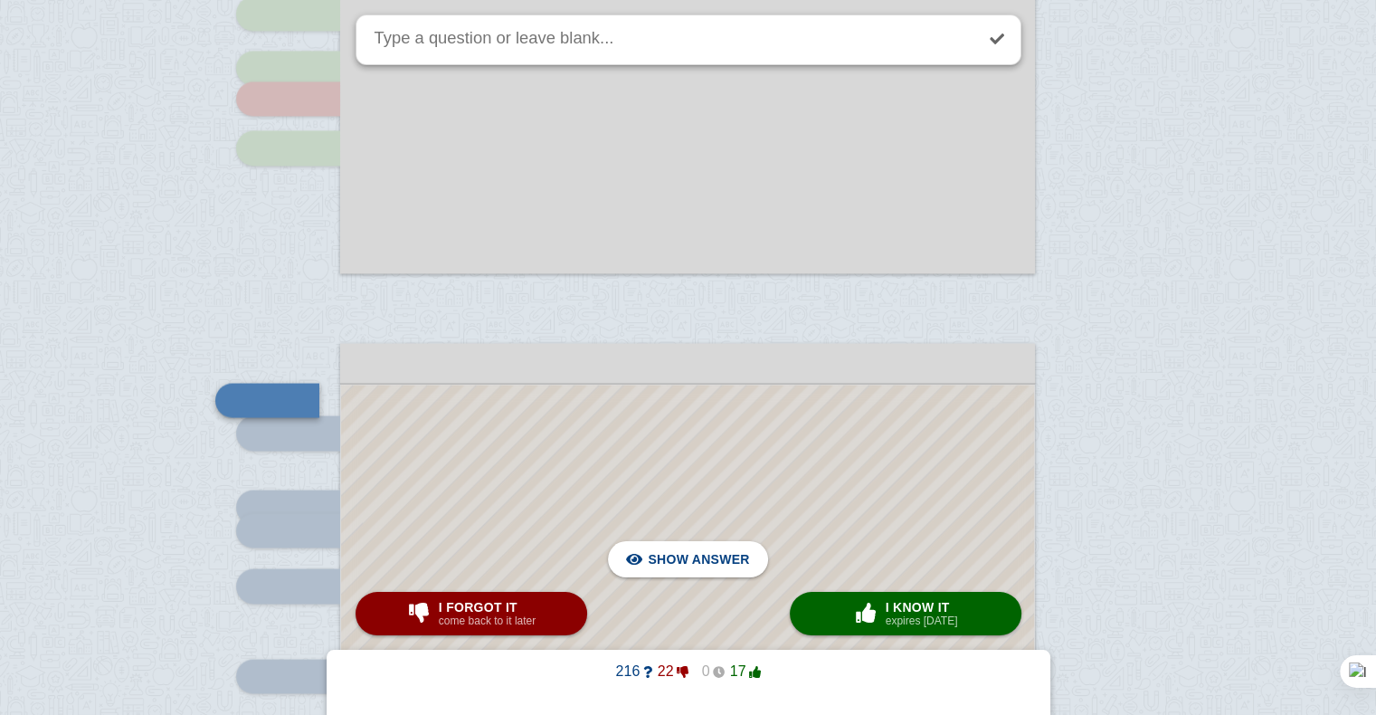
scroll to position [3154, 0]
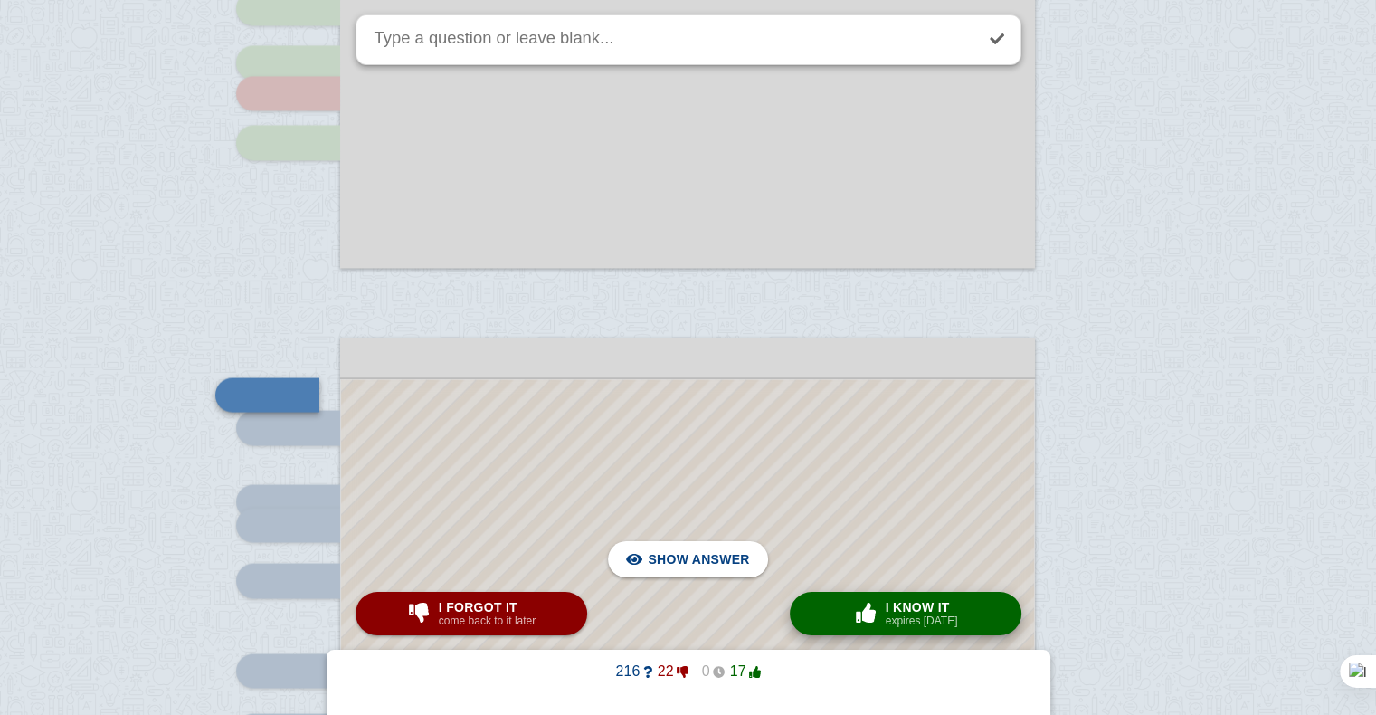
click at [893, 625] on small "expires [DATE]" at bounding box center [921, 620] width 72 height 13
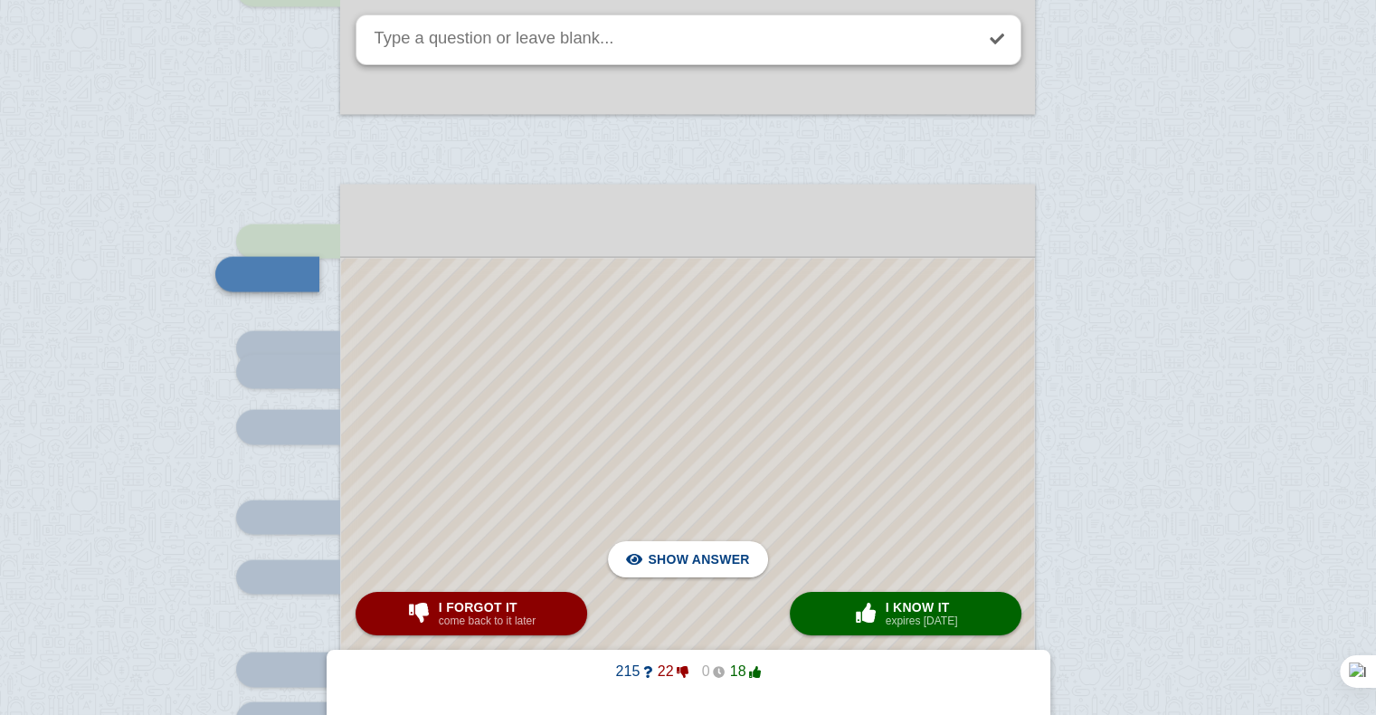
scroll to position [3320, 0]
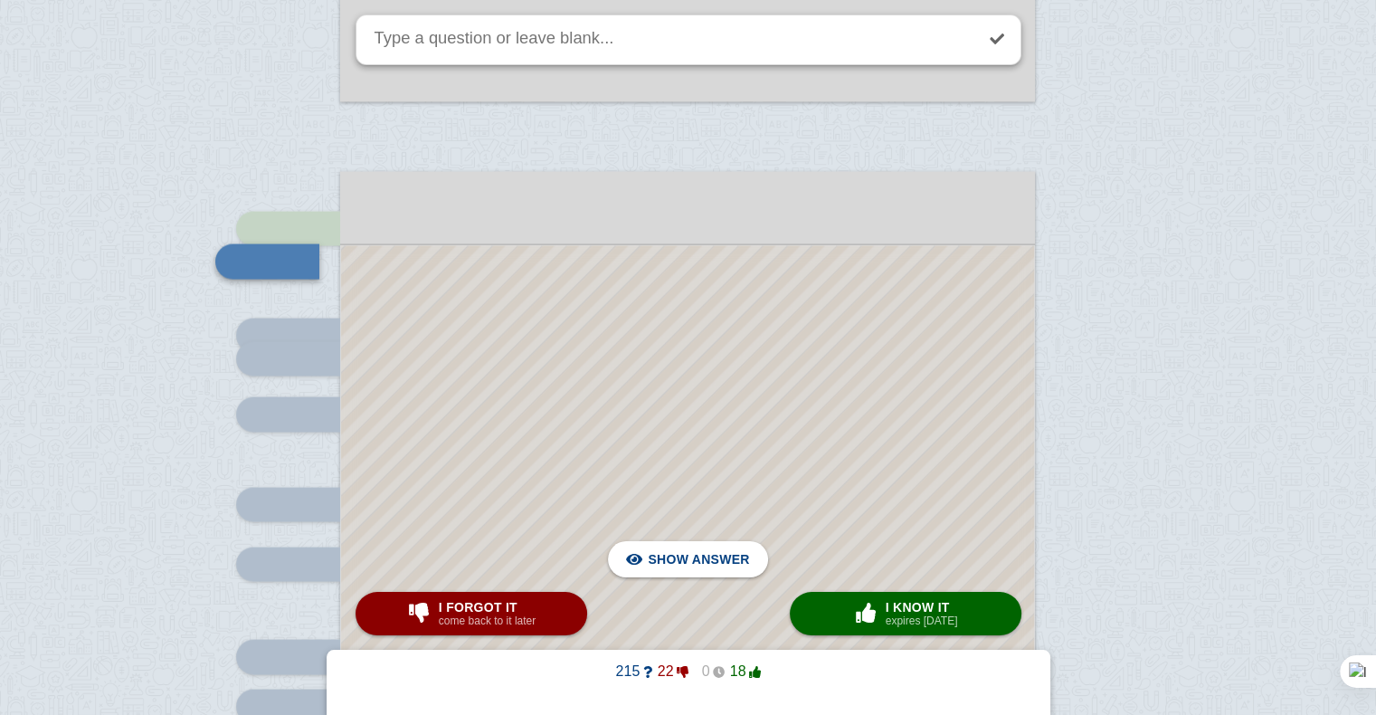
click at [657, 347] on div at bounding box center [687, 698] width 693 height 907
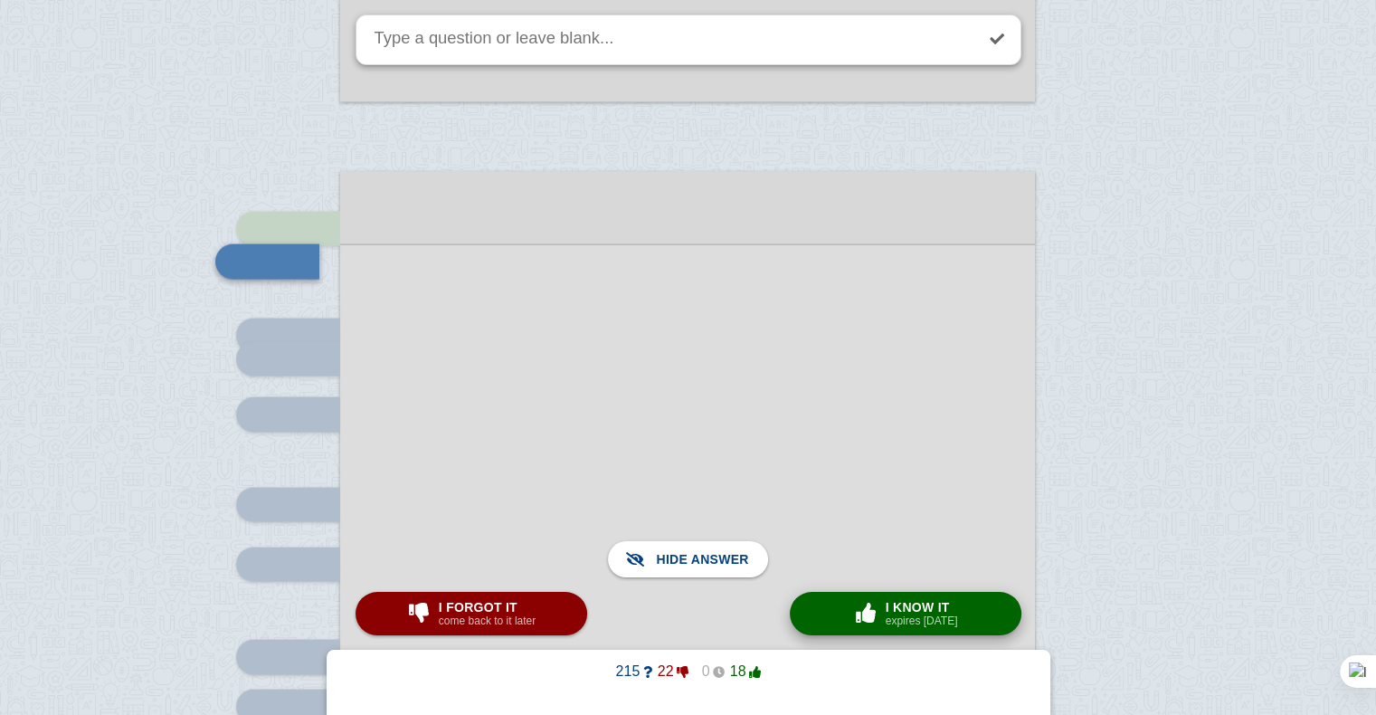
click at [885, 610] on div "× 0 I know it expires [DATE]" at bounding box center [905, 613] width 112 height 29
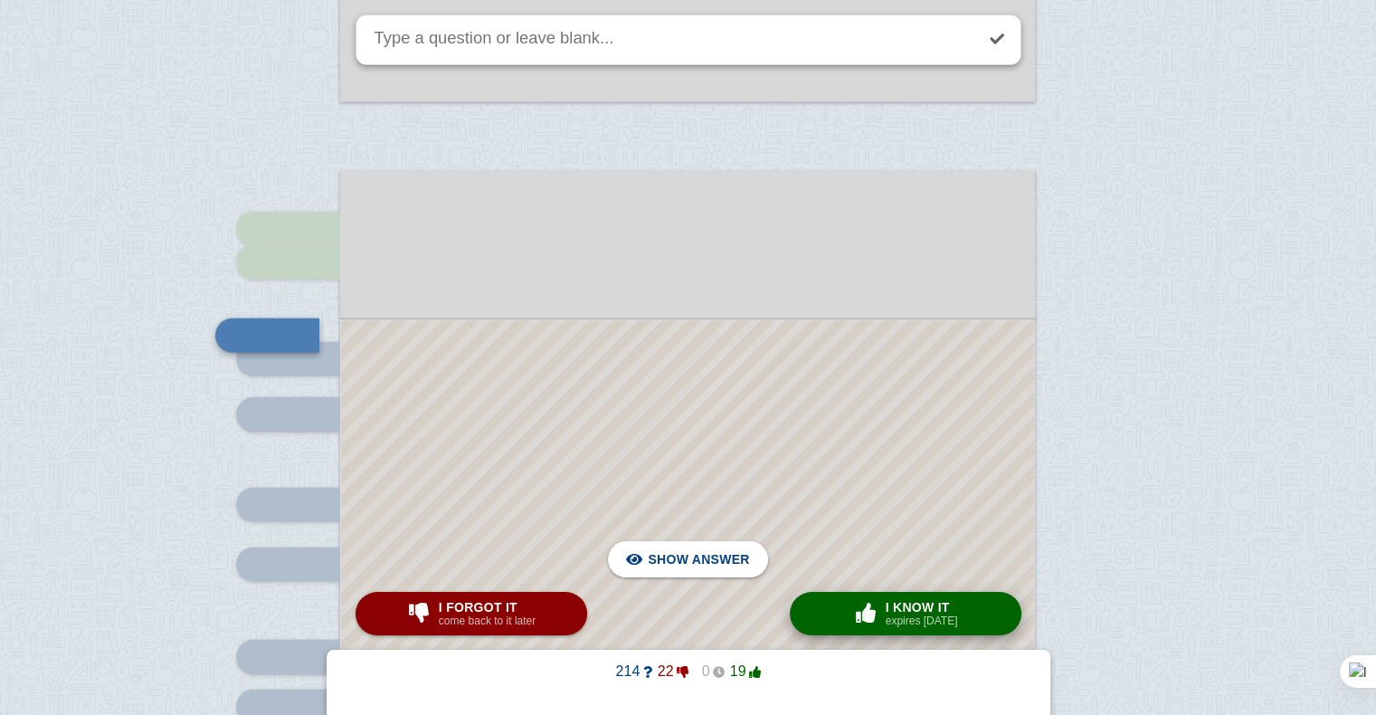
scroll to position [3401, 0]
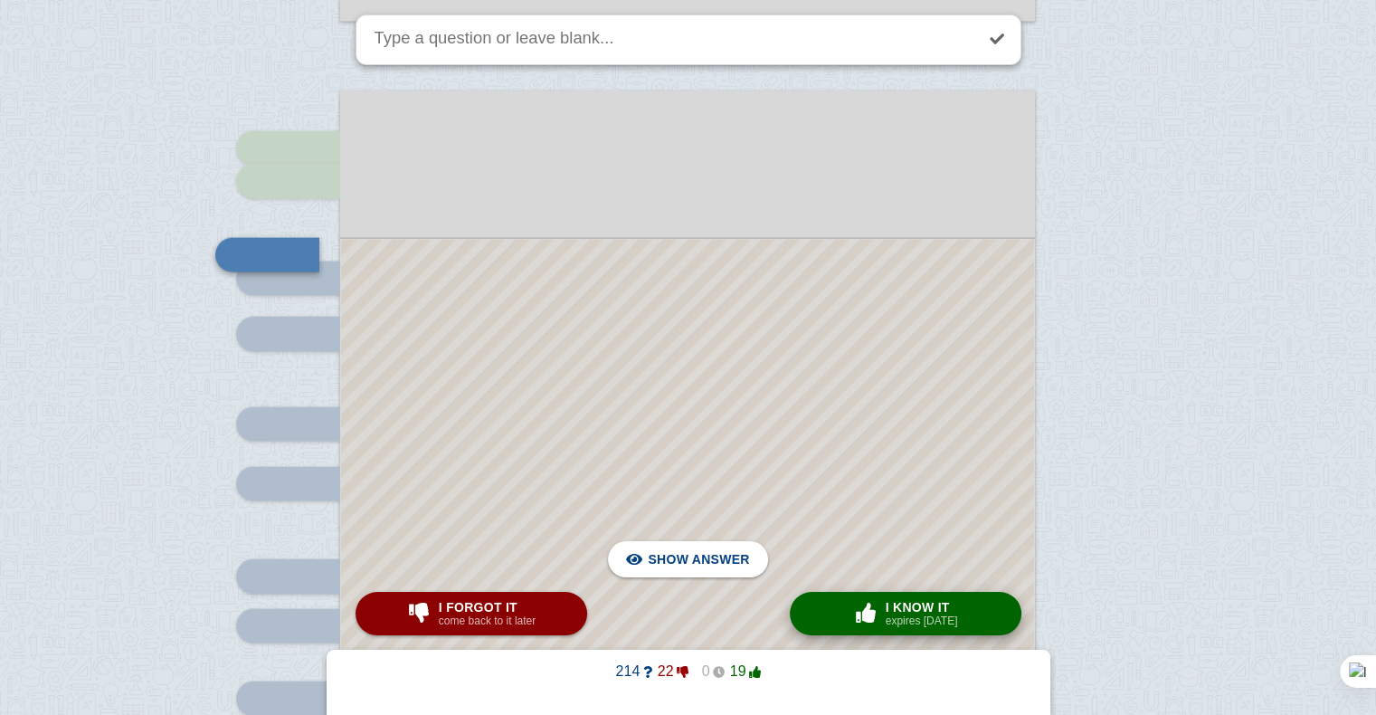
click at [895, 594] on button "× 0 I know it expires [DATE]" at bounding box center [906, 613] width 232 height 43
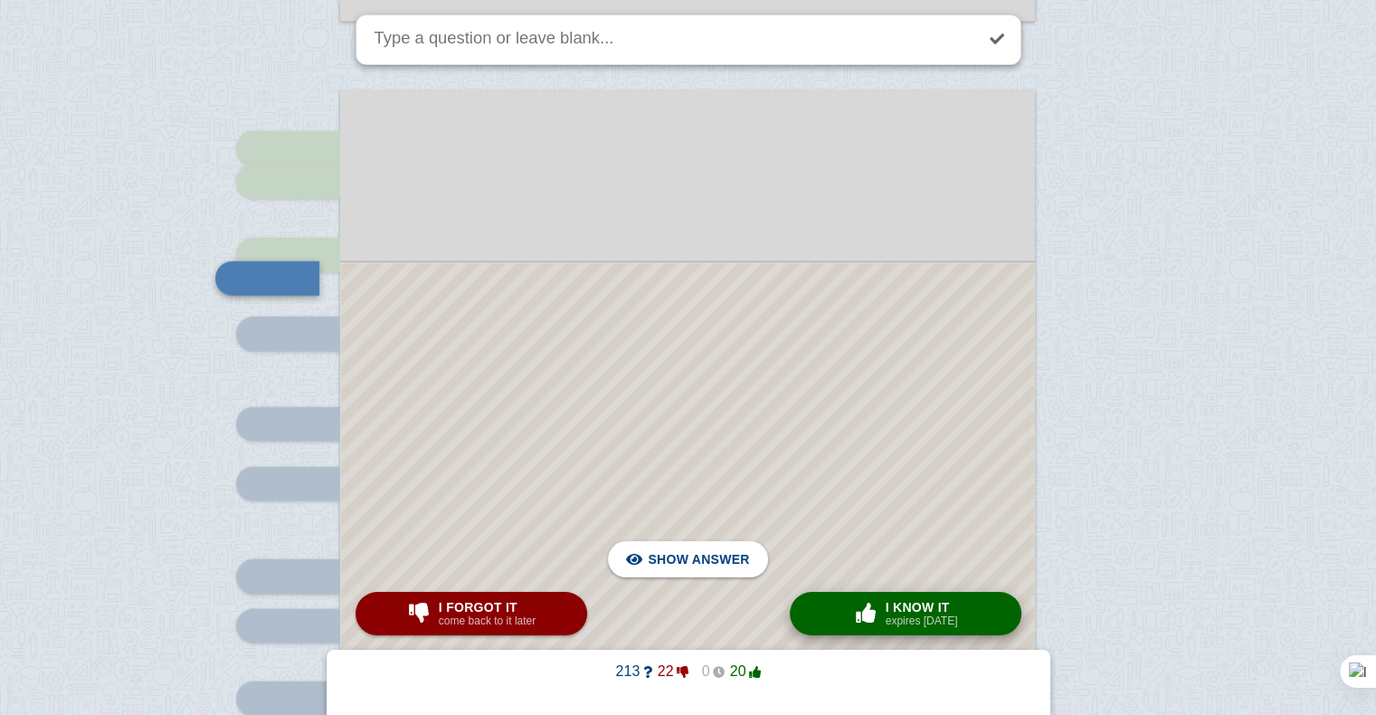
scroll to position [3424, 0]
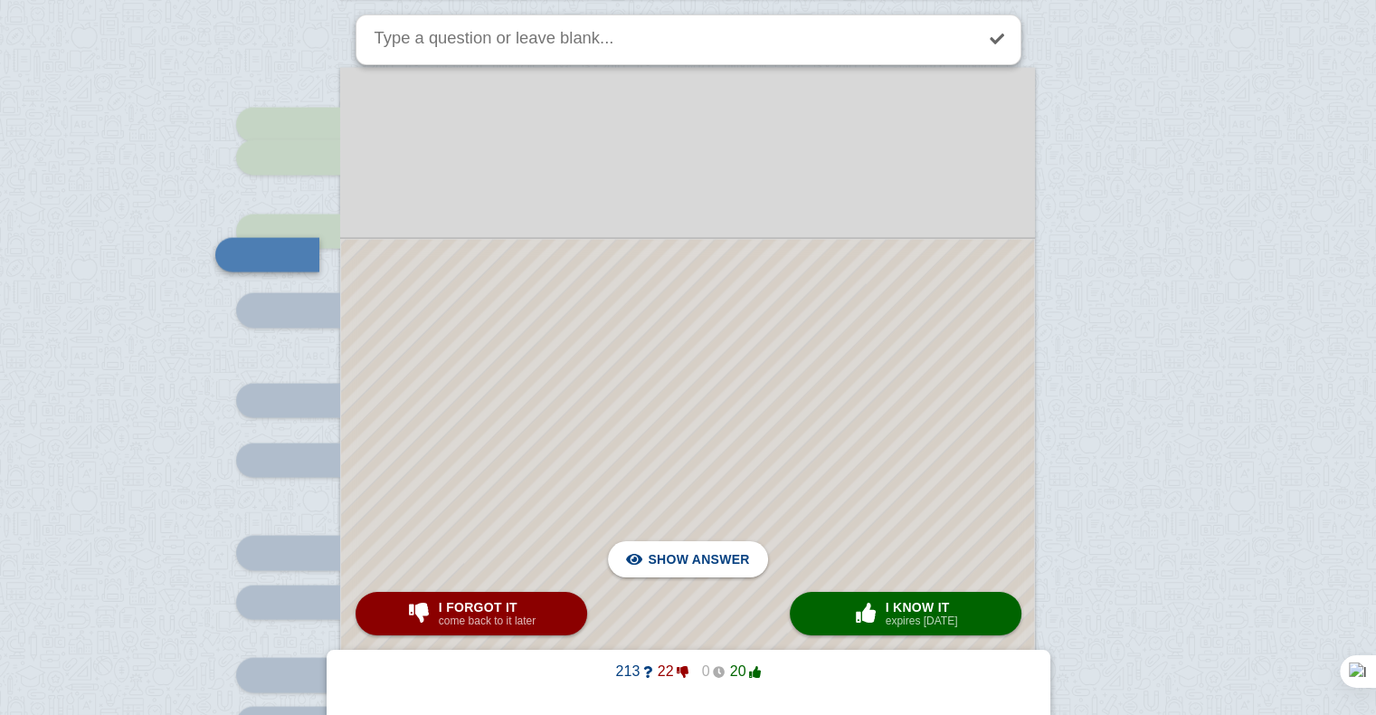
click at [791, 397] on div at bounding box center [687, 643] width 693 height 809
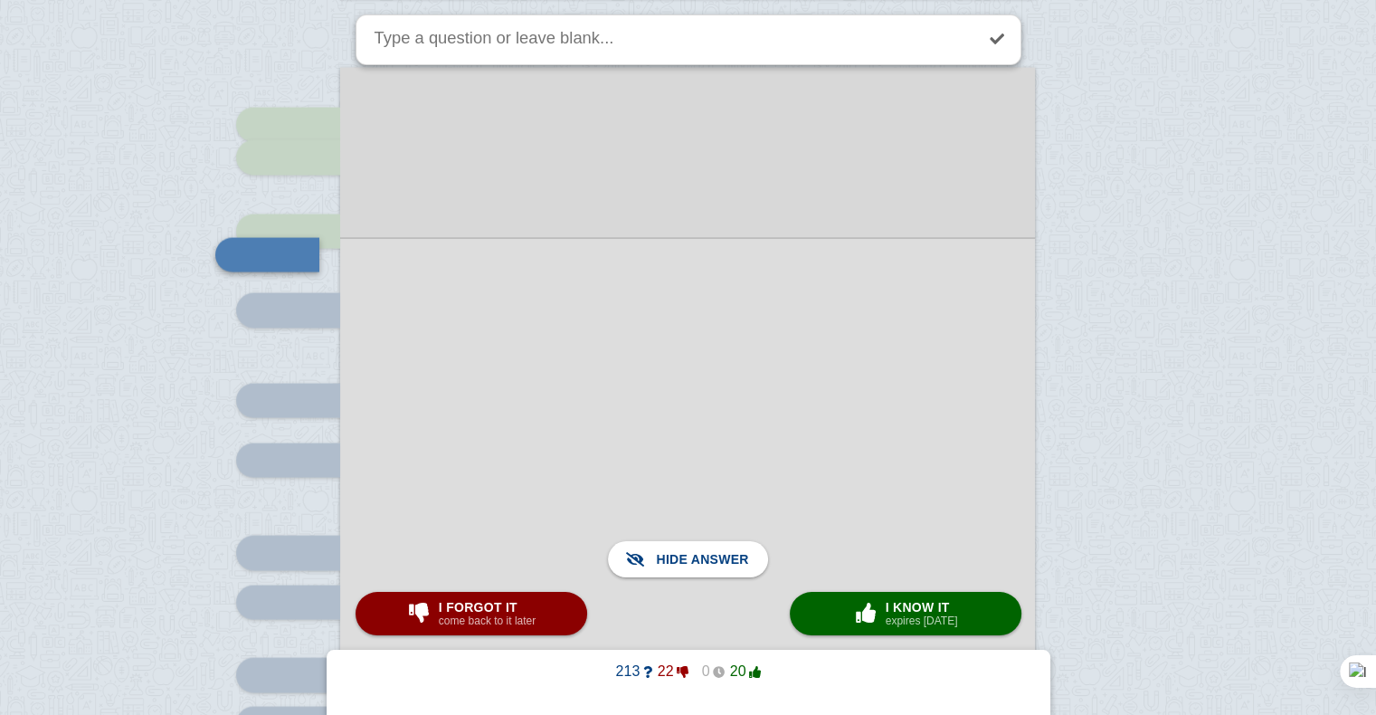
click at [791, 397] on div at bounding box center [687, 643] width 695 height 812
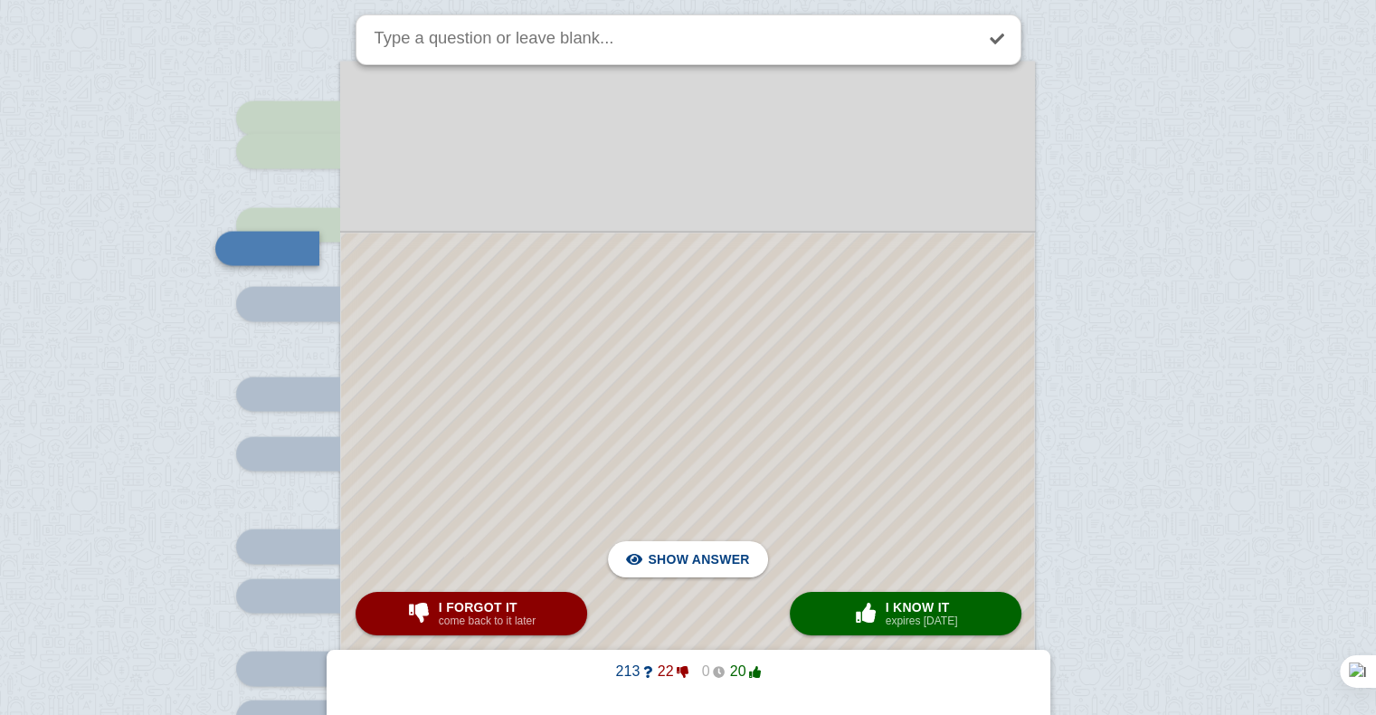
scroll to position [3430, 0]
click at [791, 397] on div at bounding box center [687, 637] width 693 height 809
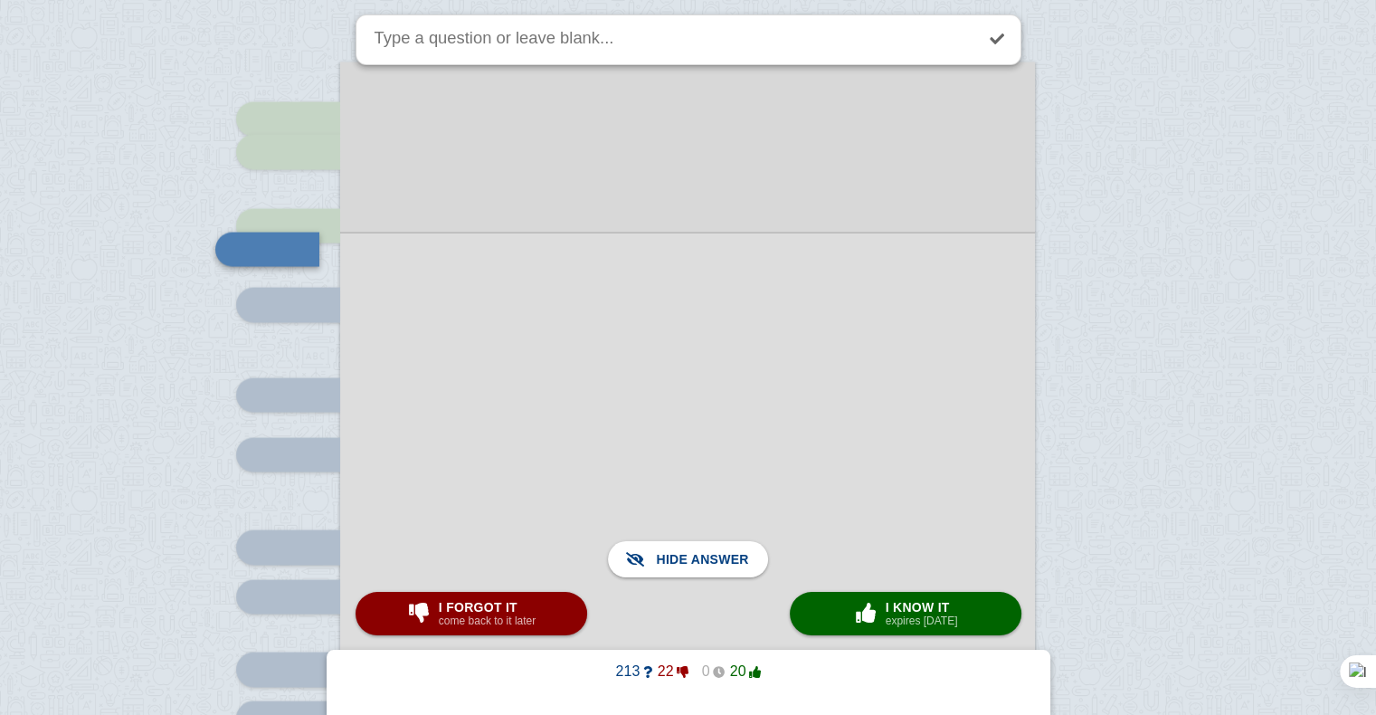
click at [791, 397] on div at bounding box center [687, 638] width 695 height 812
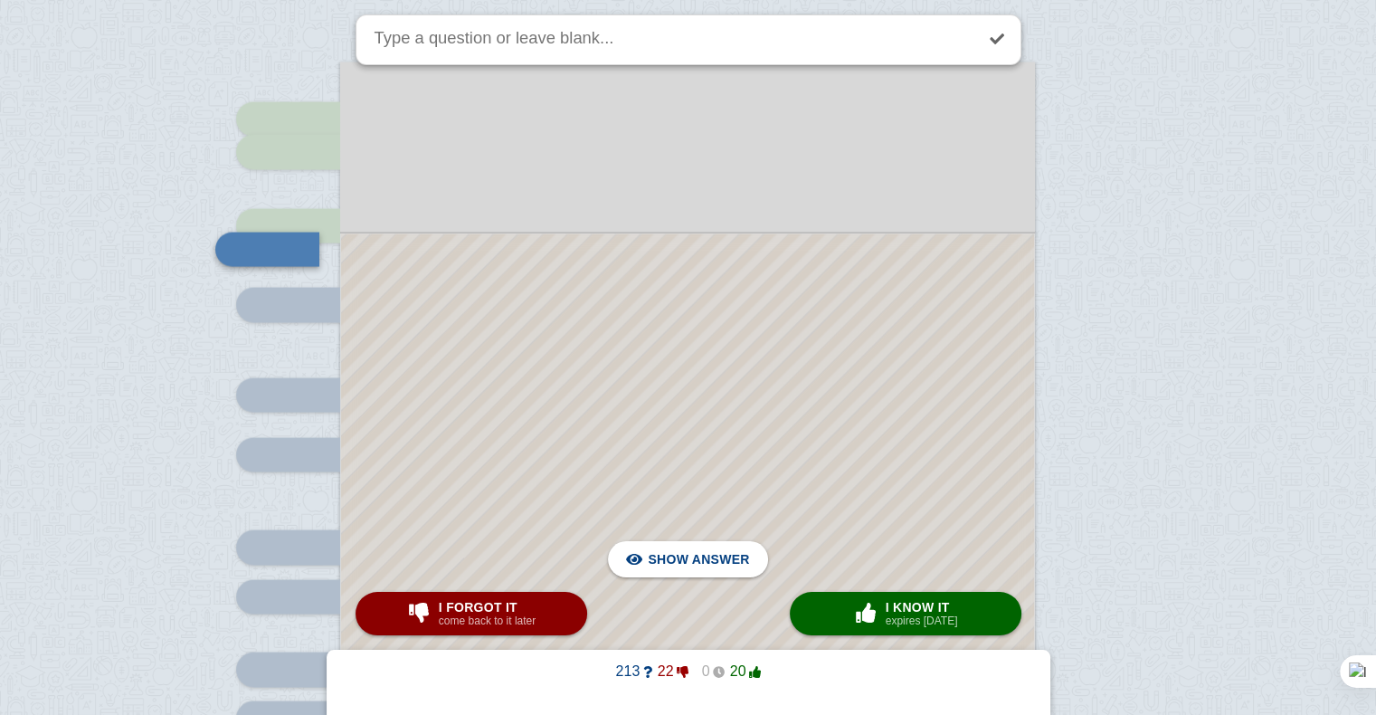
click at [791, 397] on div at bounding box center [687, 637] width 693 height 809
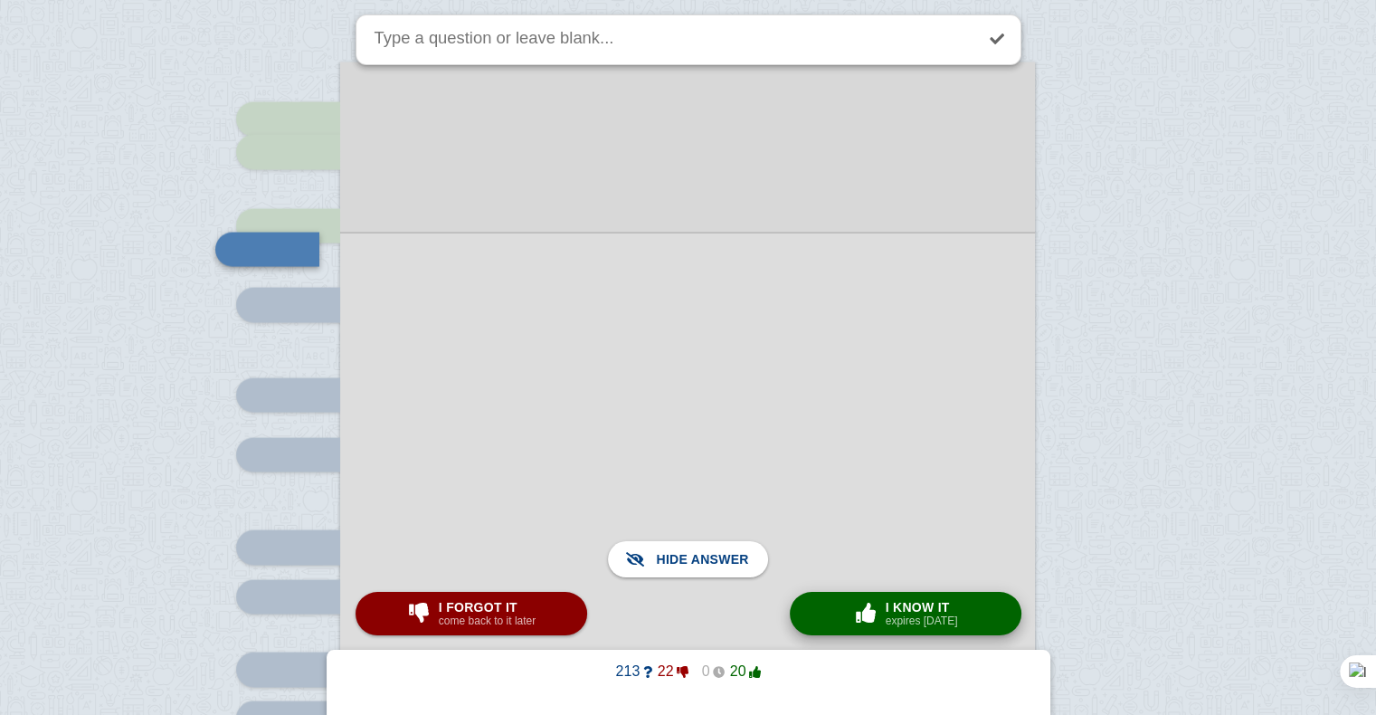
click at [894, 620] on small "expires [DATE]" at bounding box center [921, 620] width 72 height 13
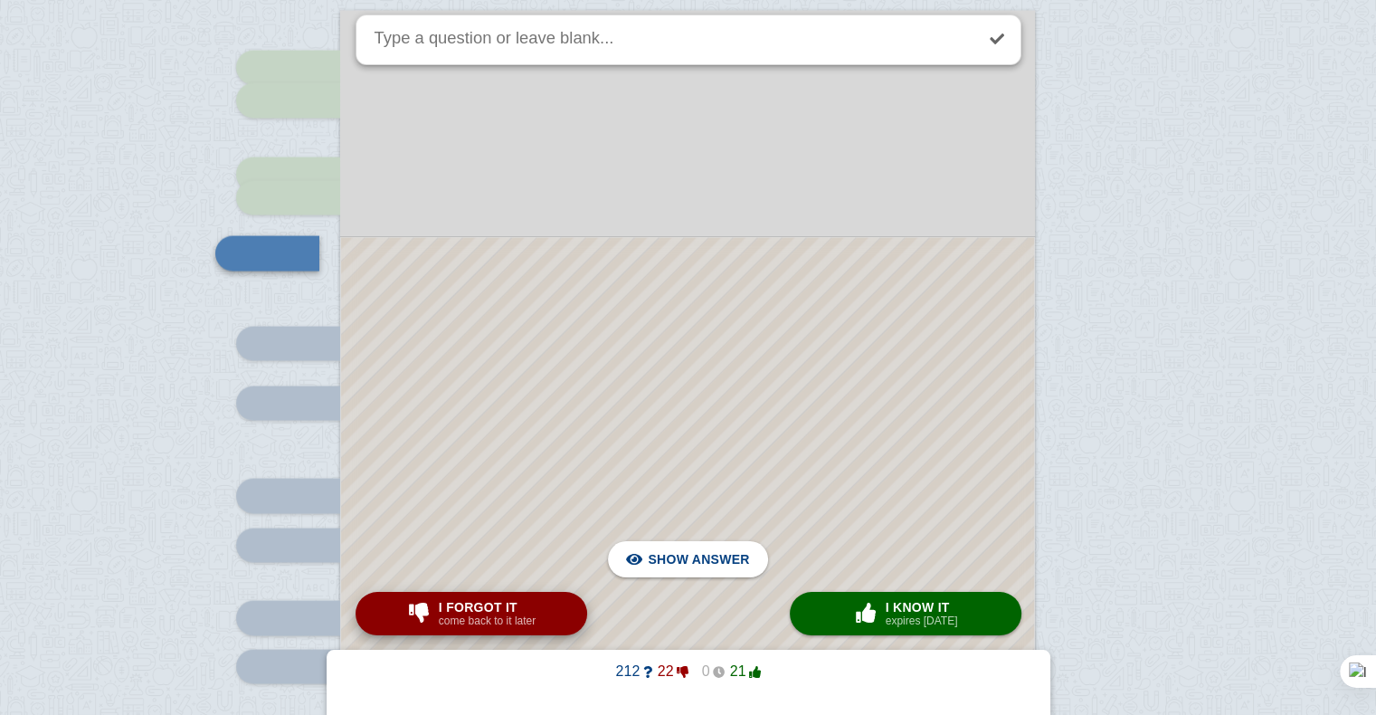
click at [535, 623] on div "I forgot it come back to it later" at bounding box center [487, 613] width 104 height 29
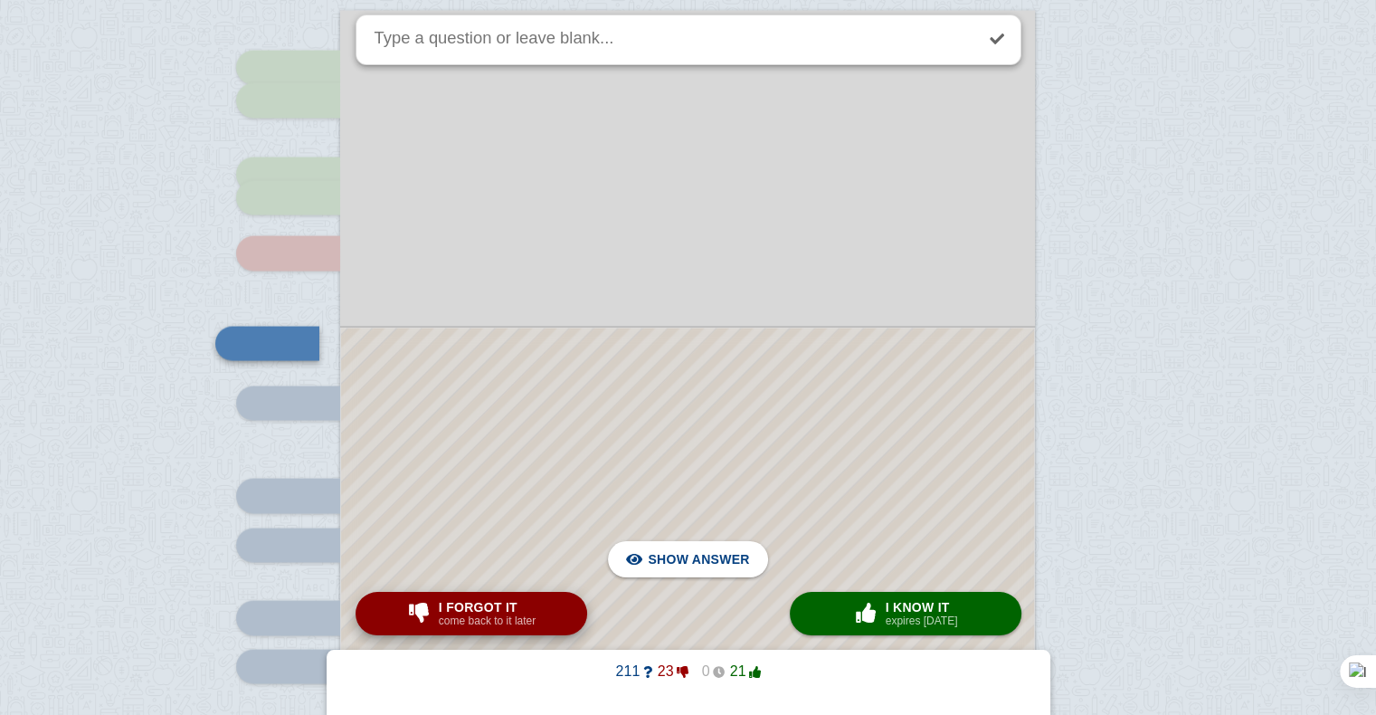
scroll to position [3571, 0]
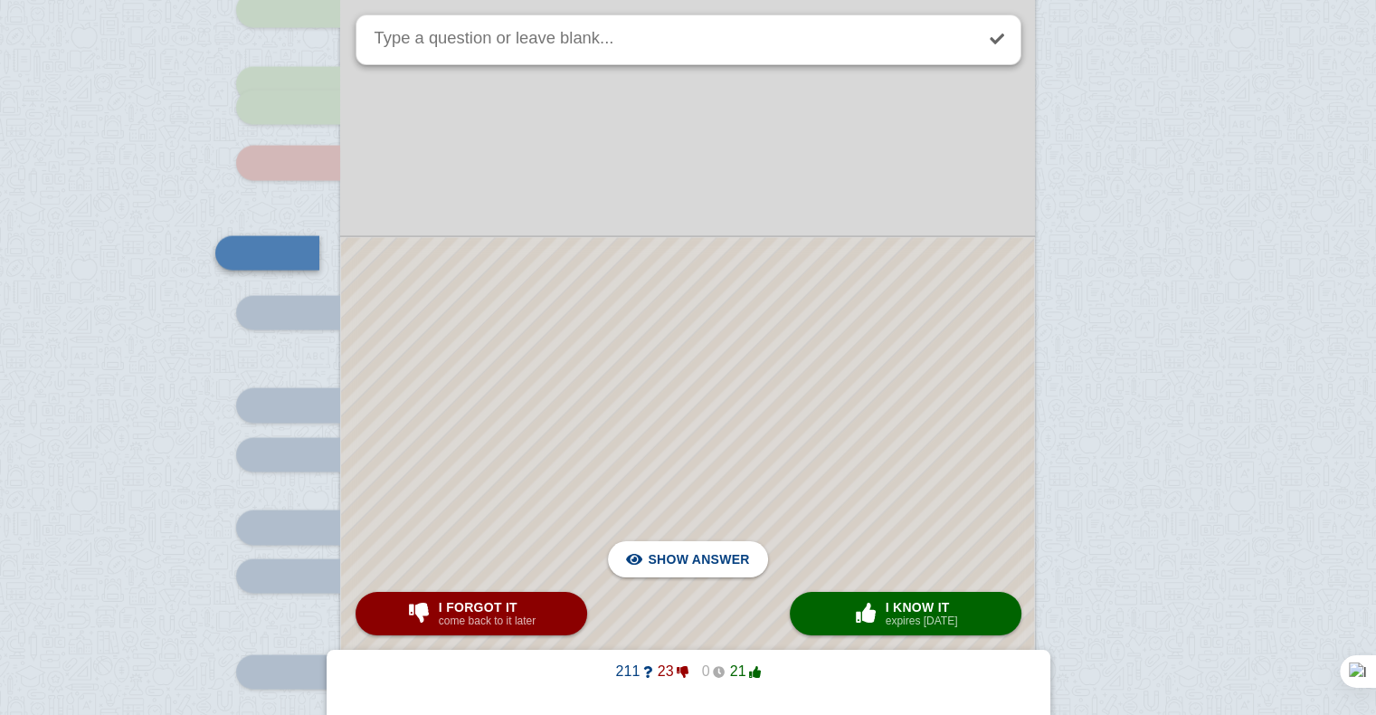
click at [547, 454] on div at bounding box center [687, 570] width 693 height 664
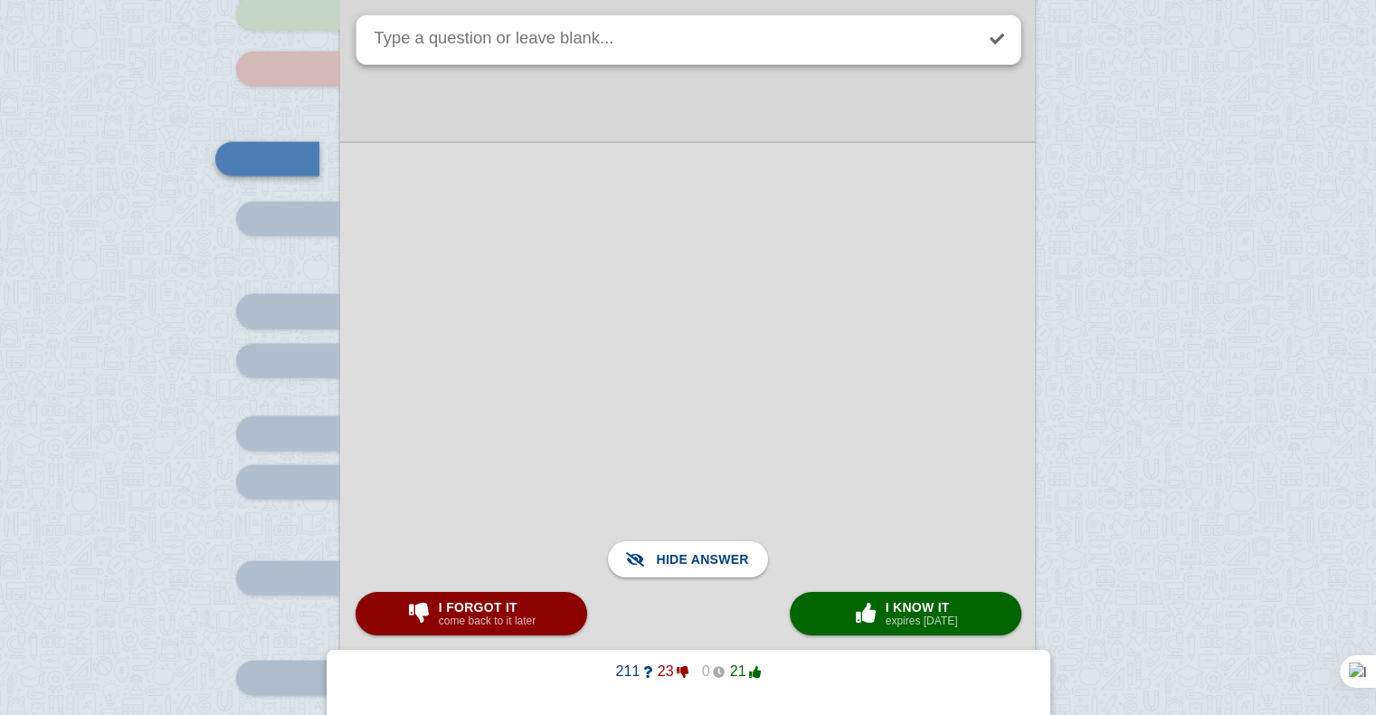
scroll to position [3662, 0]
click at [521, 601] on span "I forgot it" at bounding box center [487, 607] width 97 height 14
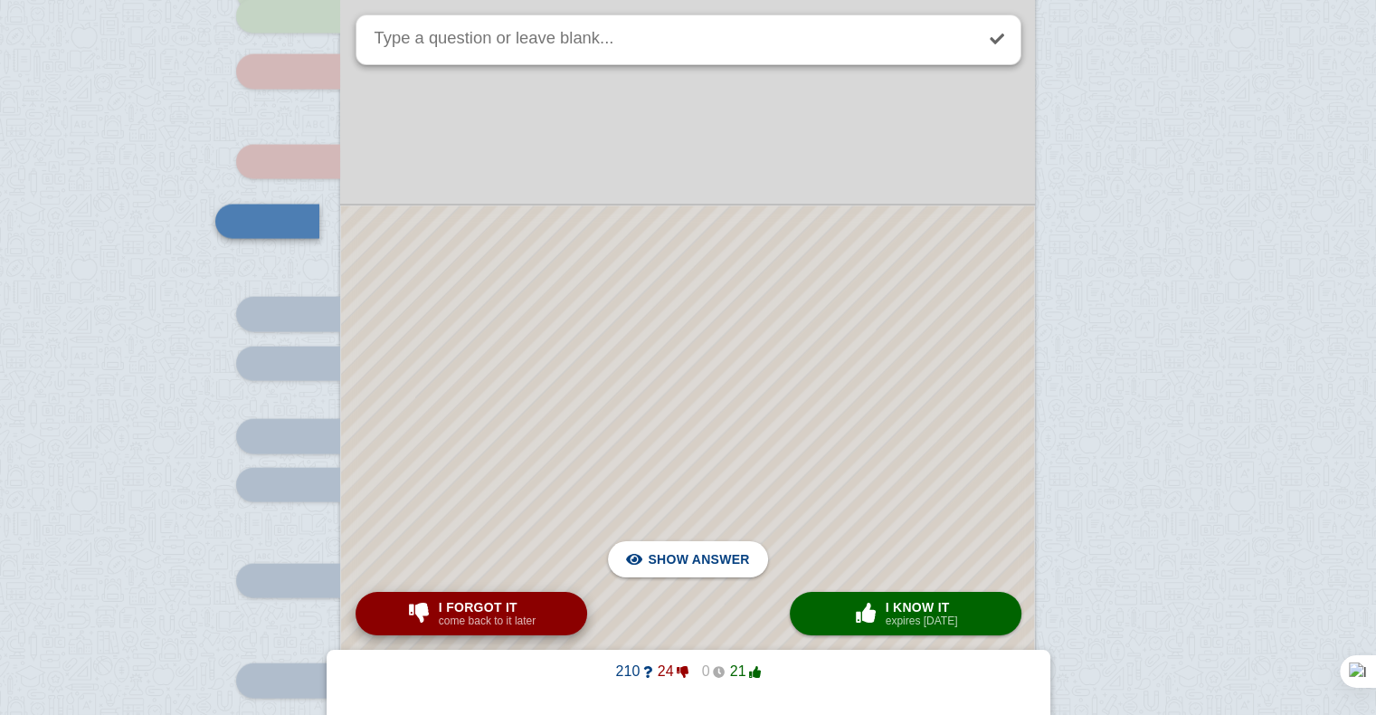
scroll to position [3630, 0]
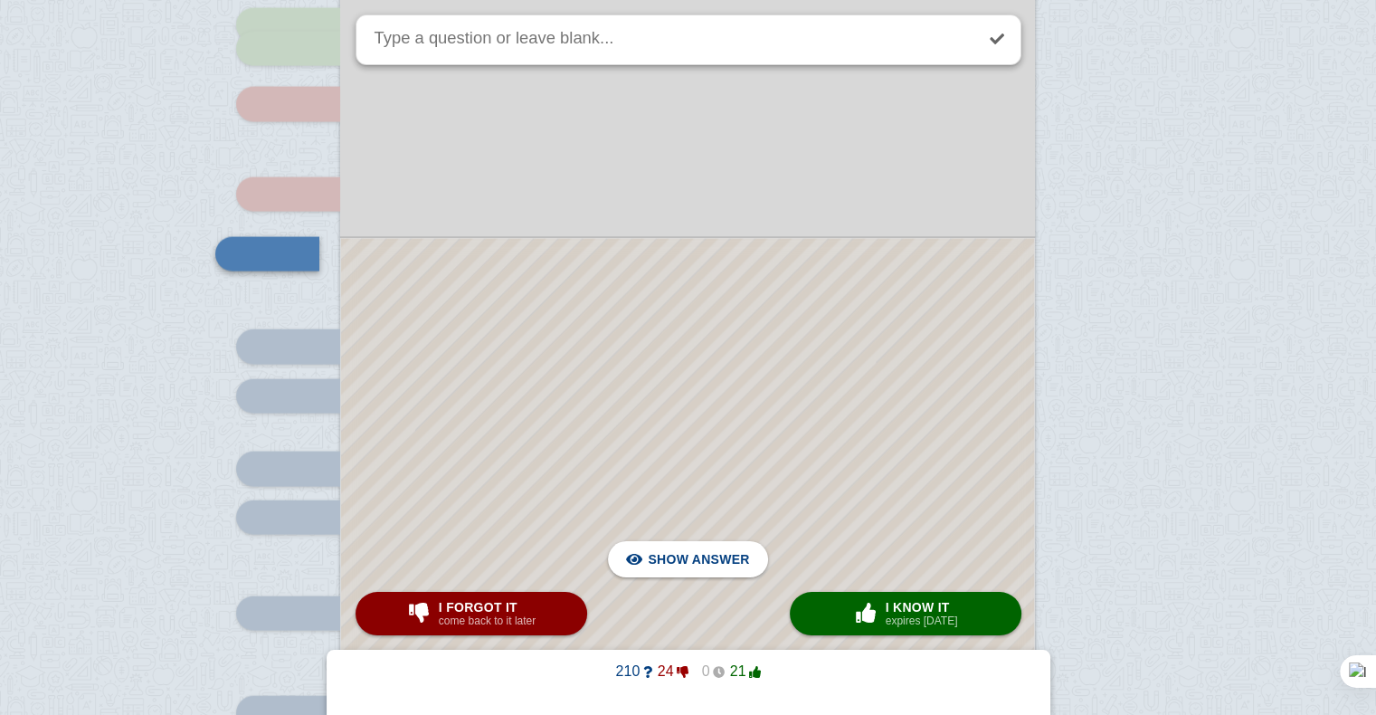
click at [662, 425] on div at bounding box center [687, 541] width 693 height 604
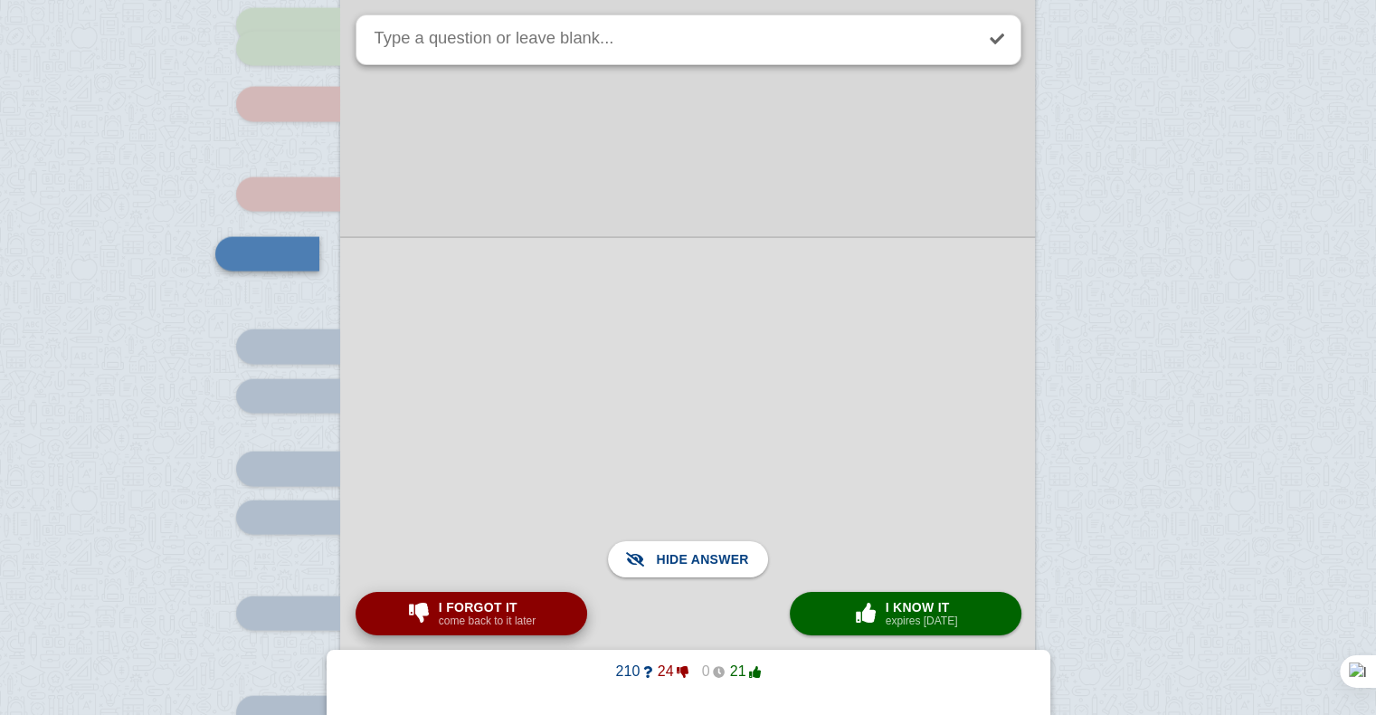
click at [532, 624] on small "come back to it later" at bounding box center [487, 620] width 97 height 13
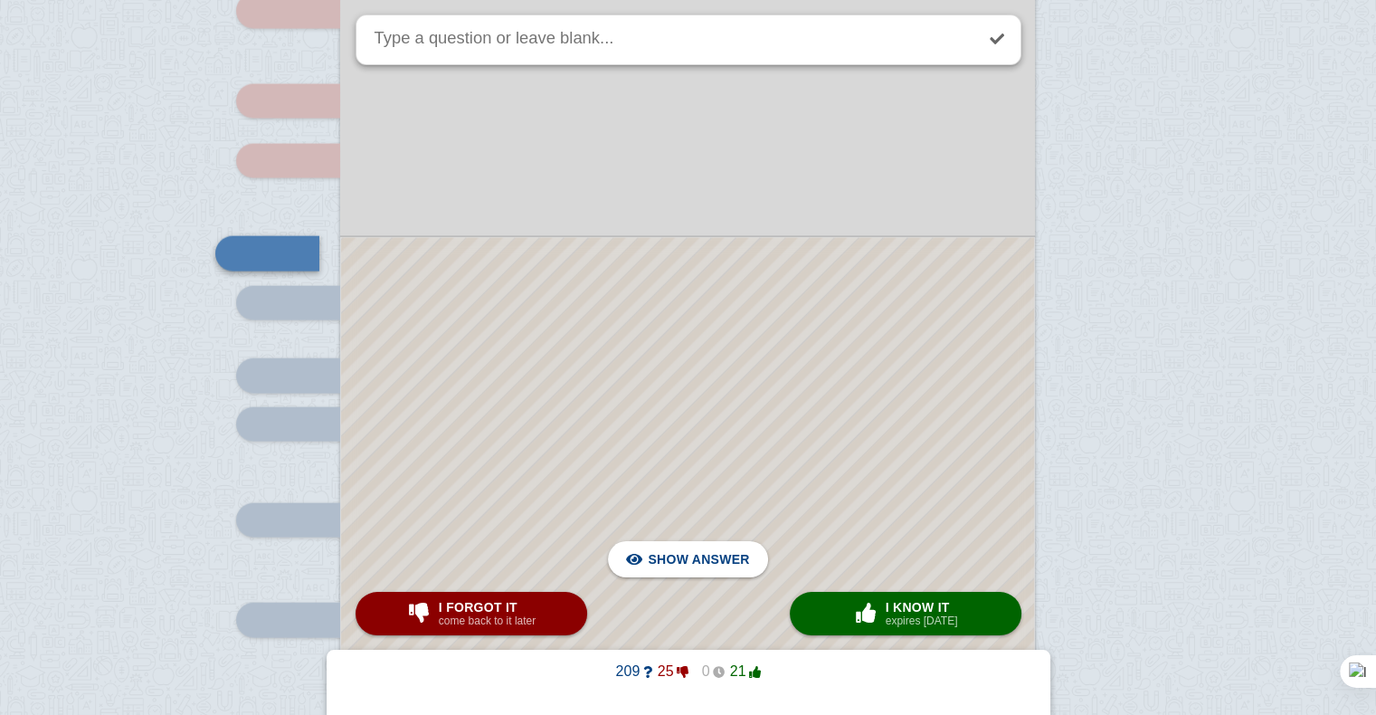
click at [603, 446] on div at bounding box center [687, 494] width 693 height 512
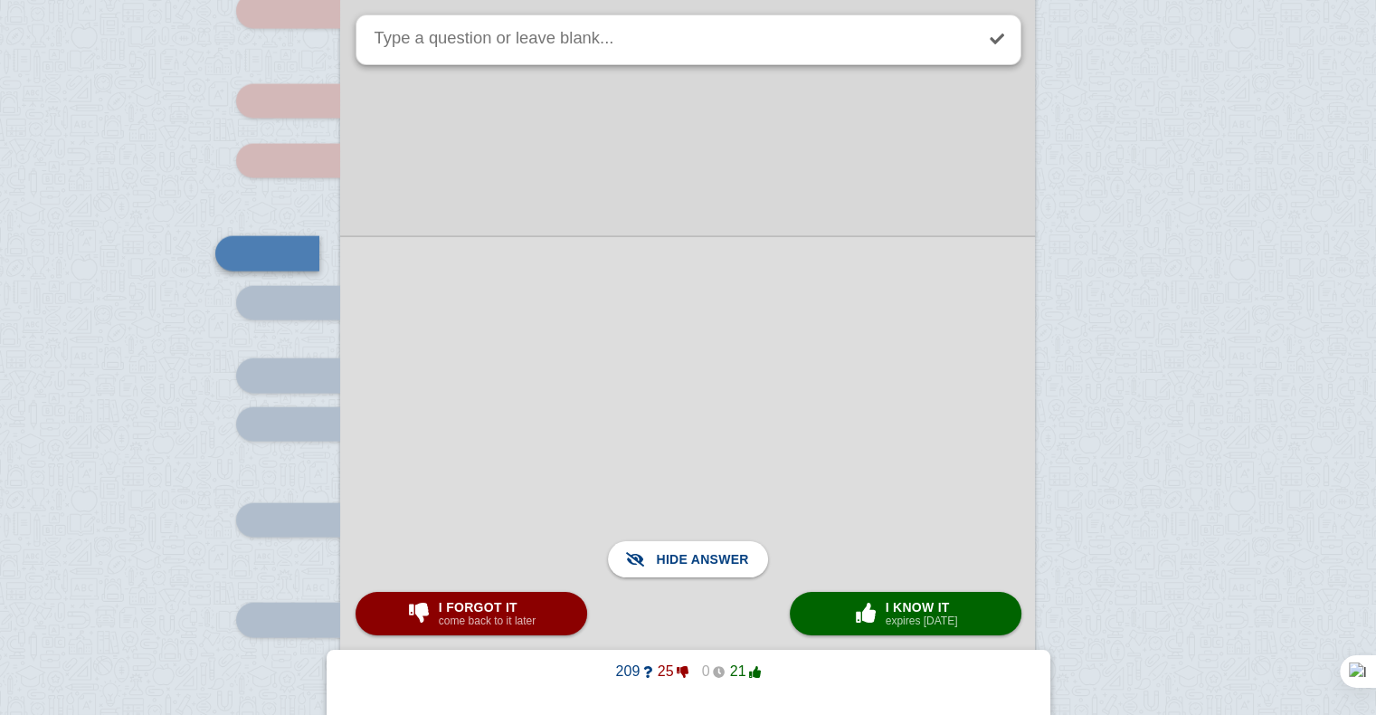
click at [603, 446] on div at bounding box center [687, 493] width 695 height 515
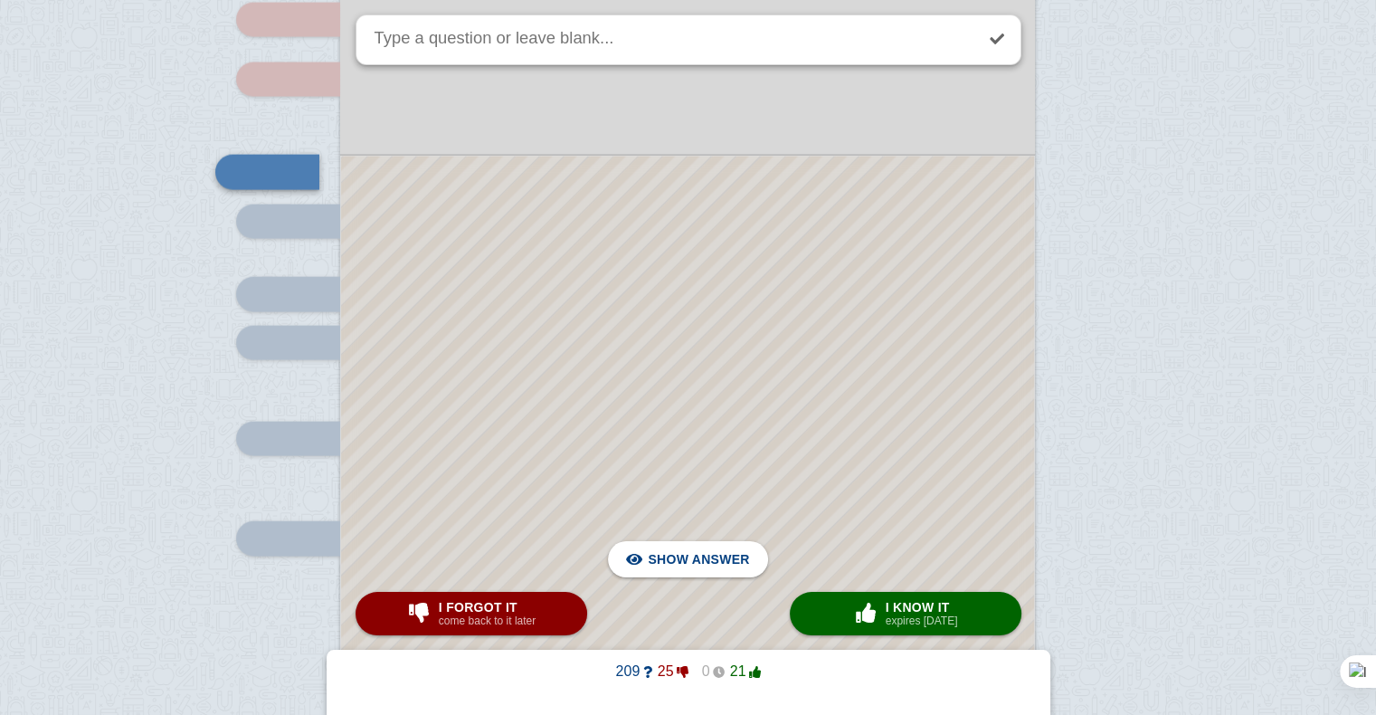
scroll to position [3802, 0]
click at [603, 446] on div at bounding box center [687, 414] width 693 height 512
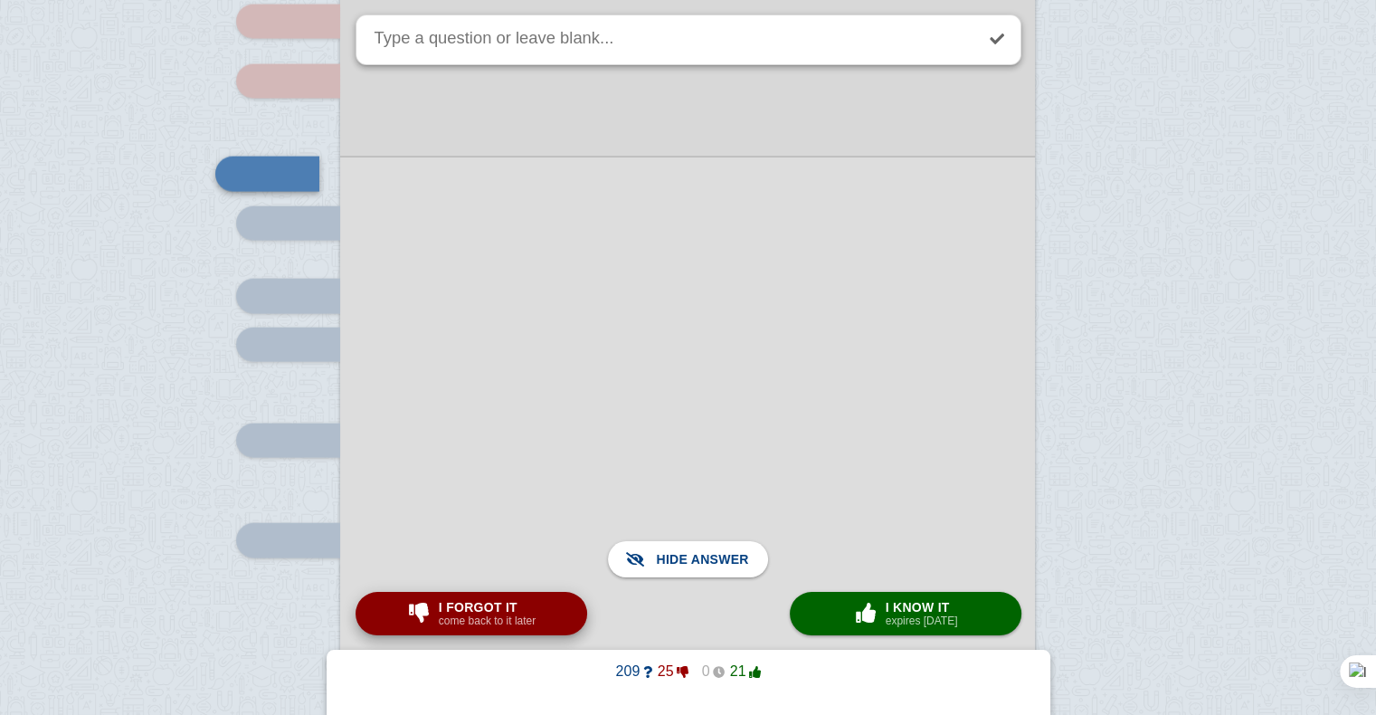
click at [515, 620] on small "come back to it later" at bounding box center [487, 620] width 97 height 13
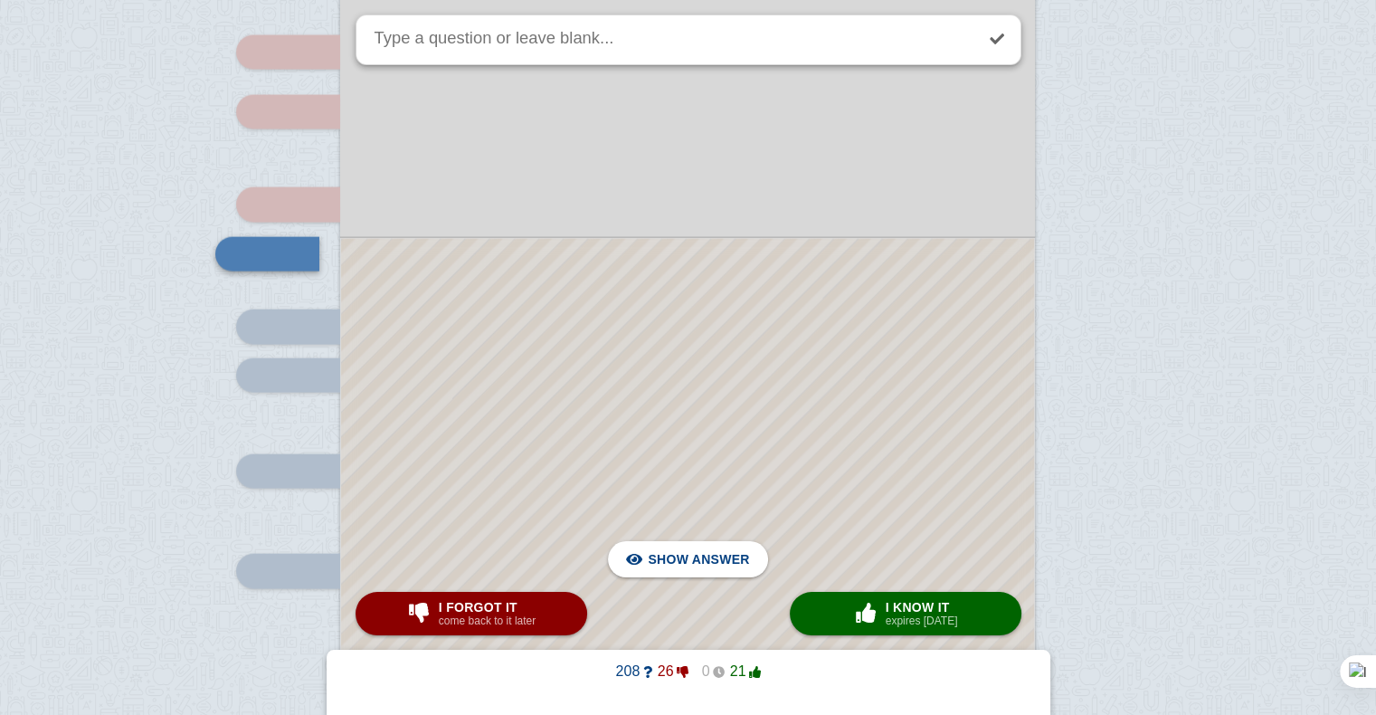
click at [629, 412] on div at bounding box center [687, 470] width 693 height 462
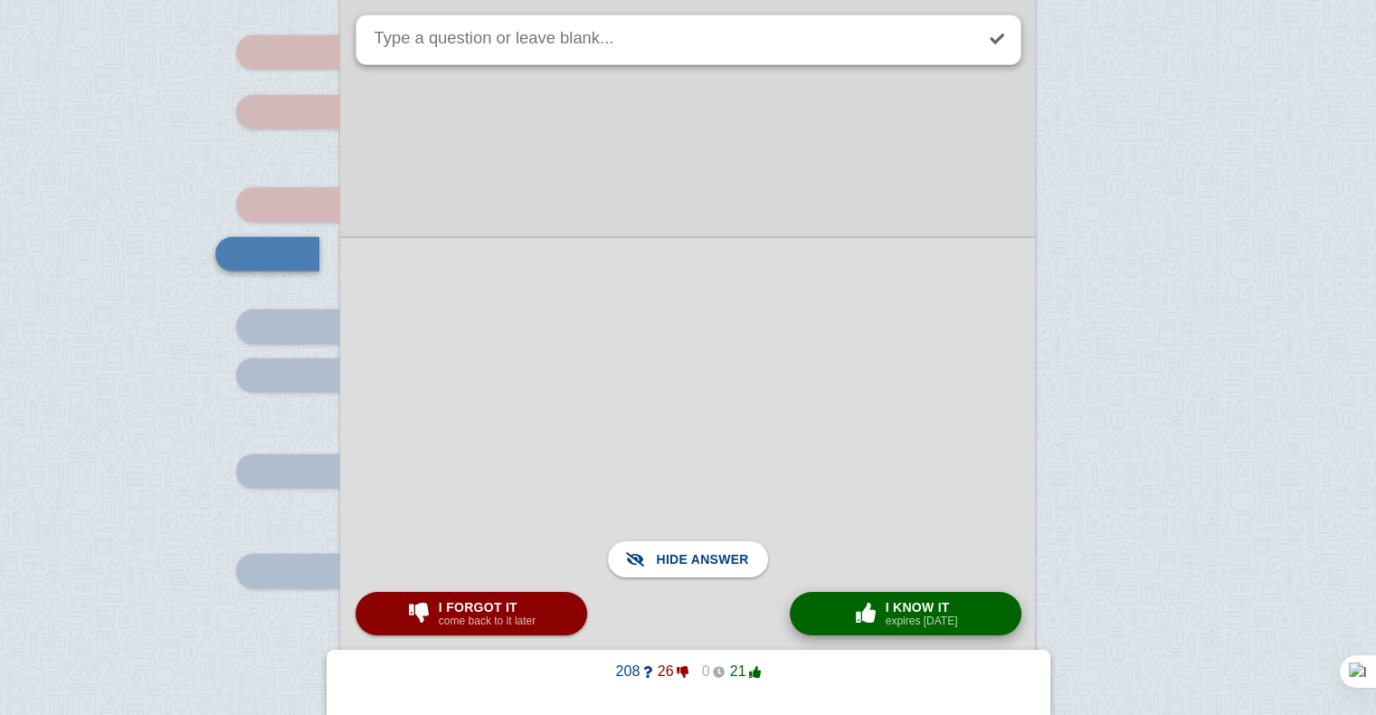
click at [955, 600] on span "I know it" at bounding box center [921, 607] width 72 height 14
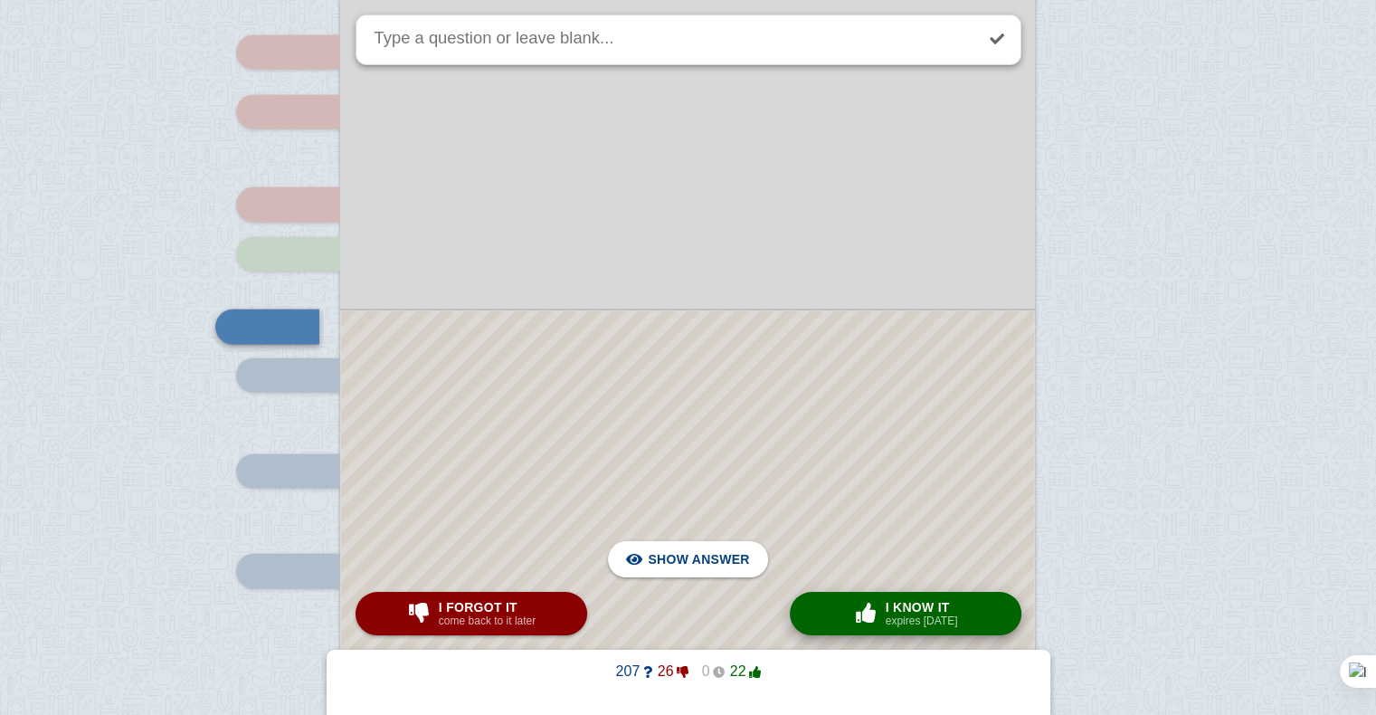
scroll to position [3845, 0]
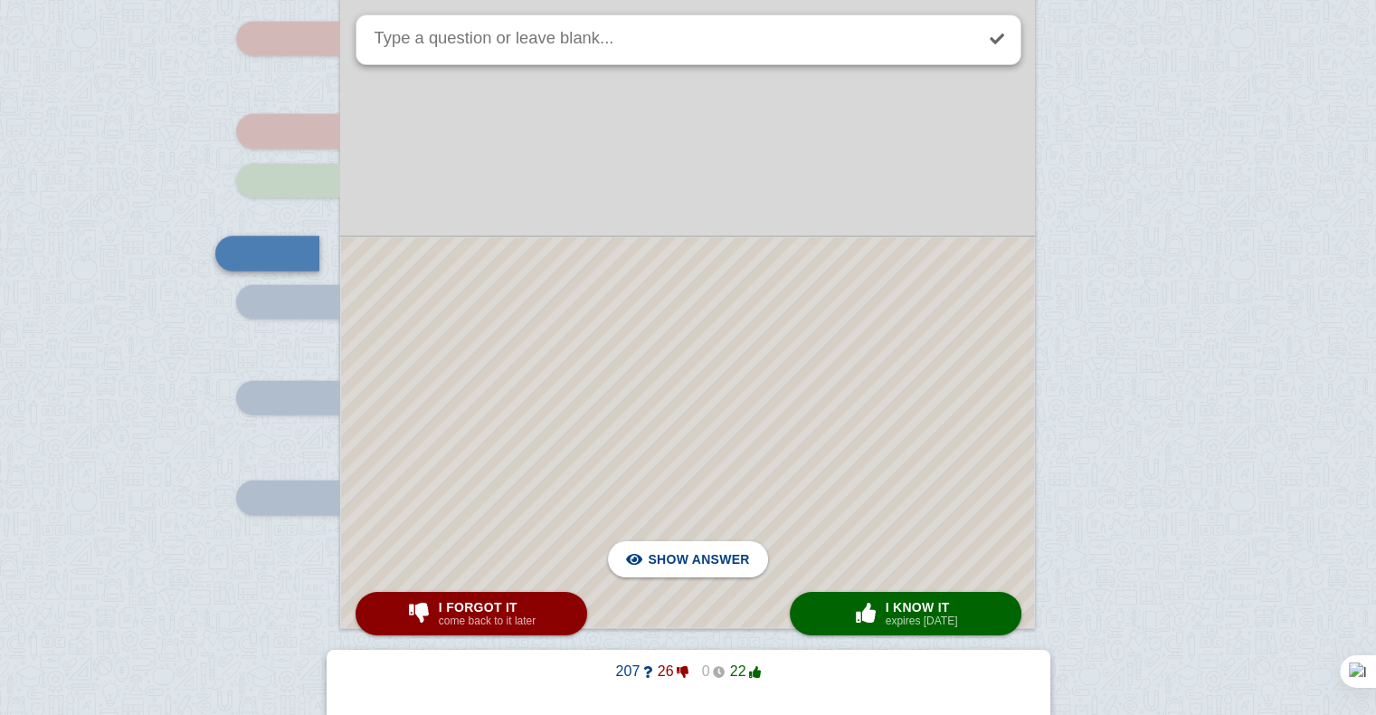
click at [851, 494] on div at bounding box center [687, 433] width 693 height 390
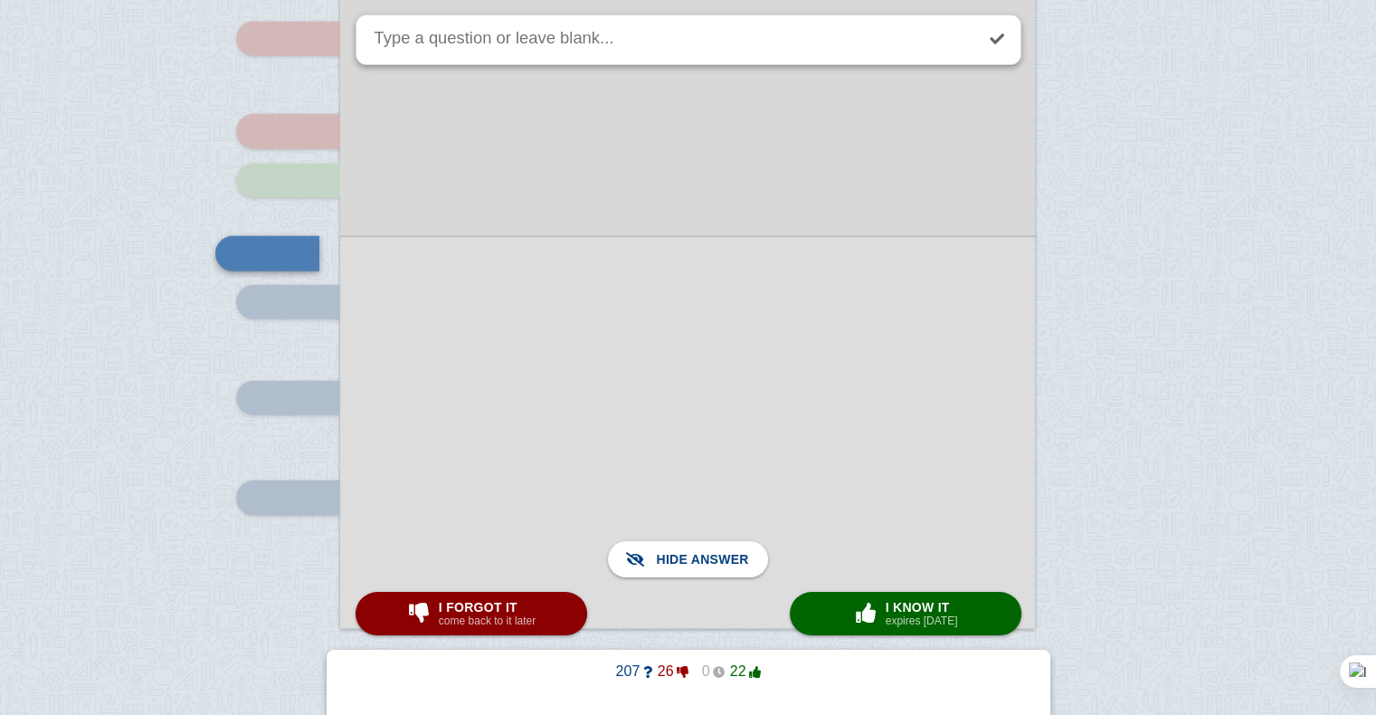
click at [781, 425] on div at bounding box center [687, 432] width 695 height 393
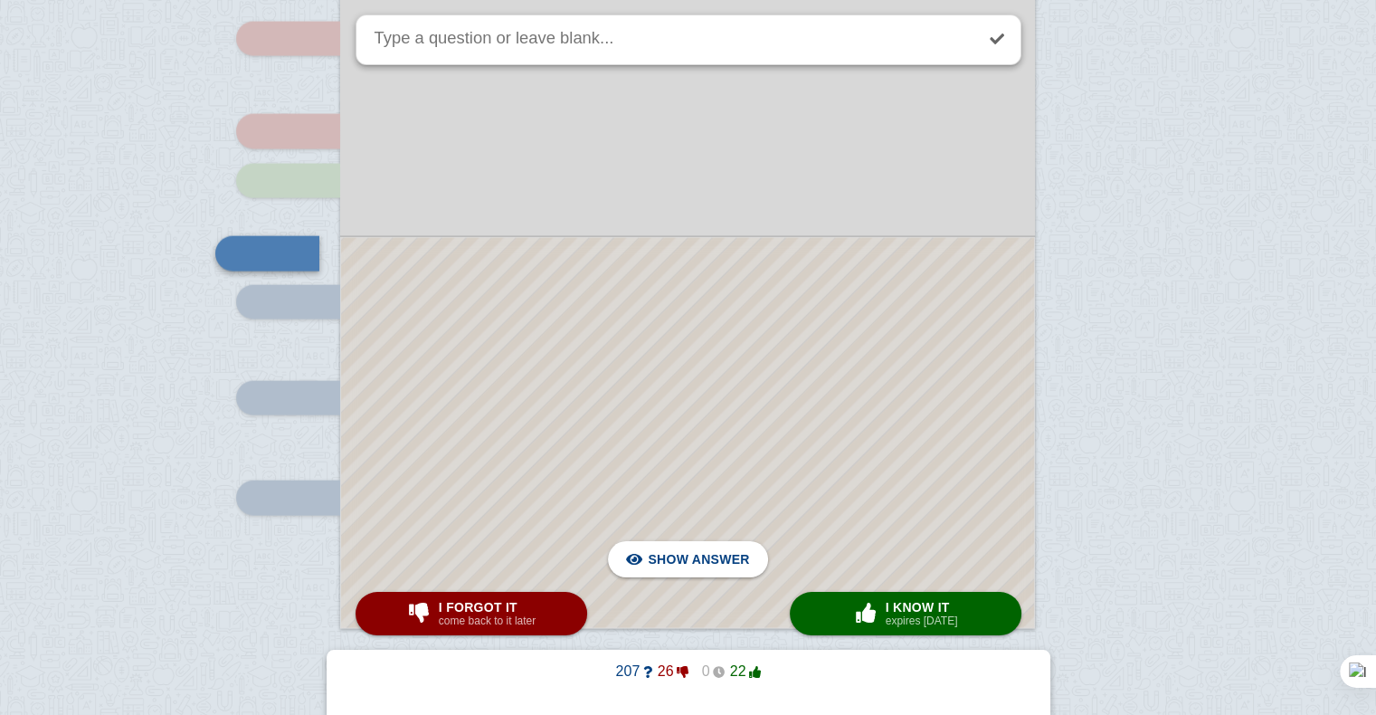
click at [781, 425] on div at bounding box center [687, 433] width 693 height 390
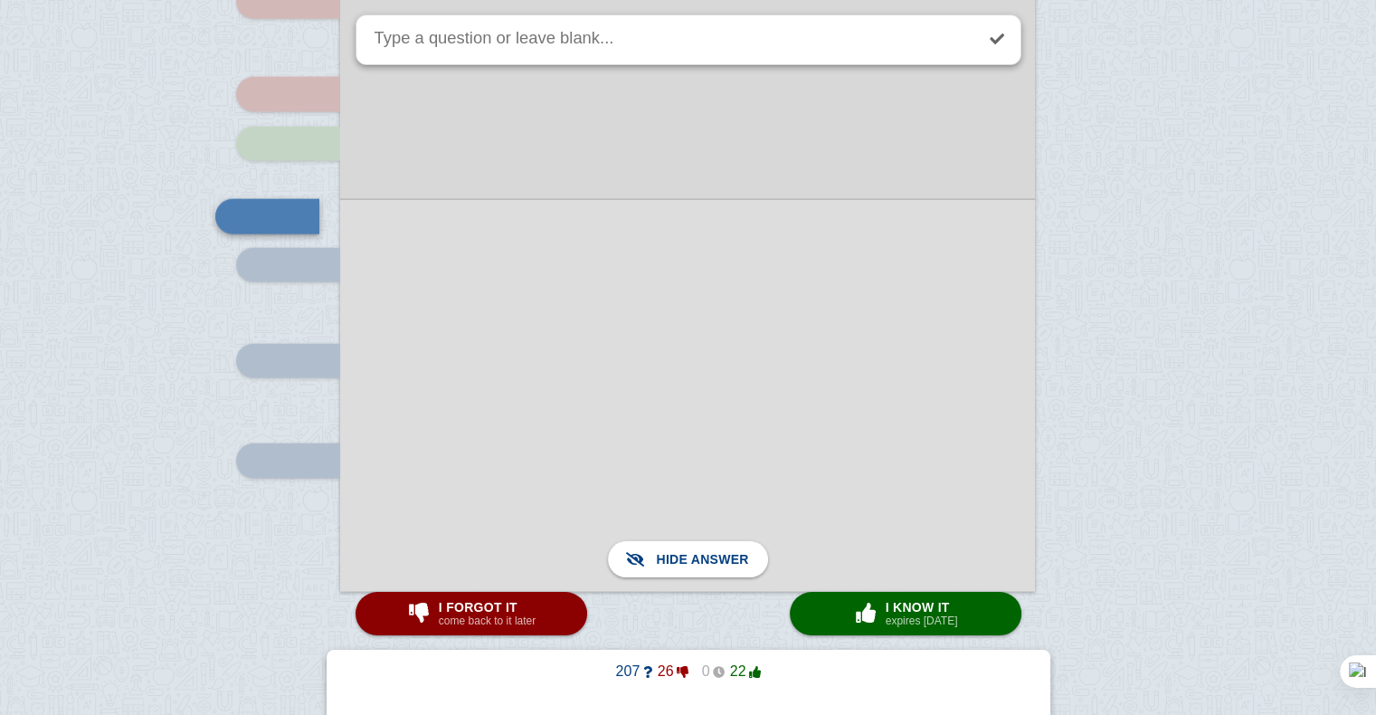
scroll to position [3884, 0]
click at [740, 339] on div at bounding box center [687, 393] width 695 height 393
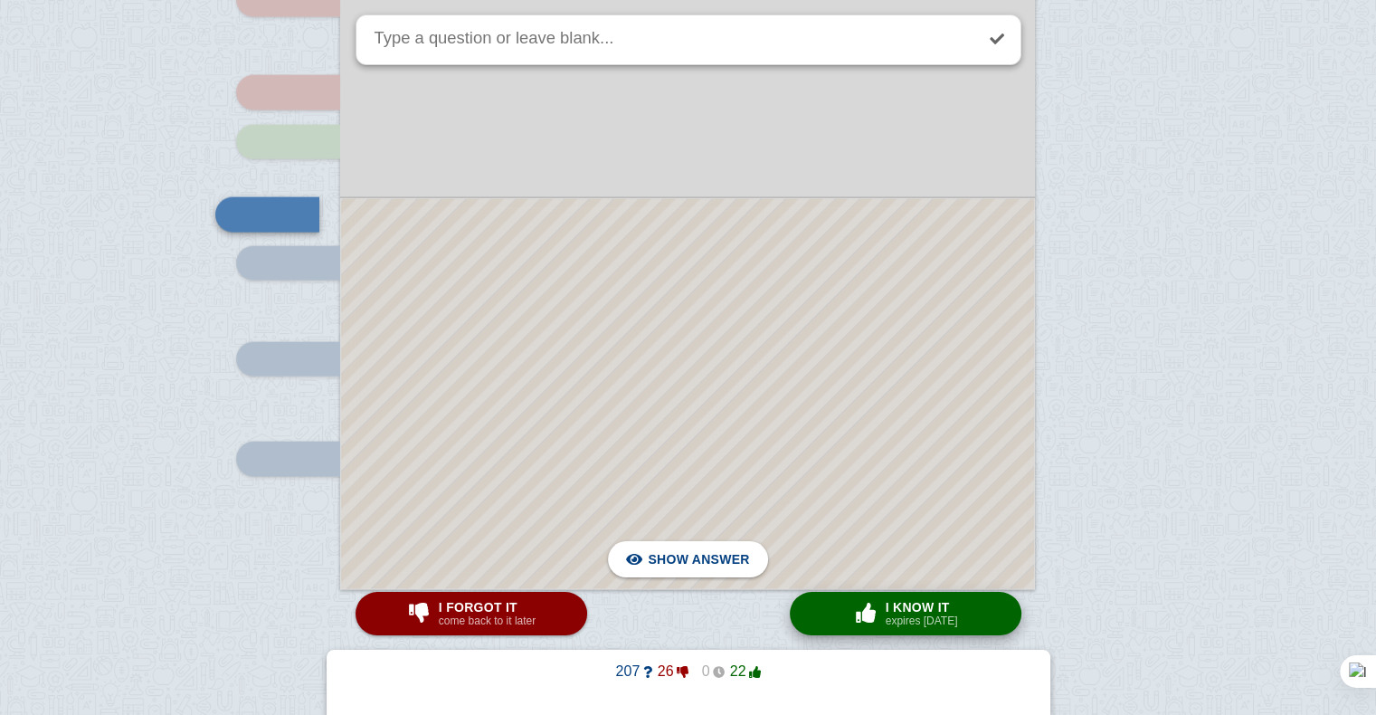
click at [815, 605] on button "× 0 I know it expires [DATE]" at bounding box center [906, 613] width 232 height 43
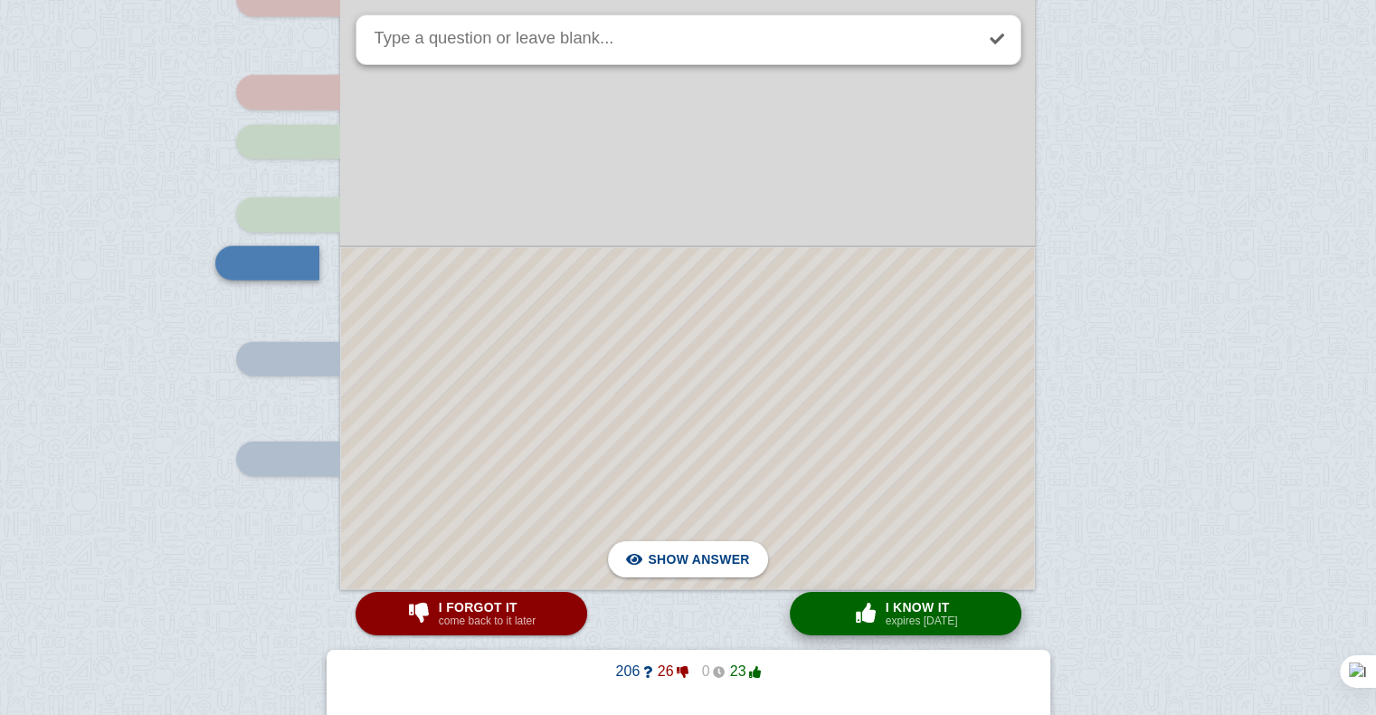
scroll to position [3893, 0]
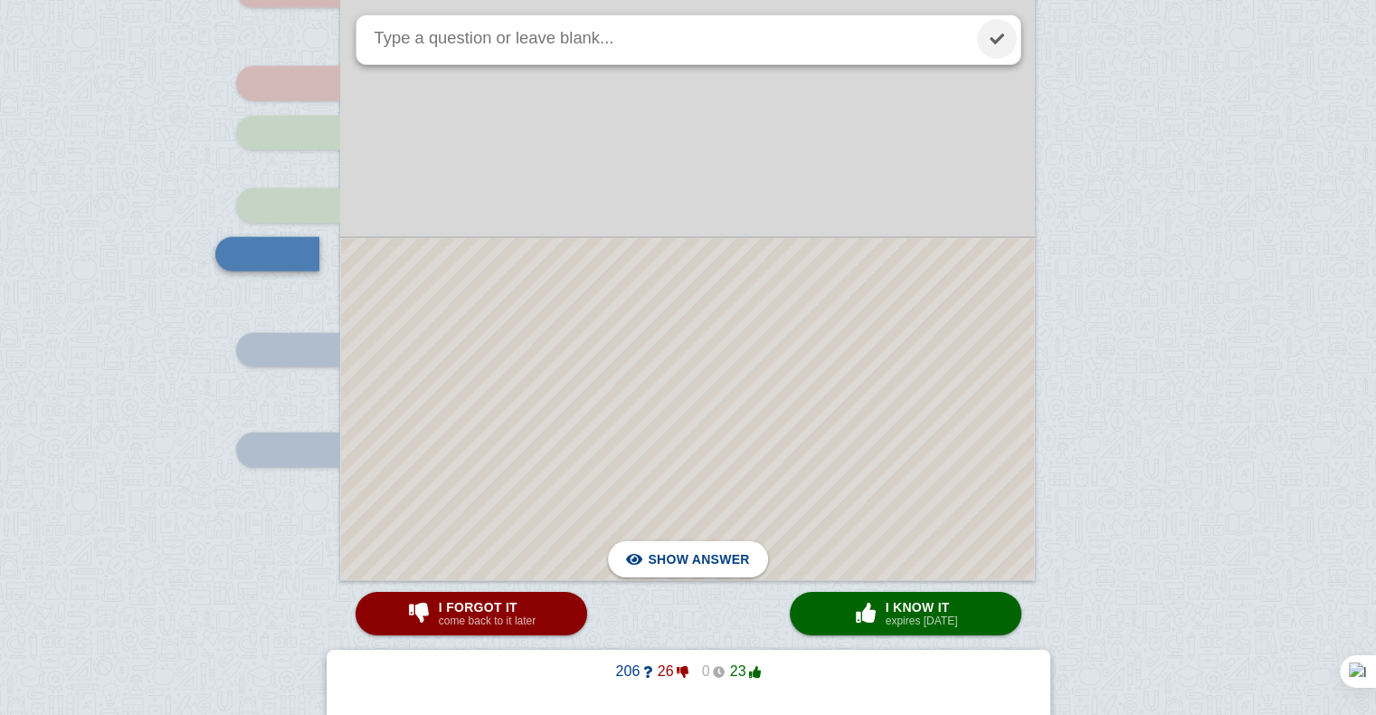
click at [999, 32] on link at bounding box center [997, 39] width 40 height 40
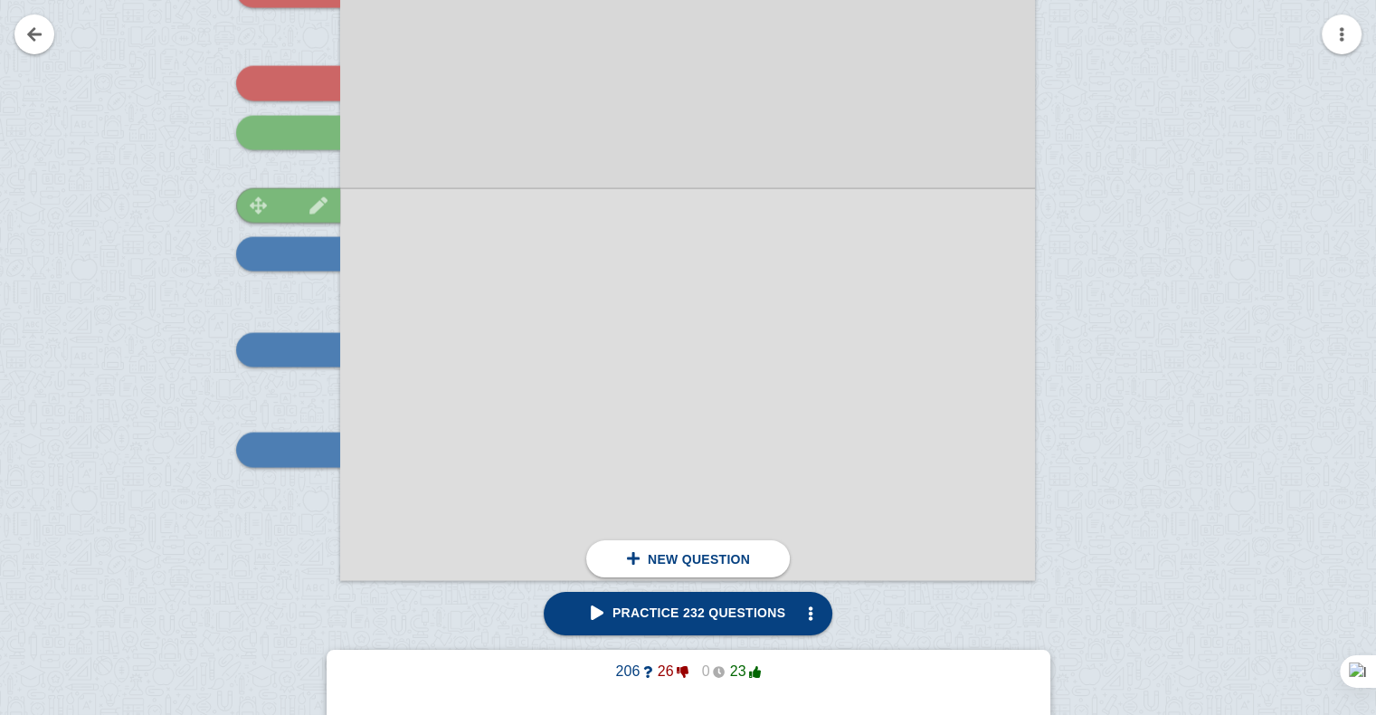
click at [293, 208] on div at bounding box center [288, 205] width 104 height 34
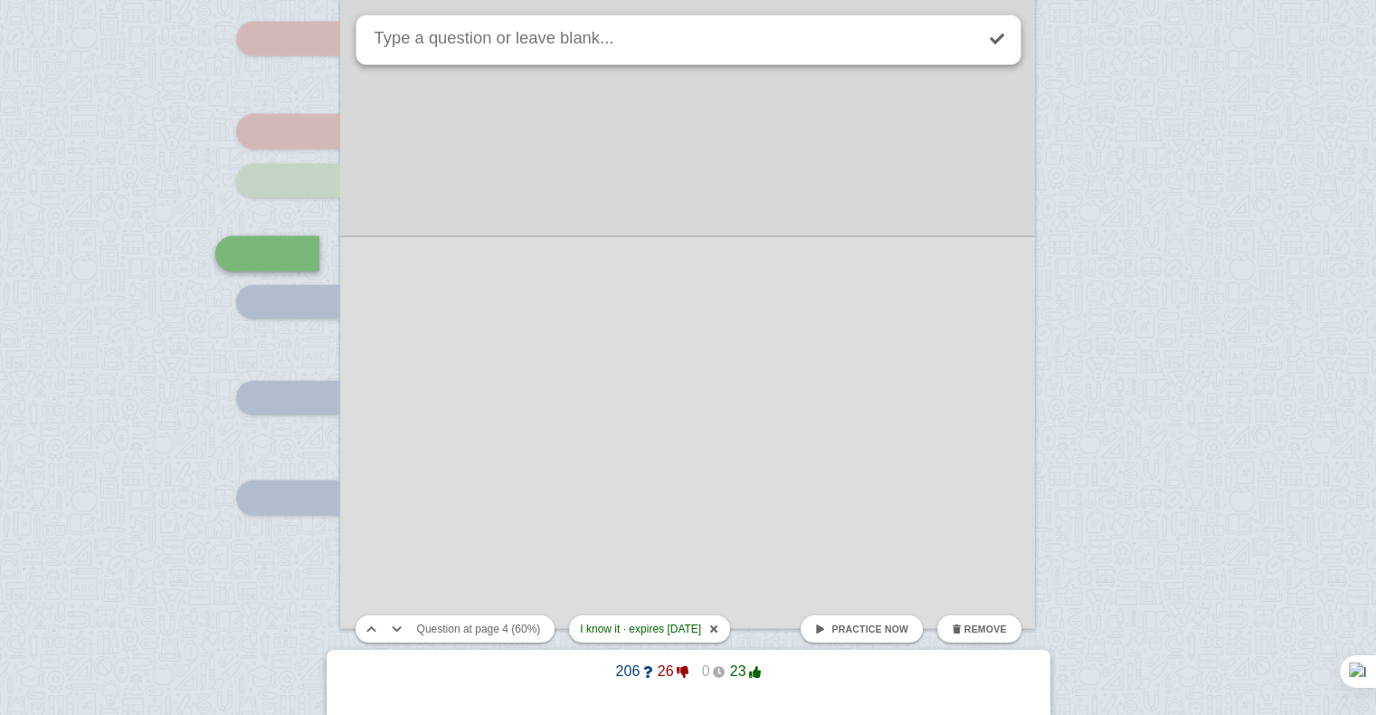
click at [824, 630] on span at bounding box center [820, 629] width 10 height 10
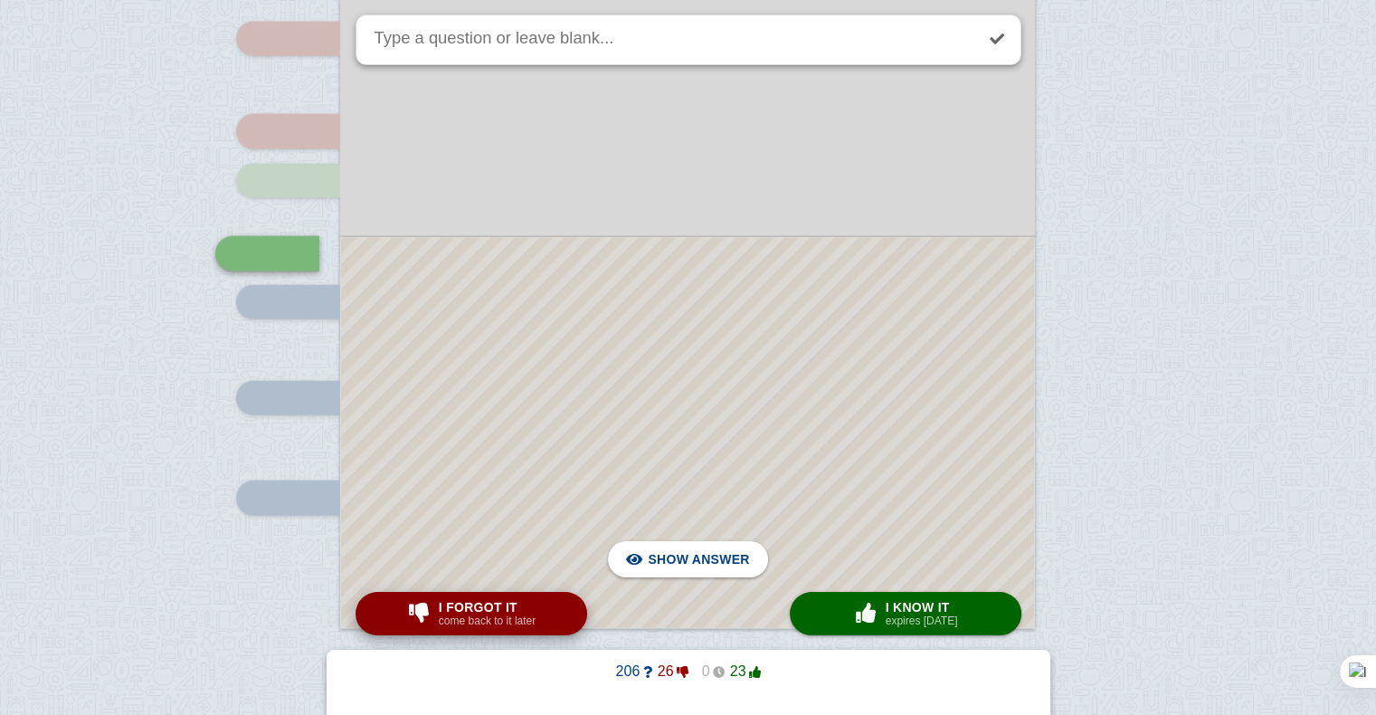
click at [429, 619] on span "button" at bounding box center [418, 612] width 29 height 20
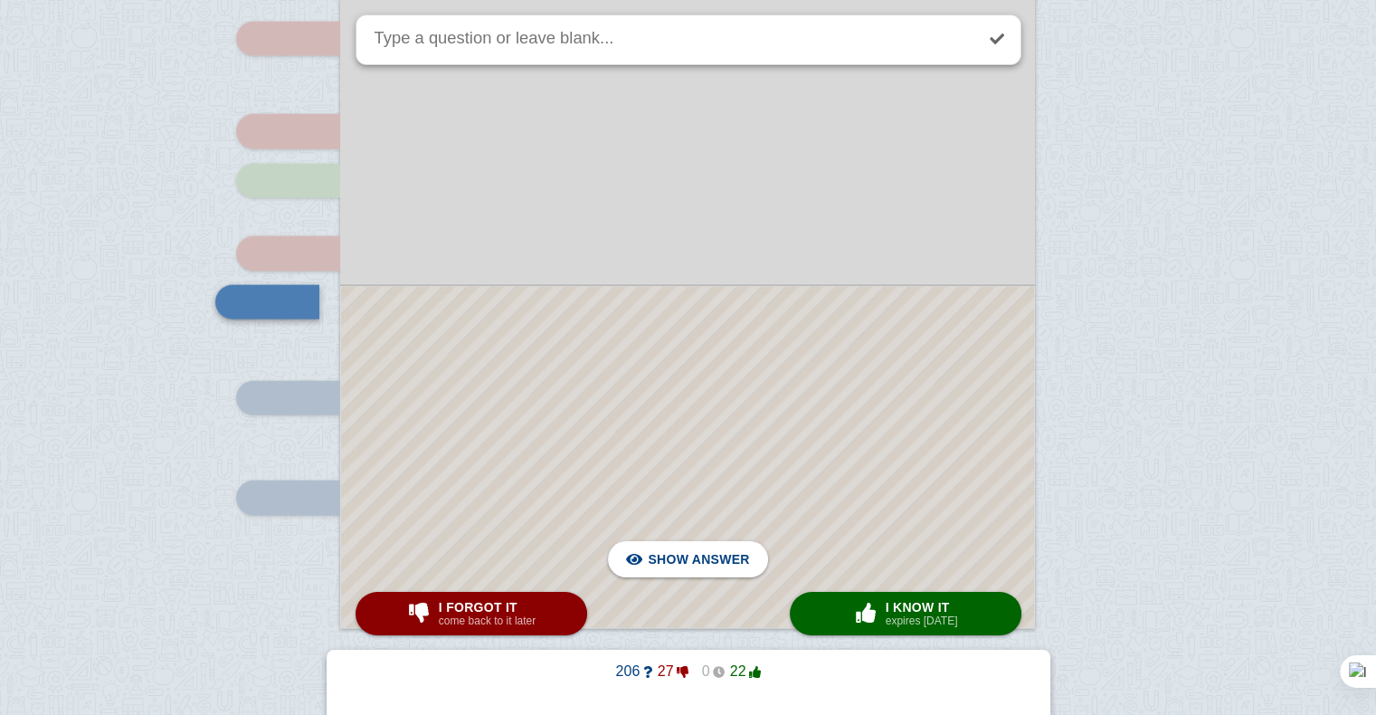
scroll to position [3893, 0]
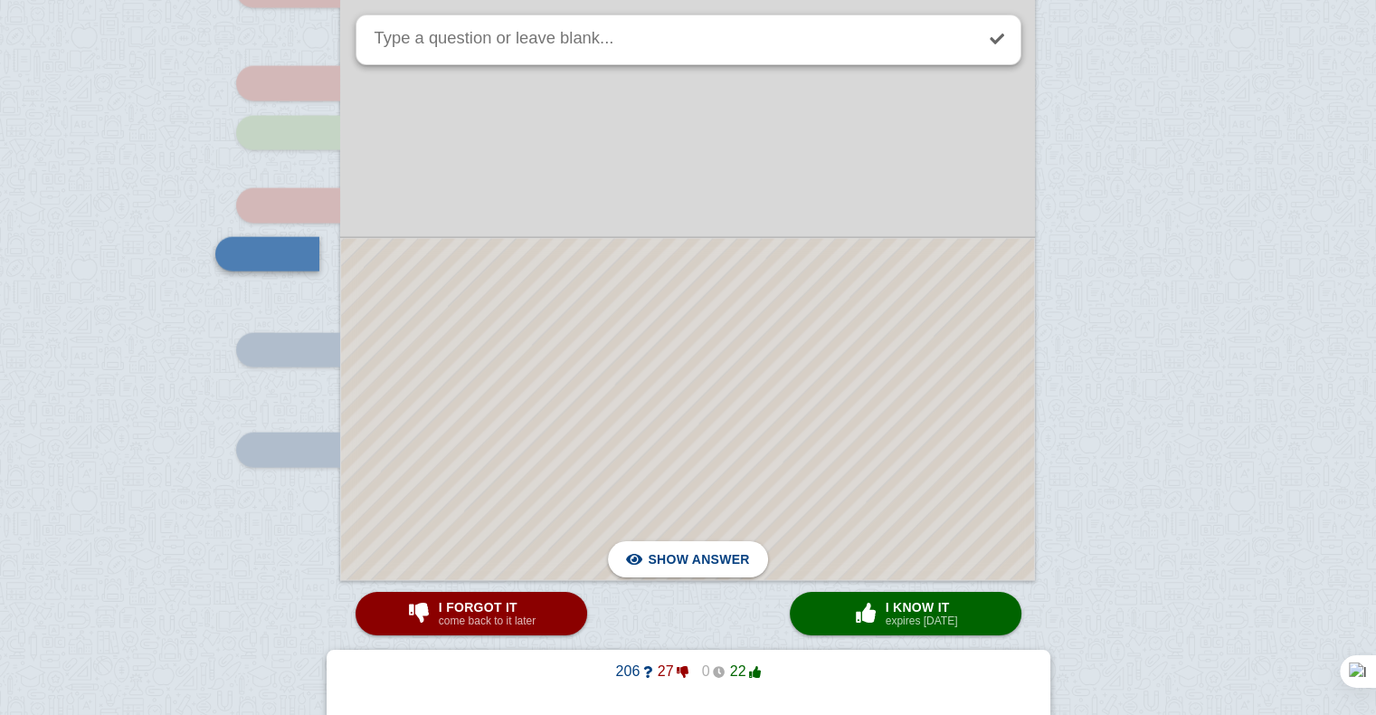
click at [531, 431] on div at bounding box center [687, 409] width 693 height 341
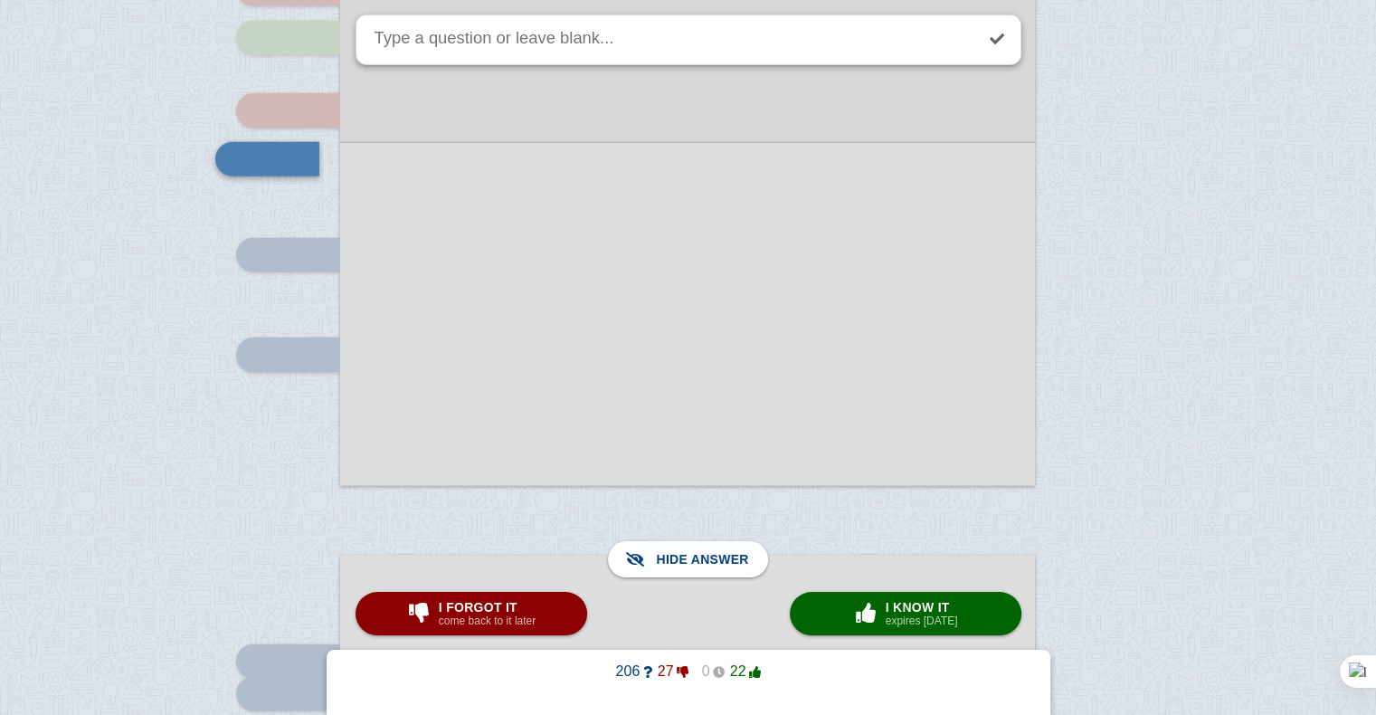
scroll to position [3990, 0]
click at [897, 600] on span "I know it" at bounding box center [921, 607] width 72 height 14
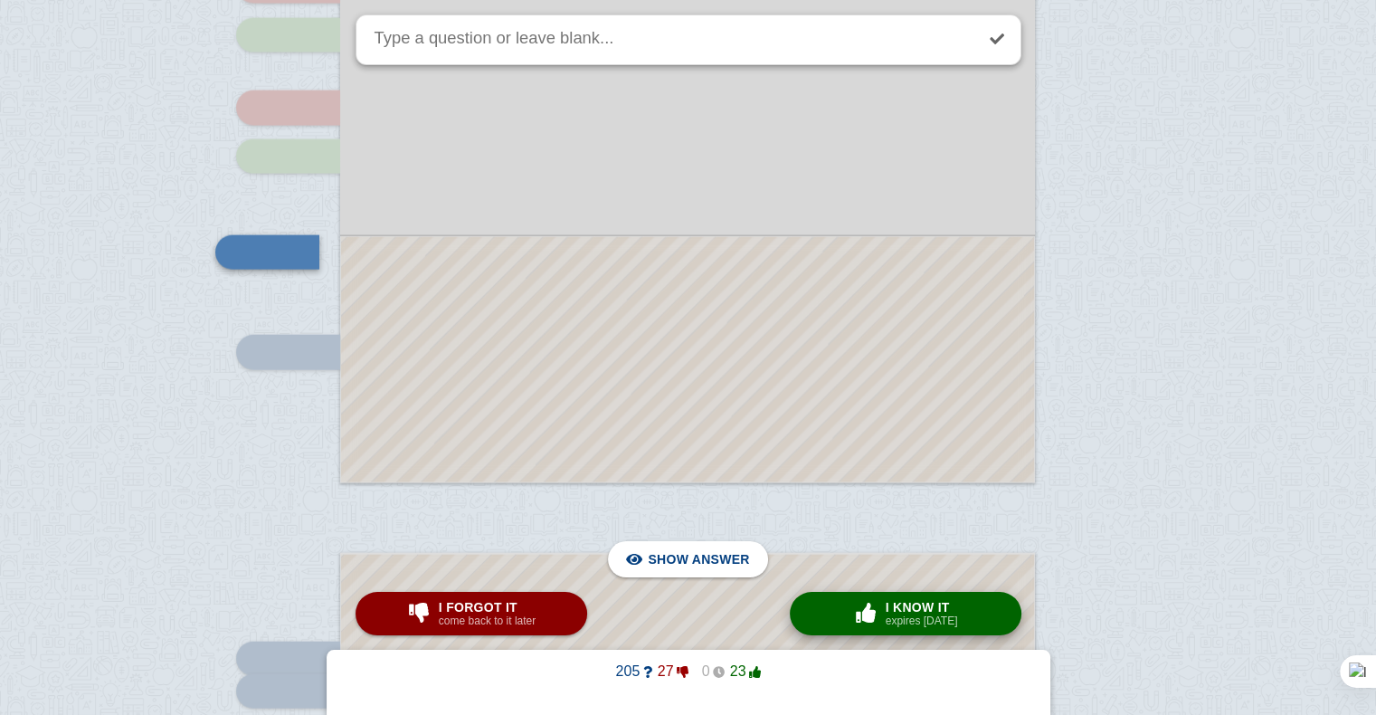
scroll to position [3989, 0]
click at [995, 50] on link at bounding box center [997, 39] width 40 height 40
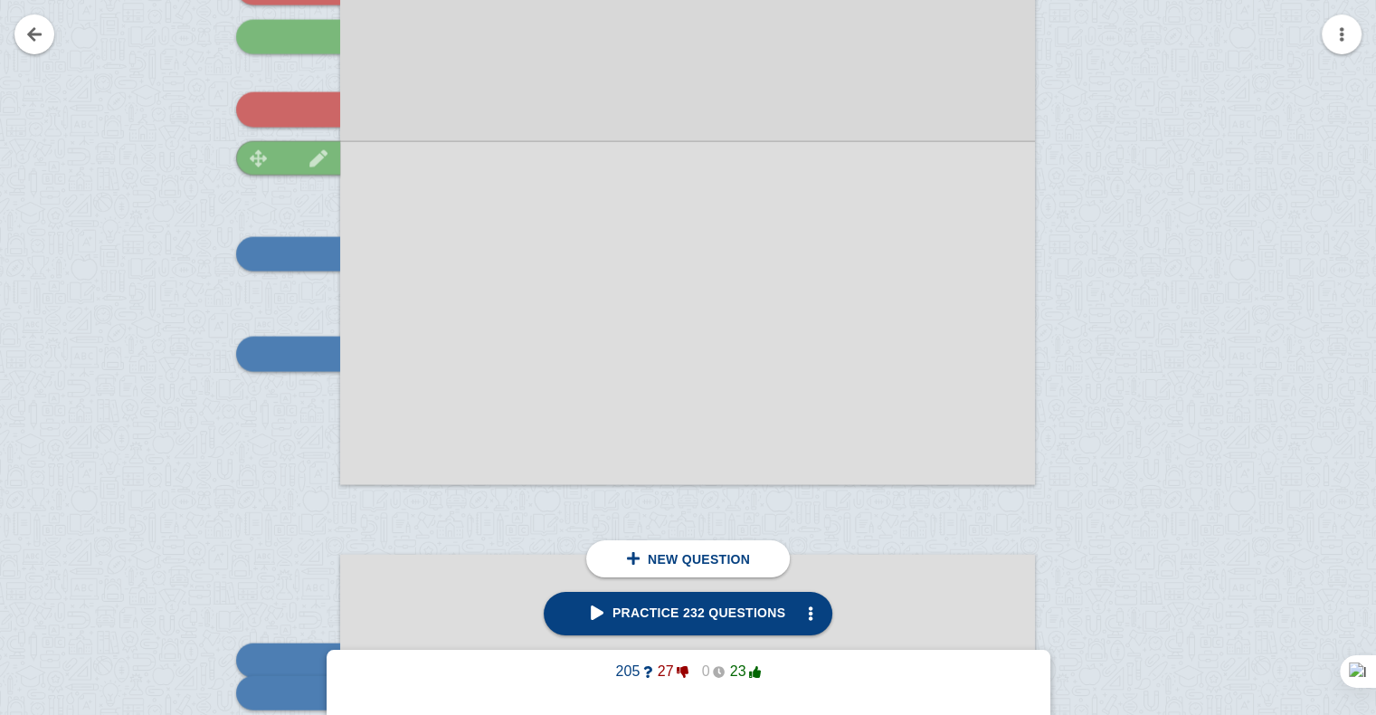
click at [304, 159] on img at bounding box center [318, 158] width 43 height 17
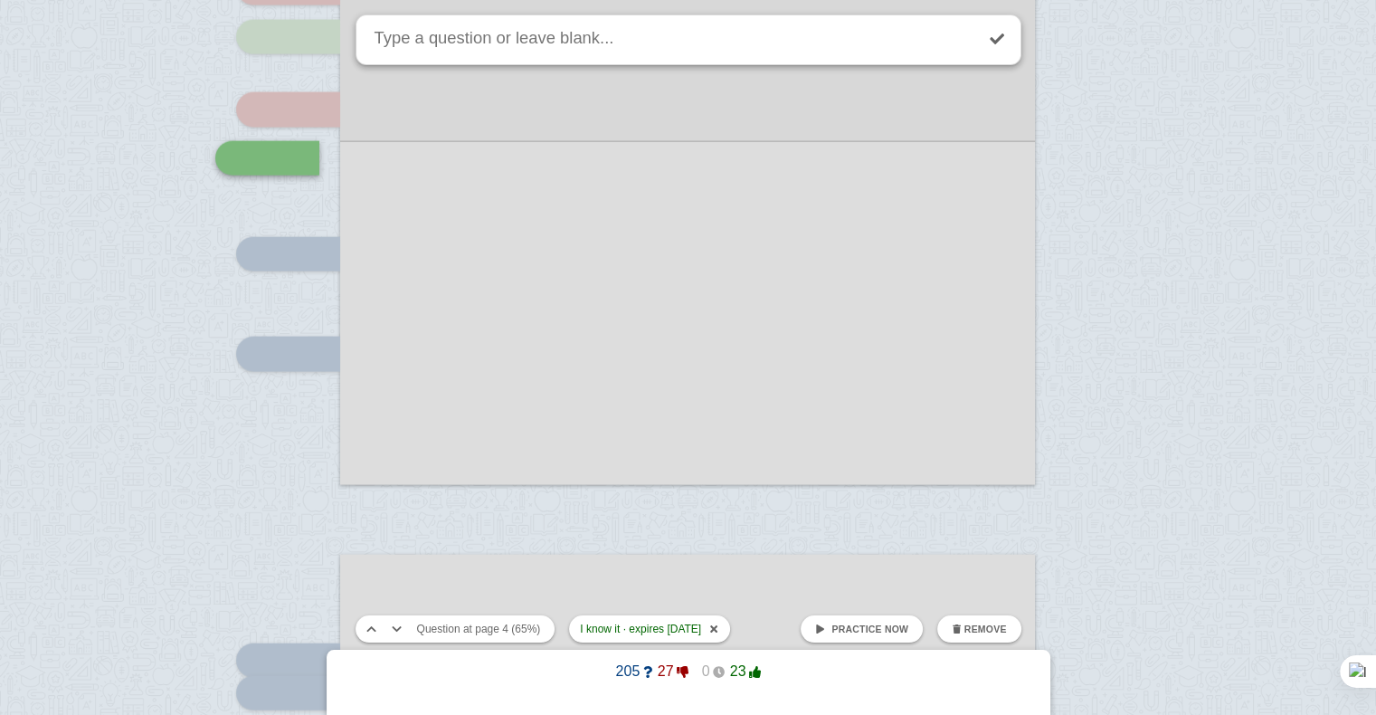
scroll to position [3893, 0]
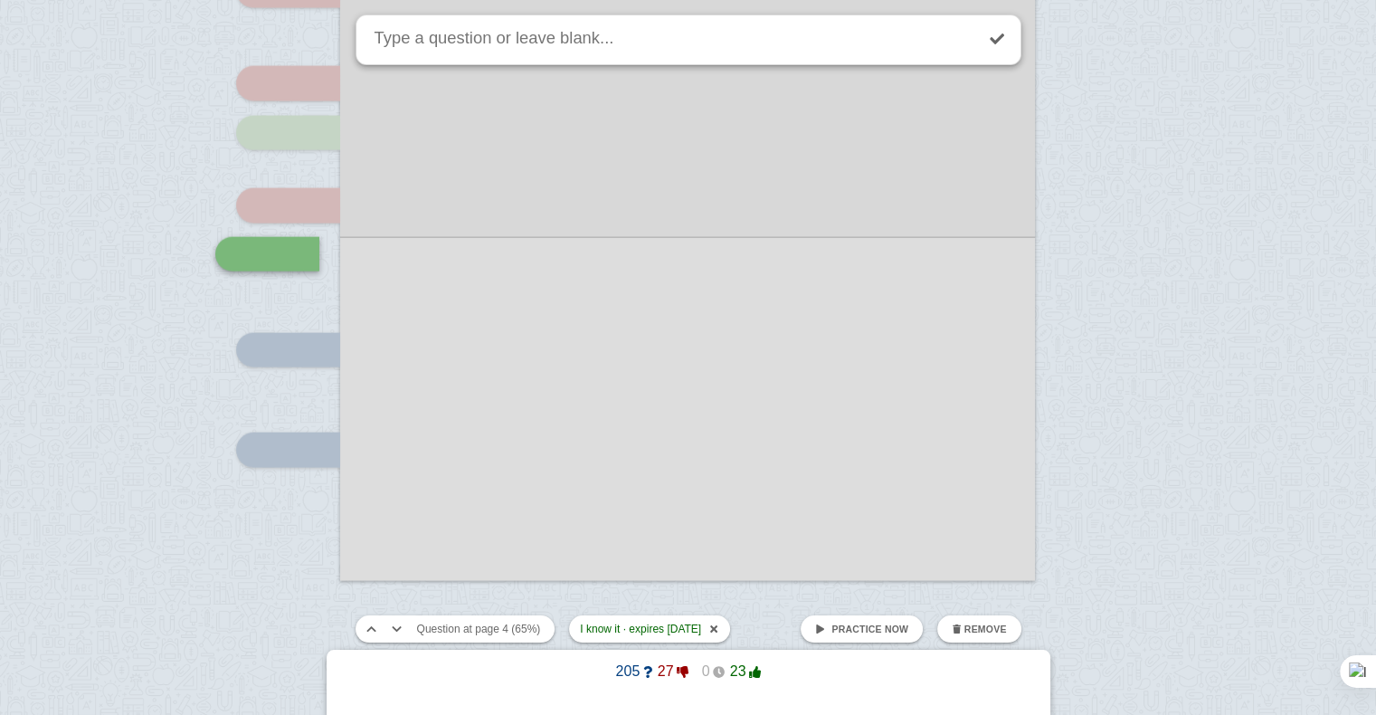
click at [843, 620] on link "Practice now" at bounding box center [861, 628] width 122 height 27
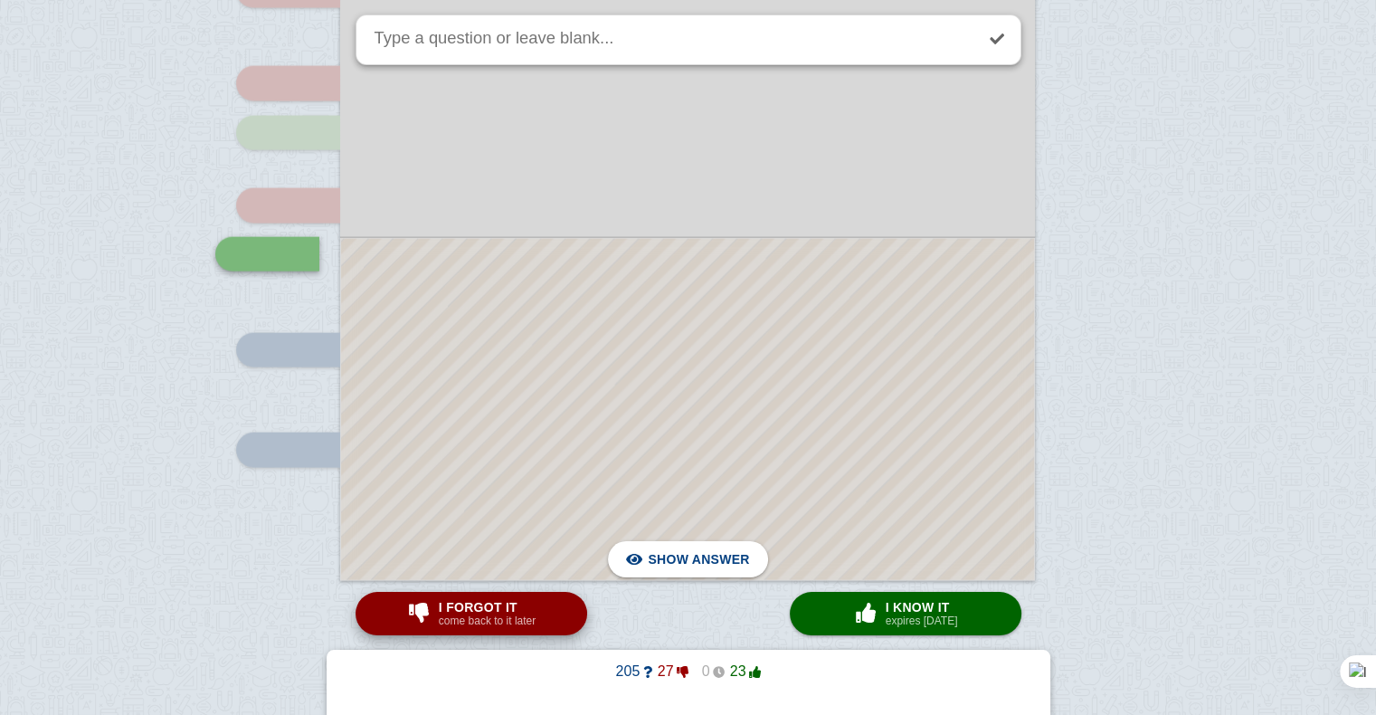
click at [503, 607] on span "I forgot it" at bounding box center [487, 607] width 97 height 14
checkbox input "true"
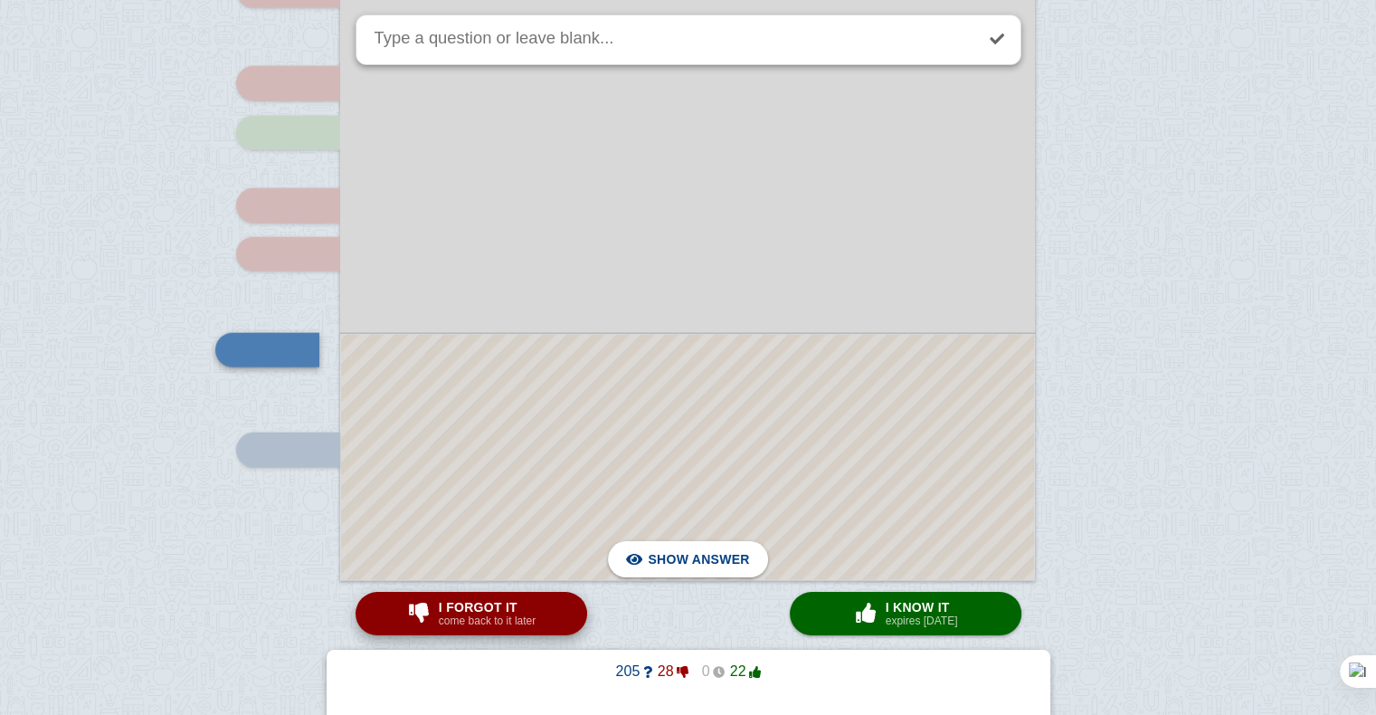
scroll to position [3989, 0]
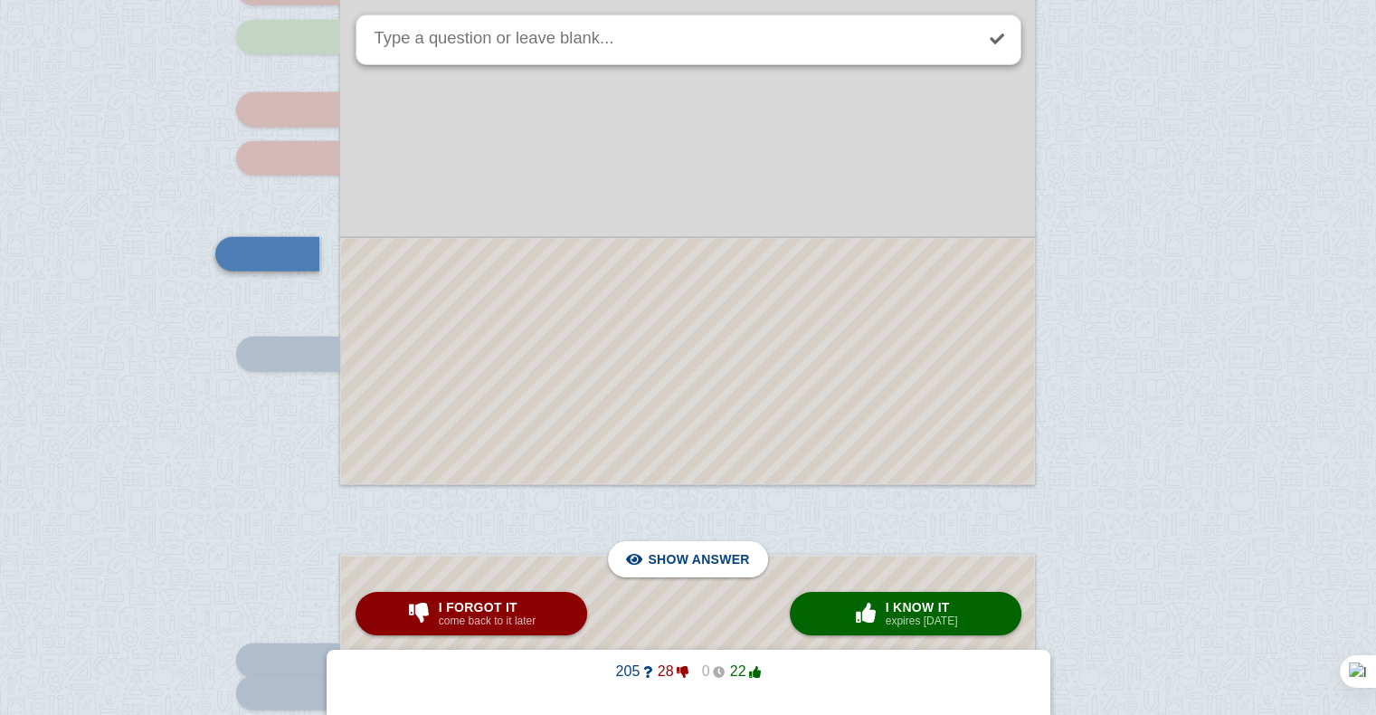
click at [640, 437] on div at bounding box center [687, 361] width 693 height 245
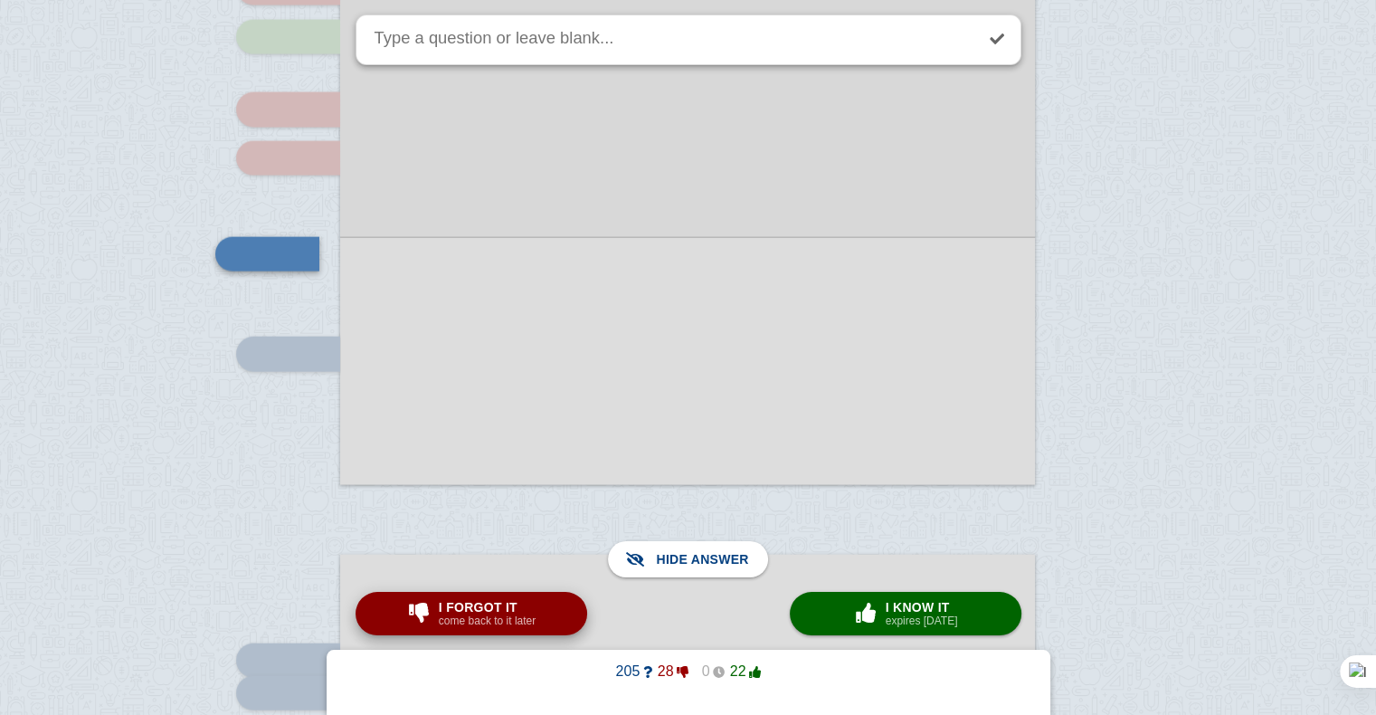
click at [454, 606] on span "I forgot it" at bounding box center [487, 607] width 97 height 14
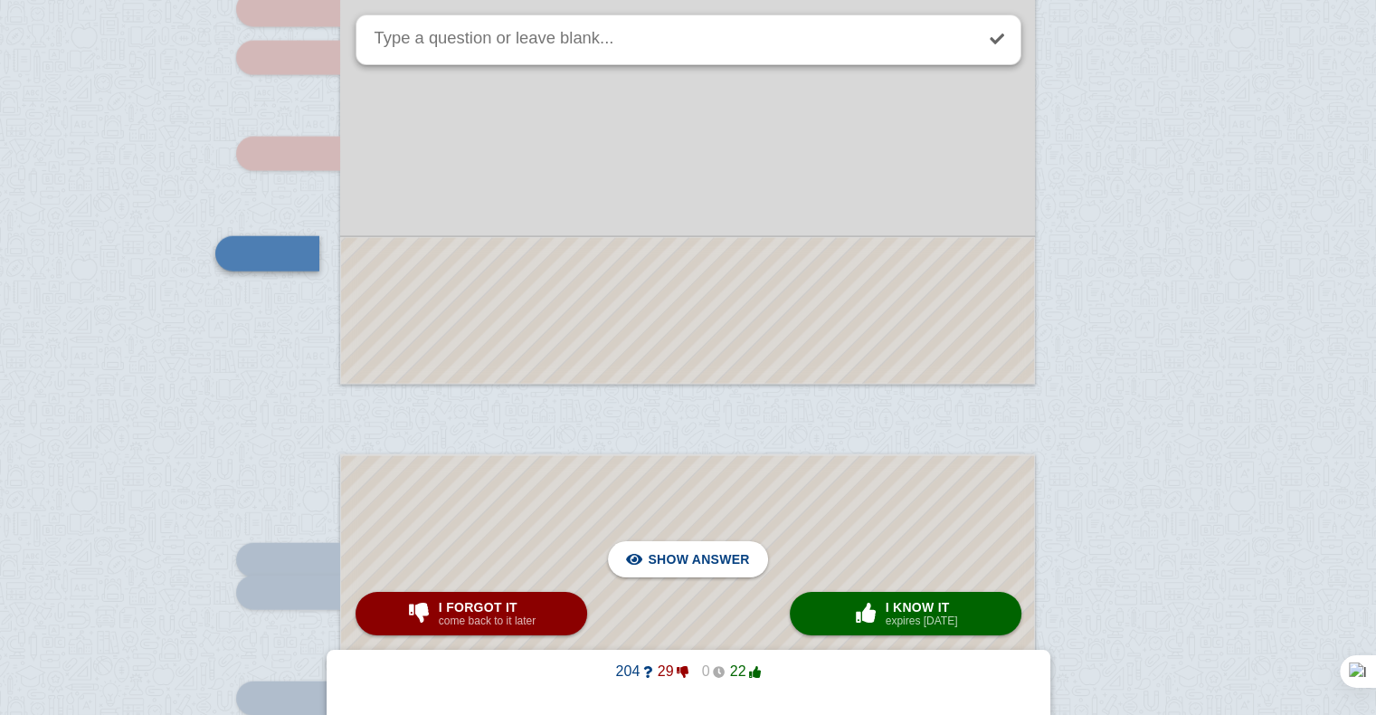
click at [582, 326] on div at bounding box center [687, 311] width 693 height 146
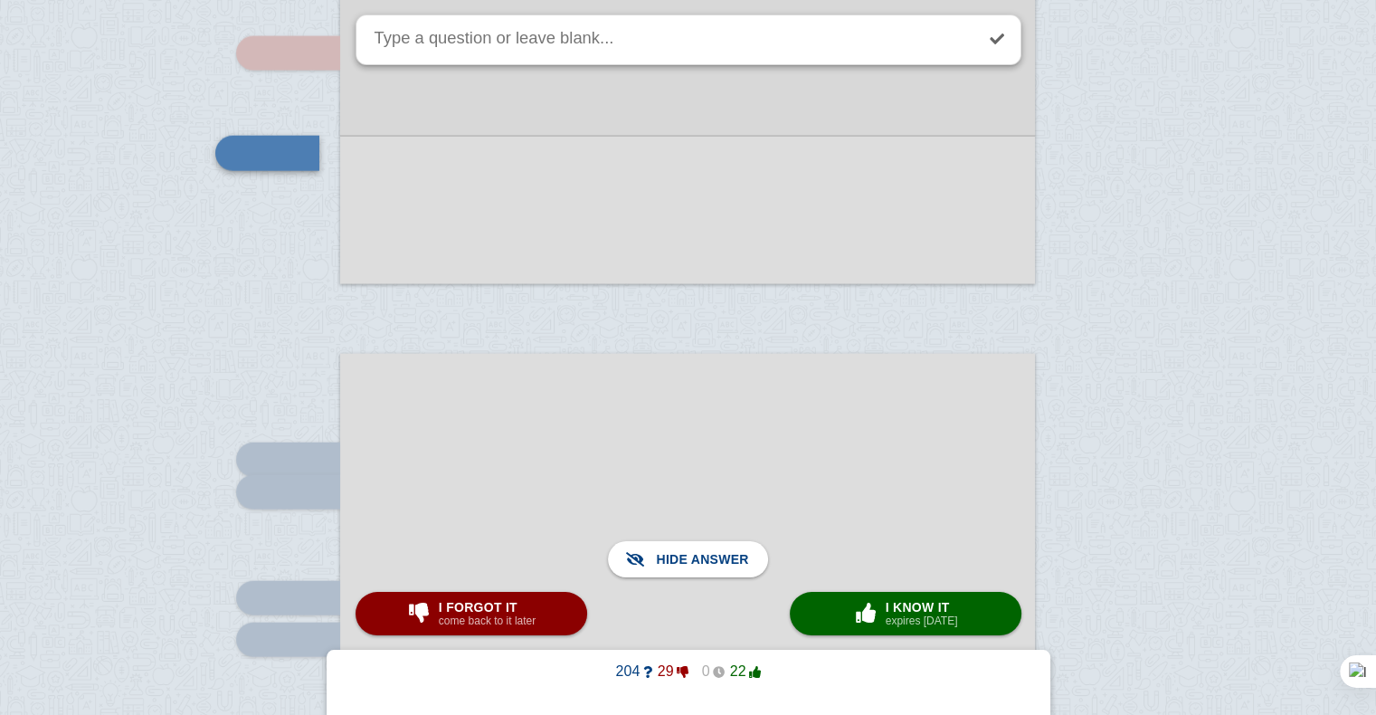
scroll to position [4189, 0]
click at [506, 600] on span "I forgot it" at bounding box center [487, 607] width 97 height 14
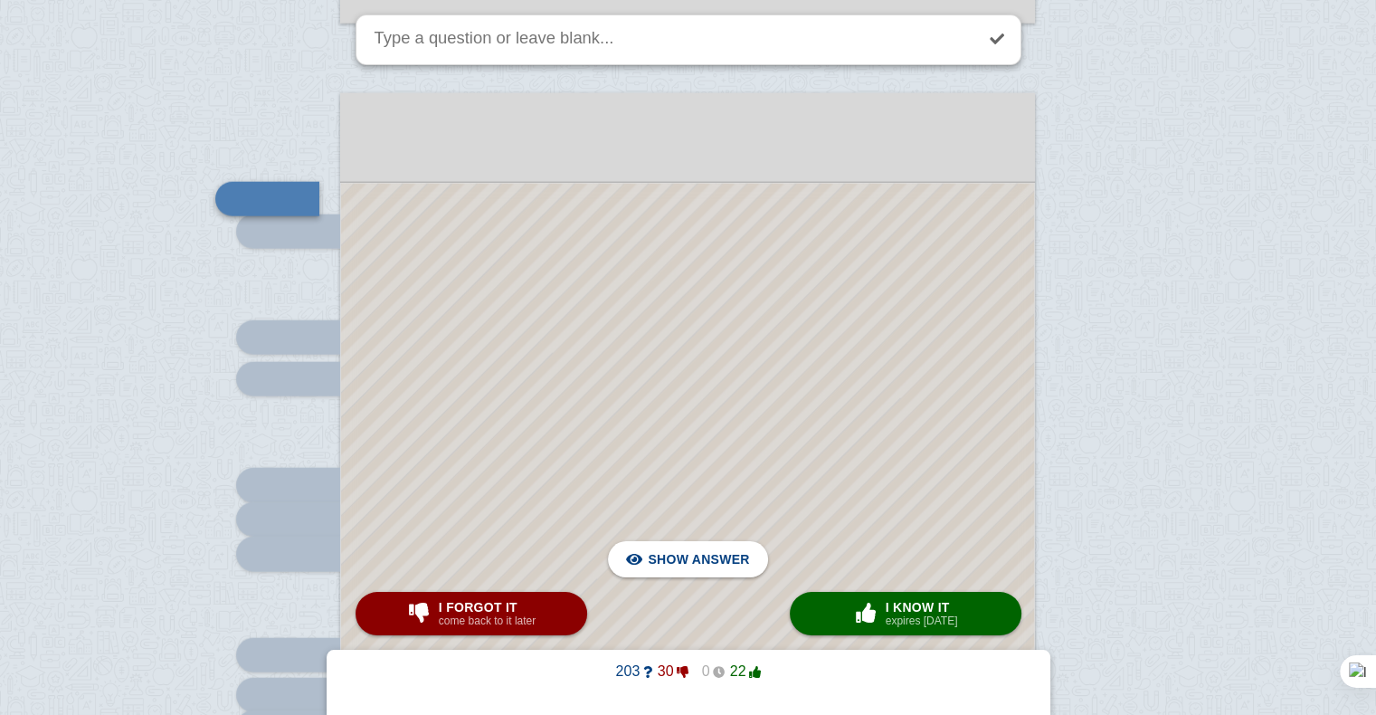
scroll to position [4454, 0]
click at [615, 396] on div at bounding box center [687, 624] width 693 height 891
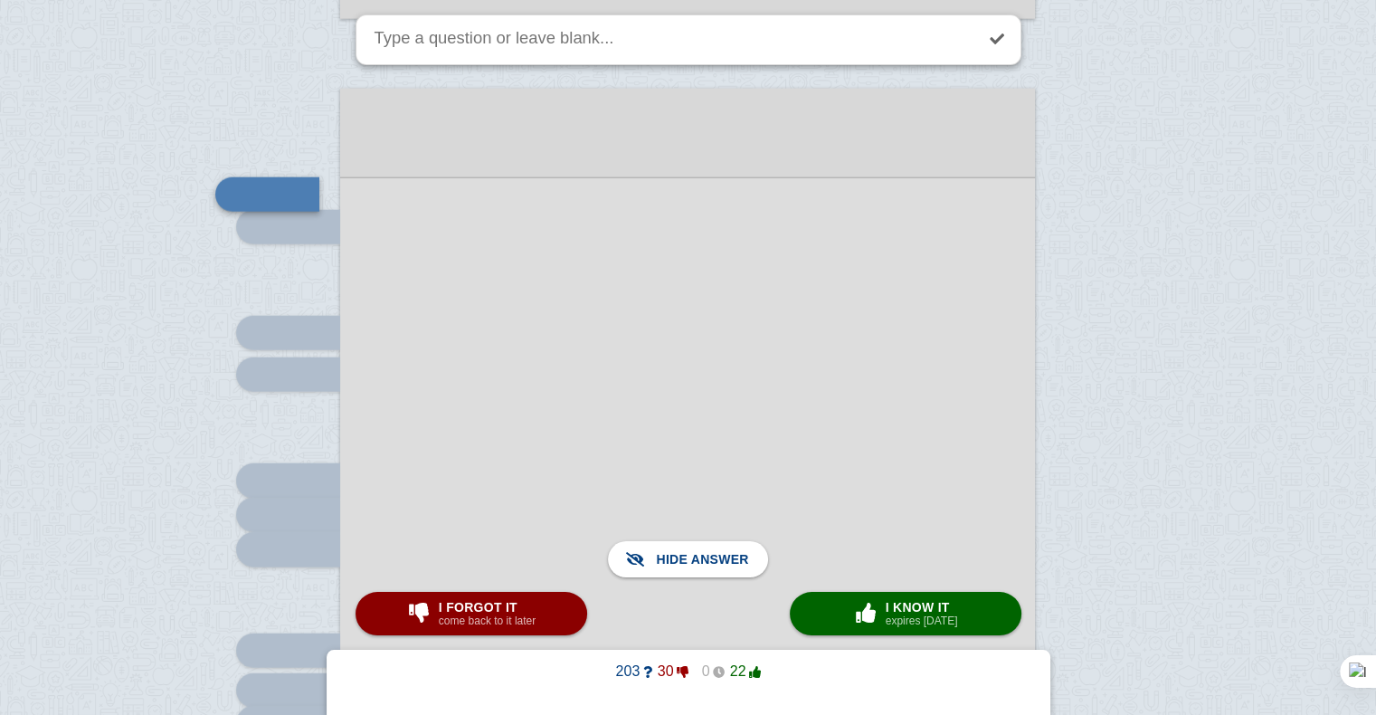
click at [615, 396] on div at bounding box center [687, 624] width 695 height 894
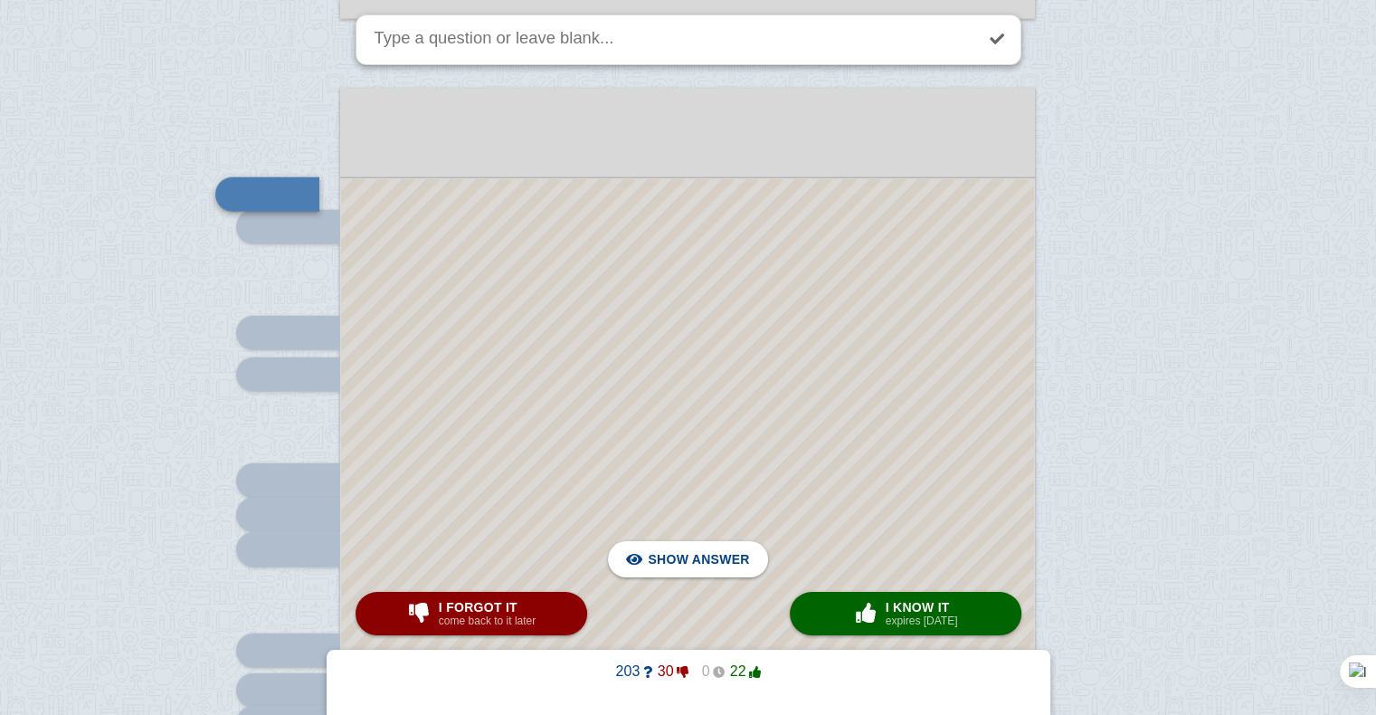
click at [615, 396] on div at bounding box center [687, 624] width 693 height 891
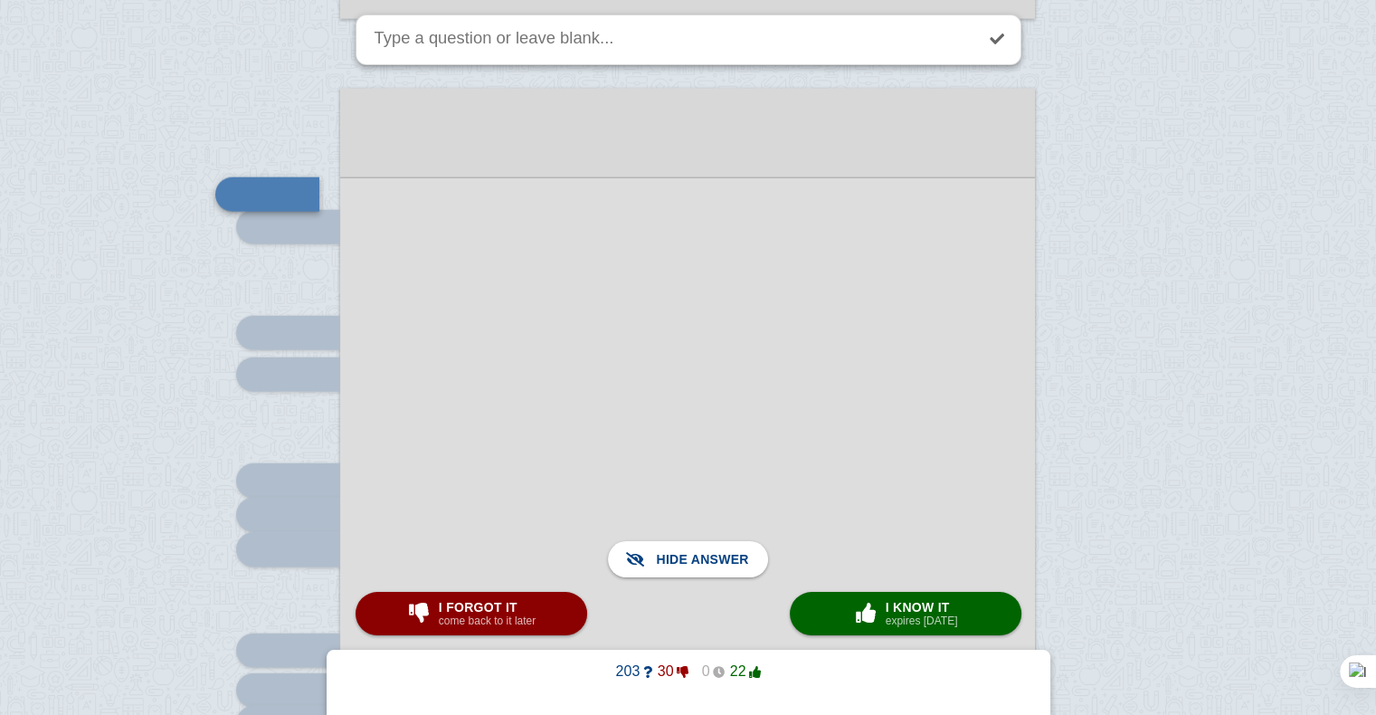
click at [652, 320] on div at bounding box center [687, 624] width 695 height 894
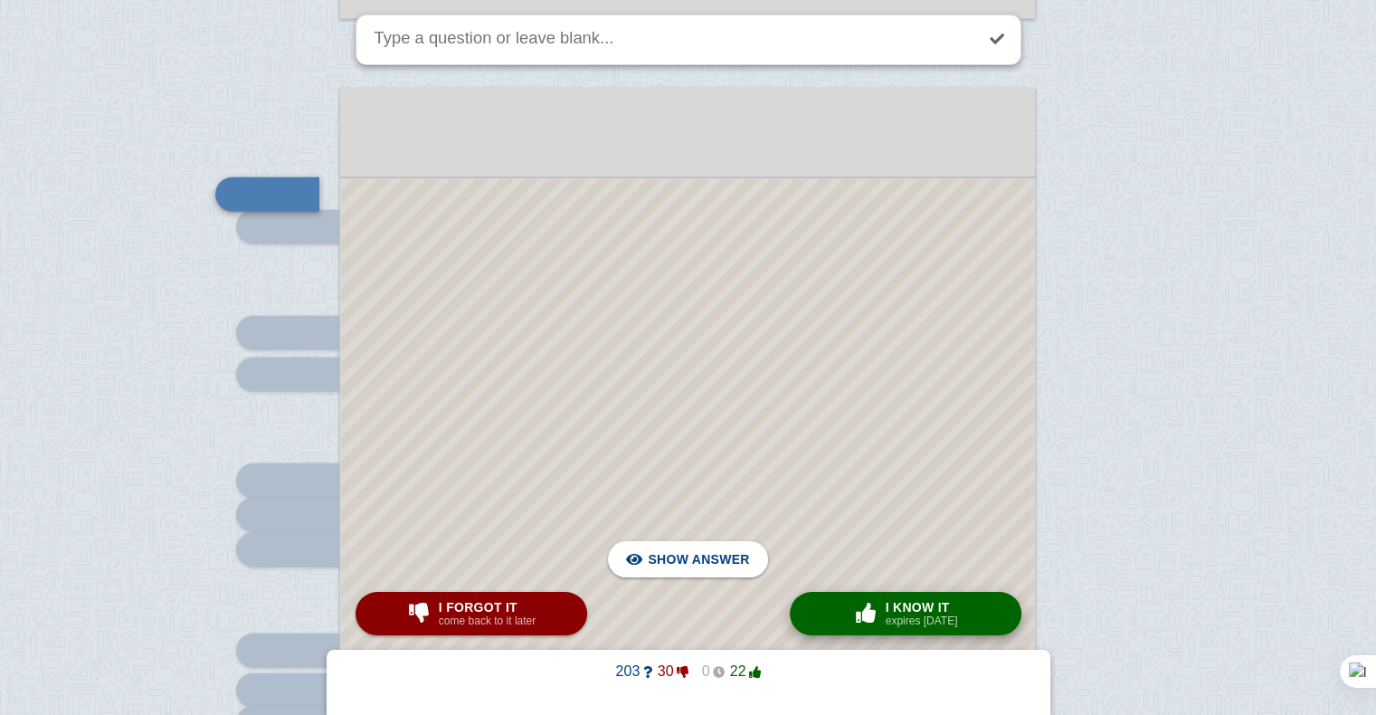
click at [937, 605] on span "I know it" at bounding box center [921, 607] width 72 height 14
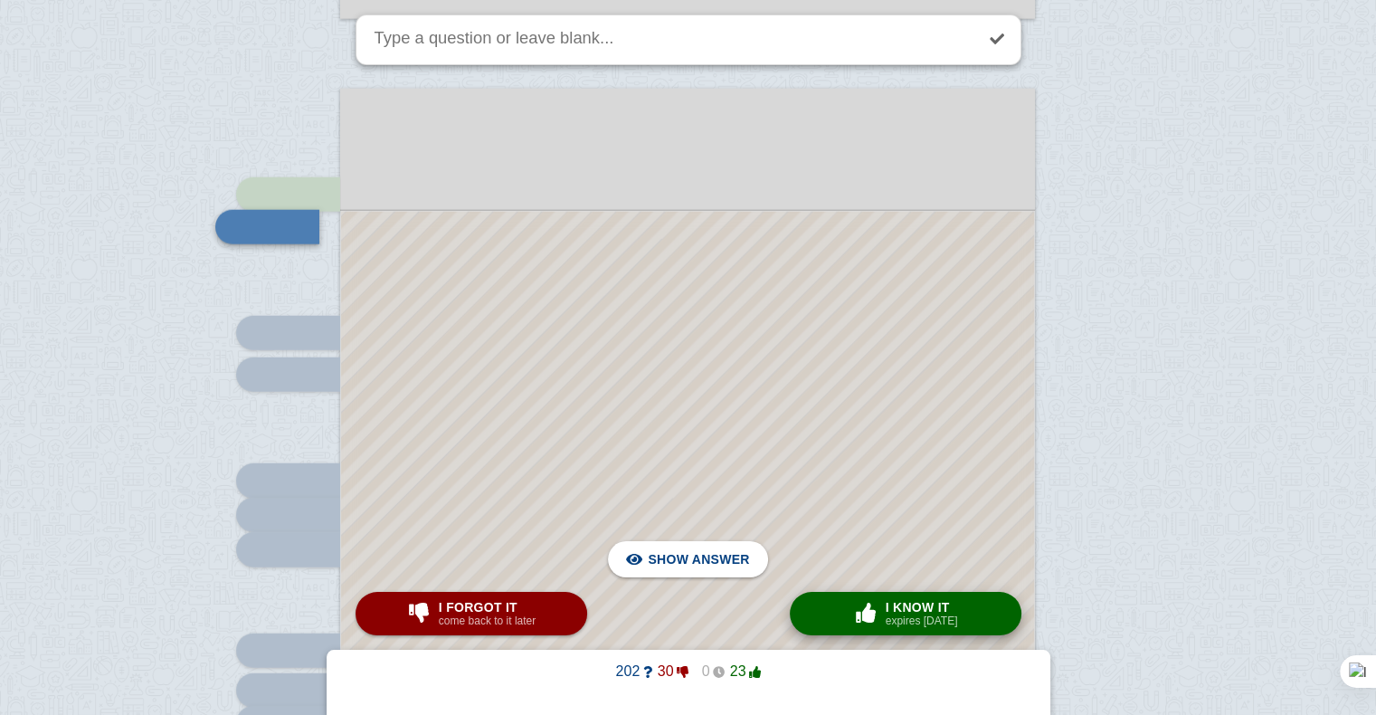
scroll to position [4428, 0]
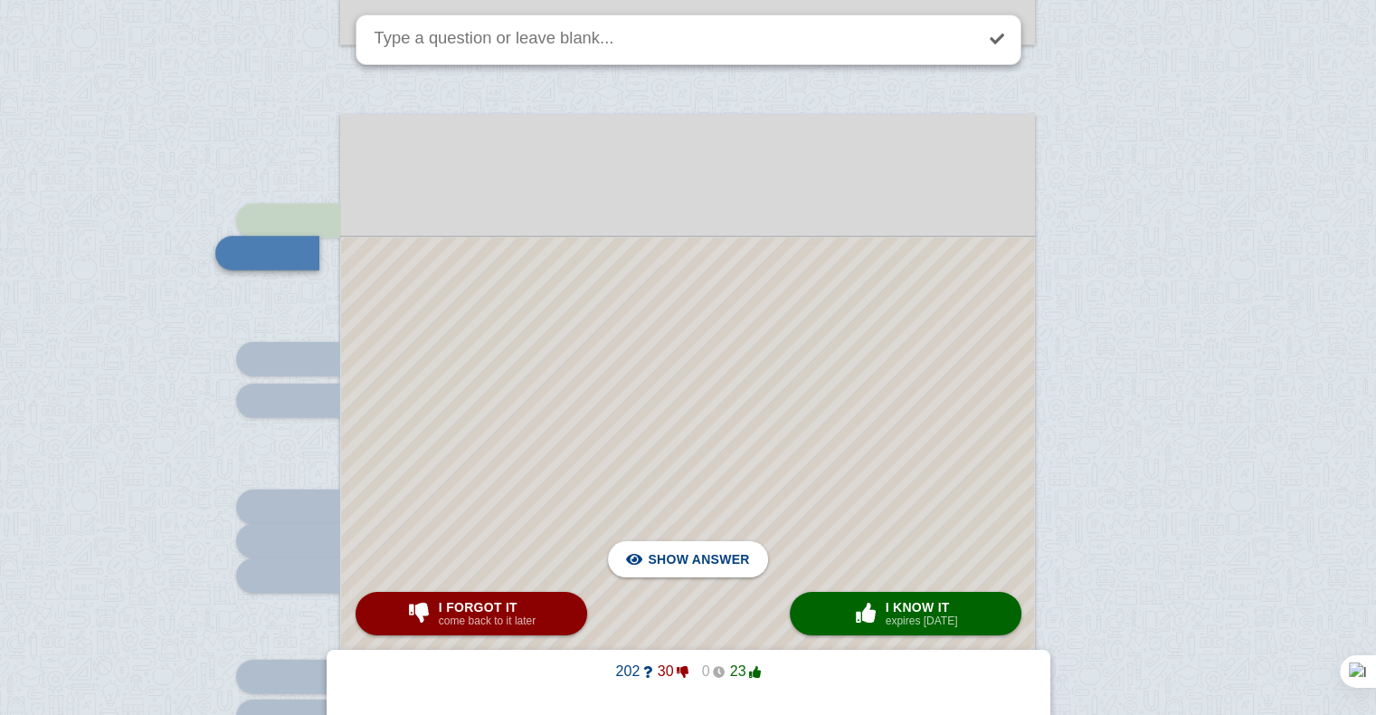
click at [831, 418] on div at bounding box center [687, 667] width 693 height 858
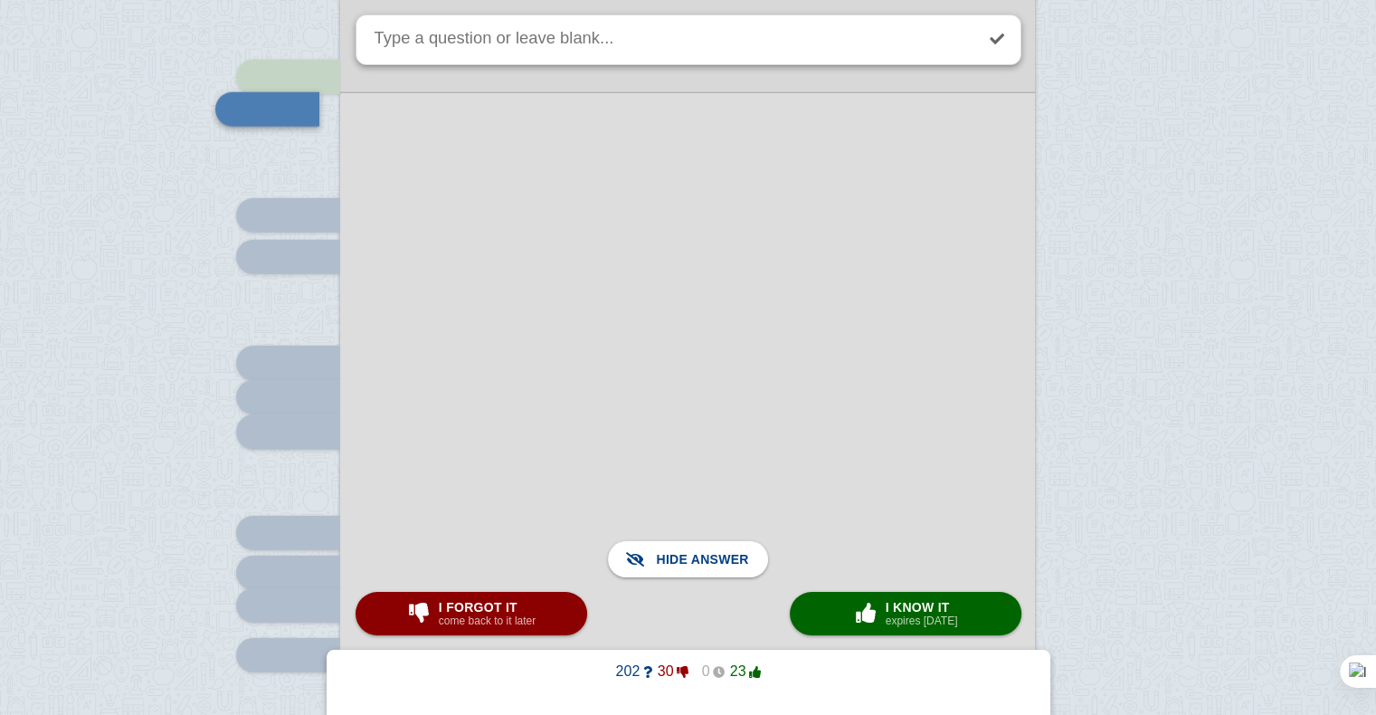
scroll to position [4573, 0]
click at [531, 596] on button "I forgot it come back to it later" at bounding box center [471, 613] width 232 height 43
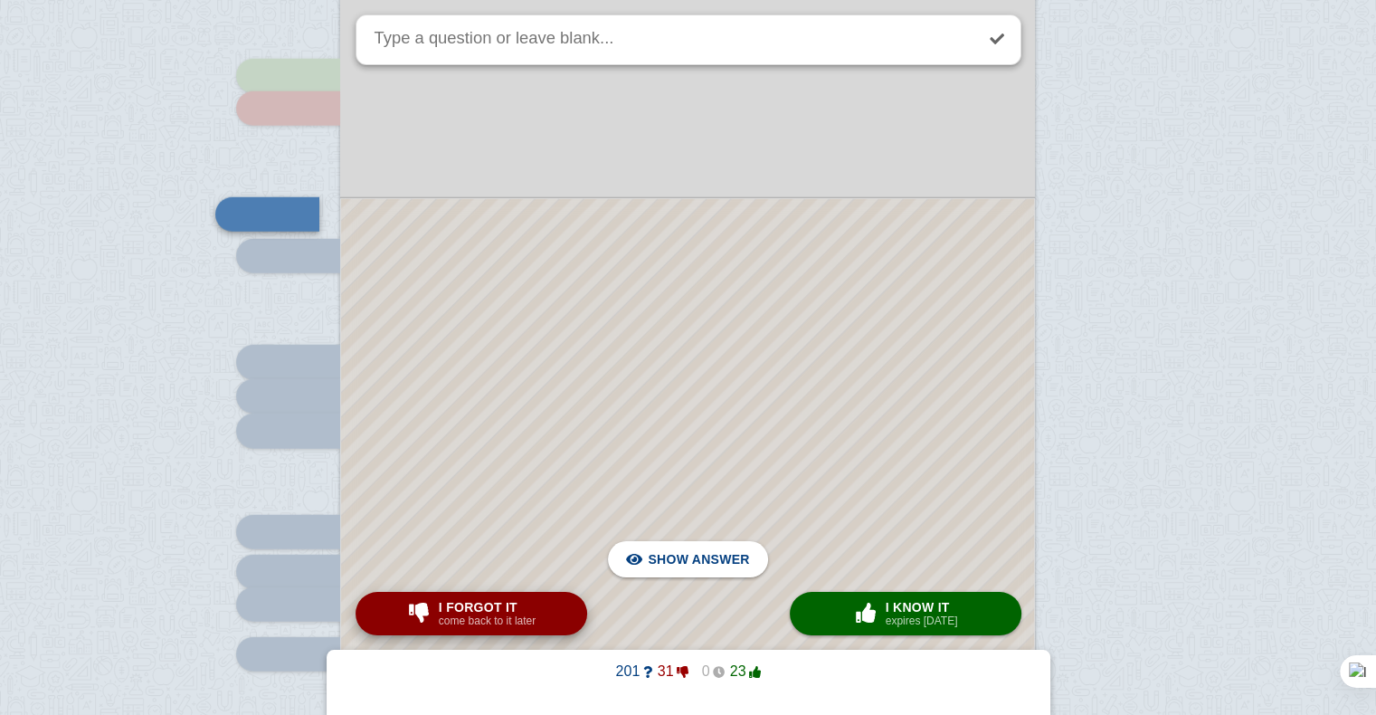
scroll to position [4533, 0]
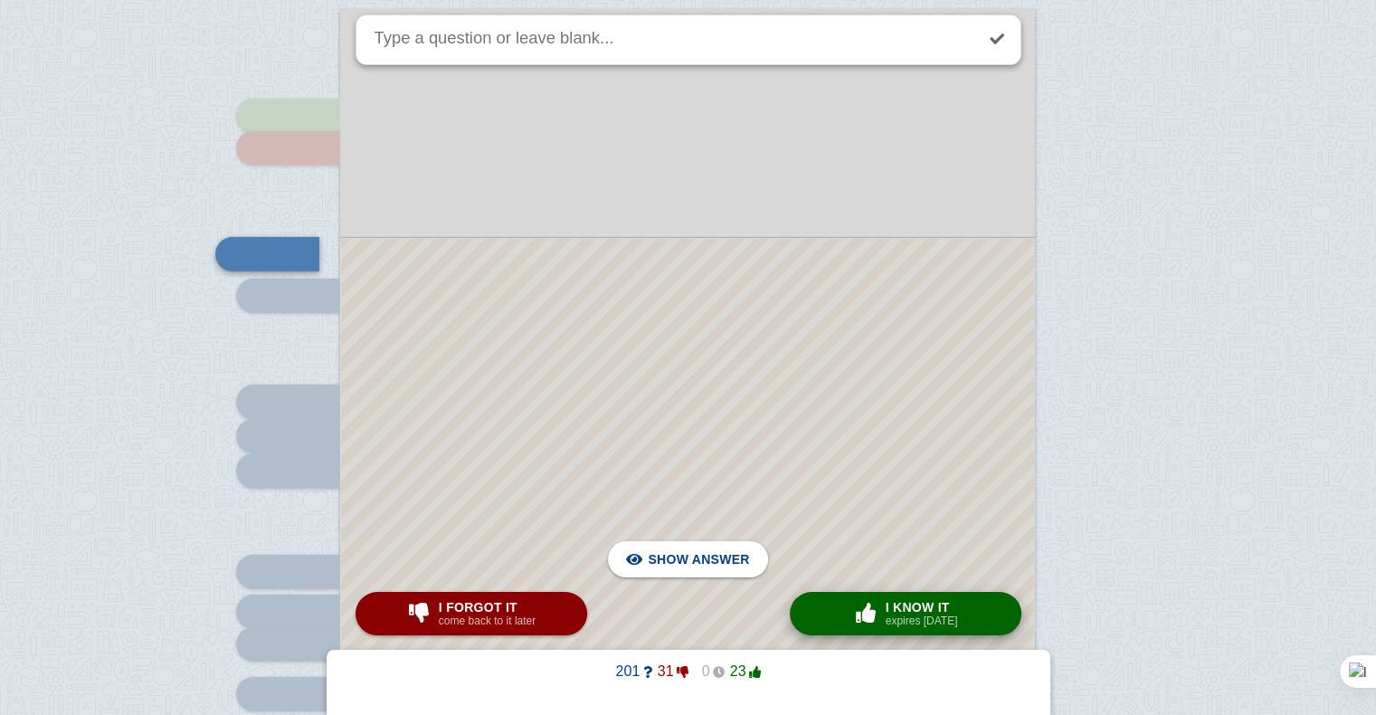
click at [865, 619] on span "button" at bounding box center [865, 612] width 29 height 20
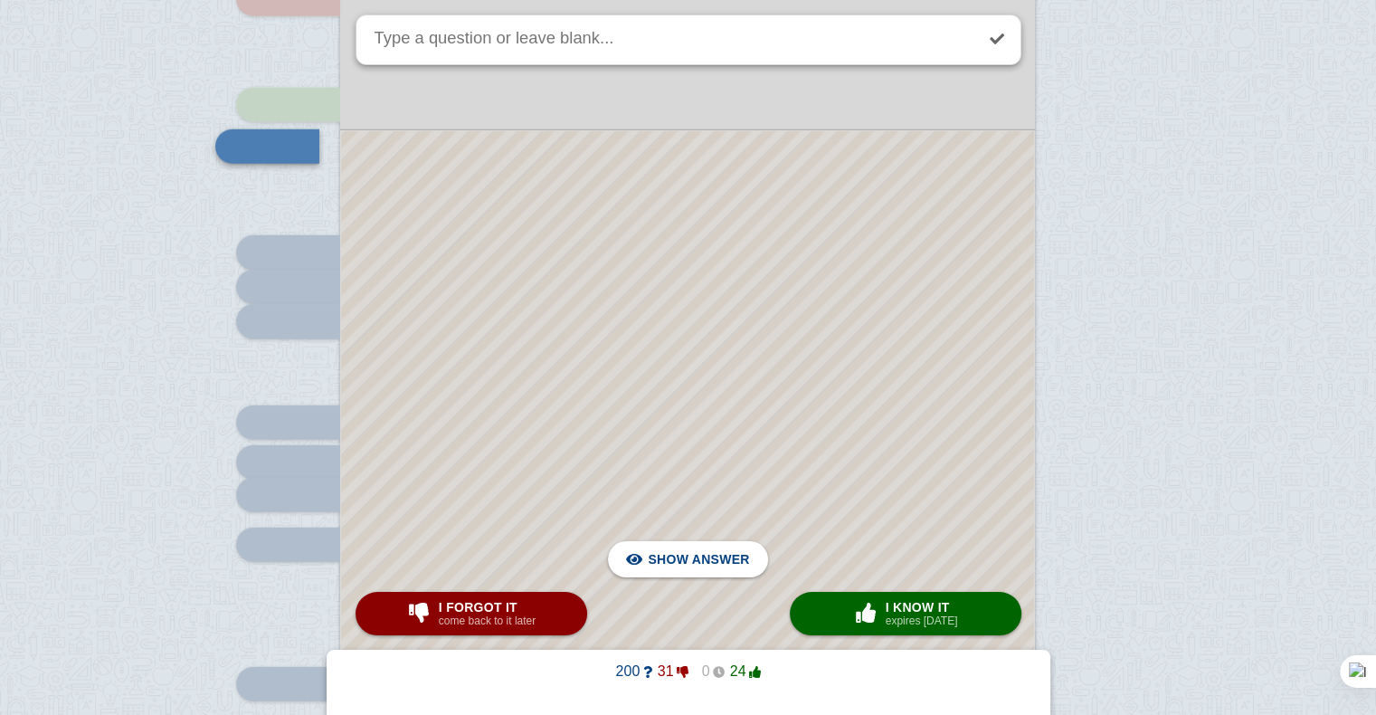
scroll to position [4681, 0]
click at [771, 419] on div at bounding box center [687, 487] width 693 height 711
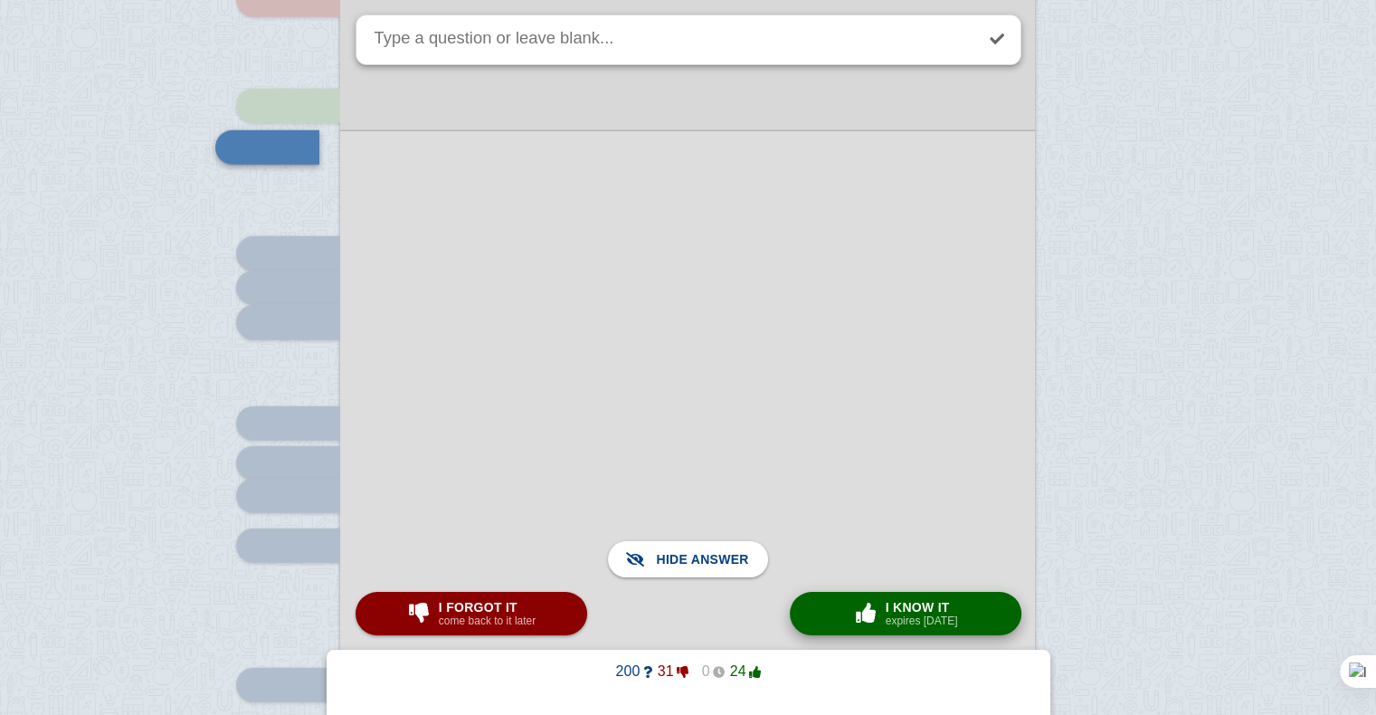
click at [880, 614] on span "button" at bounding box center [865, 612] width 29 height 20
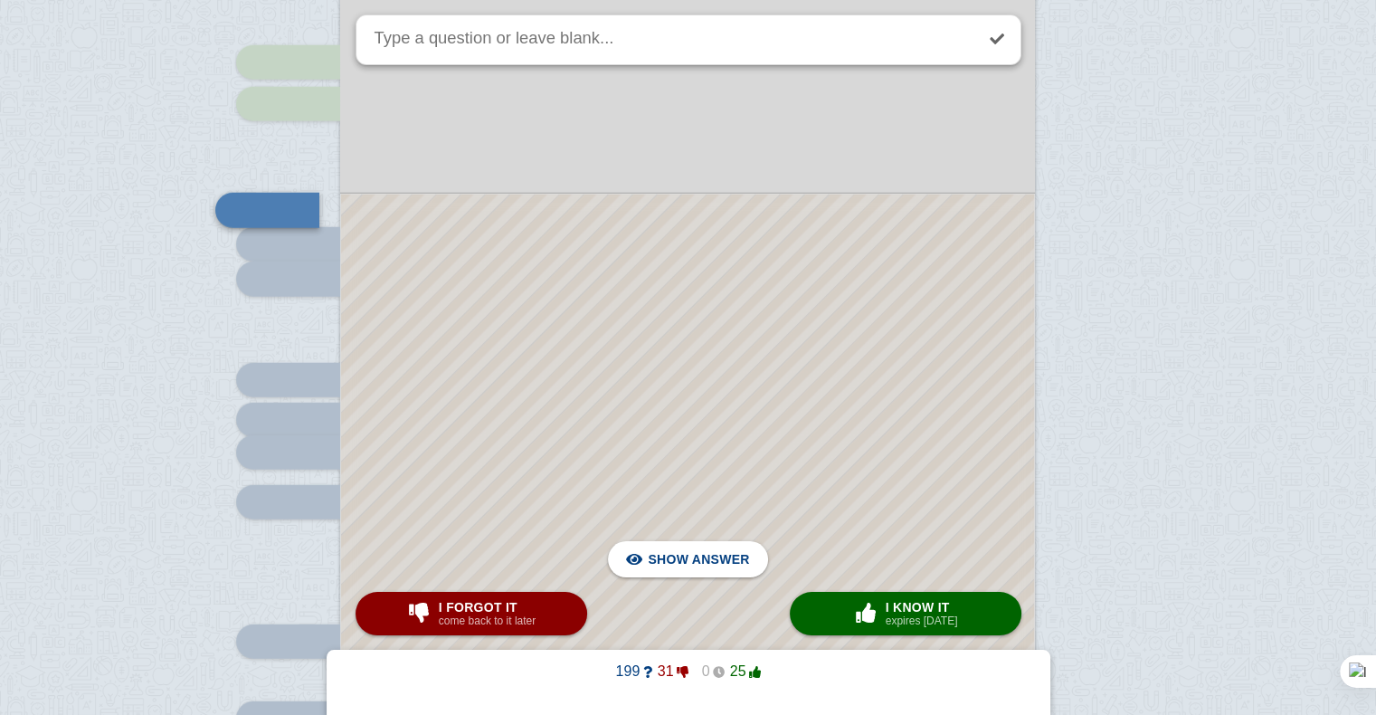
scroll to position [4725, 0]
click at [833, 324] on div at bounding box center [687, 496] width 693 height 605
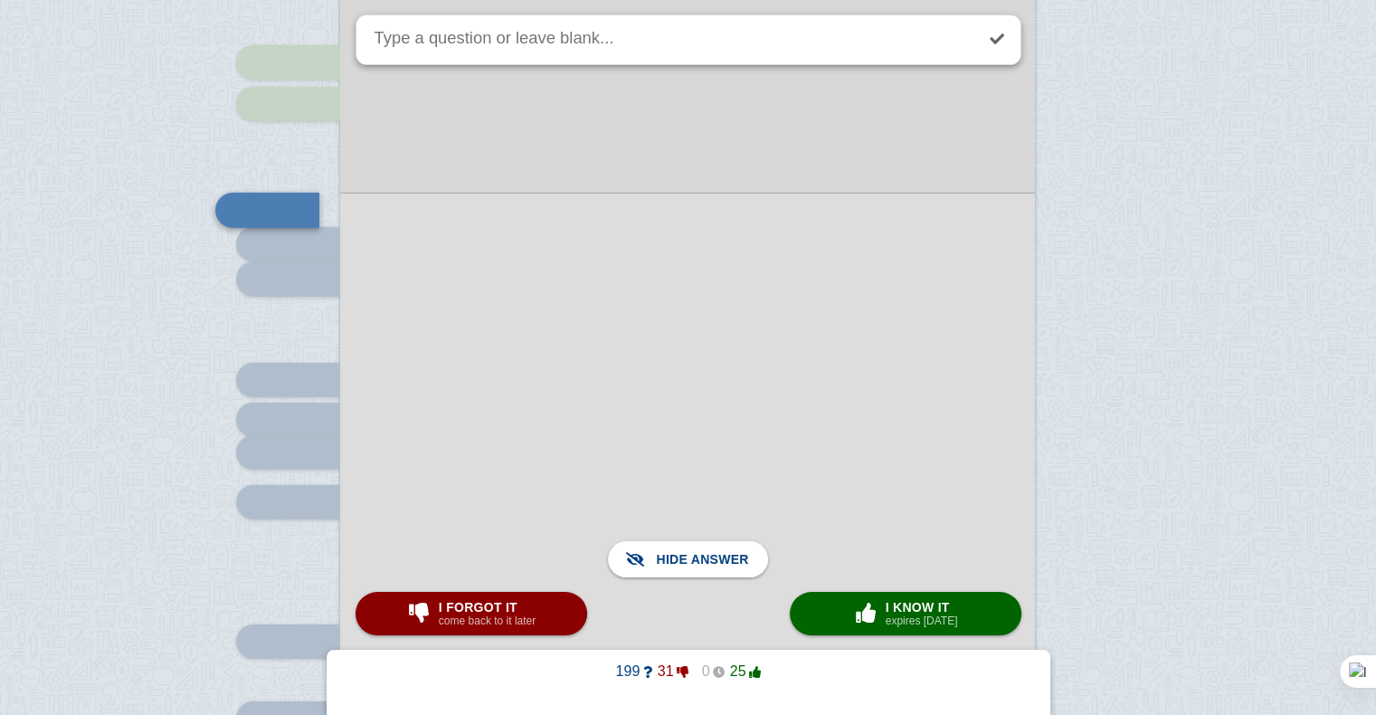
click at [833, 324] on div at bounding box center [687, 497] width 695 height 608
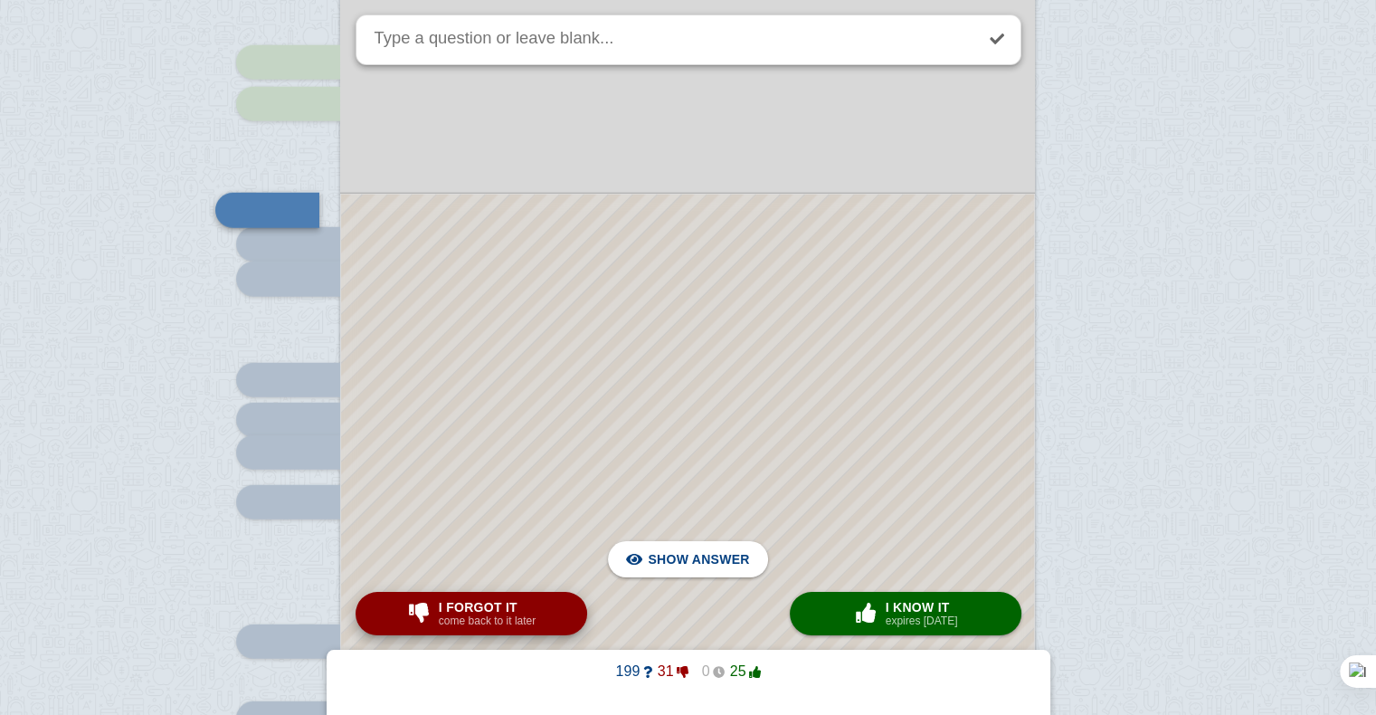
click at [565, 623] on button "I forgot it come back to it later" at bounding box center [471, 613] width 232 height 43
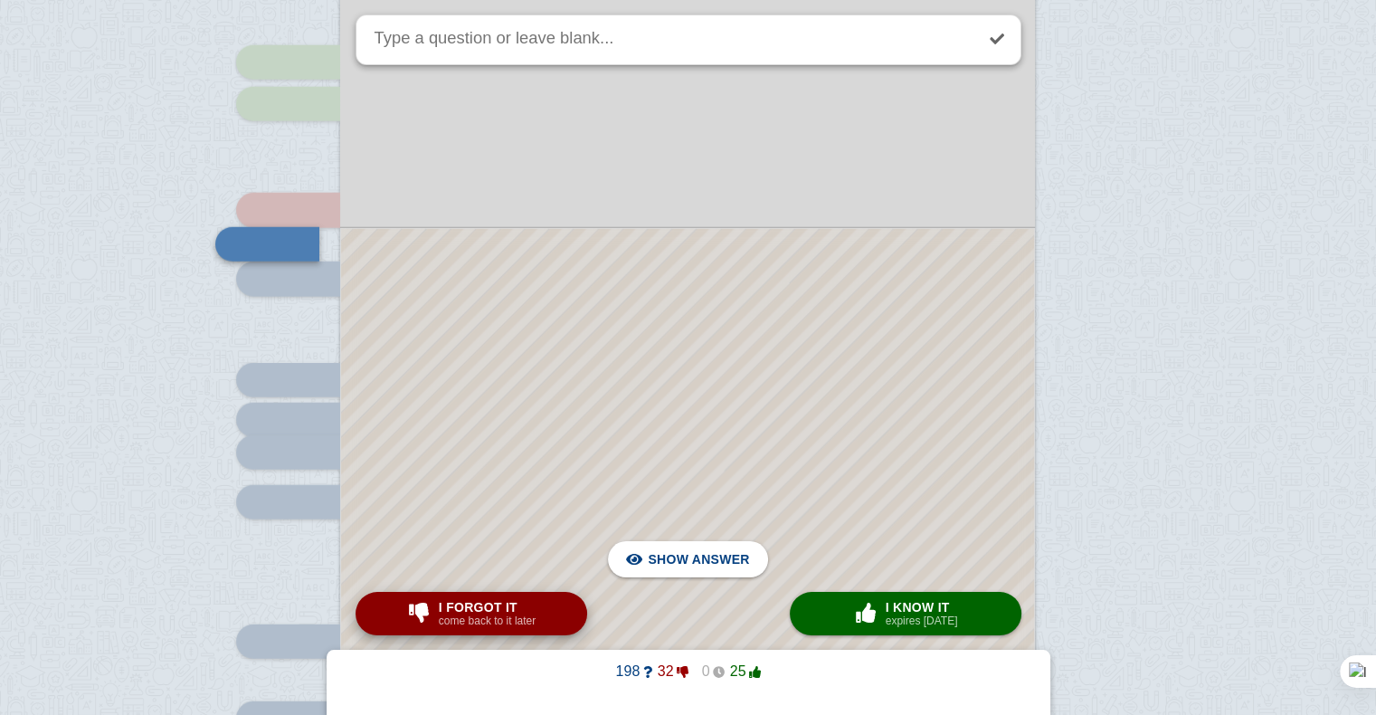
scroll to position [4715, 0]
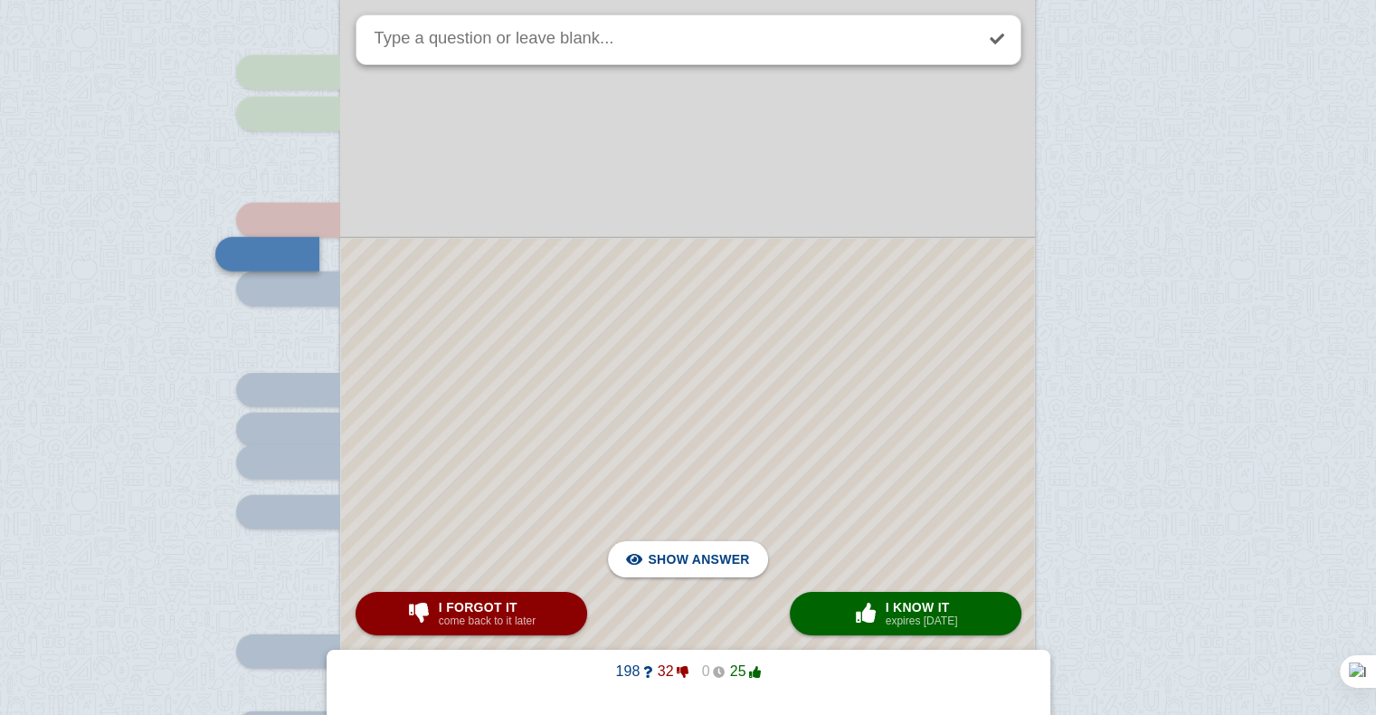
click at [768, 450] on div at bounding box center [687, 524] width 693 height 571
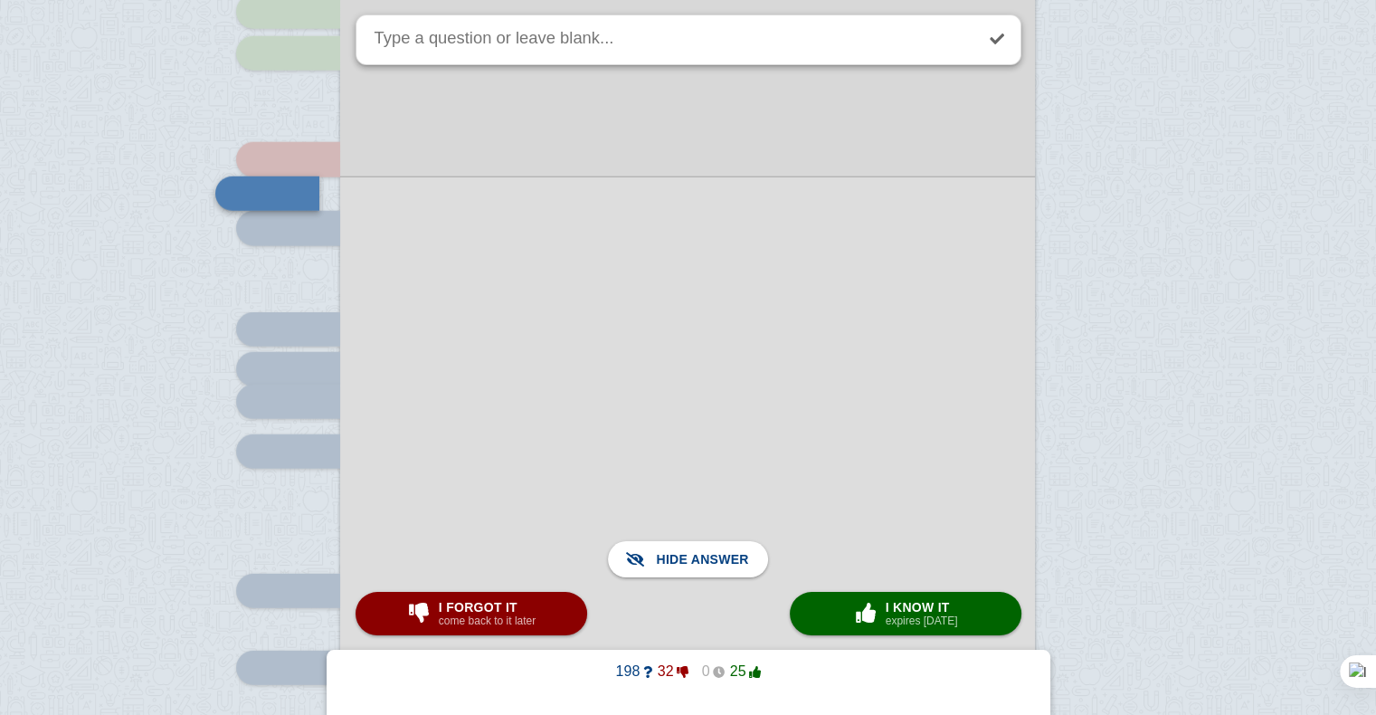
scroll to position [4776, 0]
click at [503, 604] on span "I forgot it" at bounding box center [487, 607] width 97 height 14
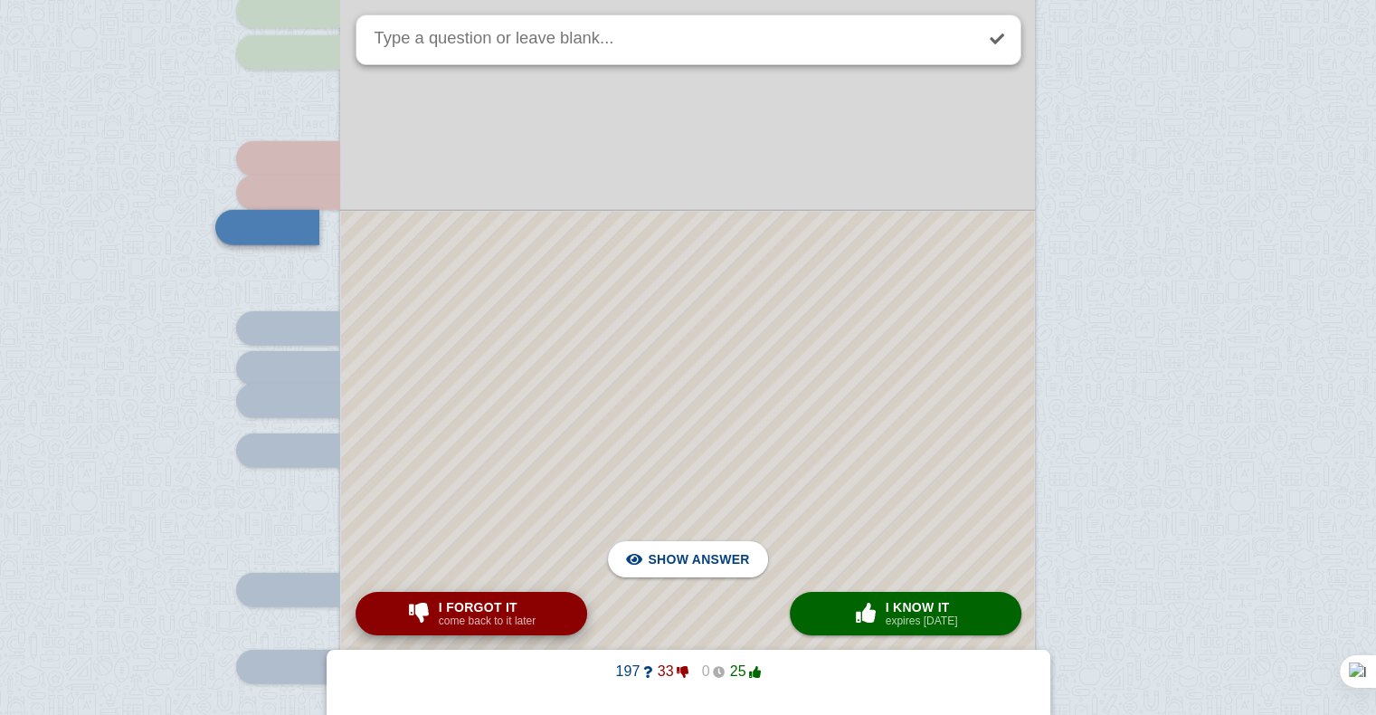
scroll to position [4750, 0]
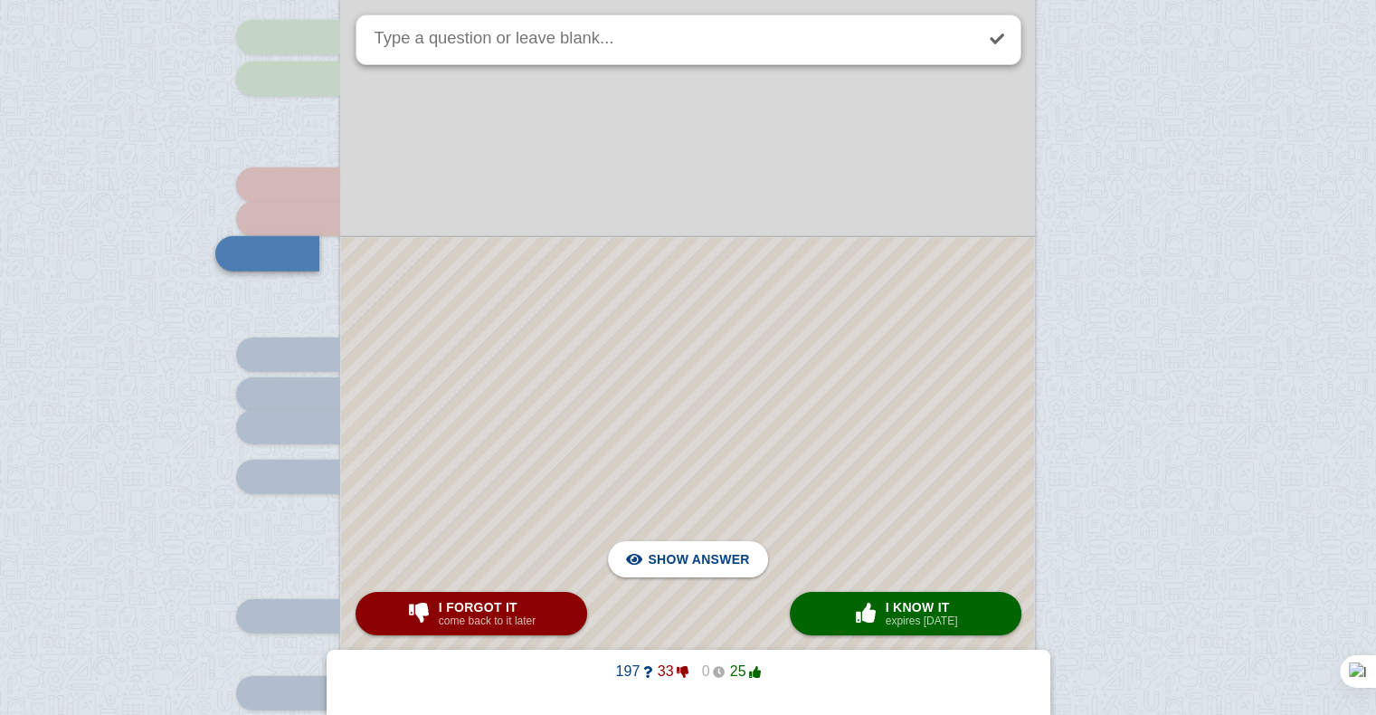
click at [550, 412] on div at bounding box center [687, 506] width 693 height 536
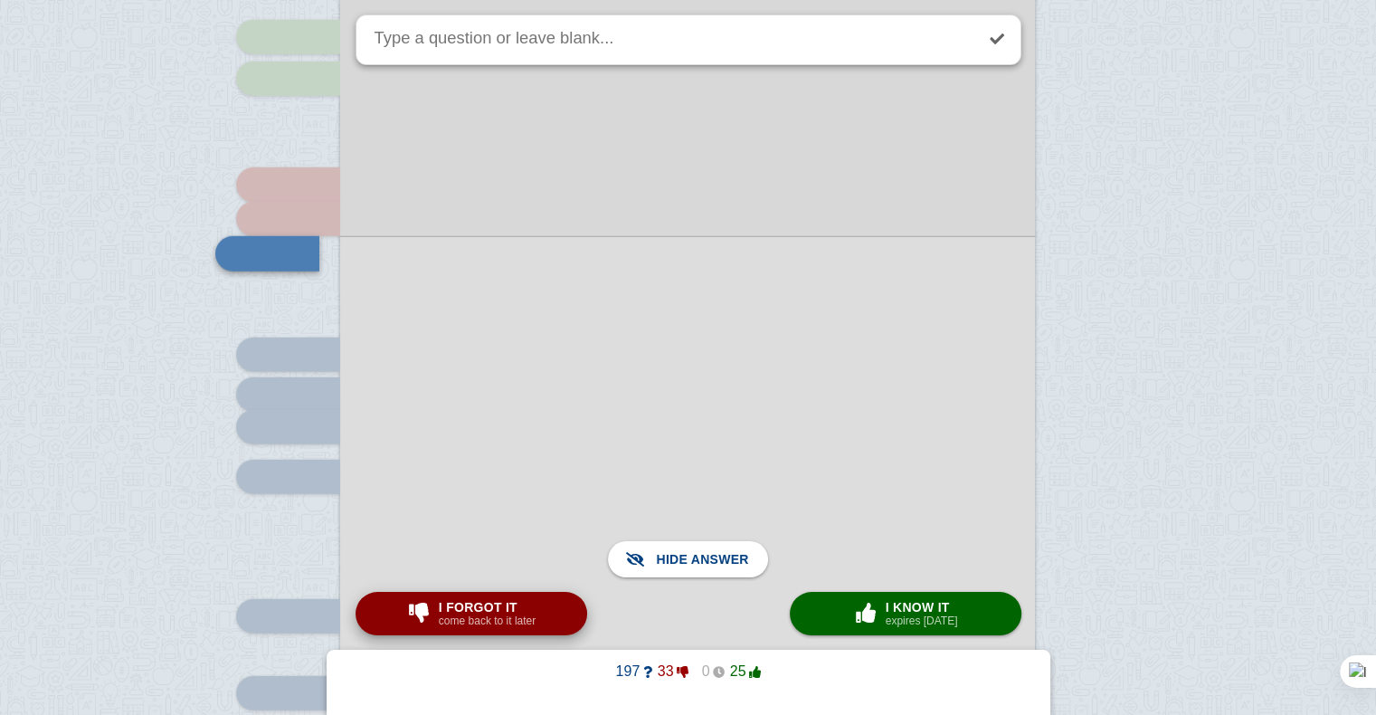
click at [534, 595] on button "I forgot it come back to it later" at bounding box center [471, 613] width 232 height 43
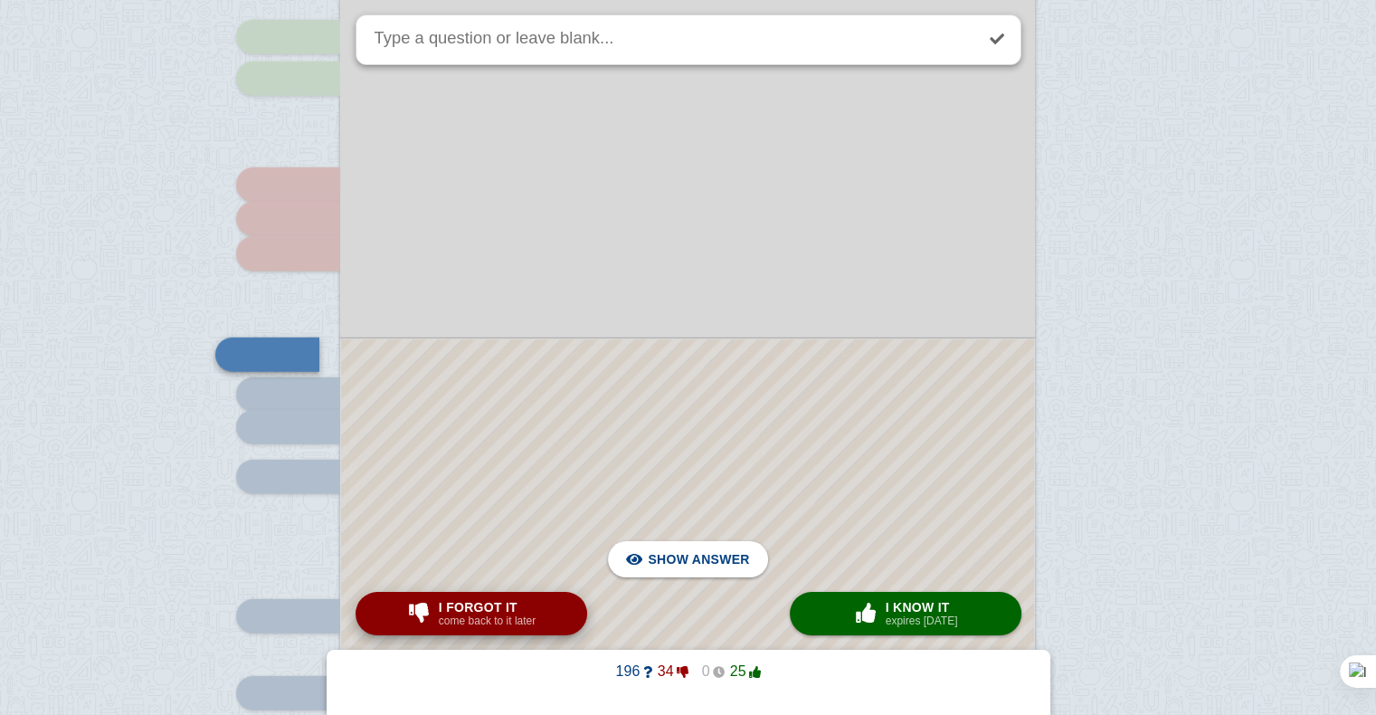
scroll to position [4852, 0]
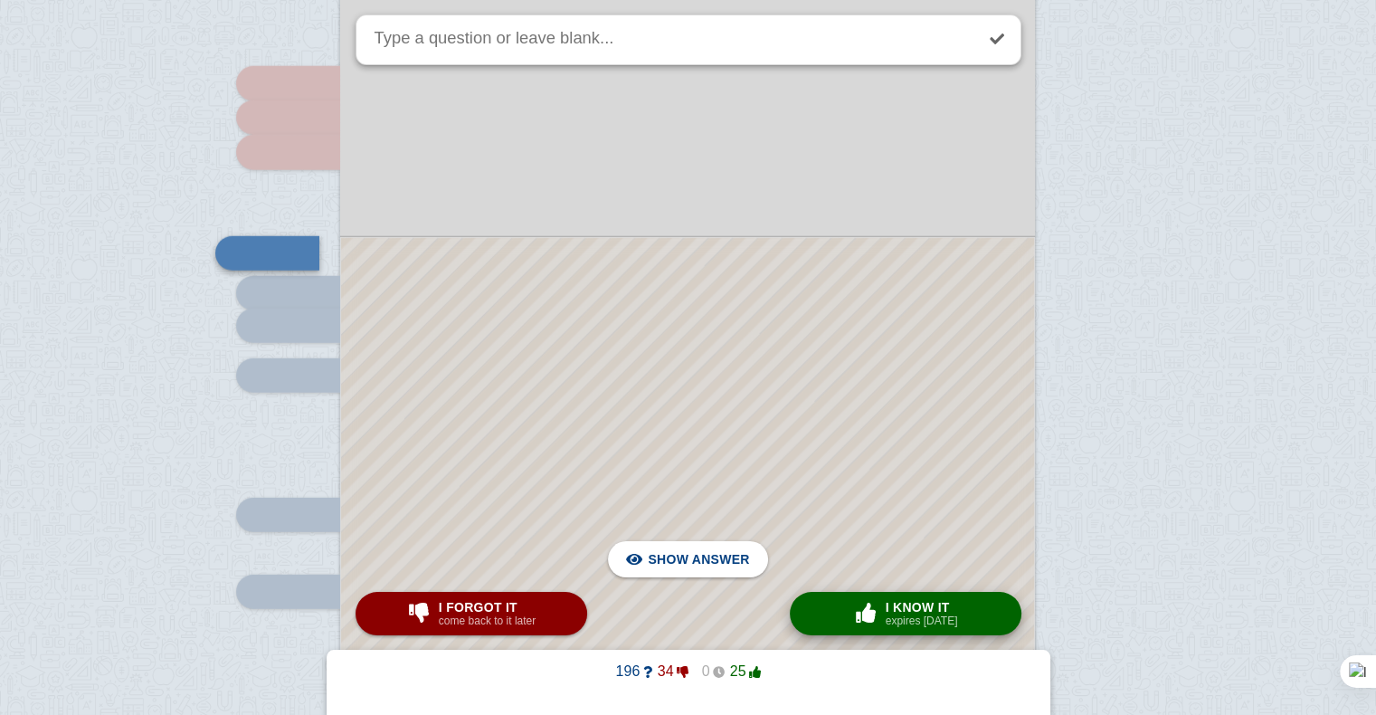
click at [840, 614] on button "× 0 I know it expires [DATE]" at bounding box center [906, 613] width 232 height 43
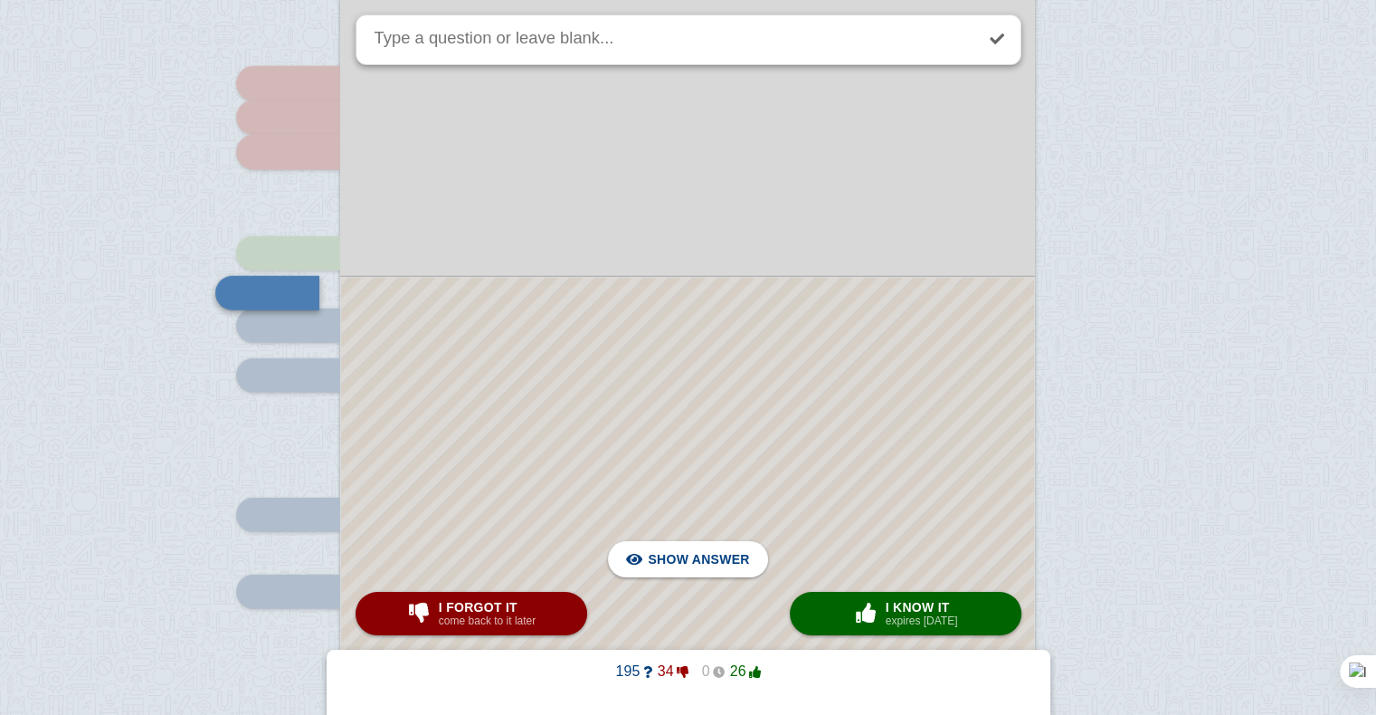
scroll to position [4891, 0]
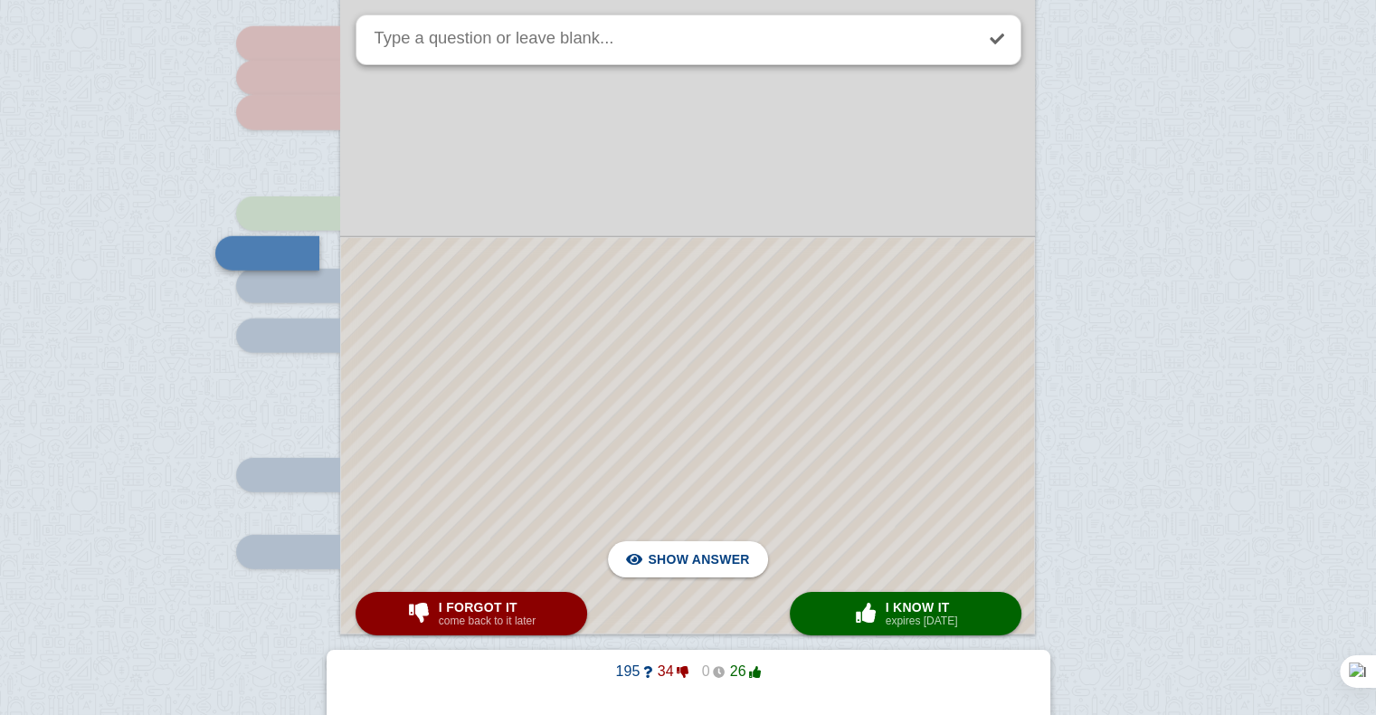
click at [816, 463] on div at bounding box center [687, 435] width 693 height 395
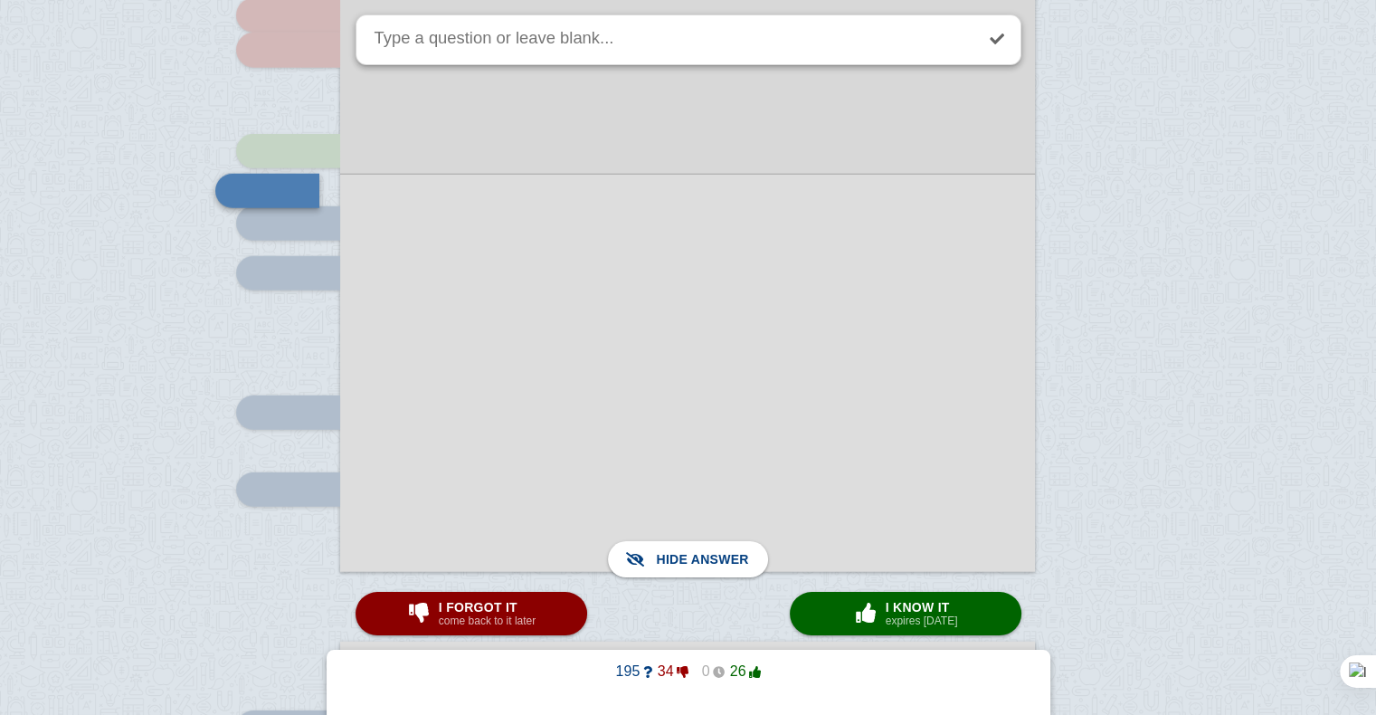
scroll to position [4953, 0]
click at [874, 601] on span "button" at bounding box center [865, 613] width 33 height 24
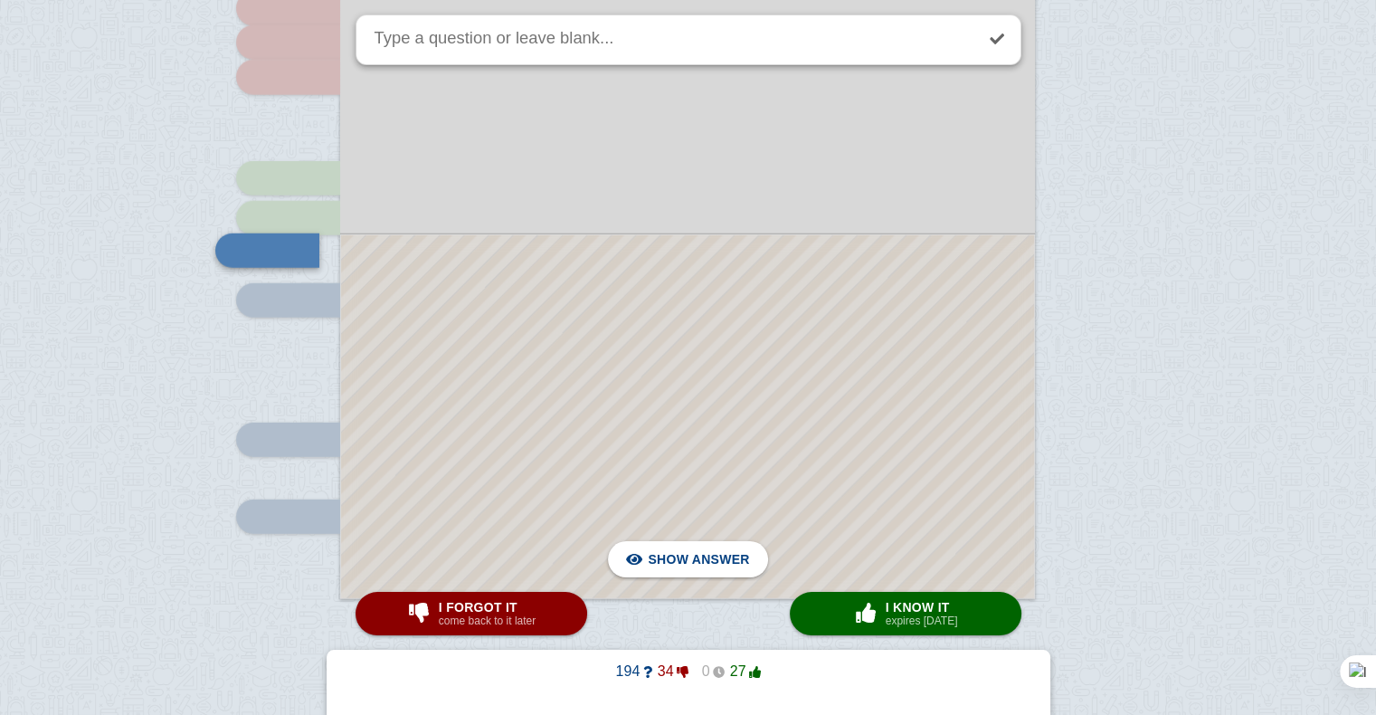
scroll to position [4925, 0]
click at [868, 439] on div at bounding box center [687, 418] width 693 height 363
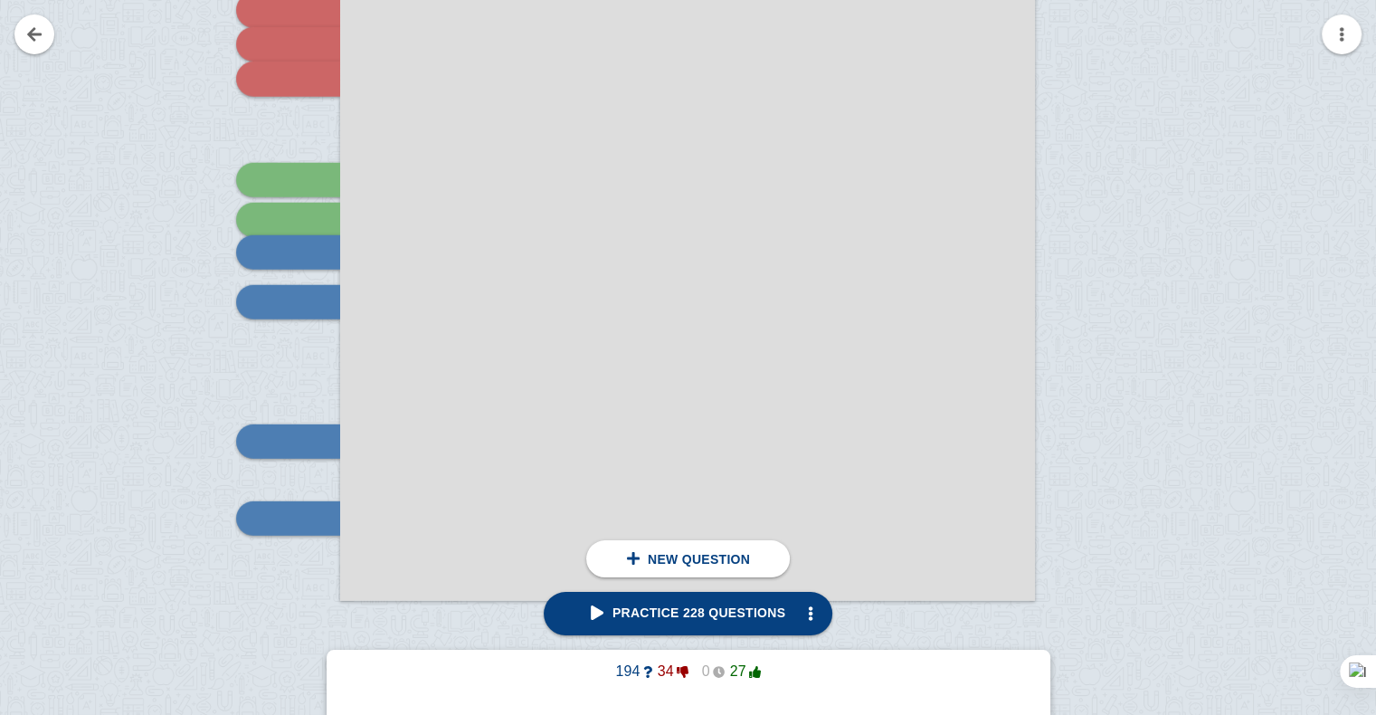
click at [305, 236] on div at bounding box center [288, 252] width 104 height 34
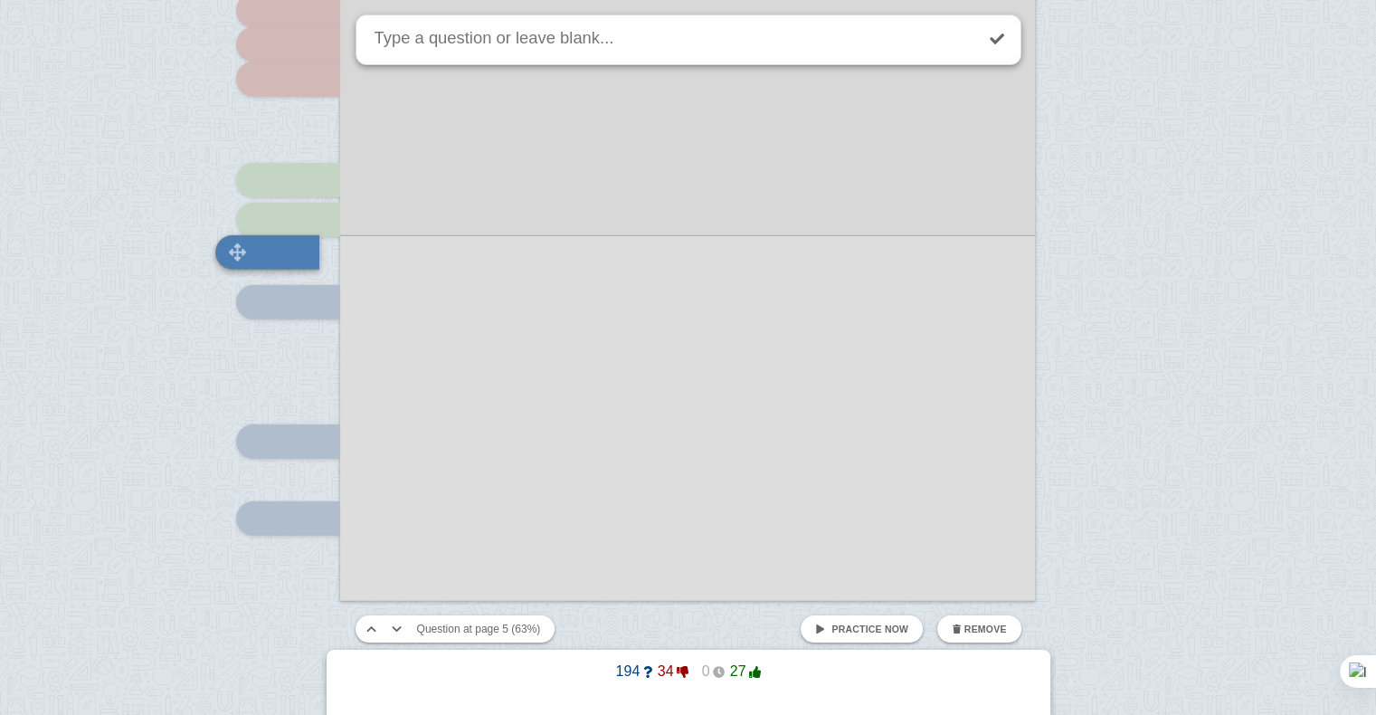
scroll to position [4924, 0]
click at [868, 635] on link "Practice now" at bounding box center [861, 628] width 122 height 27
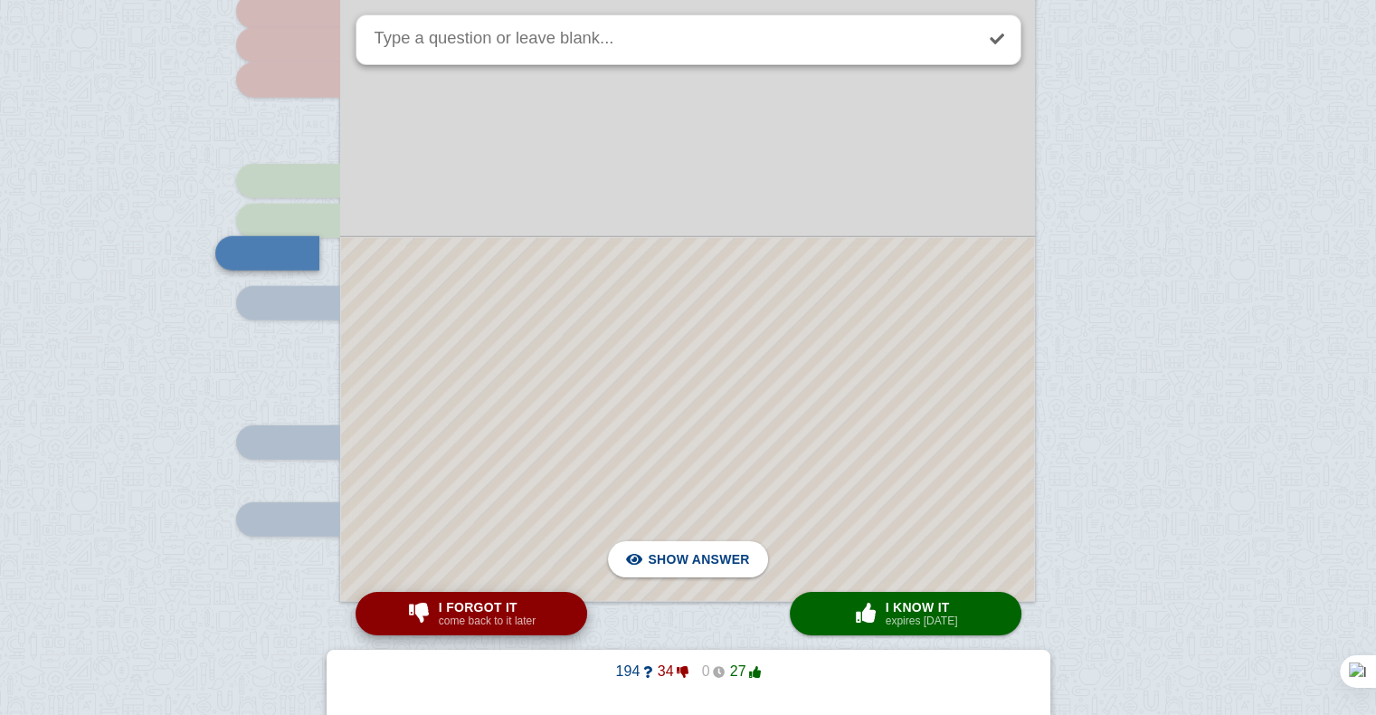
click at [486, 610] on span "I forgot it" at bounding box center [487, 607] width 97 height 14
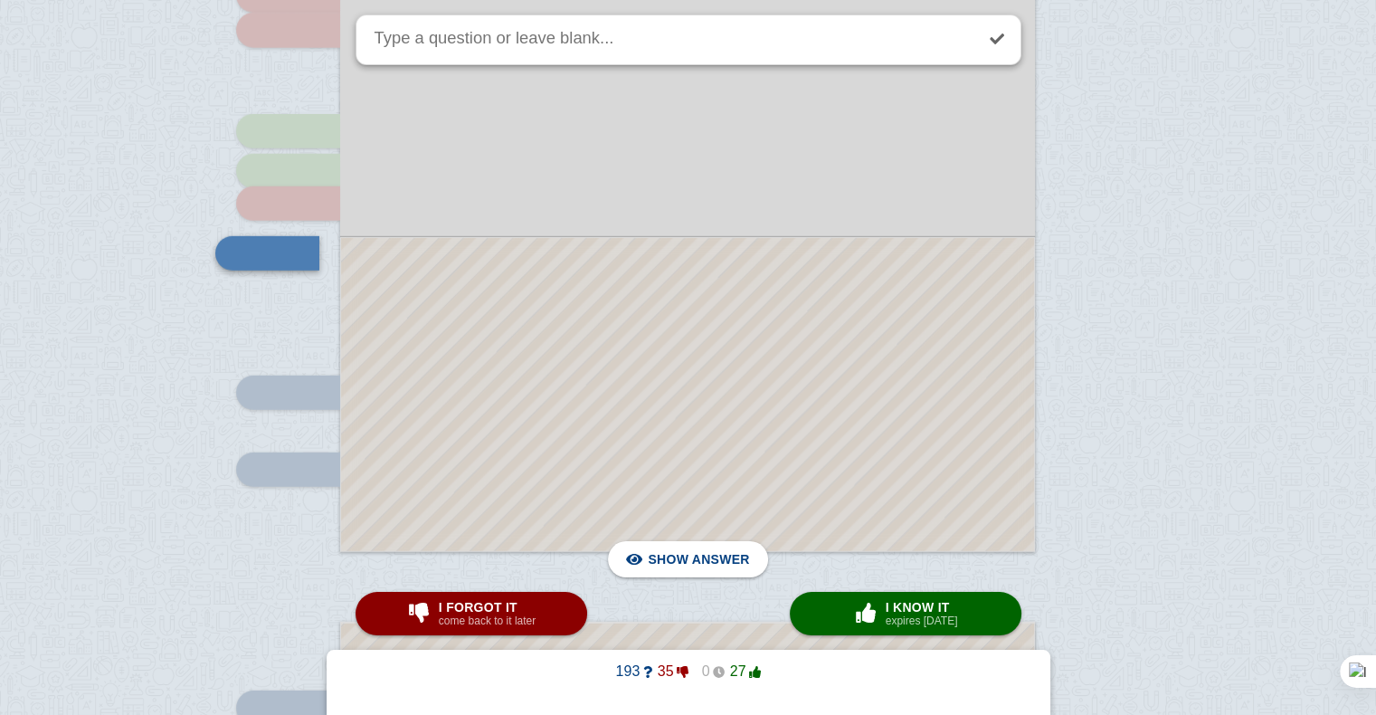
click at [535, 454] on div at bounding box center [687, 394] width 693 height 313
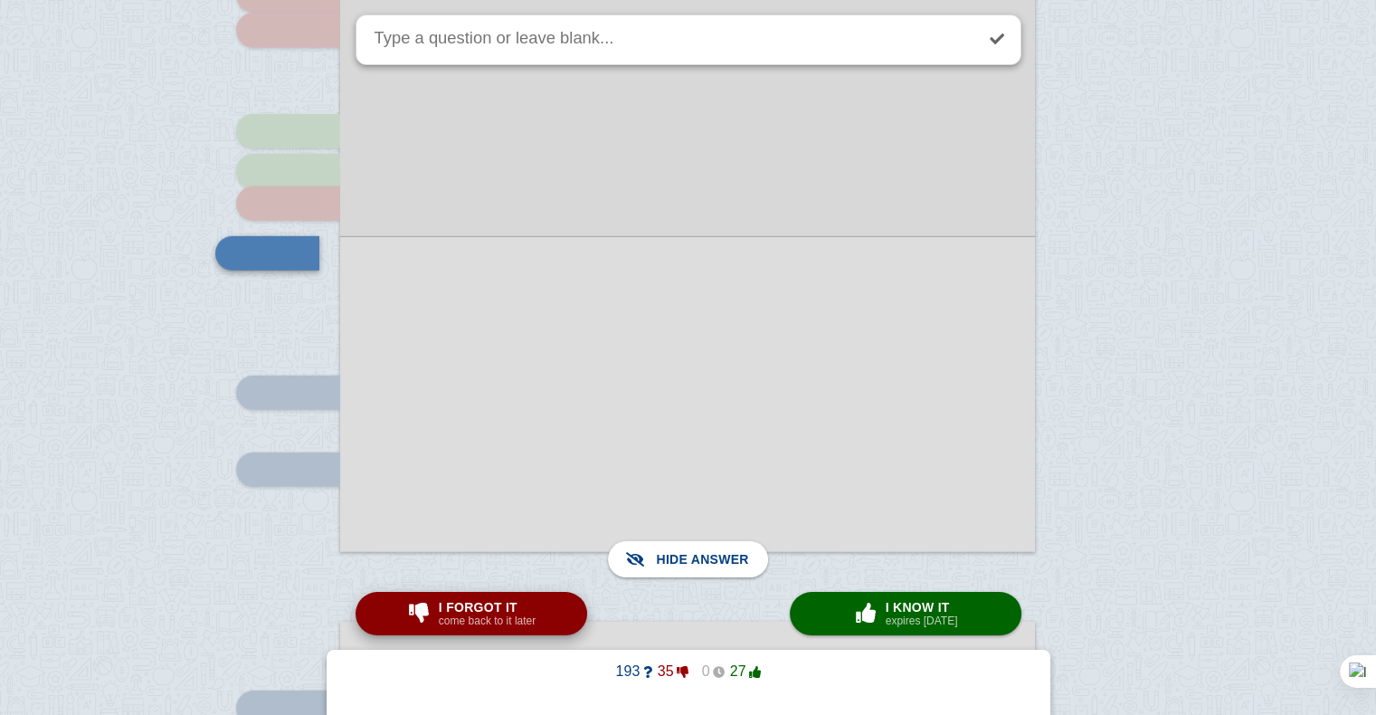
click at [531, 595] on button "I forgot it come back to it later" at bounding box center [471, 613] width 232 height 43
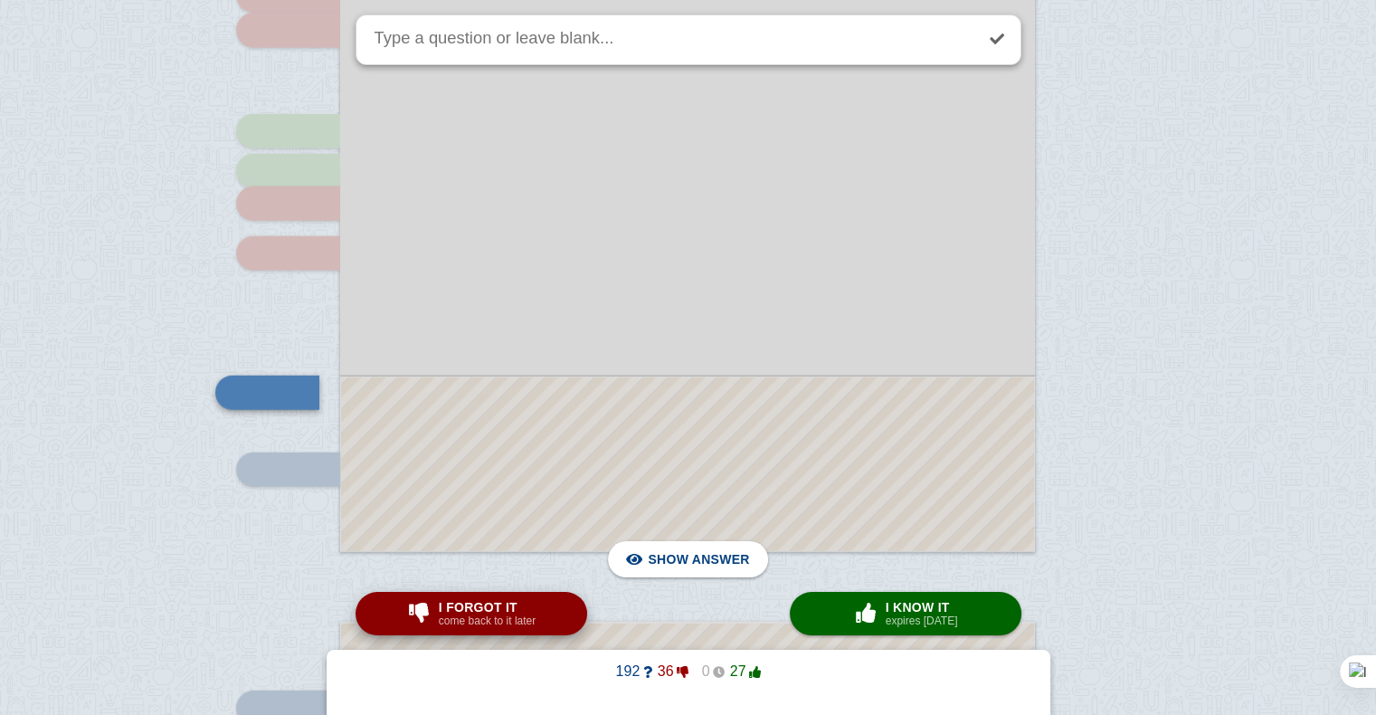
scroll to position [5112, 0]
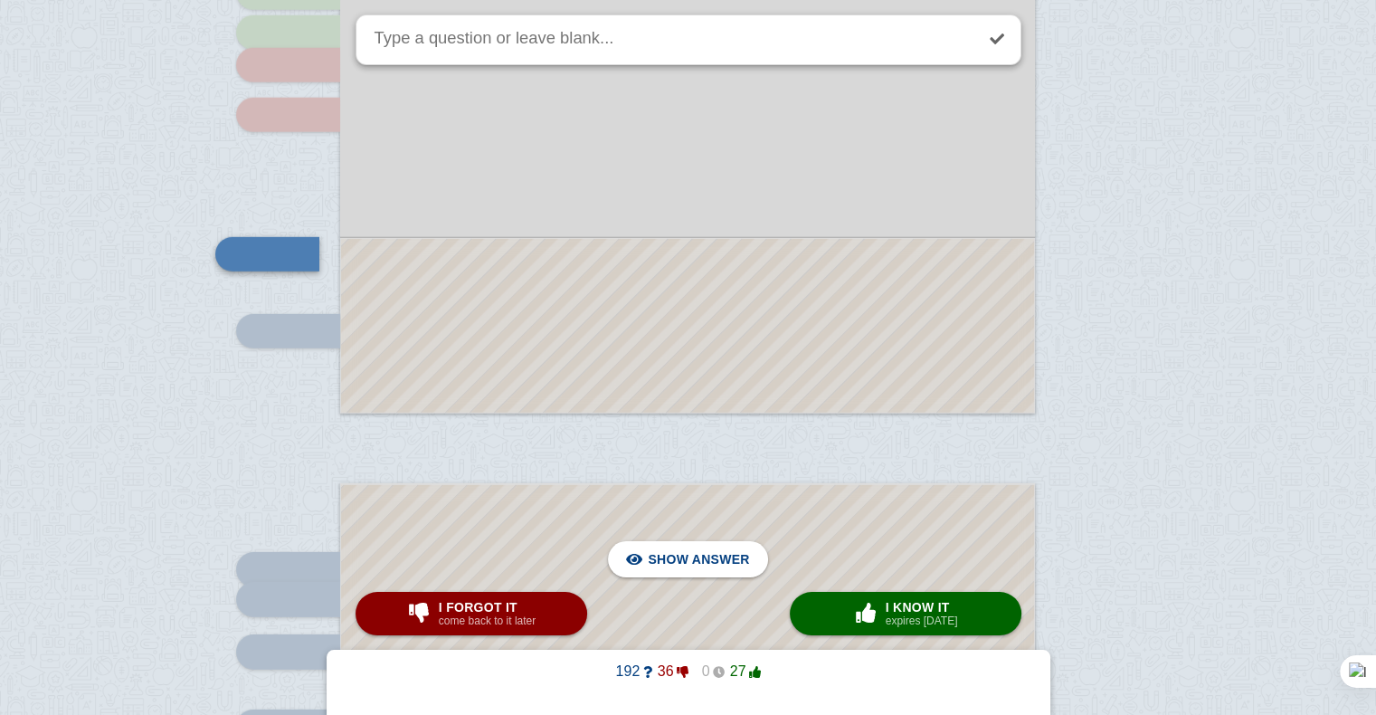
click at [616, 380] on div at bounding box center [687, 326] width 693 height 174
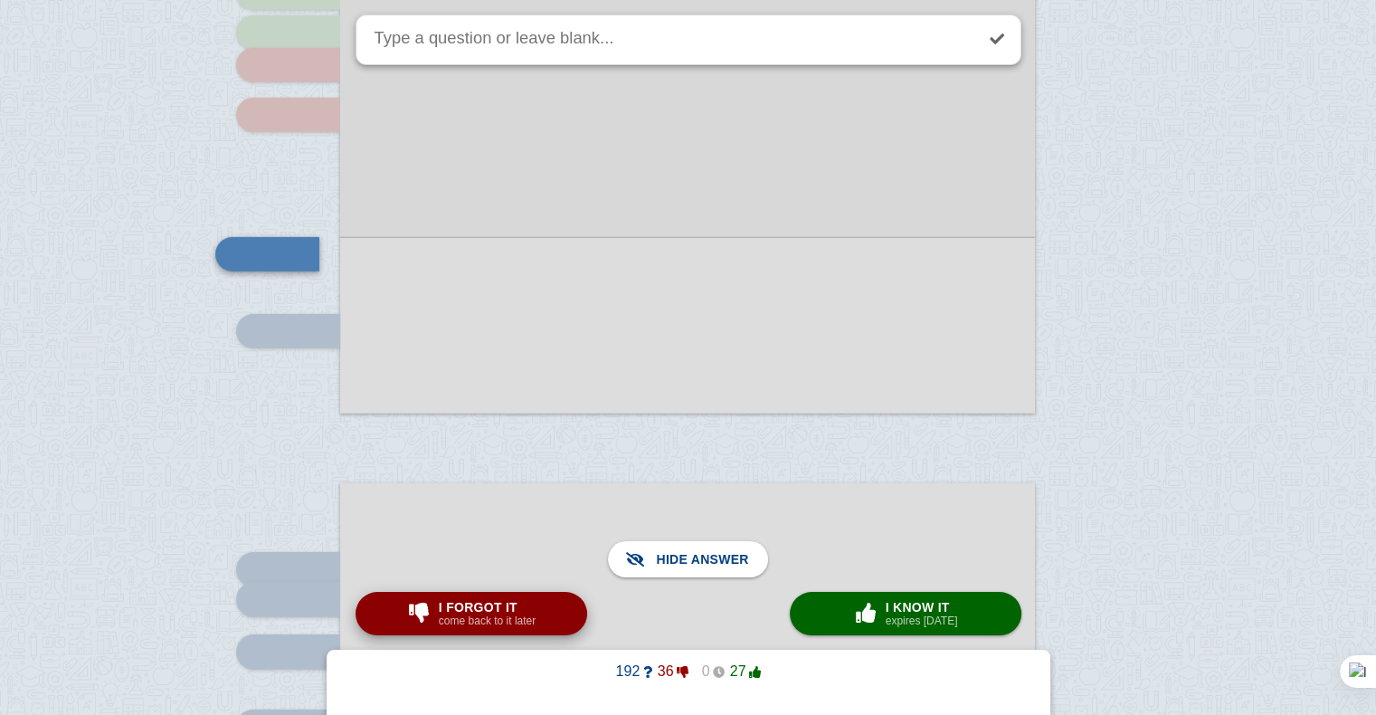
click at [509, 624] on small "come back to it later" at bounding box center [487, 620] width 97 height 13
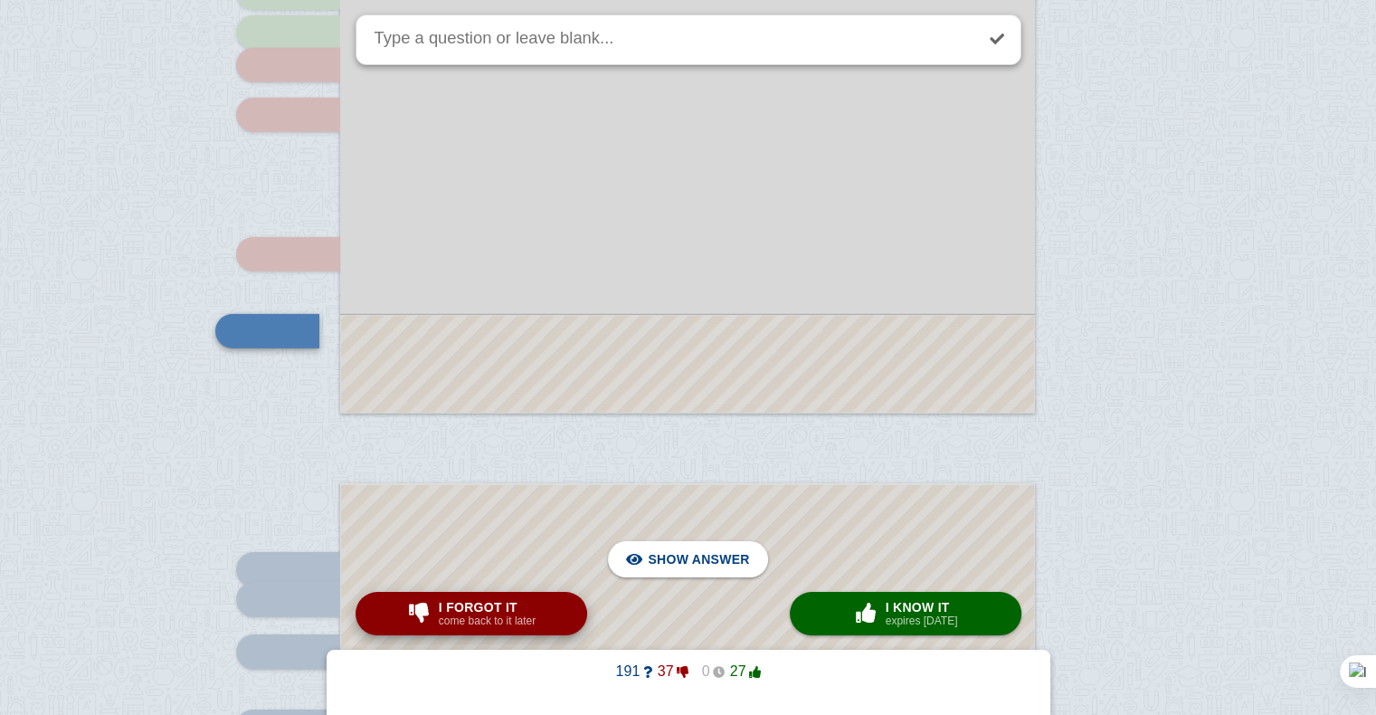
scroll to position [5189, 0]
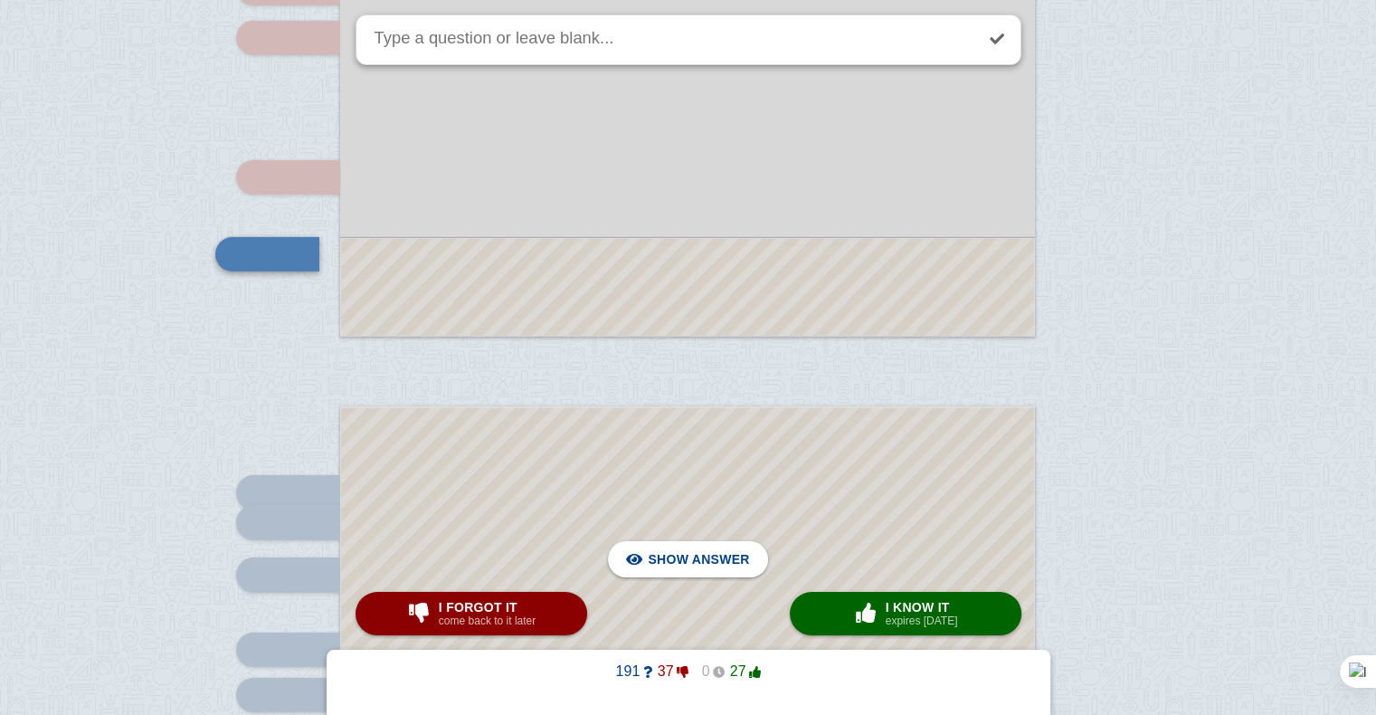
click at [515, 281] on div at bounding box center [687, 287] width 693 height 97
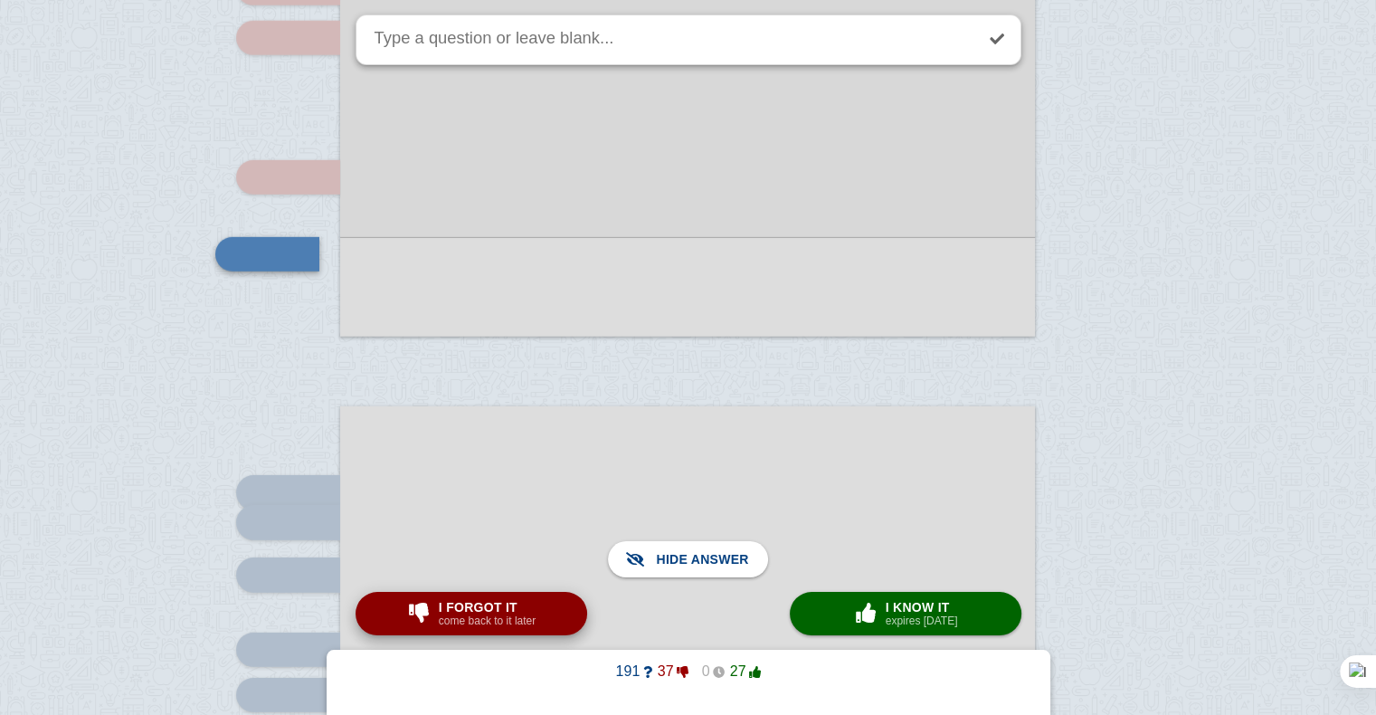
click at [508, 610] on span "I forgot it" at bounding box center [487, 607] width 97 height 14
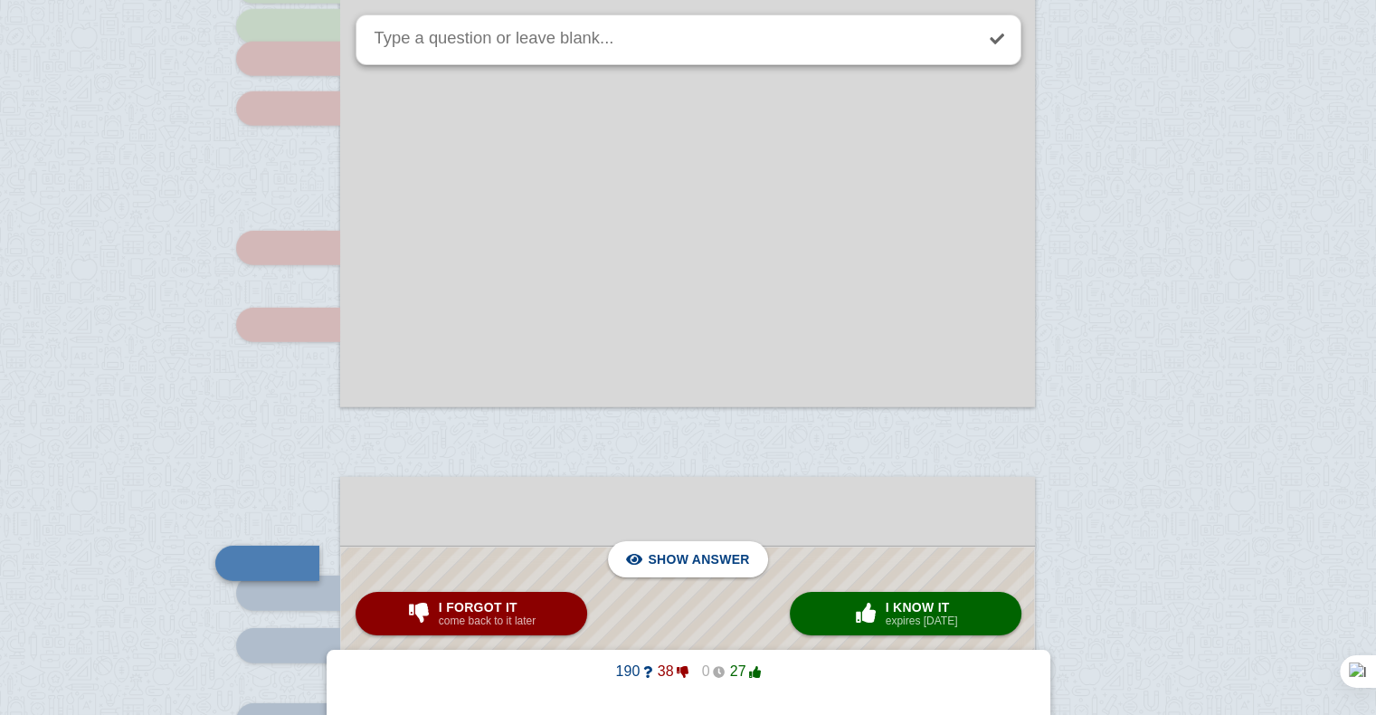
scroll to position [5117, 0]
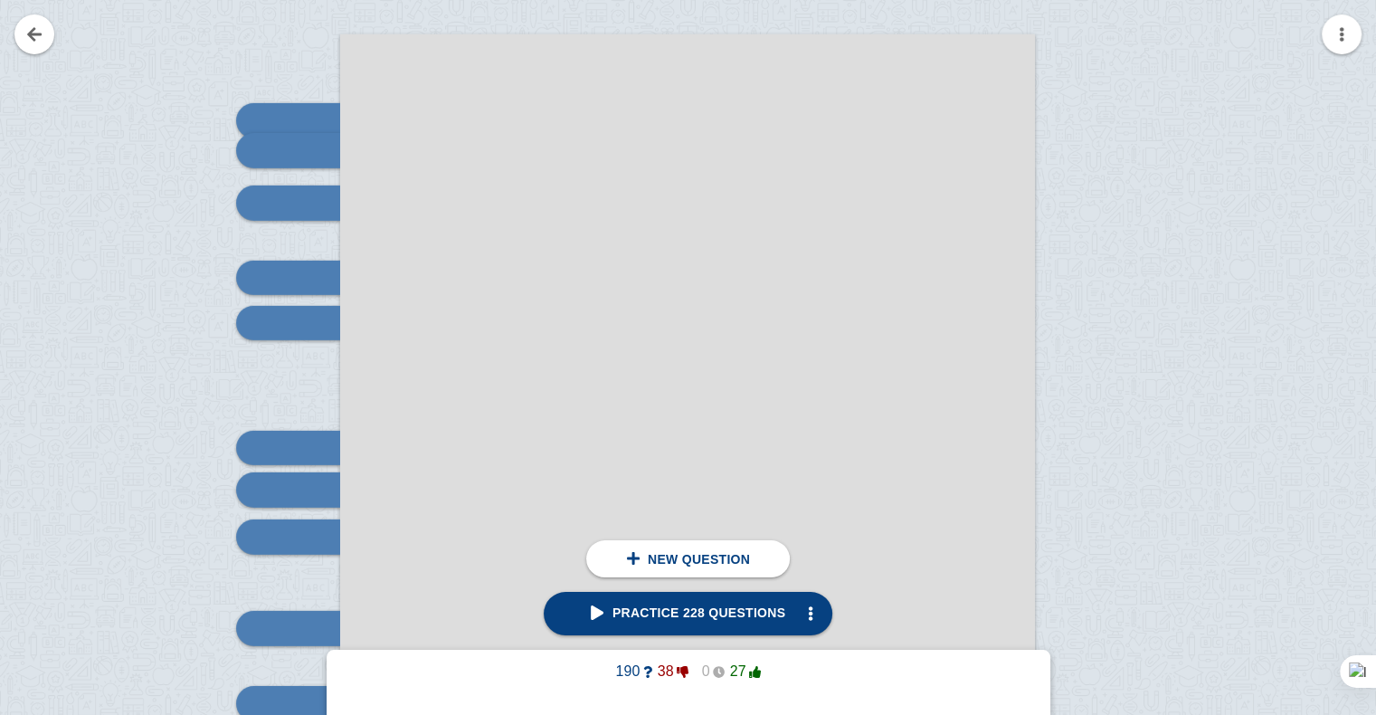
scroll to position [5558, 0]
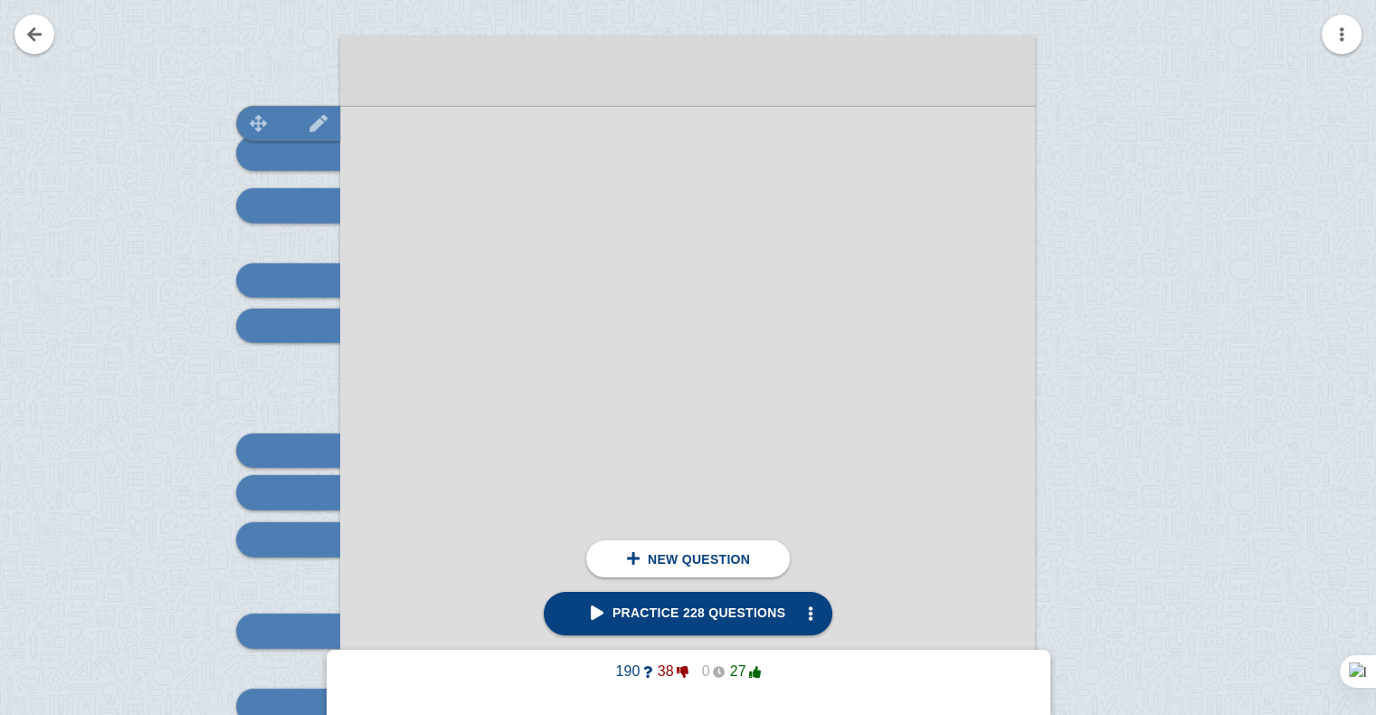
click at [278, 125] on img at bounding box center [258, 123] width 43 height 17
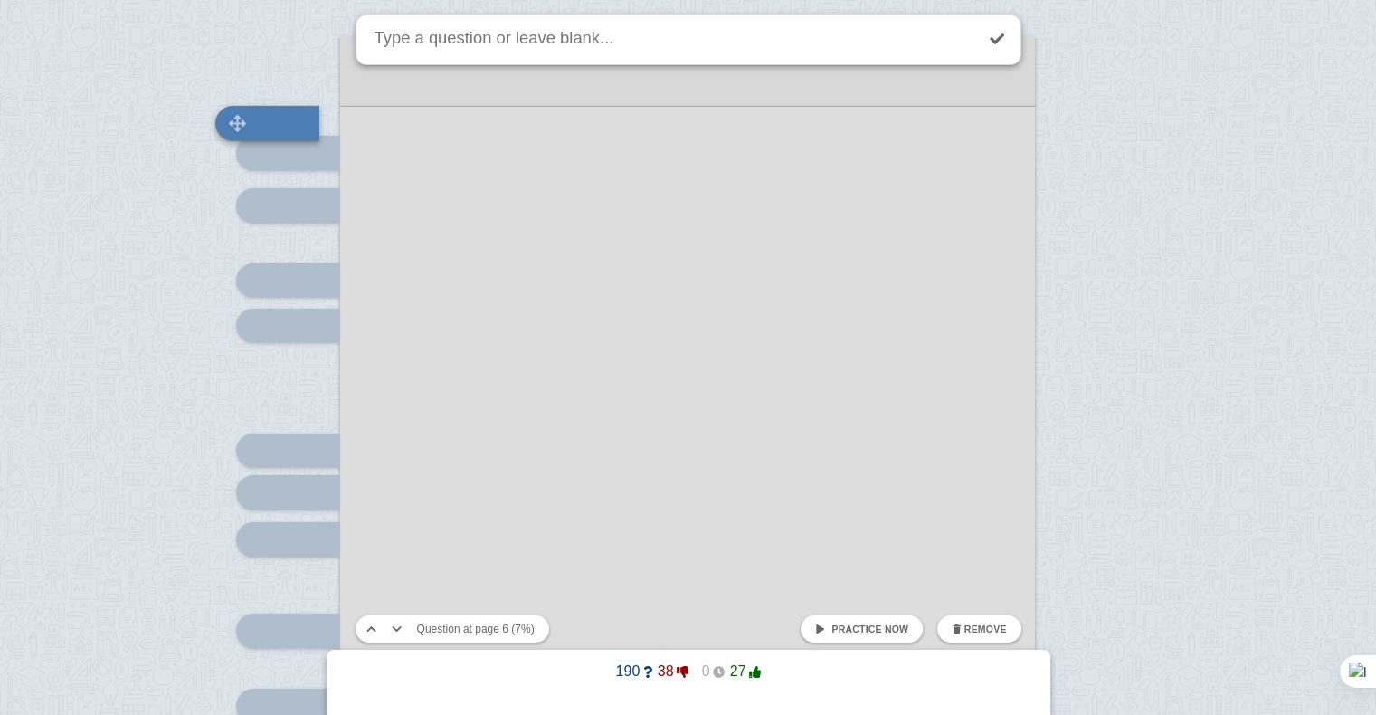
scroll to position [5428, 0]
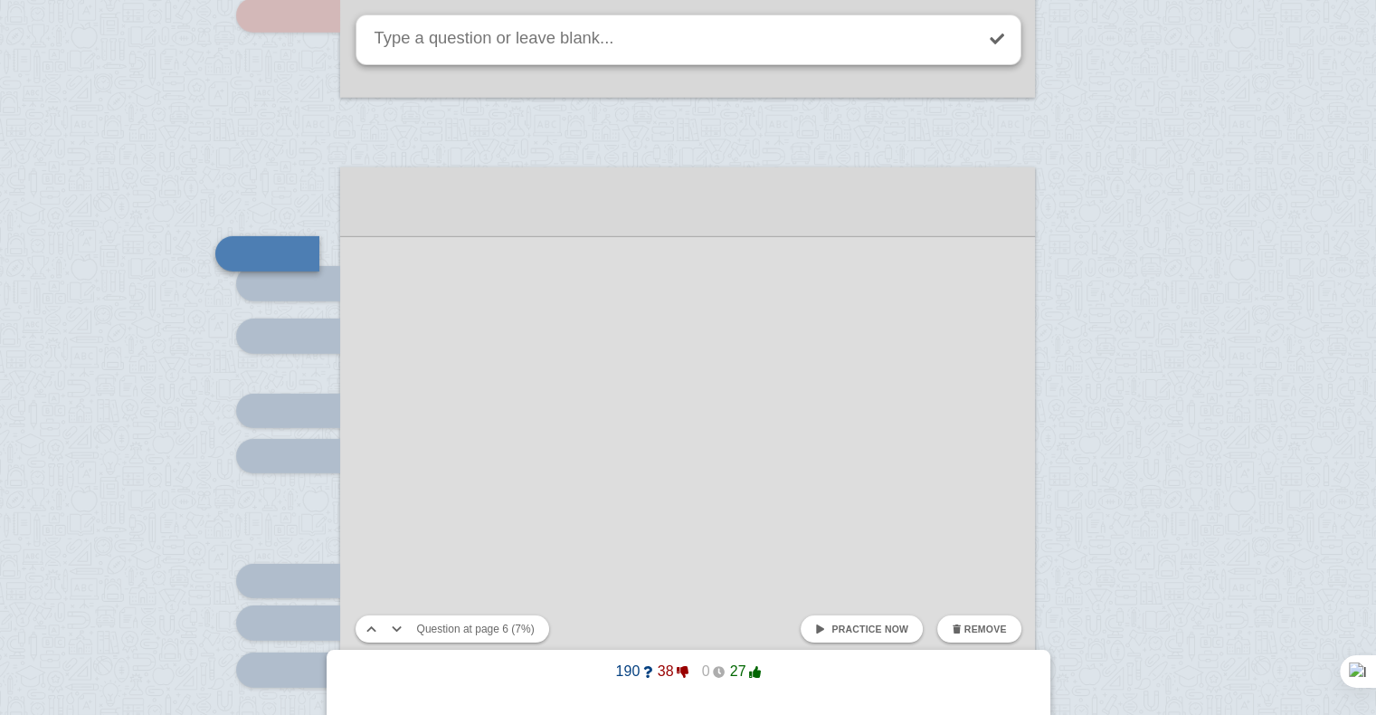
click at [825, 635] on link "Practice now" at bounding box center [861, 628] width 122 height 27
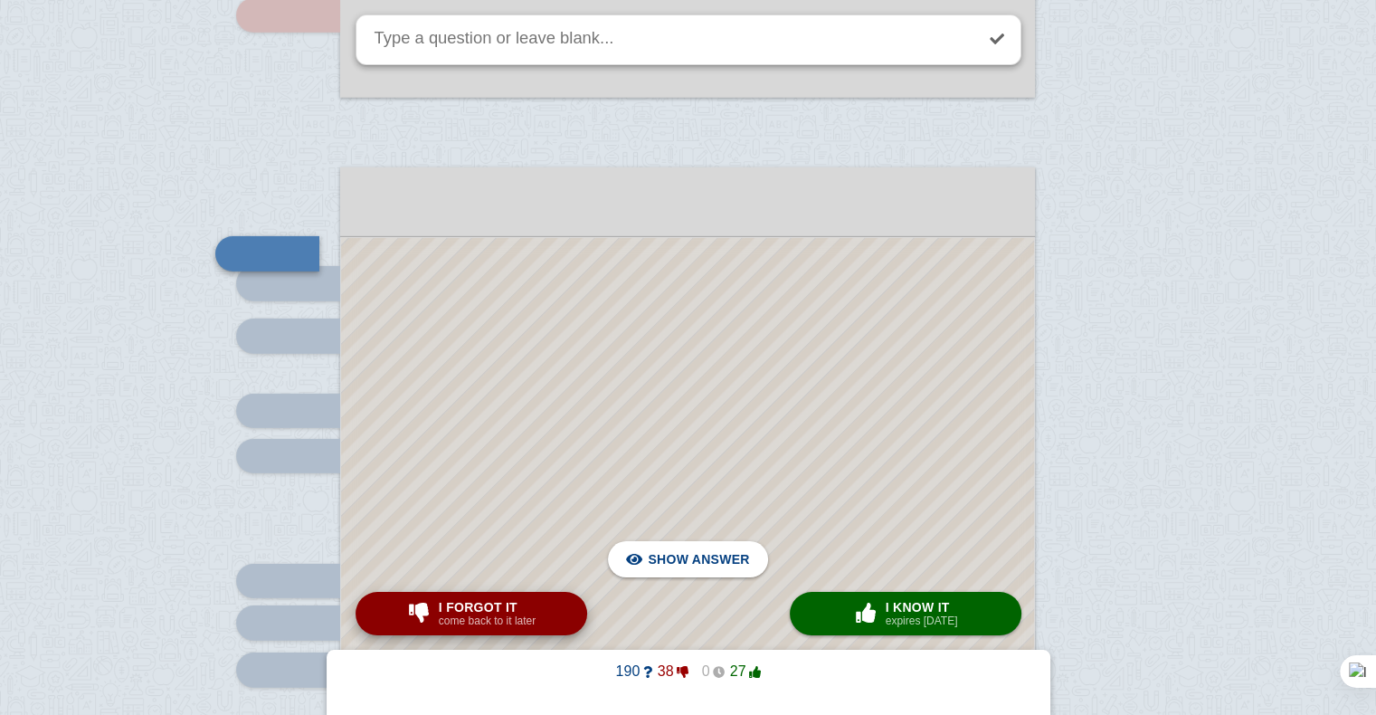
click at [518, 600] on span "I forgot it" at bounding box center [487, 607] width 97 height 14
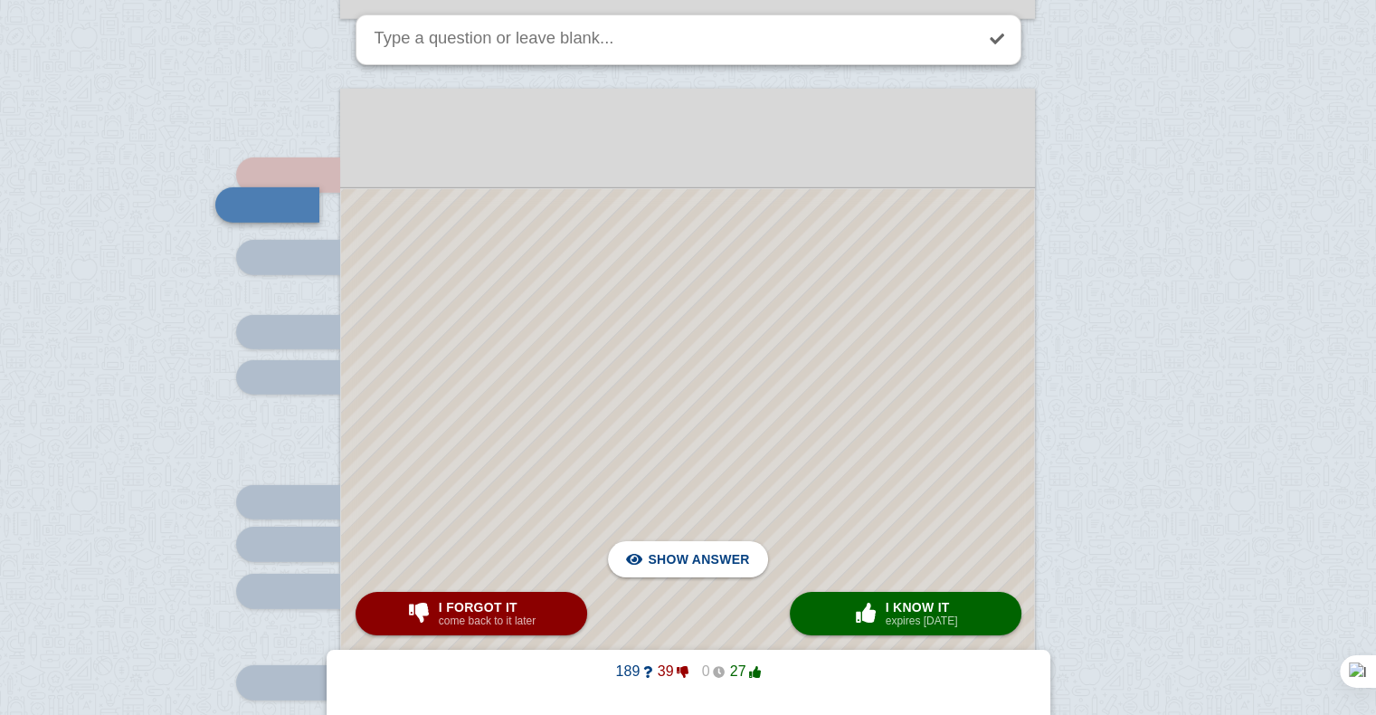
scroll to position [5506, 0]
click at [603, 464] on div at bounding box center [687, 629] width 693 height 881
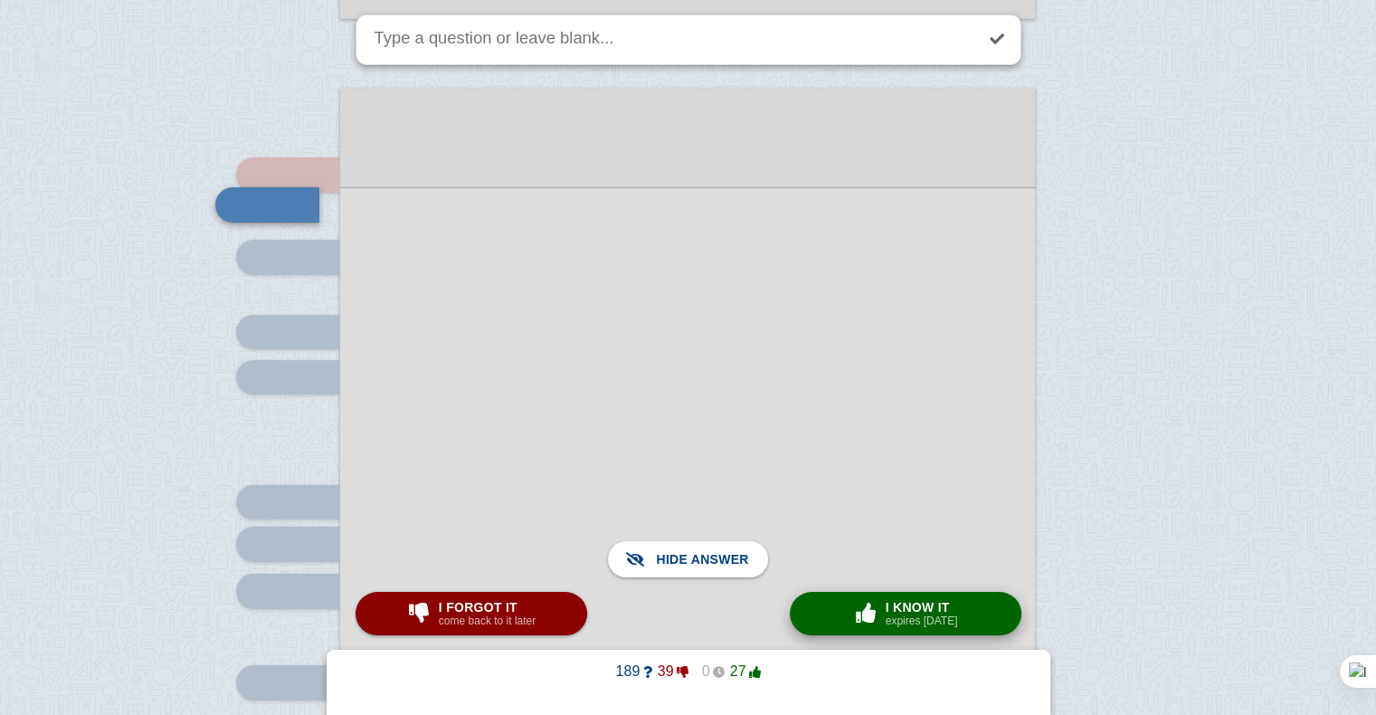
click at [809, 617] on button "× 0 I know it expires [DATE]" at bounding box center [906, 613] width 232 height 43
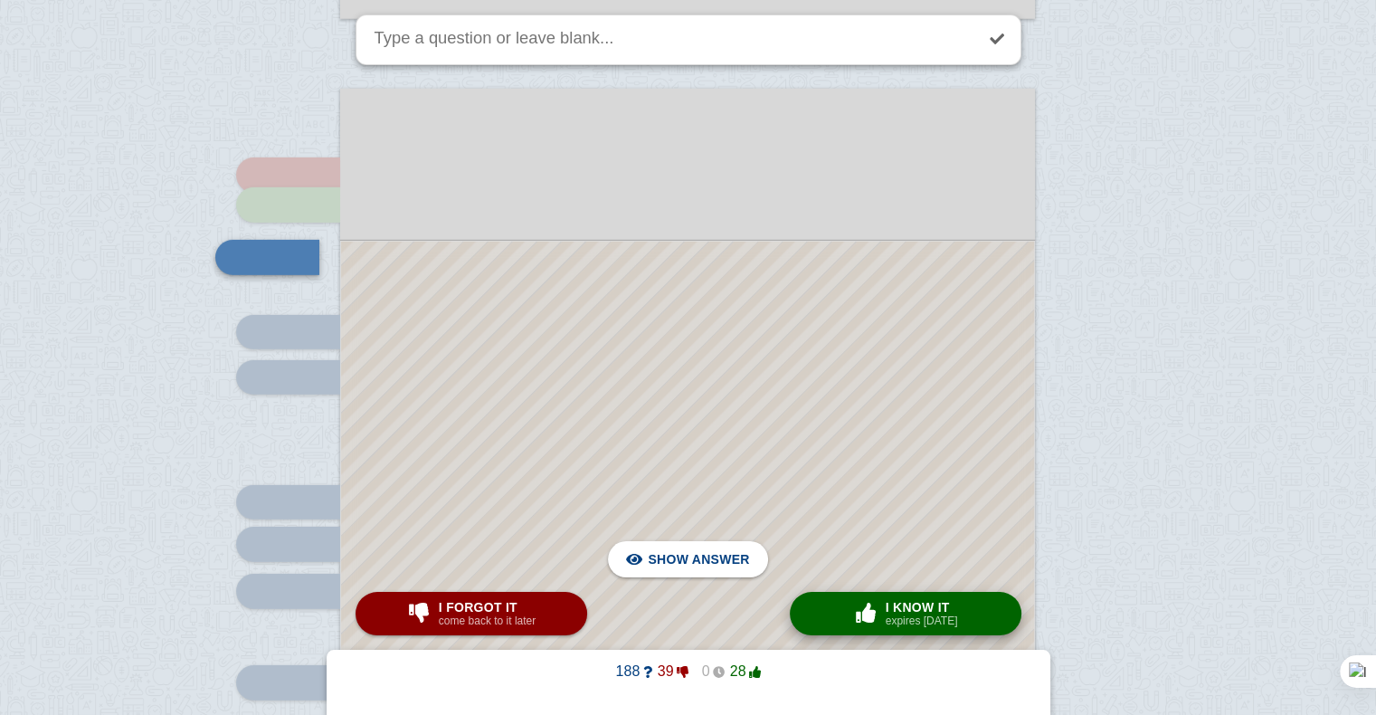
scroll to position [5510, 0]
click at [800, 415] on div at bounding box center [687, 652] width 693 height 828
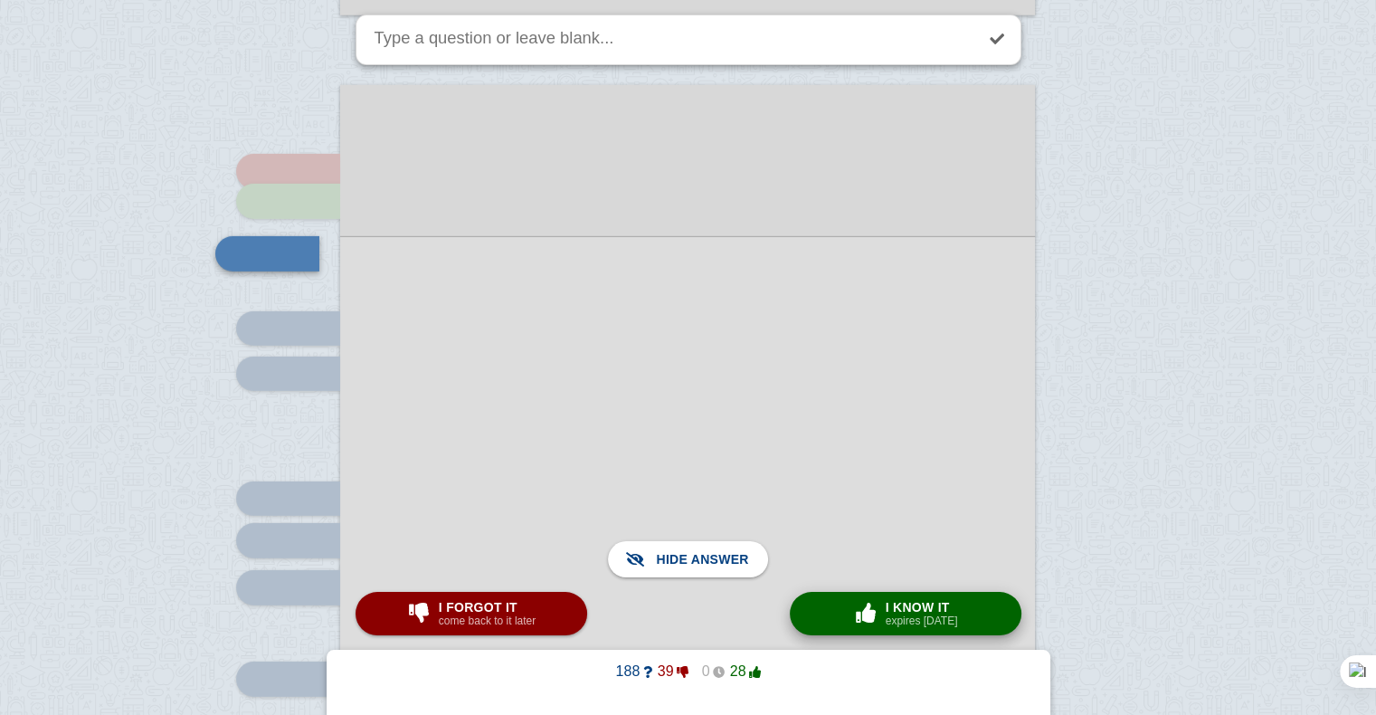
click at [850, 599] on div "× 0 I know it expires [DATE]" at bounding box center [905, 613] width 112 height 29
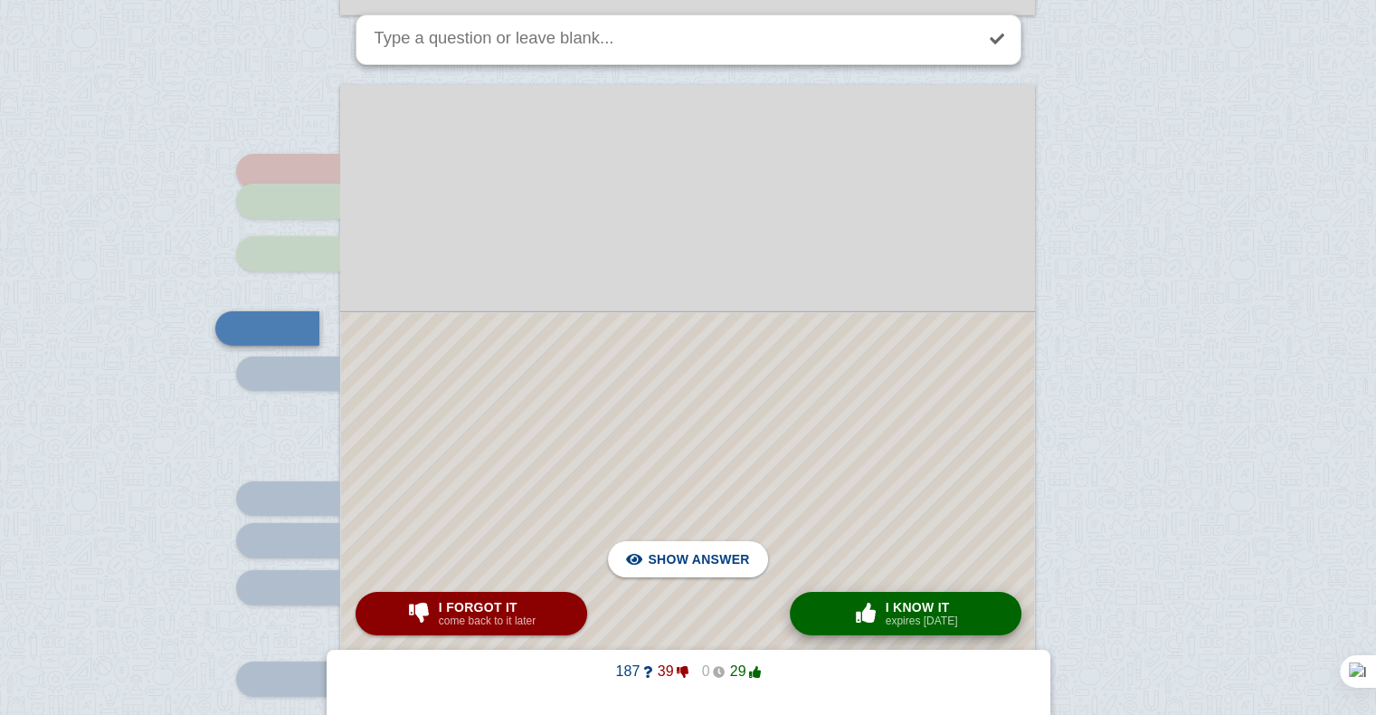
scroll to position [5585, 0]
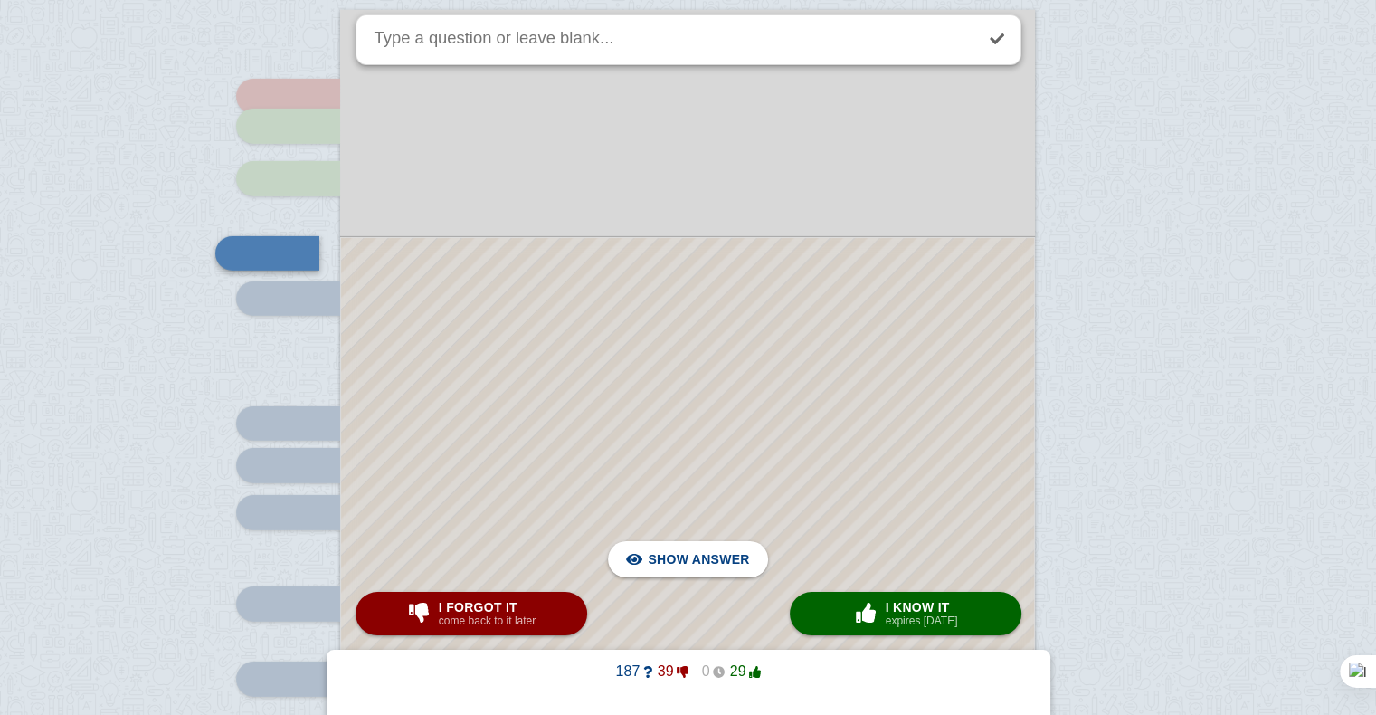
click at [840, 448] on div at bounding box center [687, 614] width 693 height 753
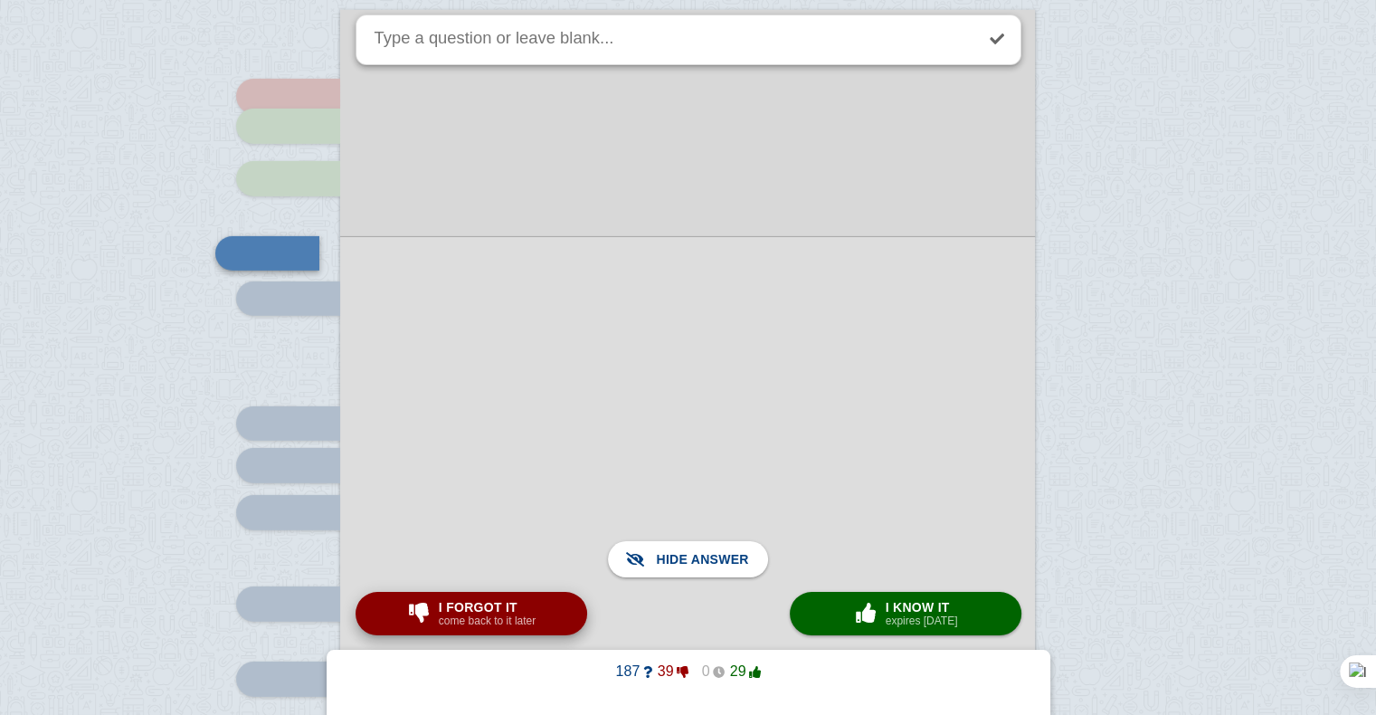
click at [532, 606] on span "I forgot it" at bounding box center [487, 607] width 97 height 14
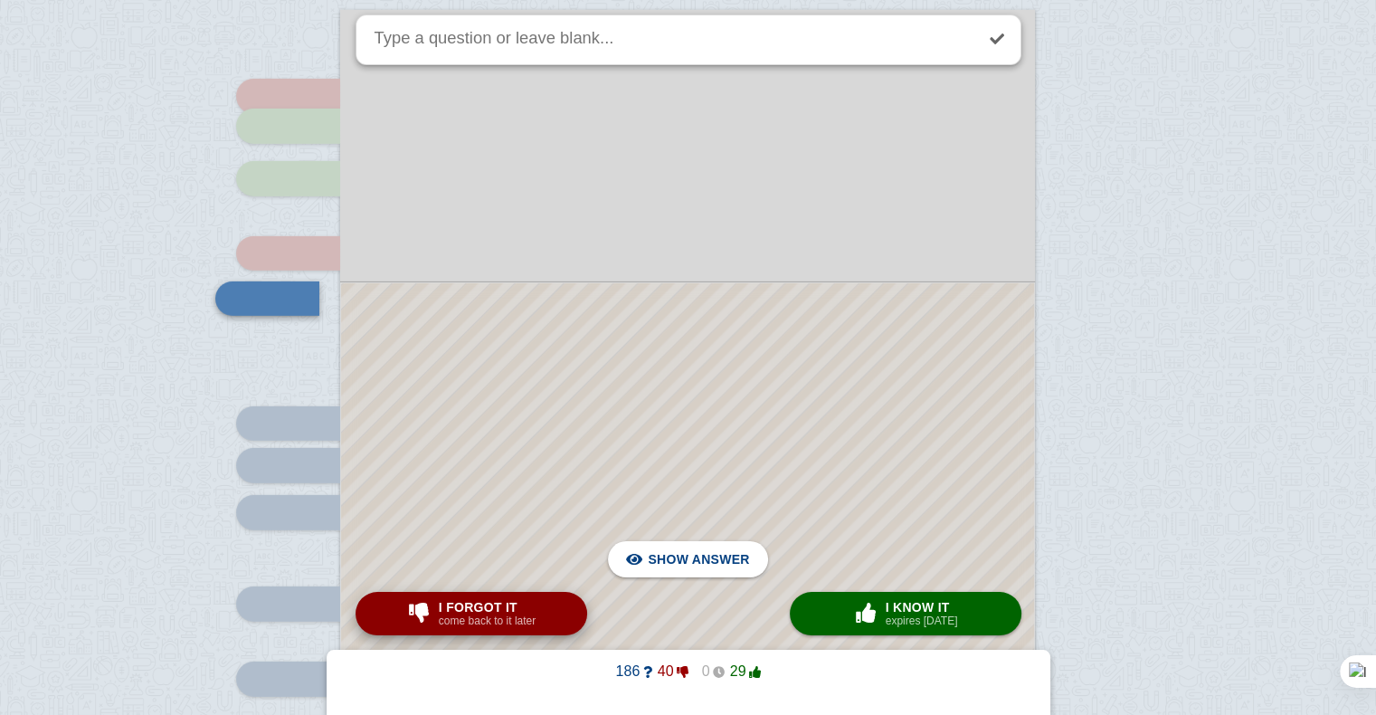
scroll to position [5629, 0]
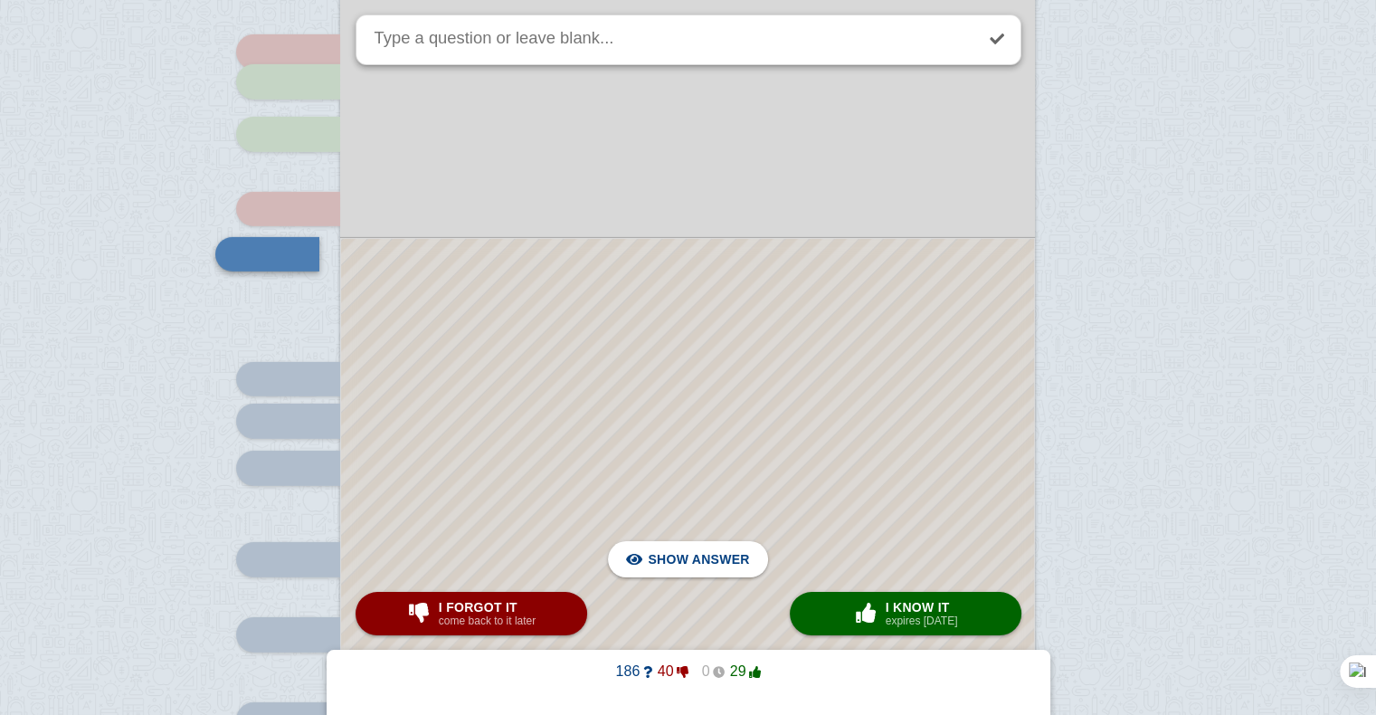
click at [664, 380] on div at bounding box center [687, 593] width 693 height 708
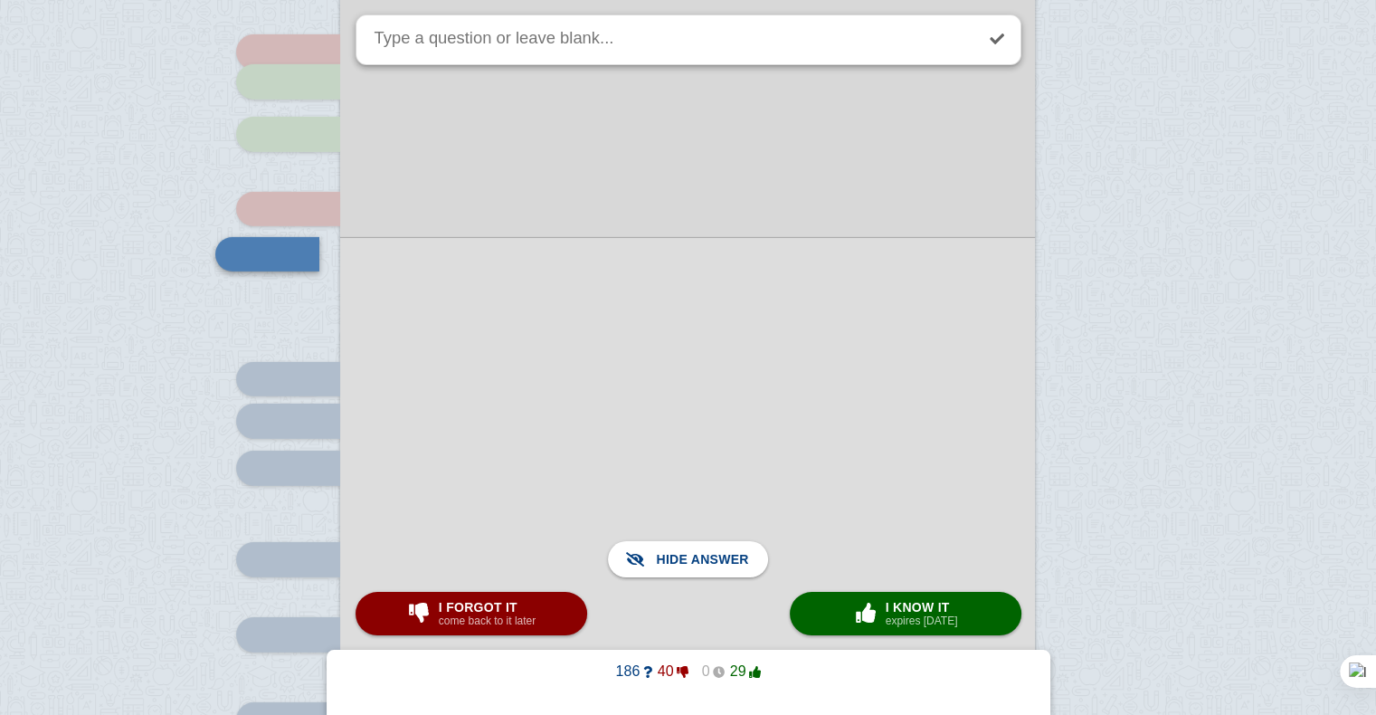
click at [664, 380] on div at bounding box center [687, 592] width 695 height 711
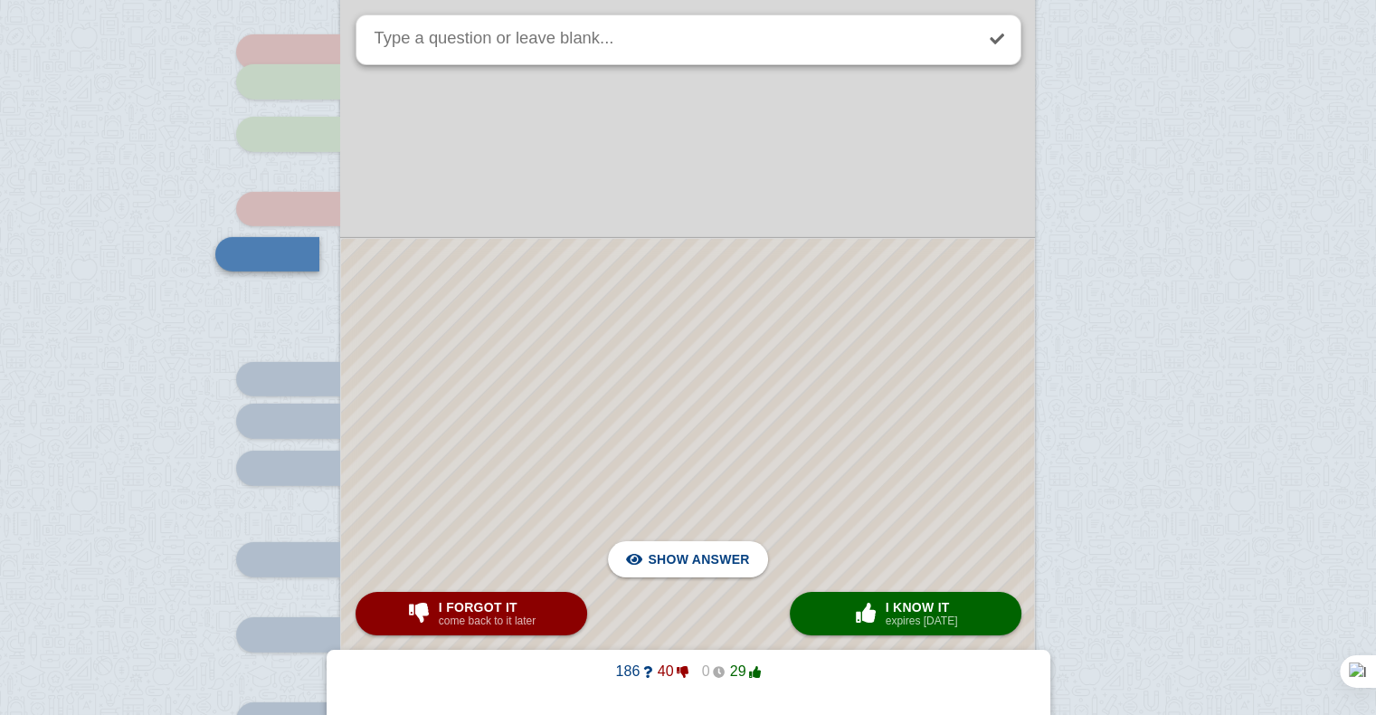
click at [664, 380] on div at bounding box center [687, 593] width 693 height 708
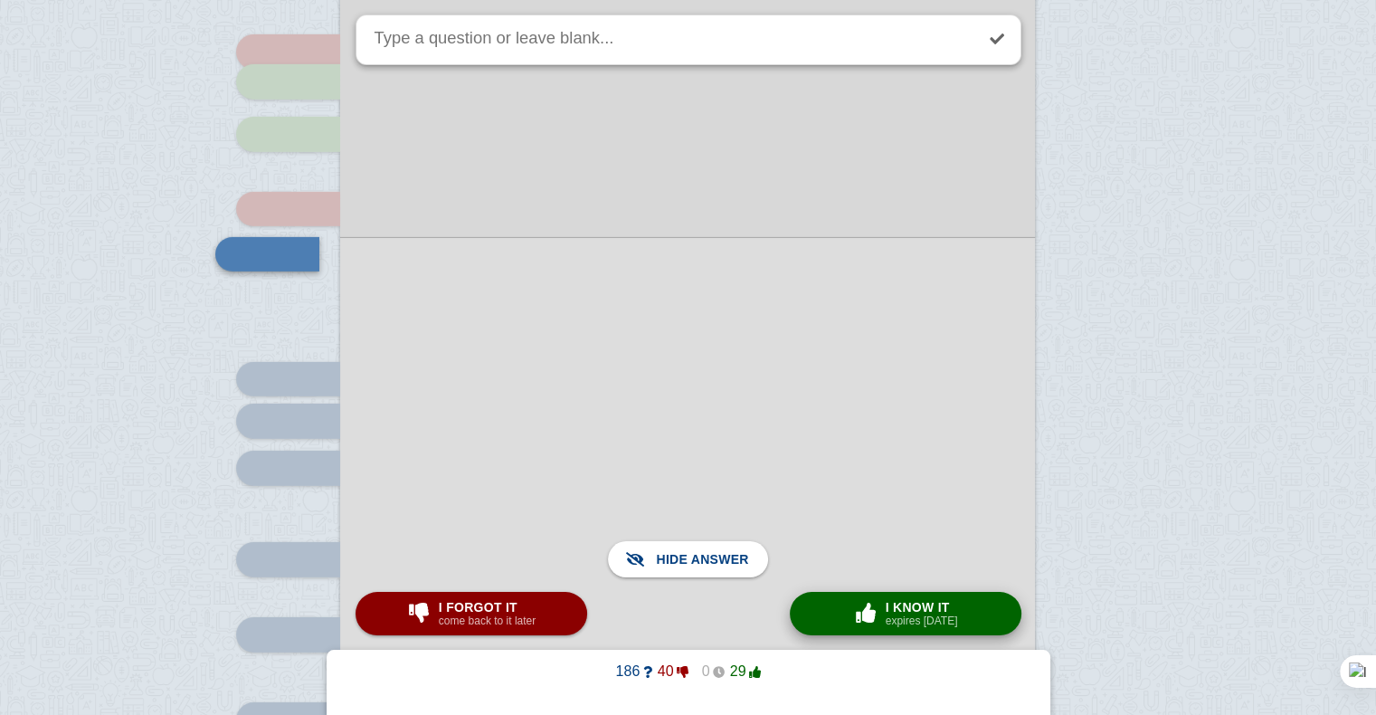
click at [869, 612] on span "button" at bounding box center [865, 612] width 29 height 20
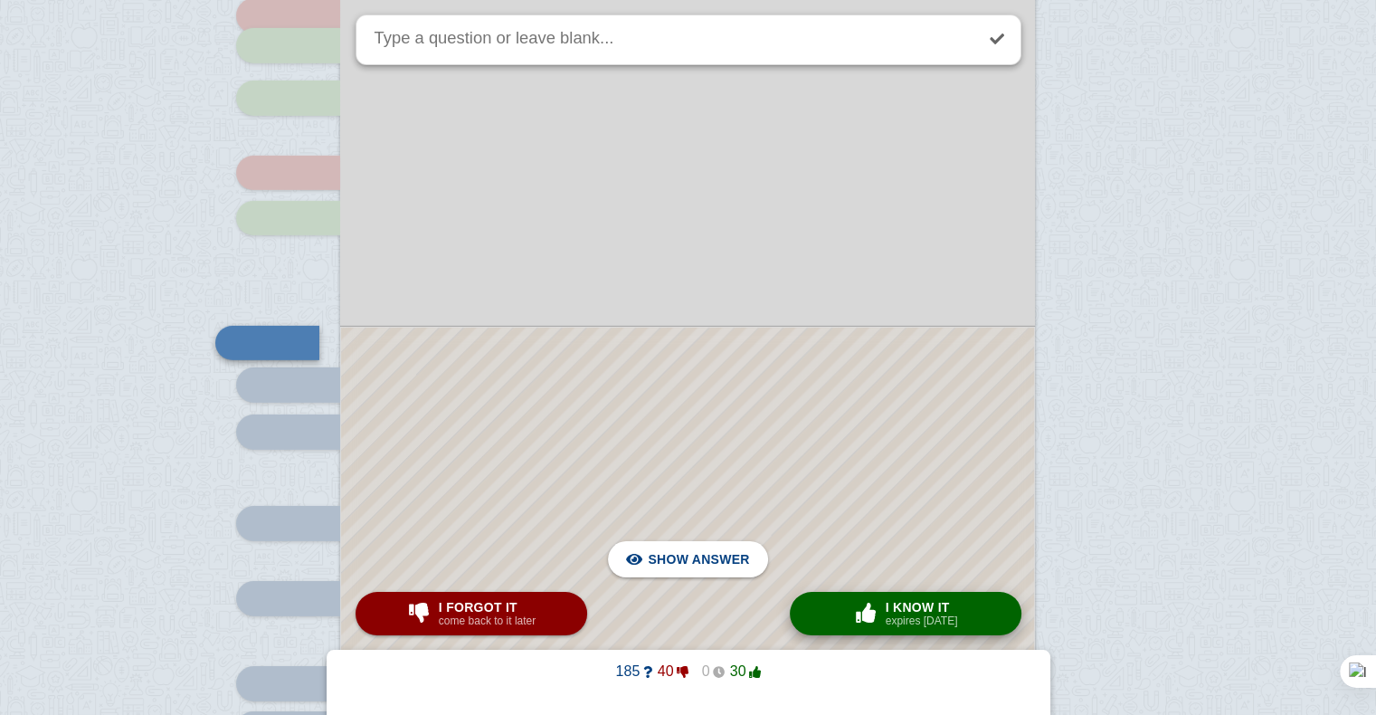
click at [931, 616] on small "expires [DATE]" at bounding box center [921, 620] width 72 height 13
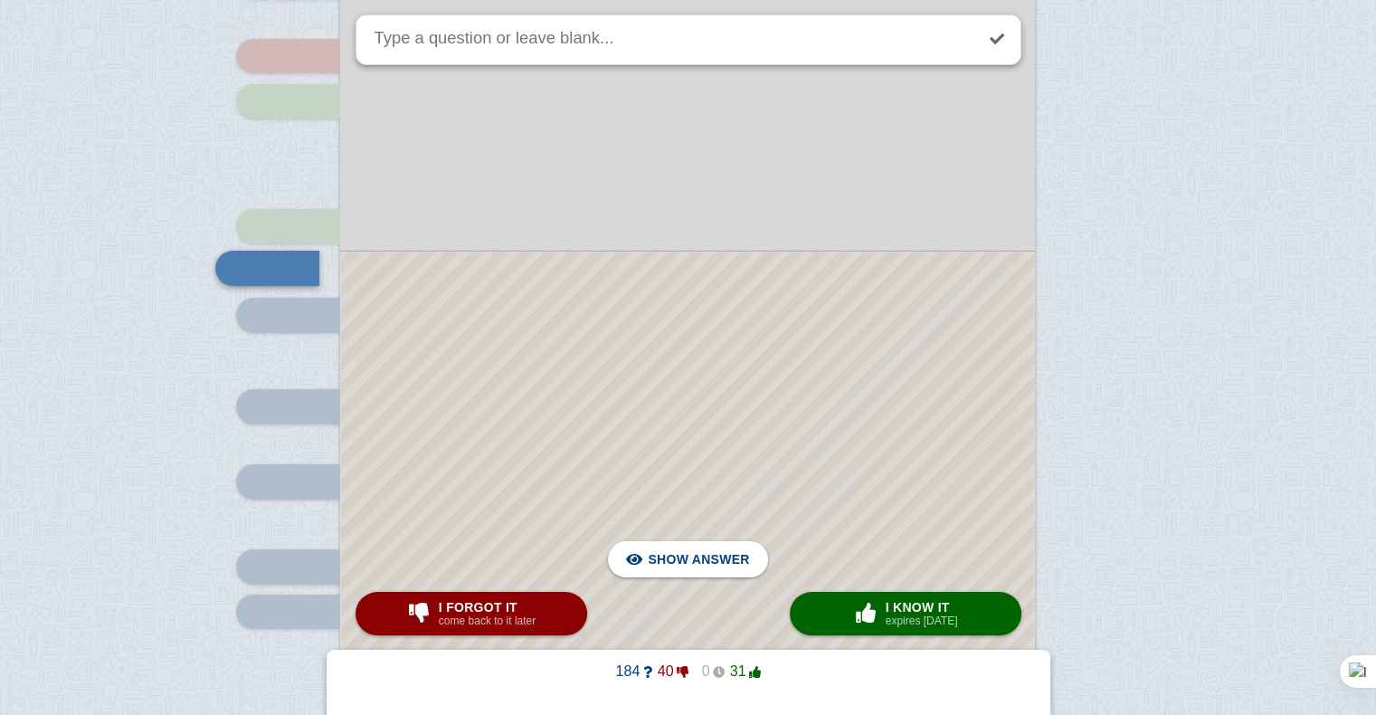
scroll to position [5781, 0]
click at [516, 629] on button "I forgot it come back to it later" at bounding box center [471, 613] width 232 height 43
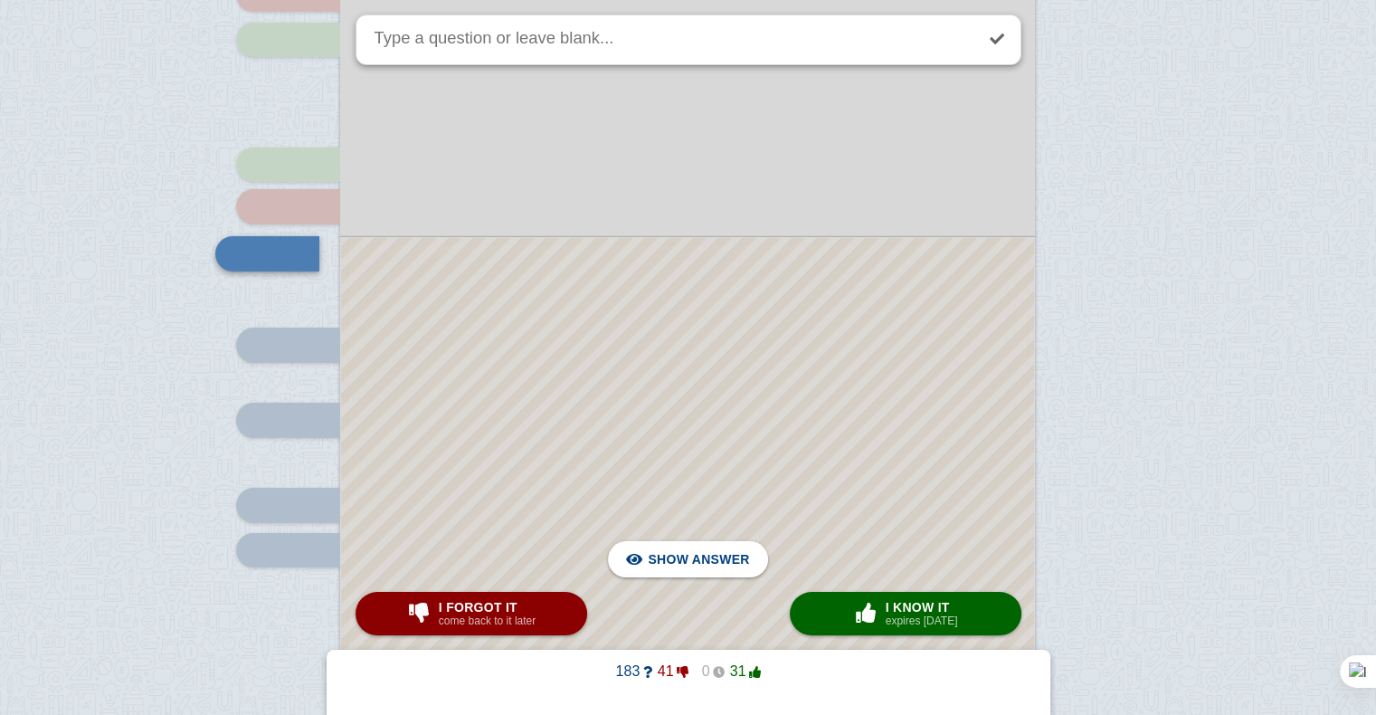
click at [536, 501] on div at bounding box center [687, 485] width 693 height 495
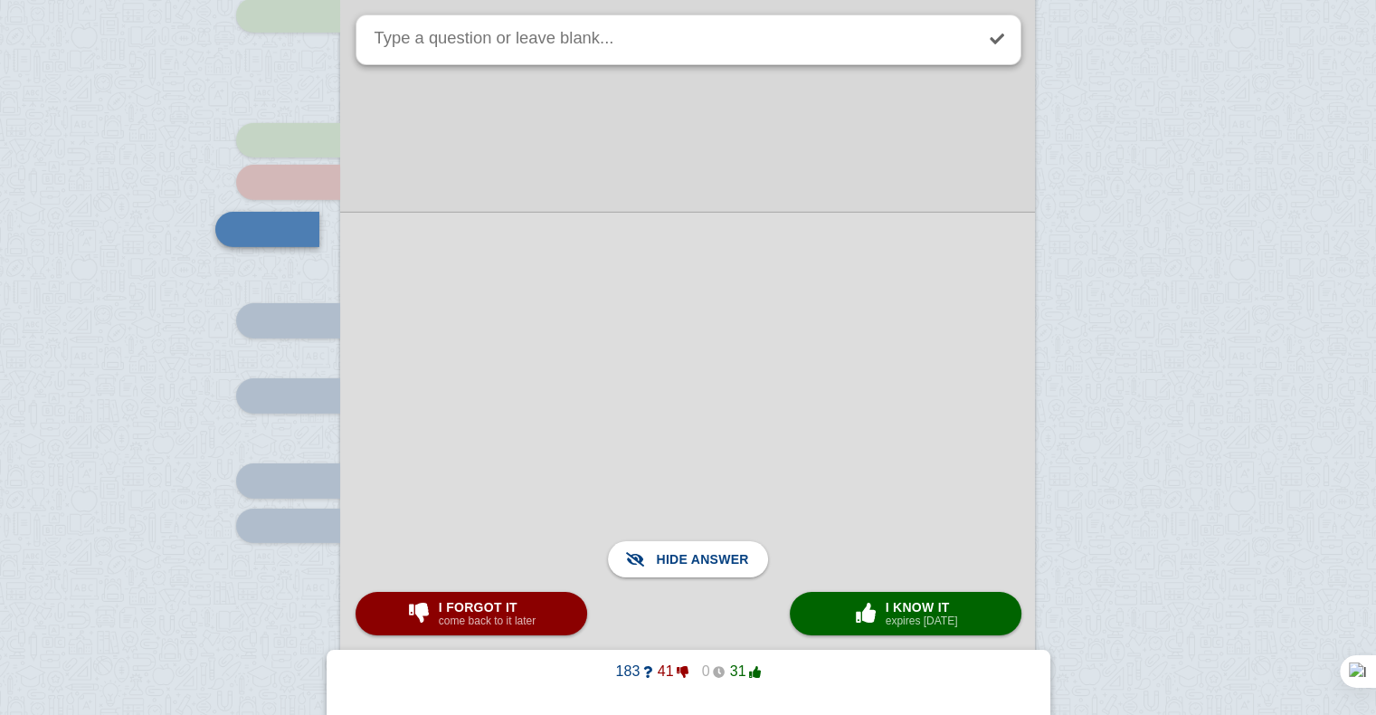
scroll to position [5865, 0]
click at [525, 386] on div at bounding box center [687, 462] width 695 height 497
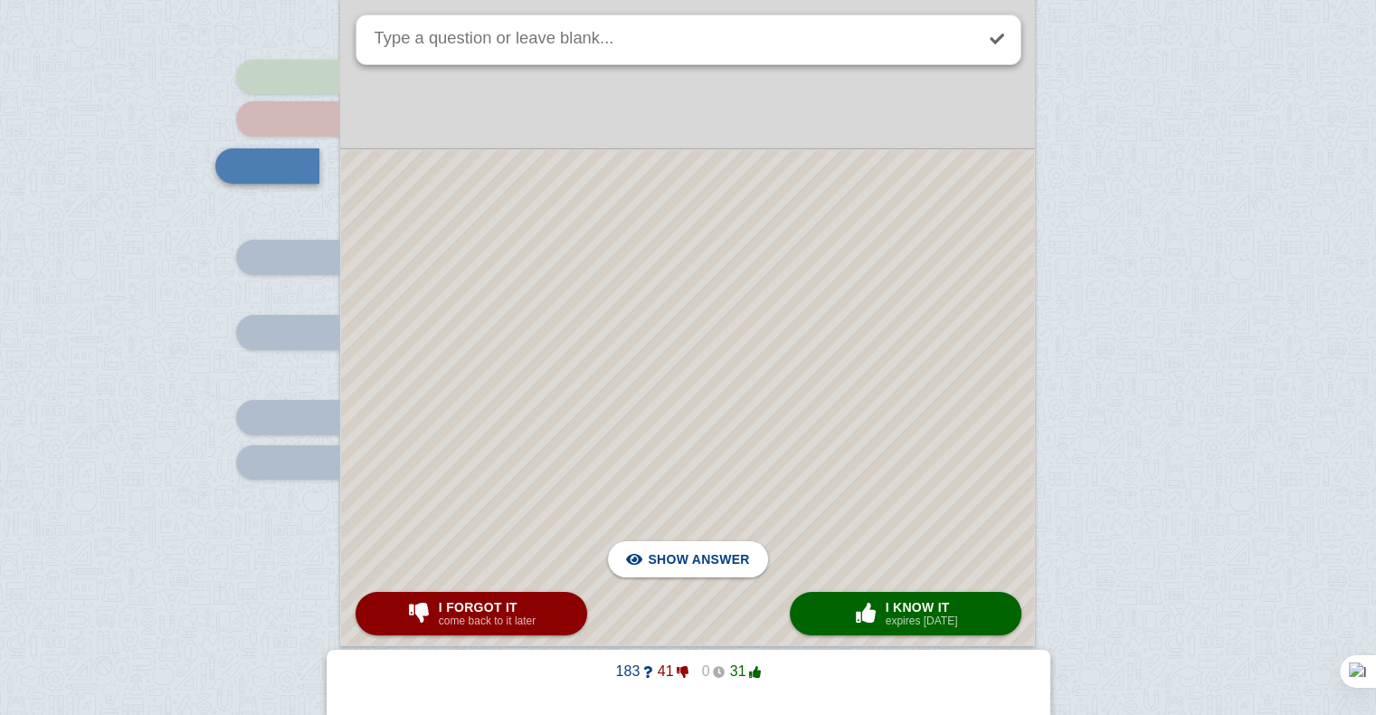
scroll to position [5966, 0]
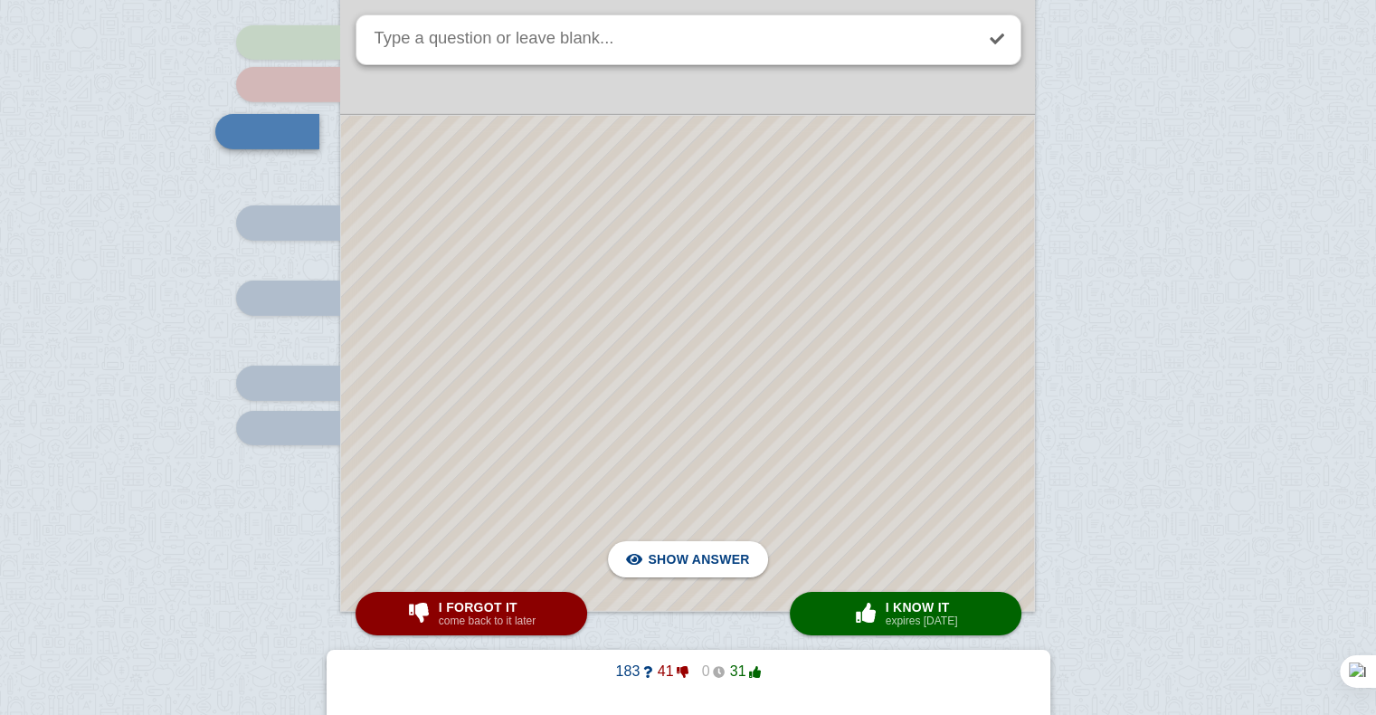
drag, startPoint x: 981, startPoint y: 62, endPoint x: 991, endPoint y: 52, distance: 14.1
click at [991, 52] on div at bounding box center [688, 39] width 666 height 51
click at [991, 52] on link at bounding box center [997, 39] width 40 height 40
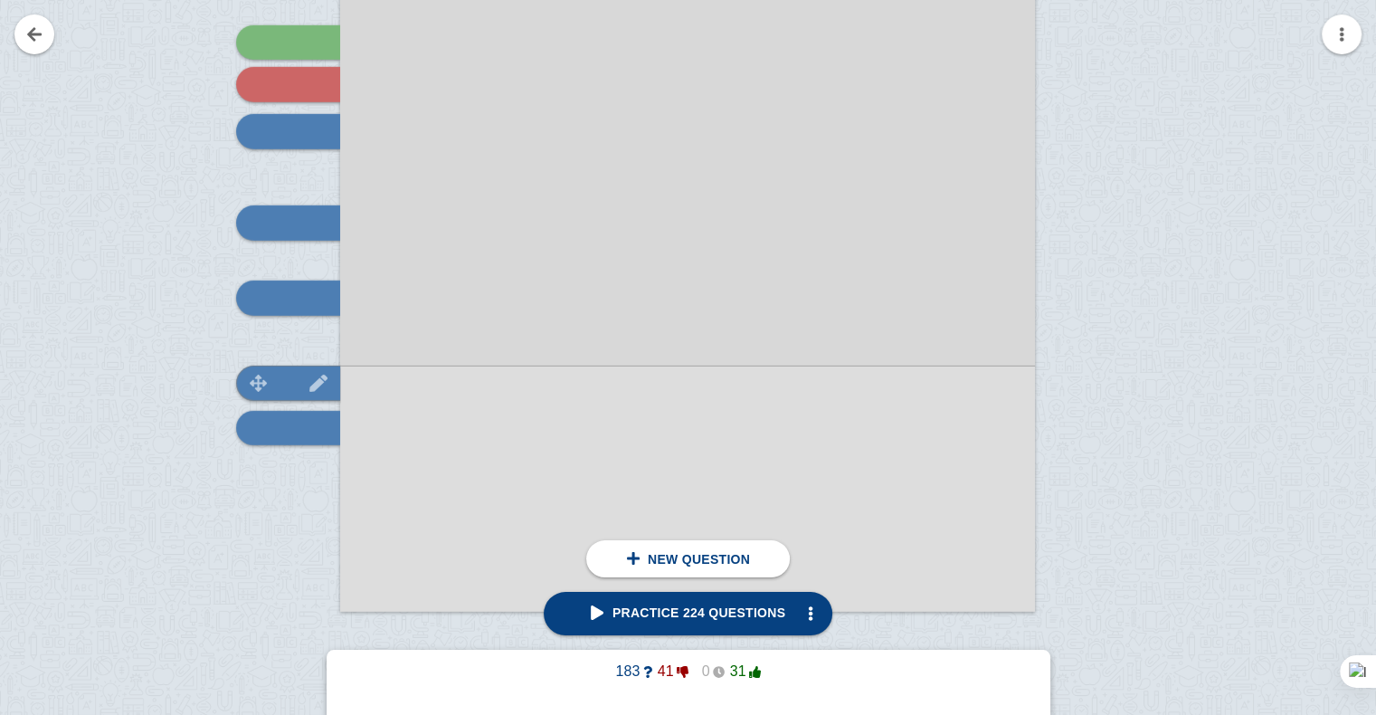
click at [268, 391] on img at bounding box center [258, 382] width 43 height 17
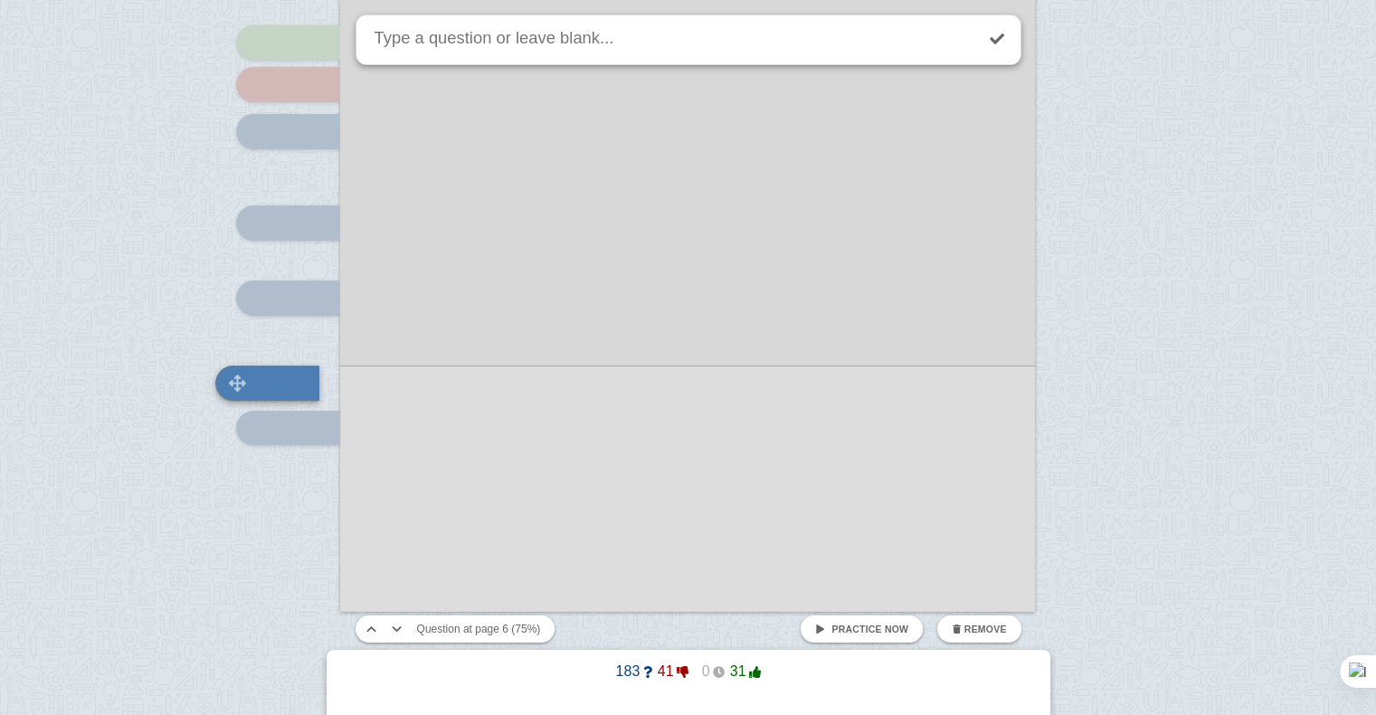
scroll to position [6095, 0]
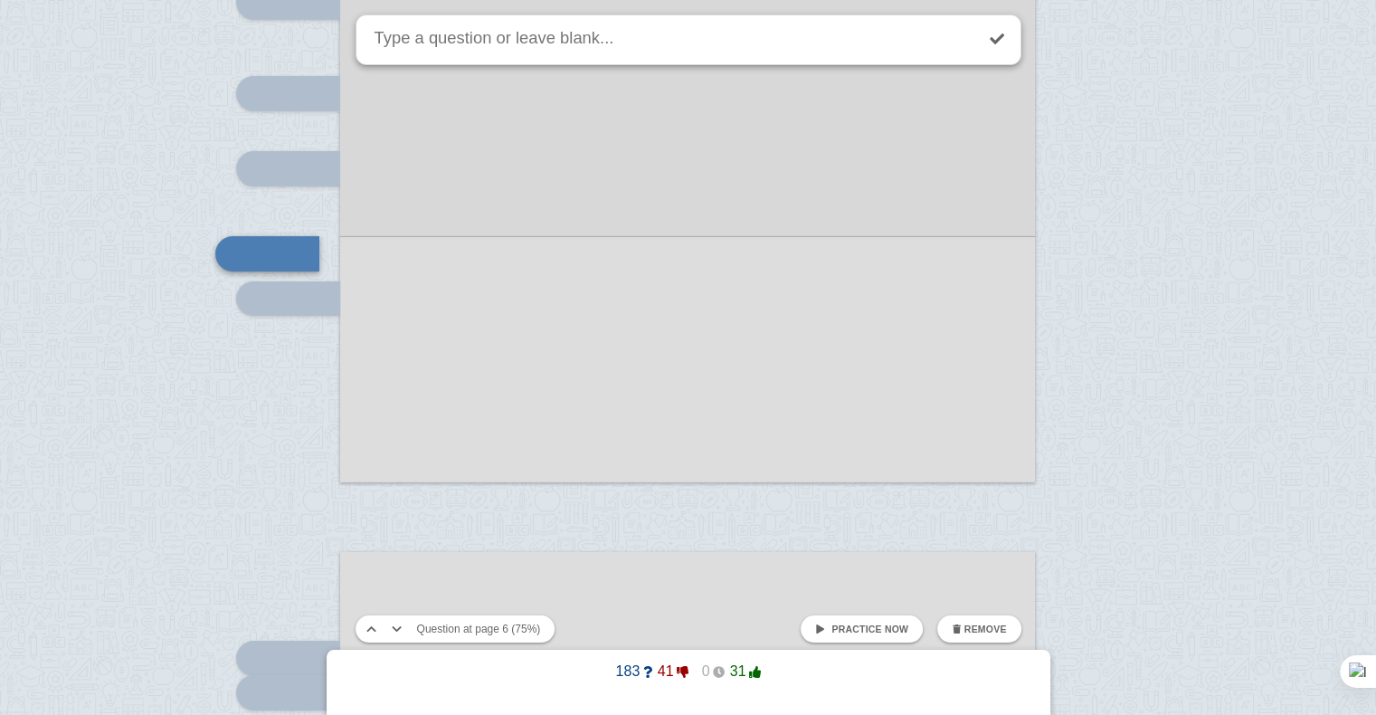
click at [827, 620] on link "Practice now" at bounding box center [861, 628] width 122 height 27
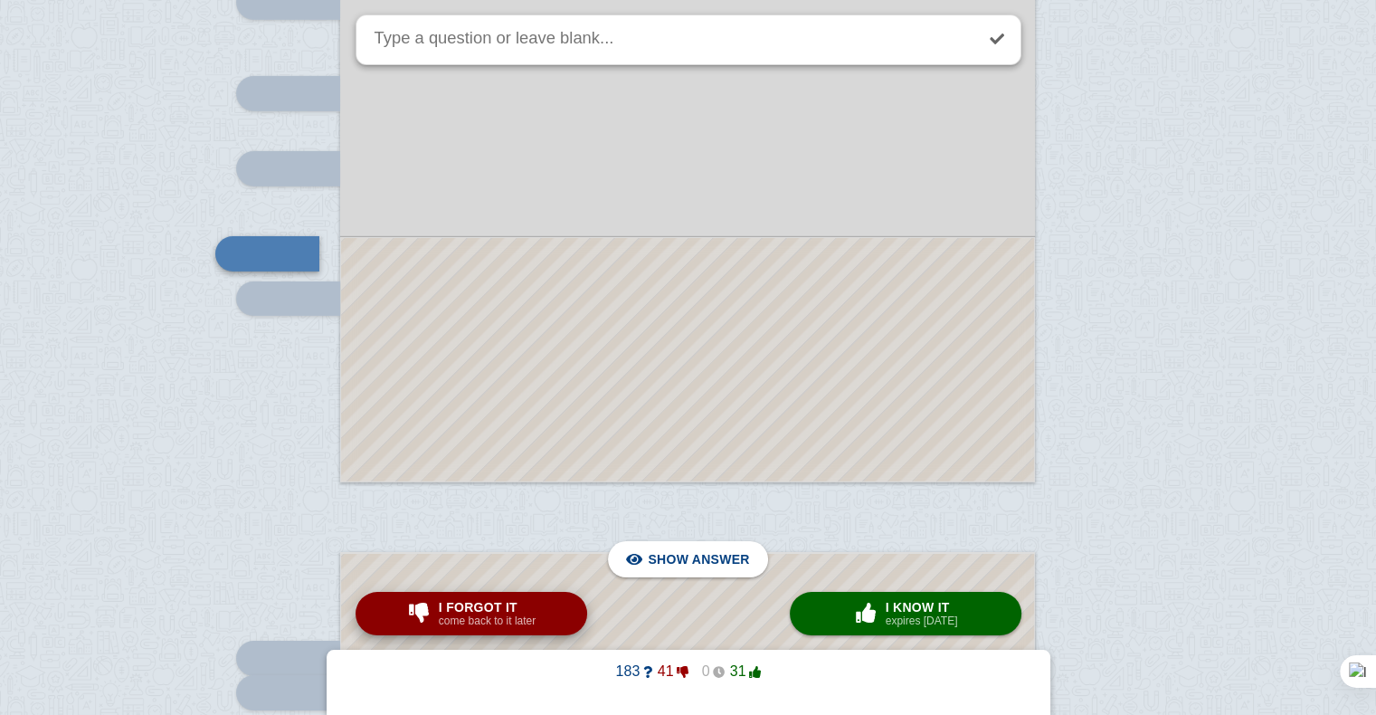
click at [441, 617] on small "come back to it later" at bounding box center [487, 620] width 97 height 13
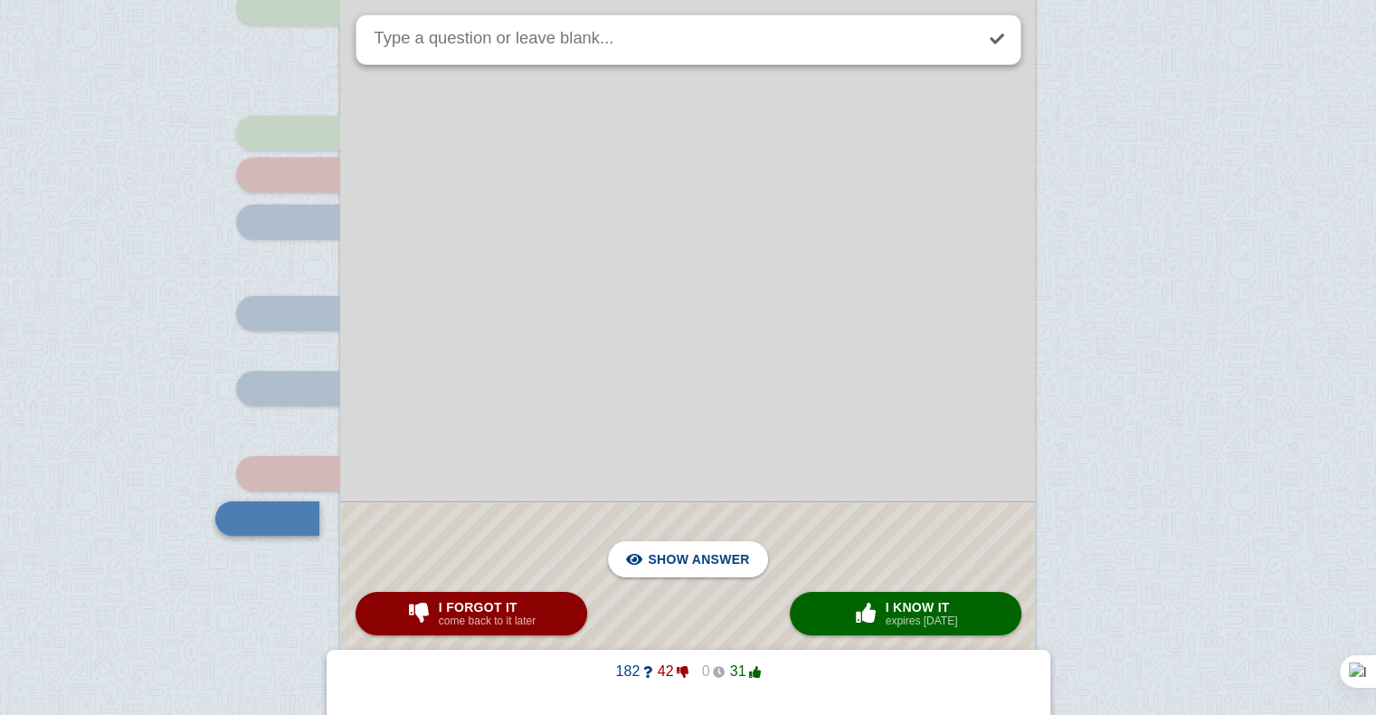
scroll to position [5742, 0]
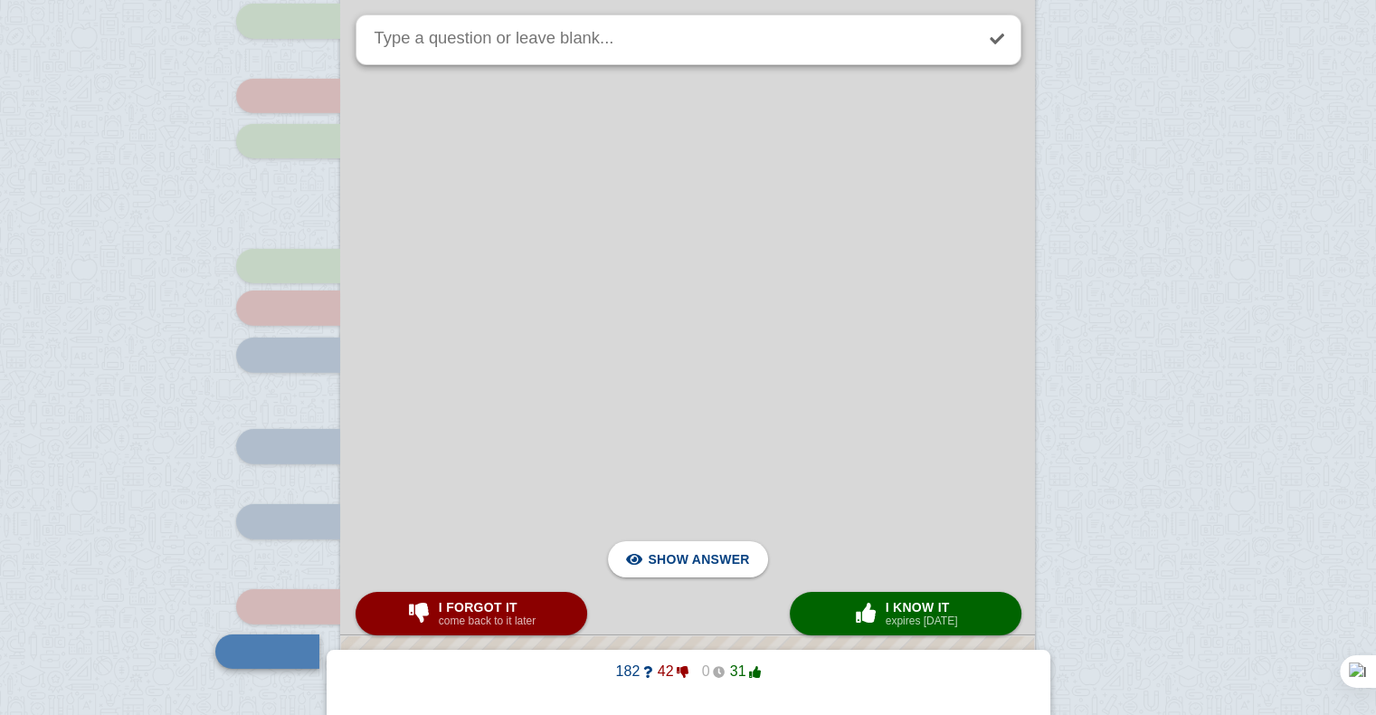
click at [447, 327] on div at bounding box center [687, 344] width 695 height 982
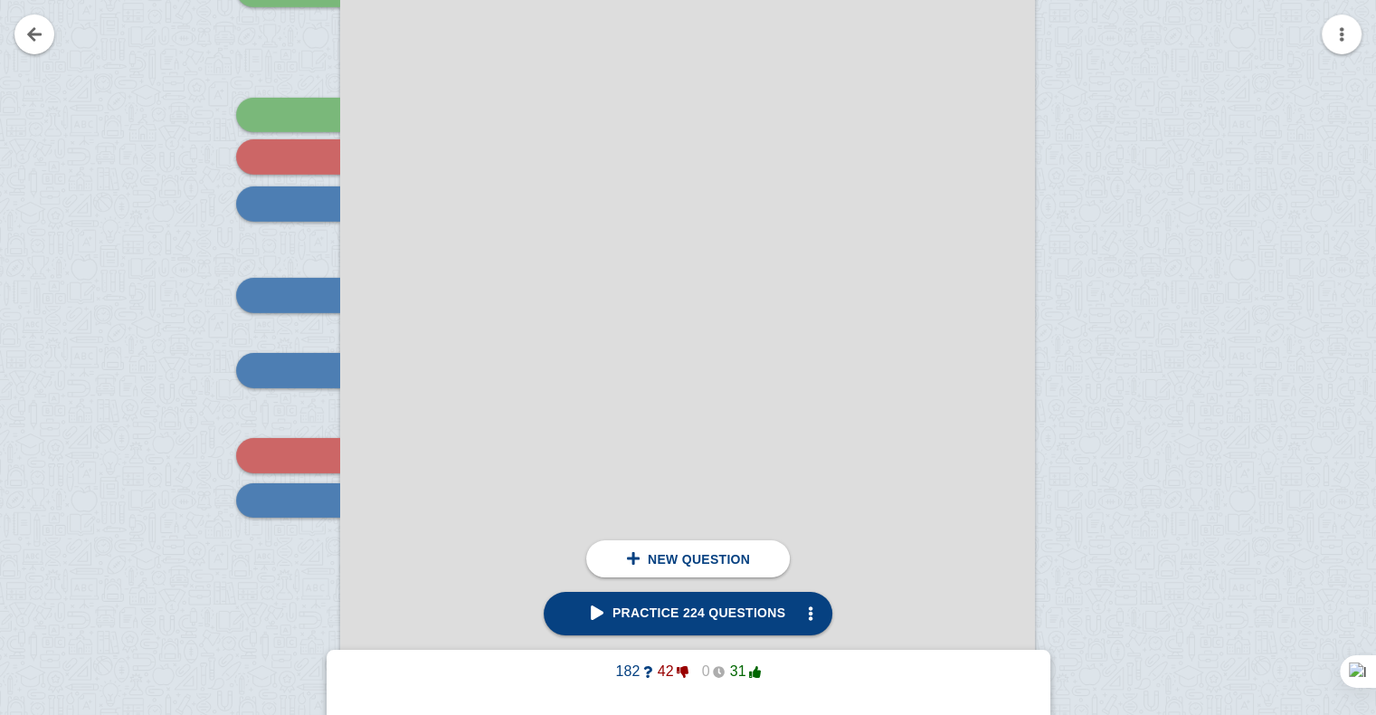
scroll to position [5894, 0]
click at [285, 216] on div at bounding box center [288, 202] width 104 height 34
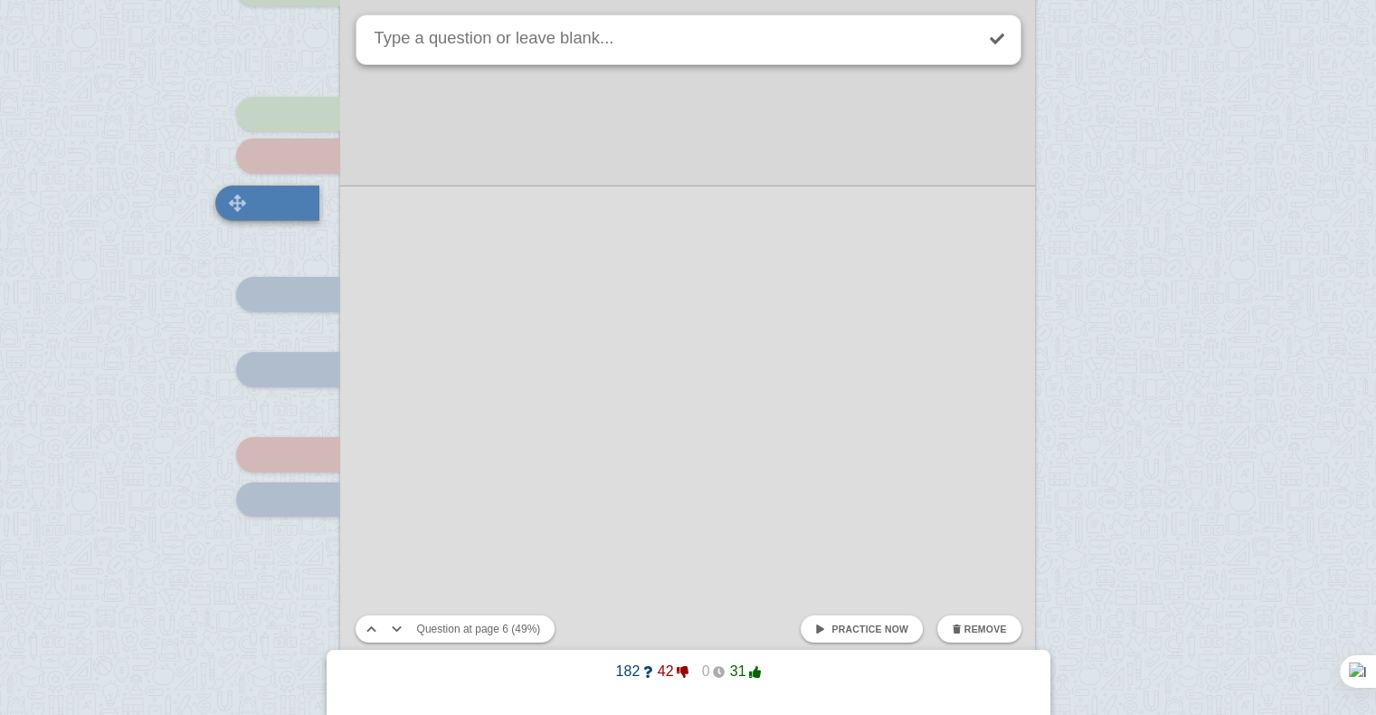
scroll to position [5844, 0]
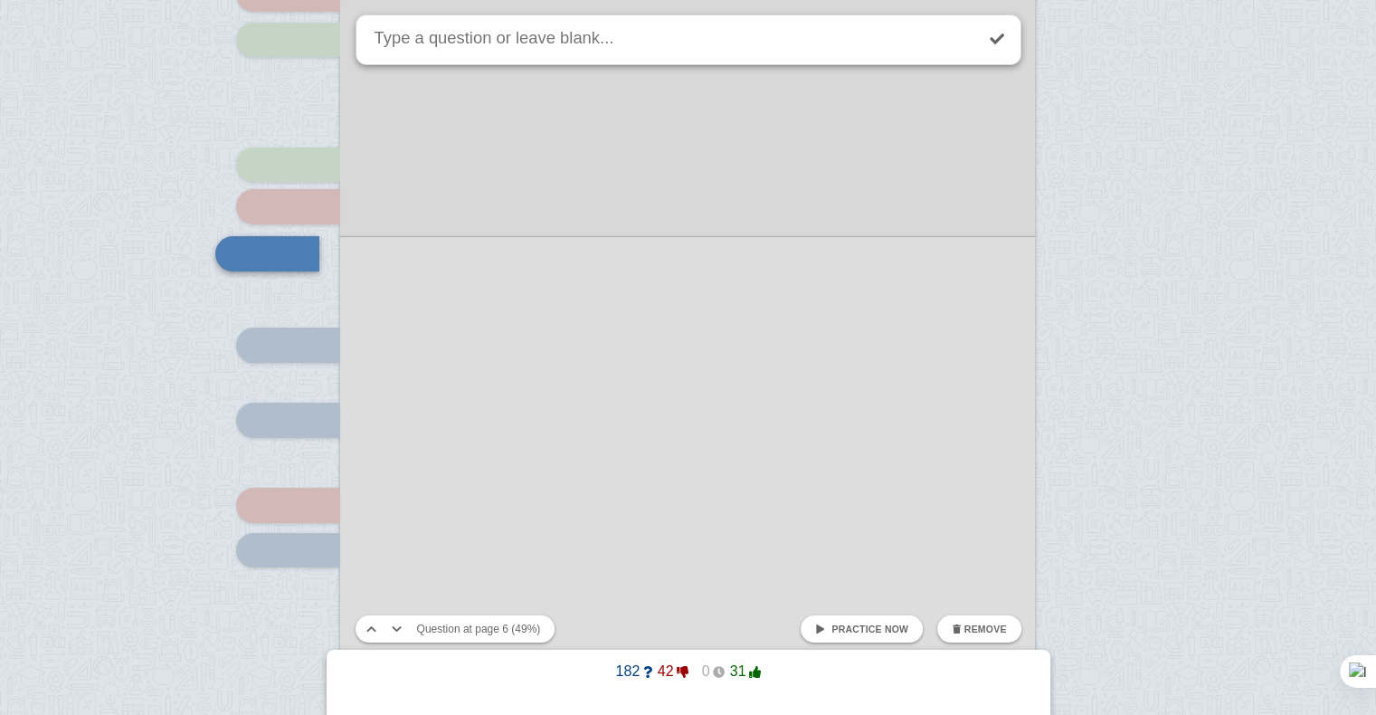
click at [962, 637] on button "Remove" at bounding box center [978, 628] width 83 height 27
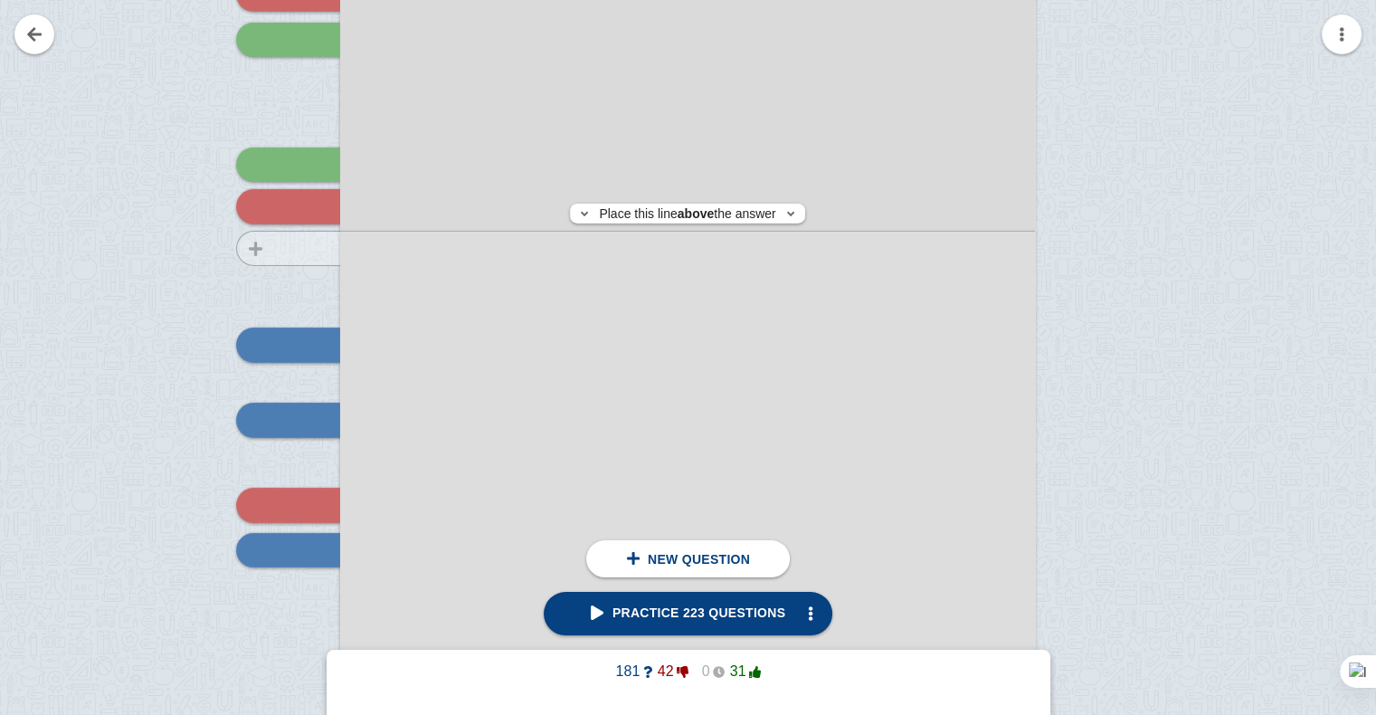
click at [264, 248] on div at bounding box center [279, 259] width 121 height 982
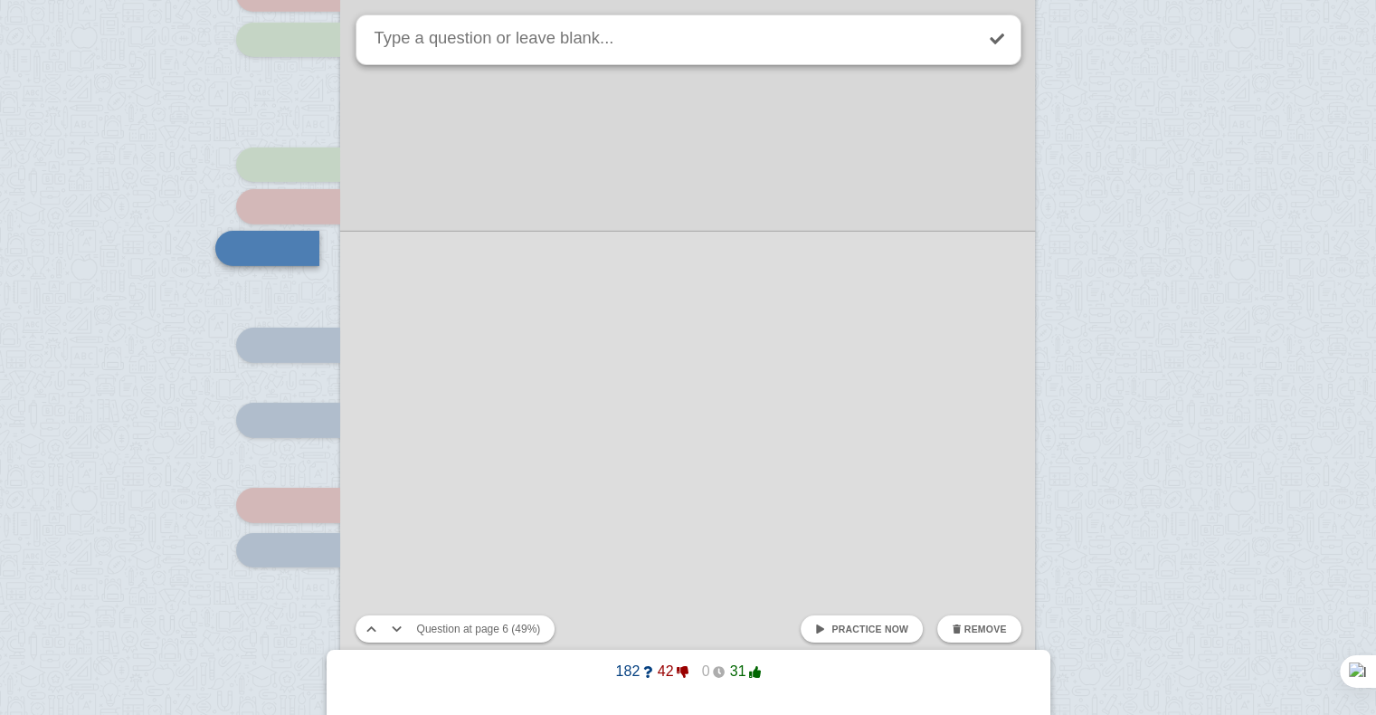
scroll to position [5838, 0]
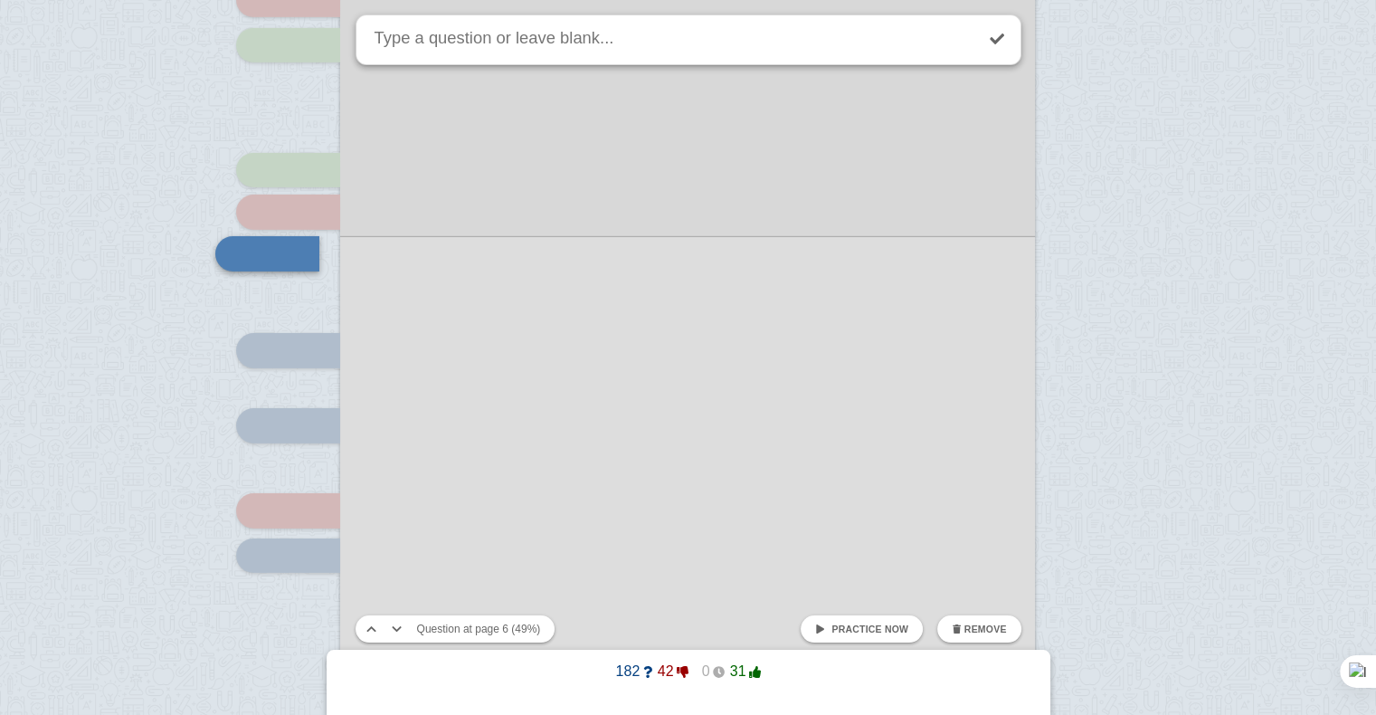
click at [825, 625] on span at bounding box center [820, 629] width 10 height 10
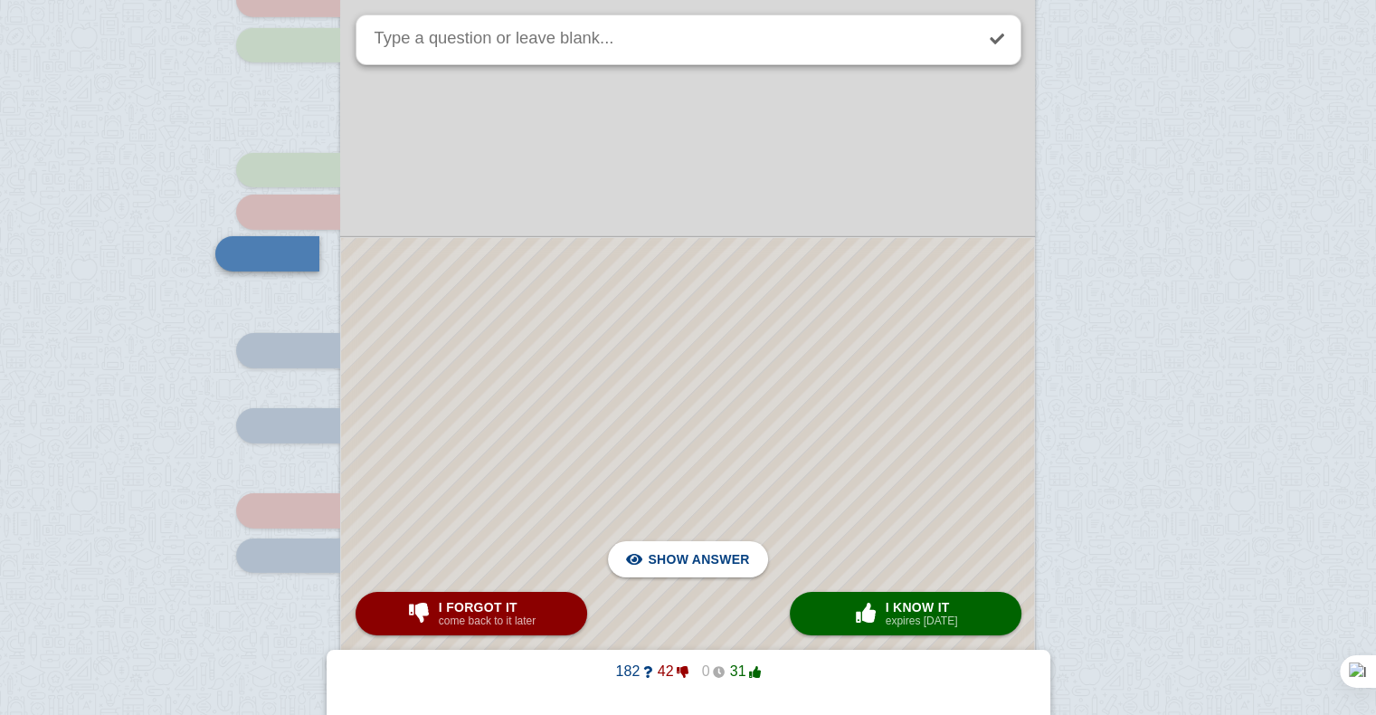
click at [717, 301] on div at bounding box center [687, 488] width 693 height 500
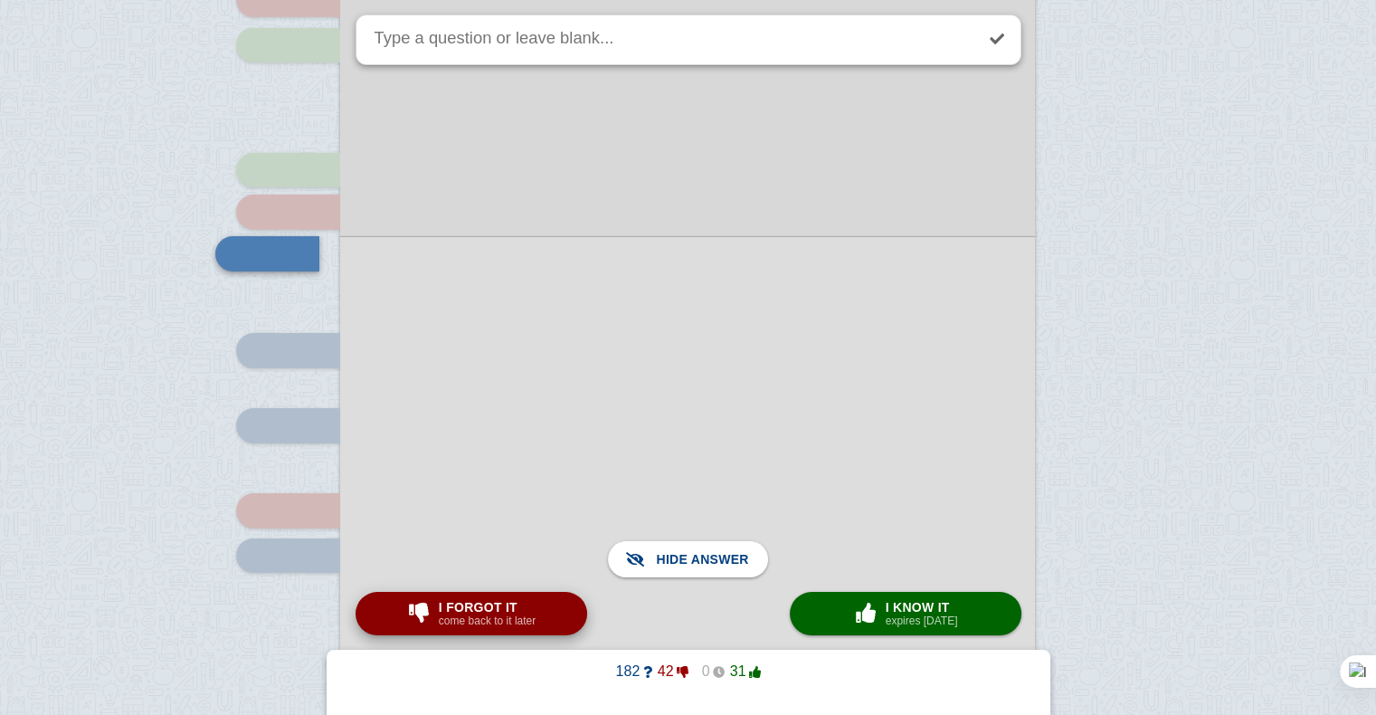
click at [463, 600] on span "I forgot it" at bounding box center [487, 607] width 97 height 14
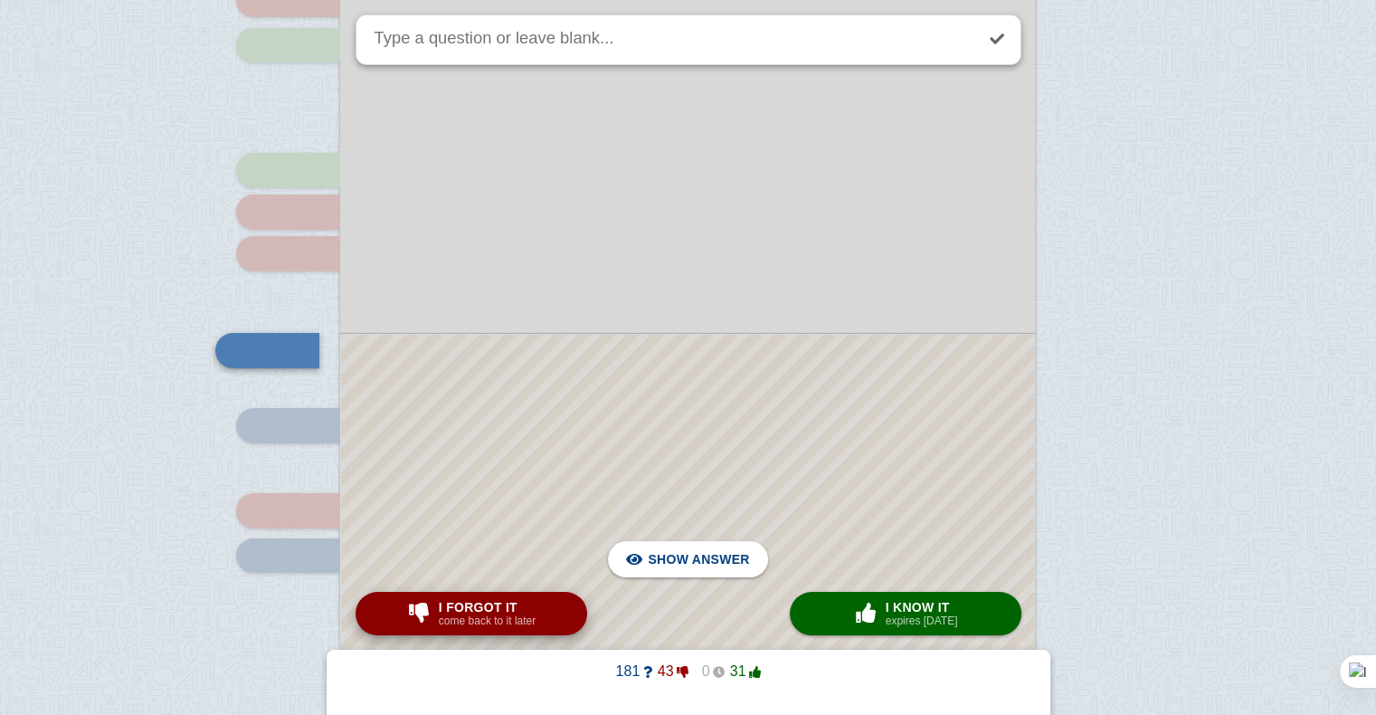
scroll to position [5935, 0]
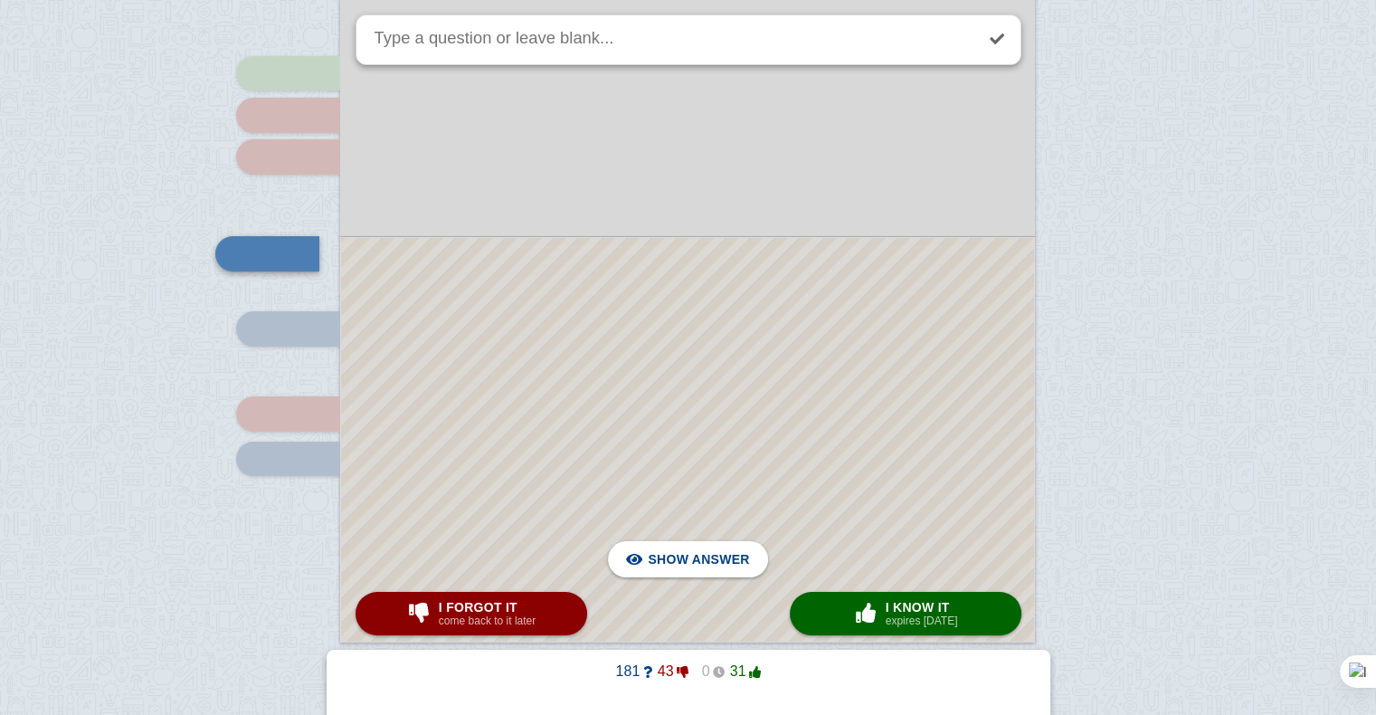
click at [828, 373] on div at bounding box center [687, 439] width 693 height 403
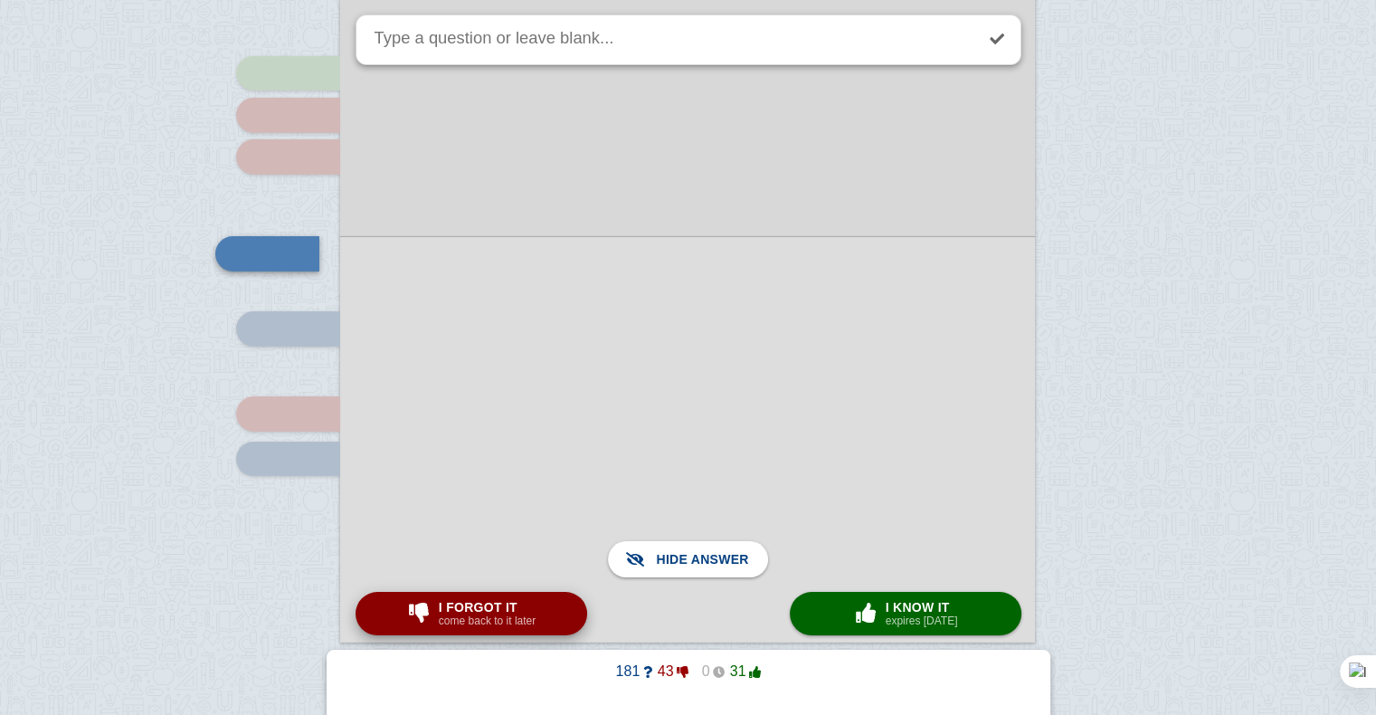
click at [485, 627] on small "come back to it later" at bounding box center [487, 620] width 97 height 13
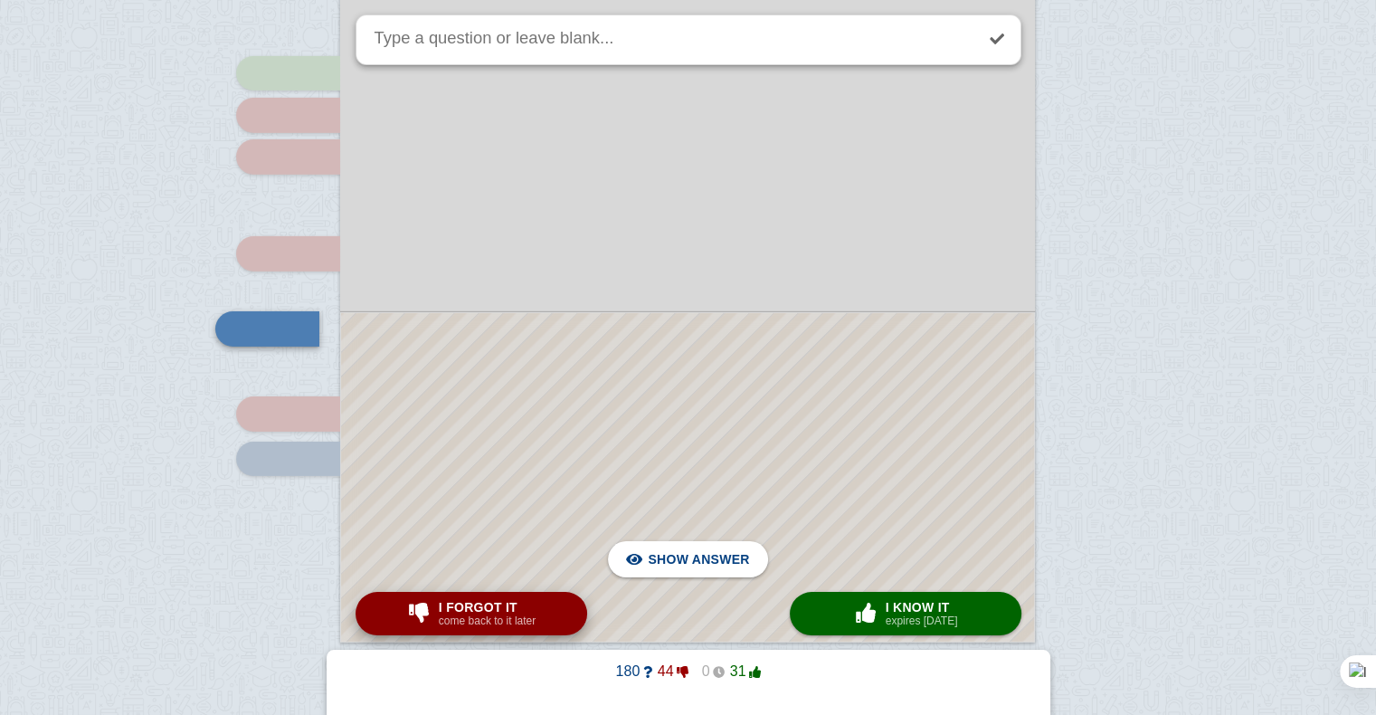
scroll to position [6010, 0]
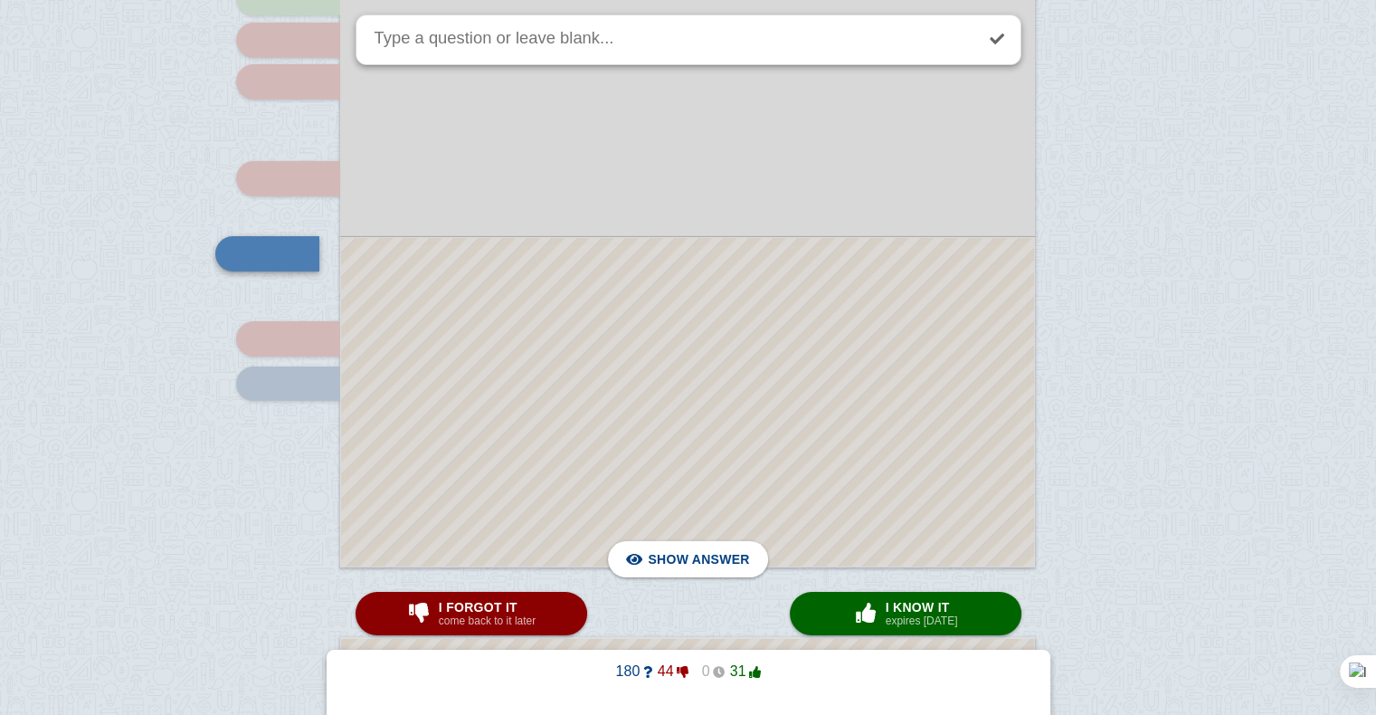
click at [608, 402] on div at bounding box center [687, 402] width 693 height 328
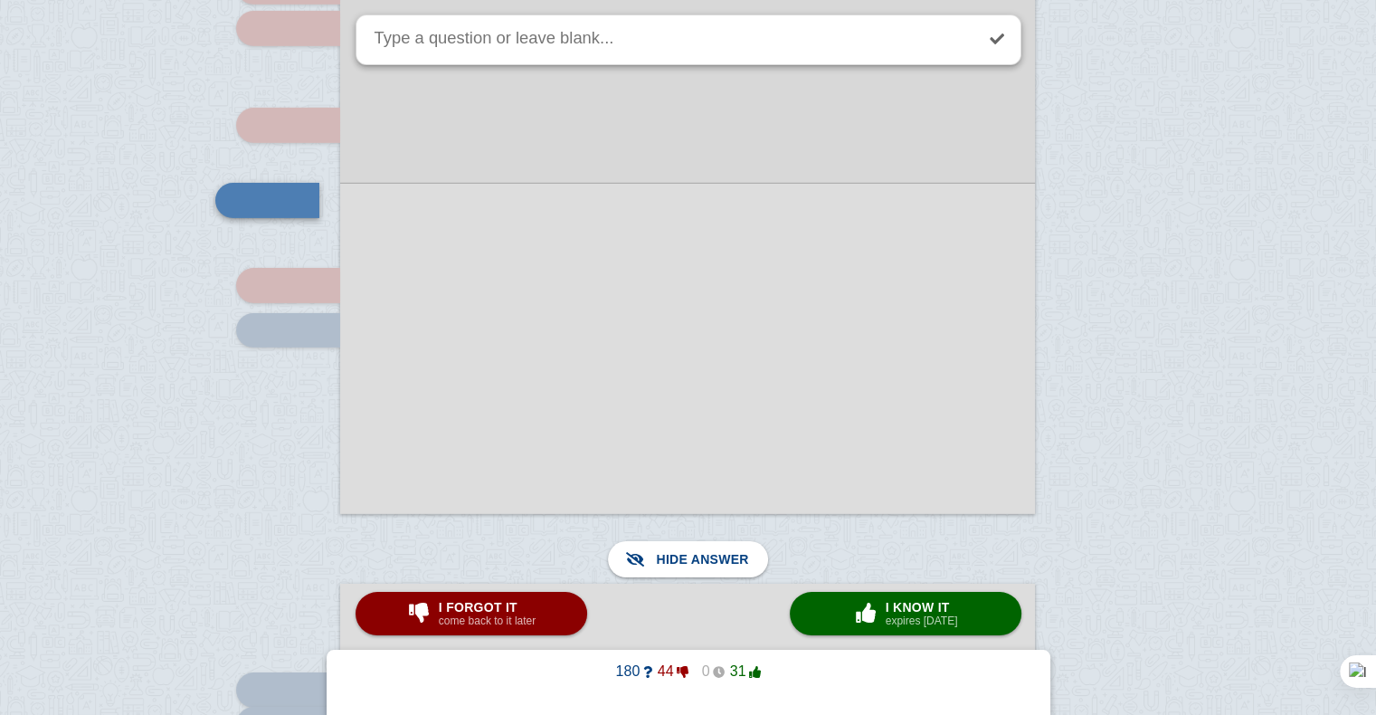
scroll to position [6065, 0]
click at [505, 609] on span "I forgot it" at bounding box center [487, 607] width 97 height 14
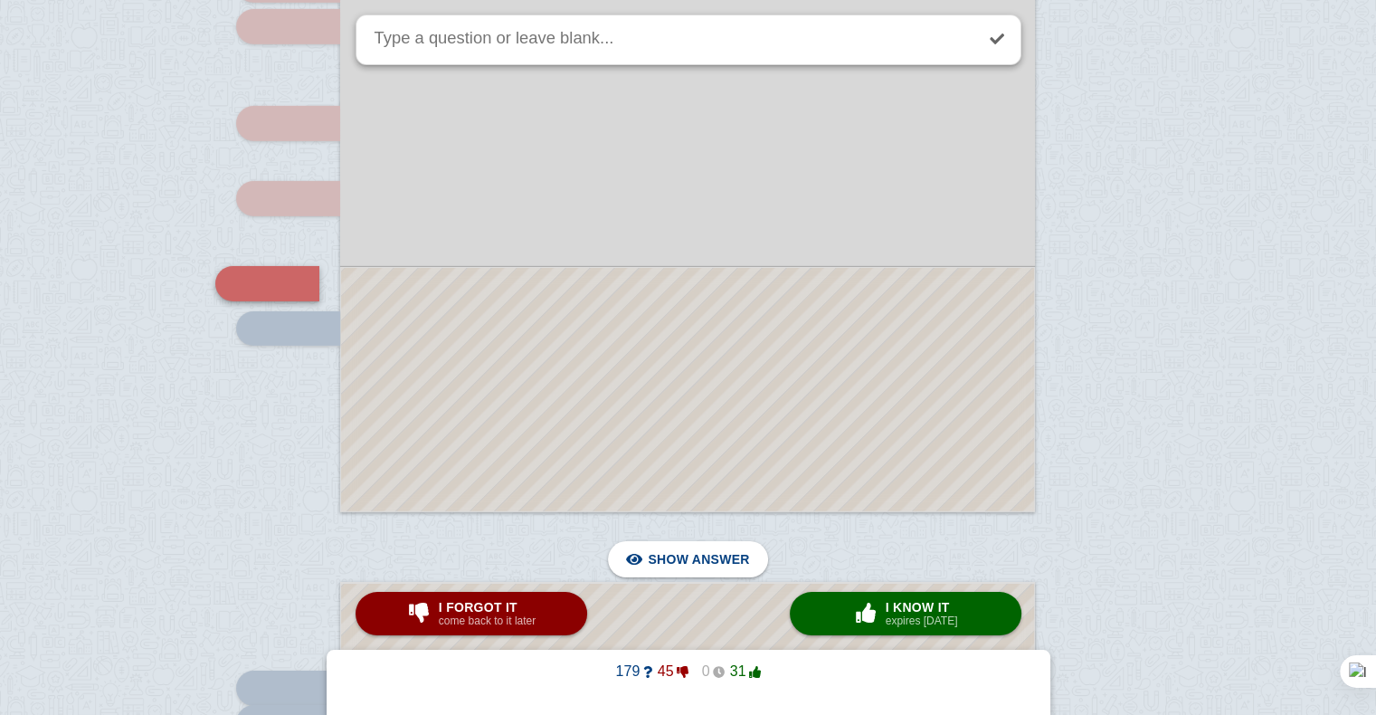
scroll to position [6095, 0]
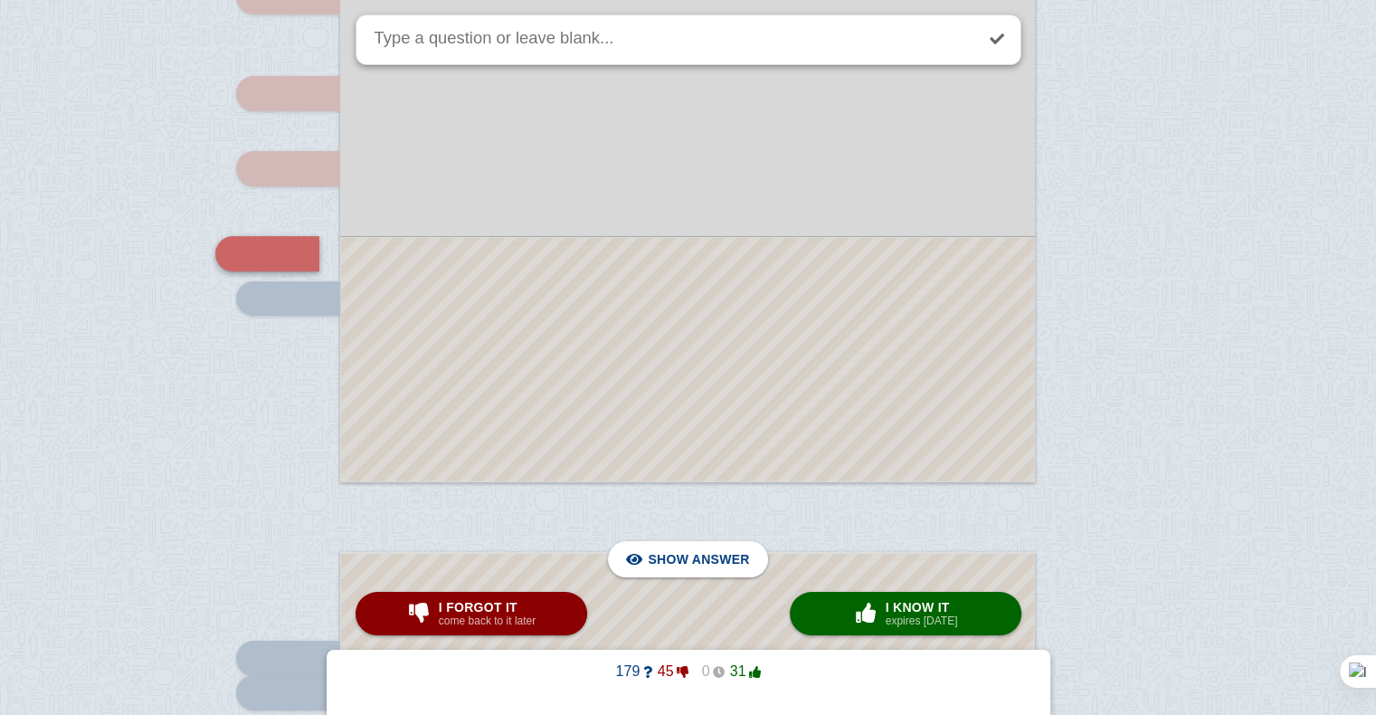
click at [614, 371] on div at bounding box center [687, 359] width 693 height 243
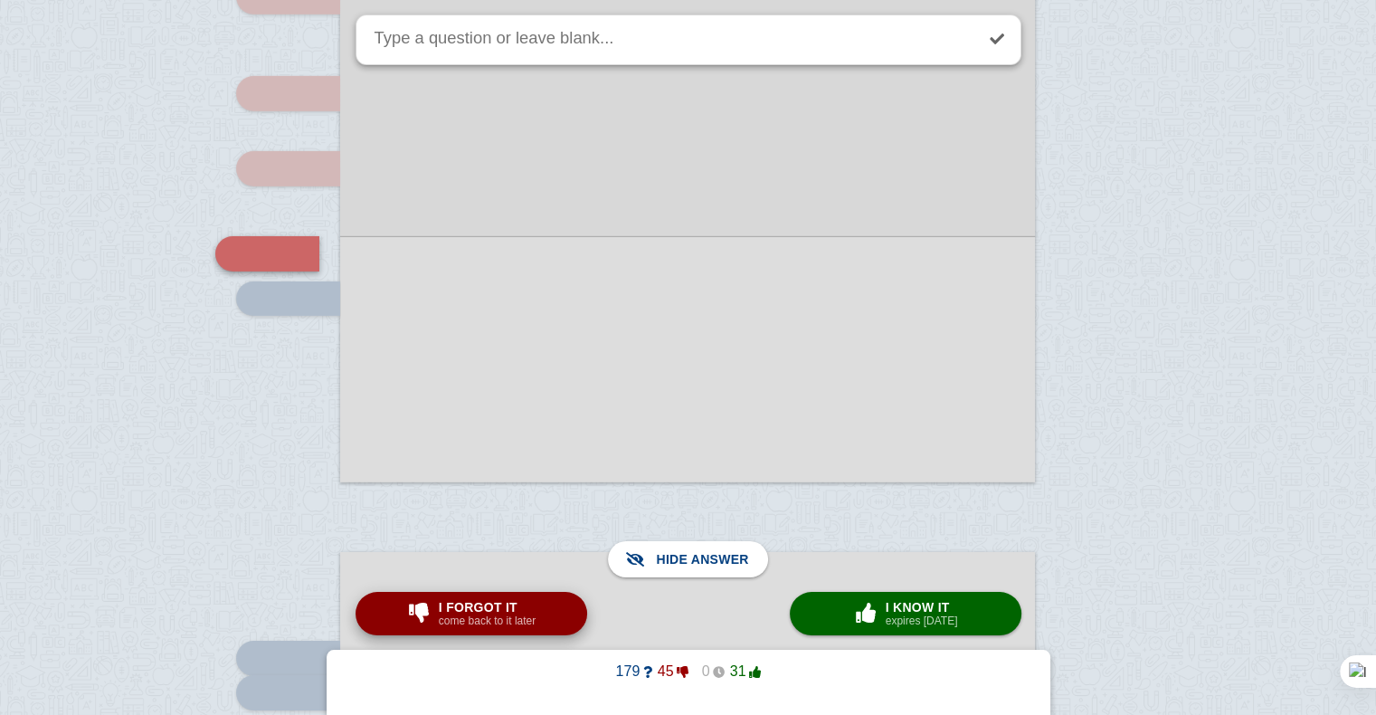
click at [449, 620] on small "come back to it later" at bounding box center [487, 620] width 97 height 13
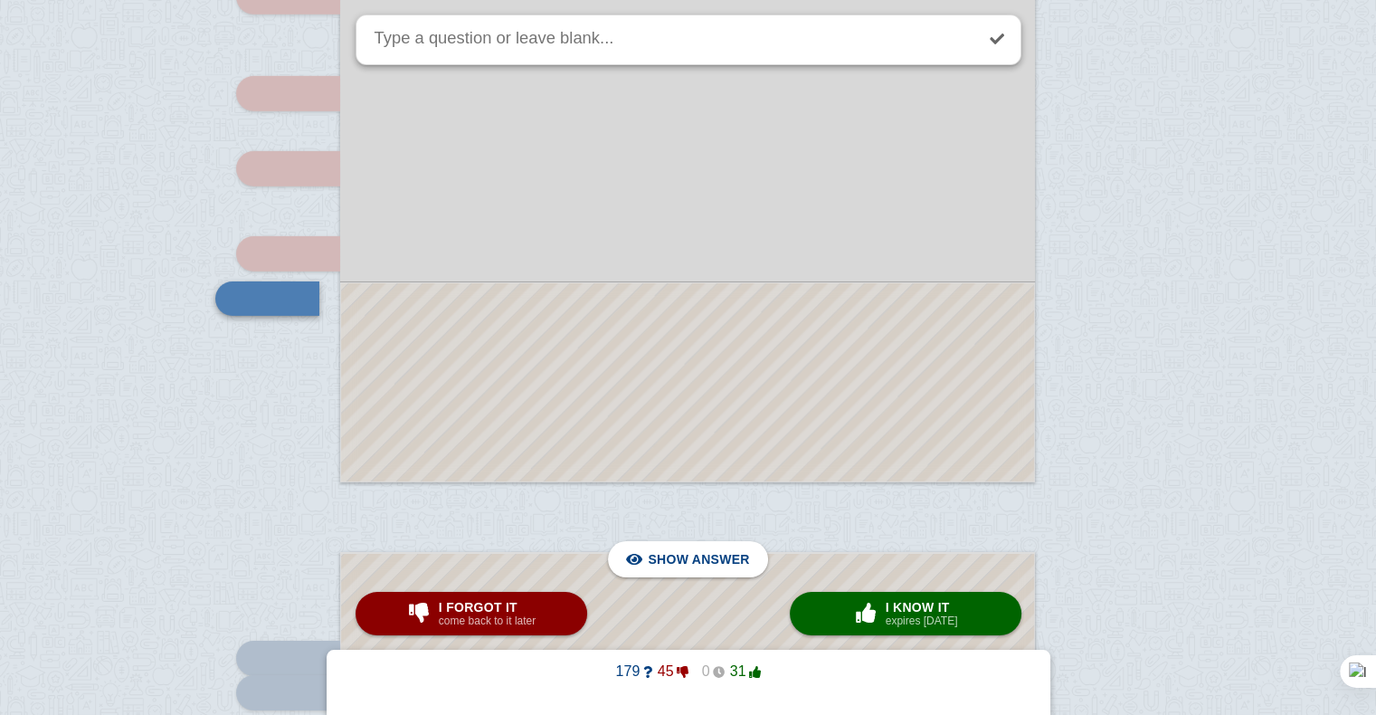
scroll to position [6139, 0]
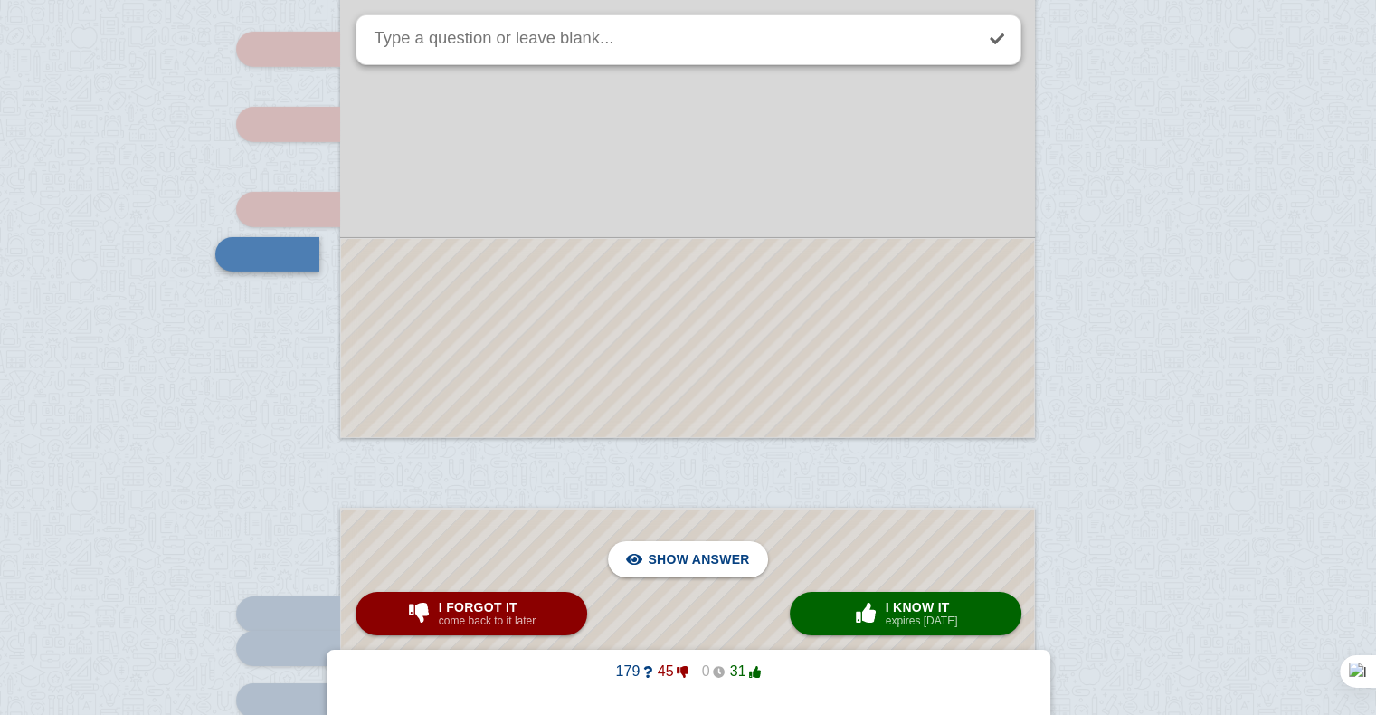
click at [536, 367] on div at bounding box center [687, 338] width 693 height 198
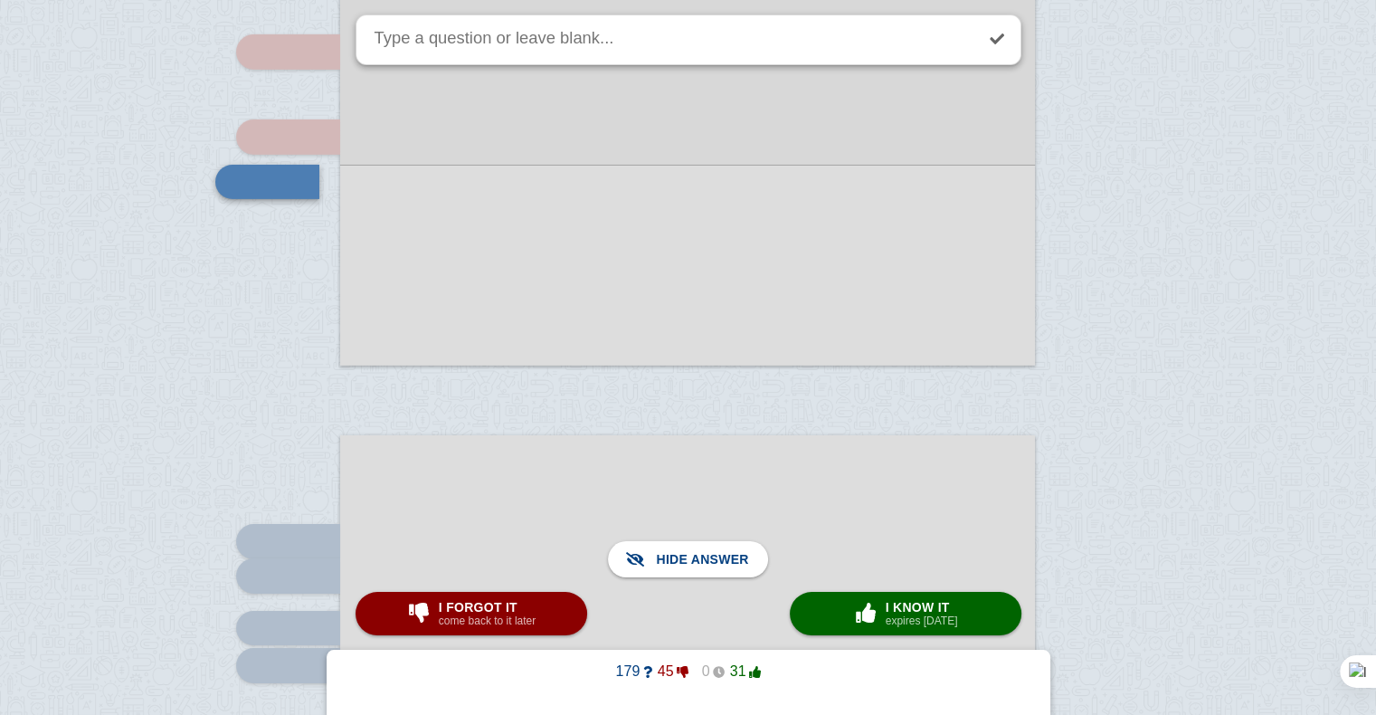
scroll to position [6214, 0]
click at [514, 607] on span "I forgot it" at bounding box center [487, 607] width 97 height 14
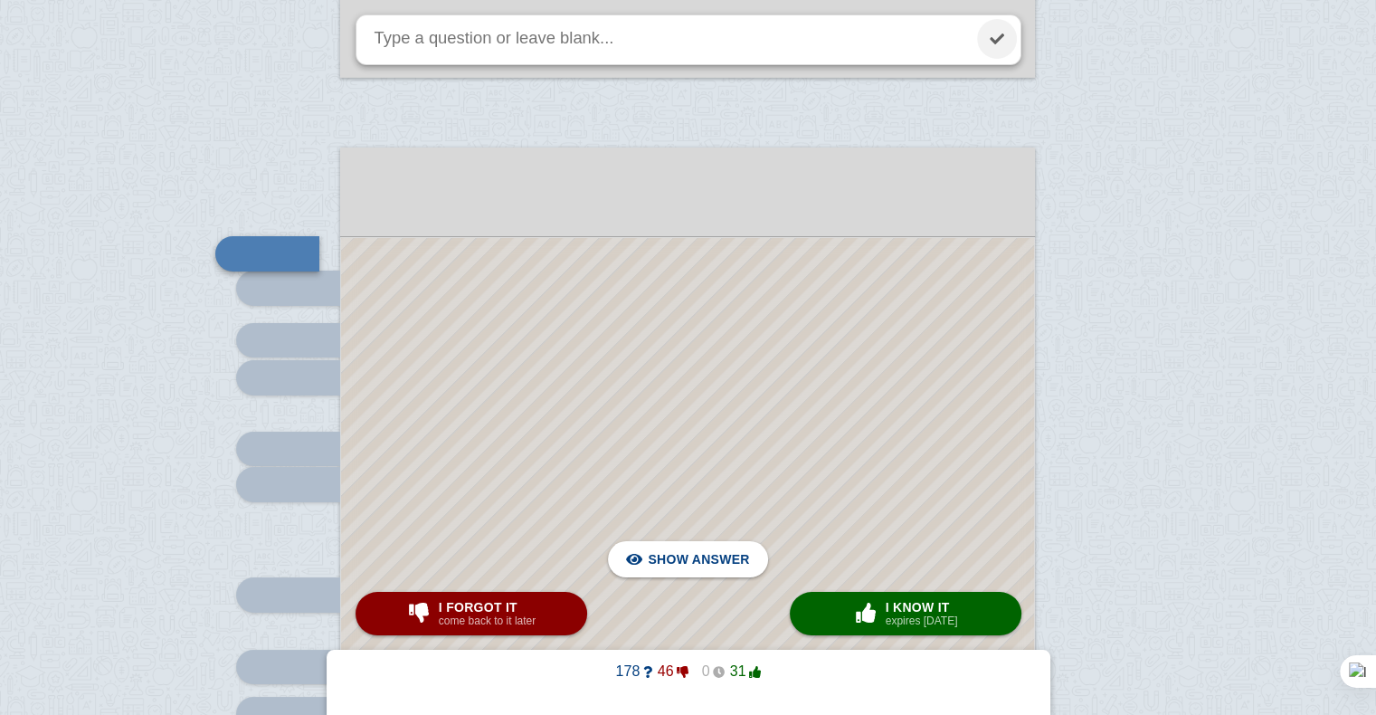
click at [999, 37] on link at bounding box center [997, 39] width 40 height 40
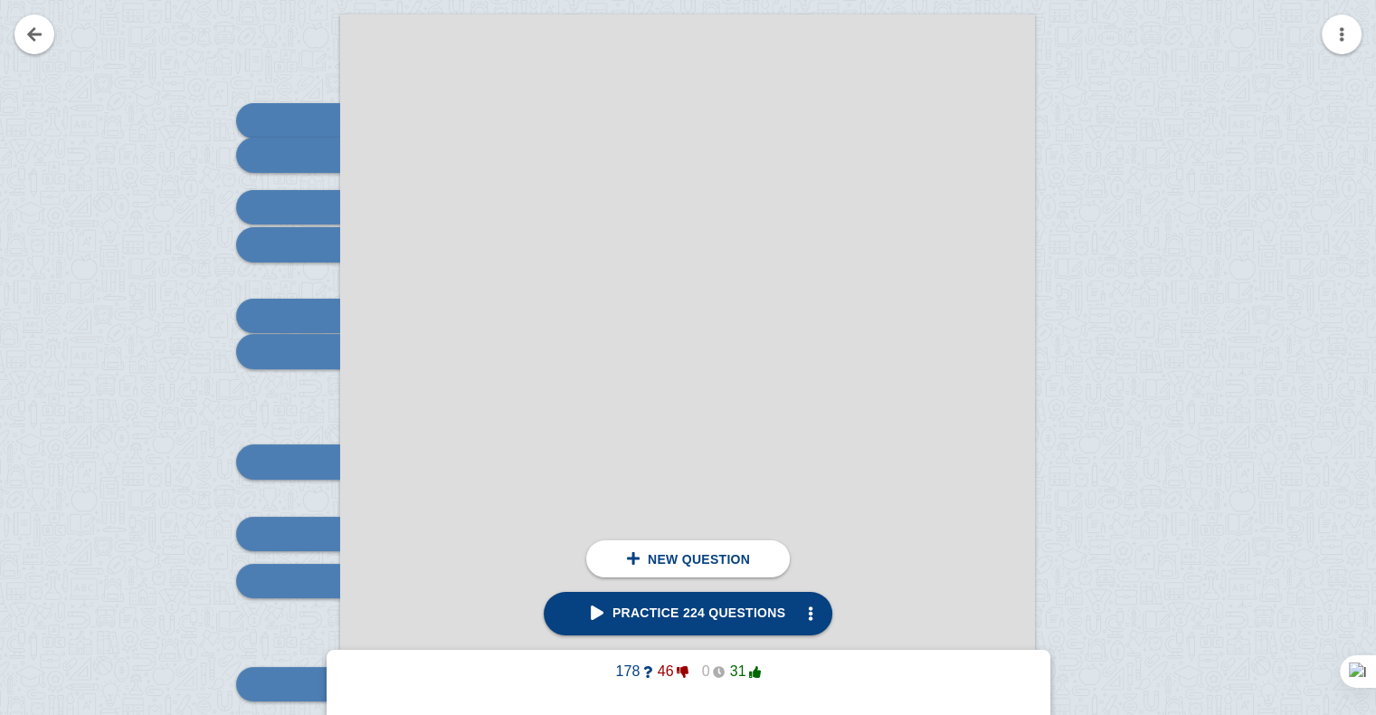
scroll to position [6691, 0]
